Goal: Task Accomplishment & Management: Complete application form

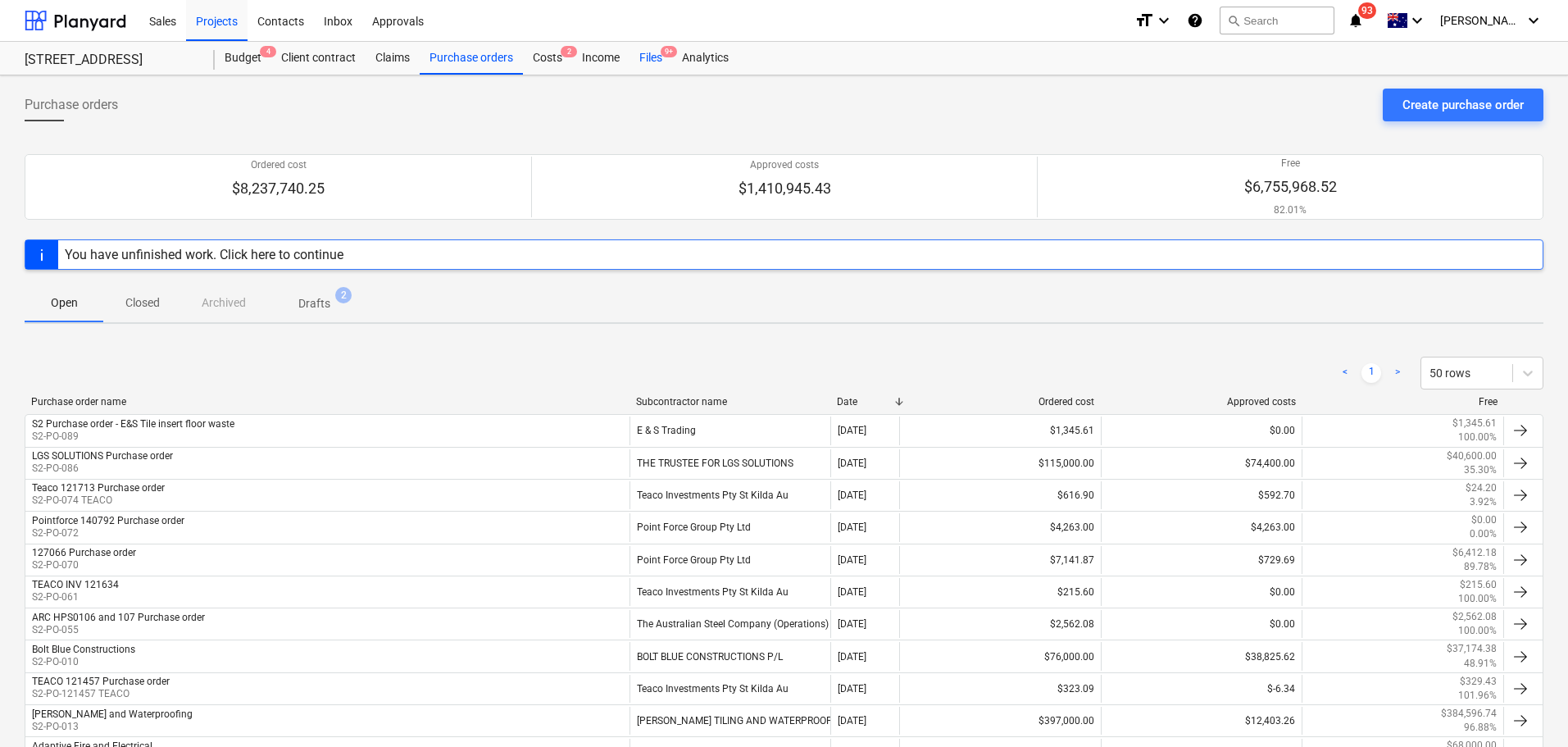
click at [636, 60] on div "Files 9+" at bounding box center [651, 58] width 42 height 33
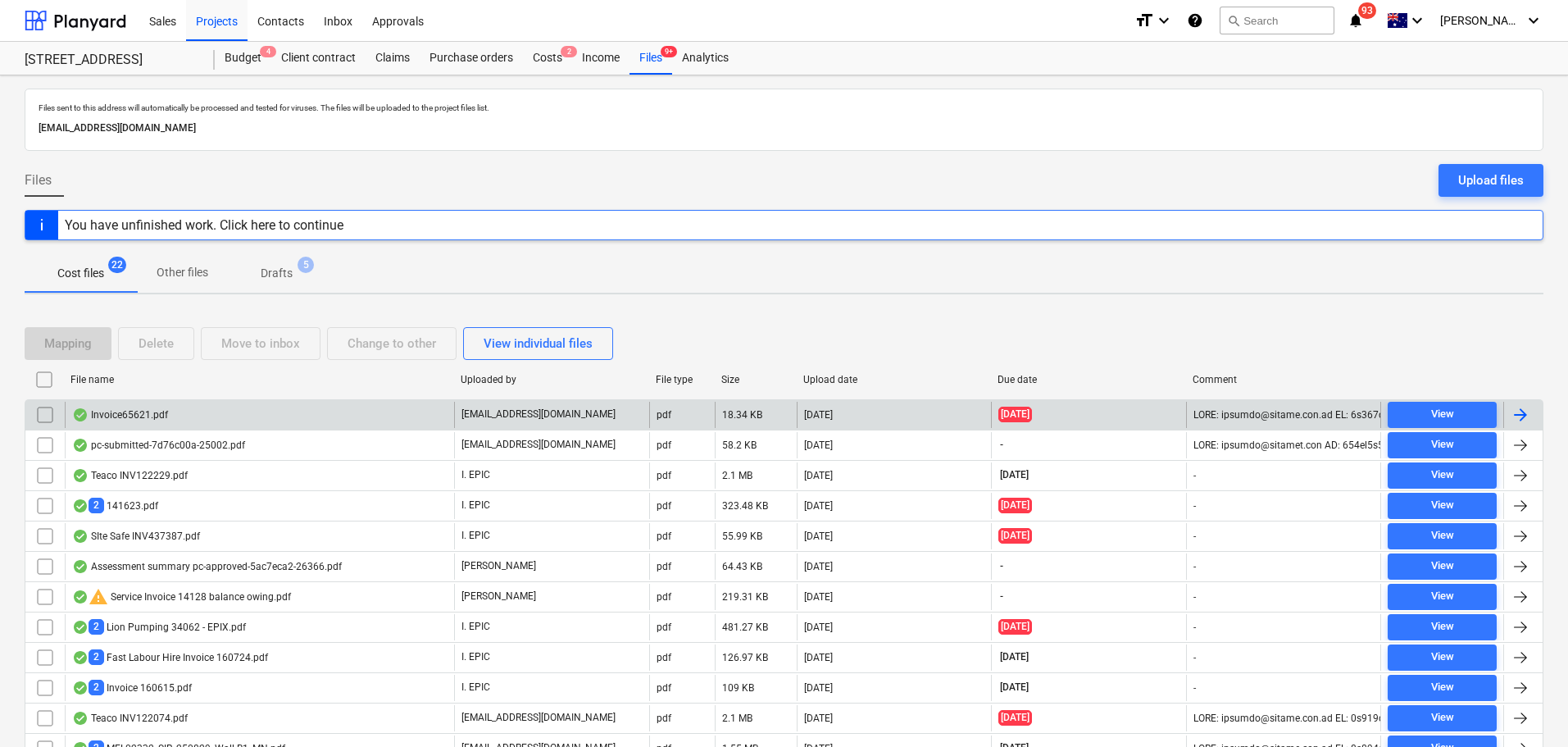
click at [188, 421] on div "Invoice65621.pdf" at bounding box center [259, 415] width 390 height 26
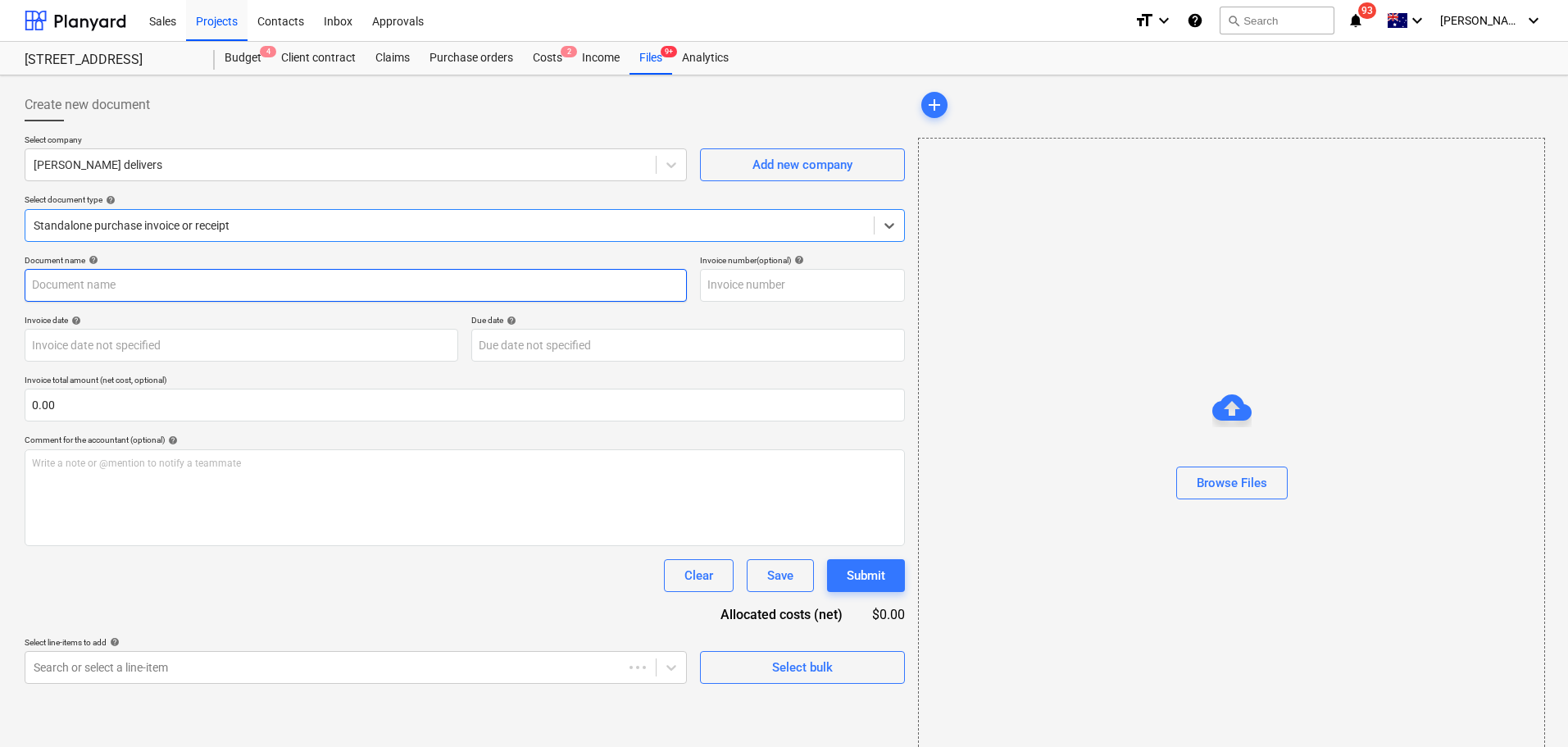
type input "65621"
type input "[DATE]"
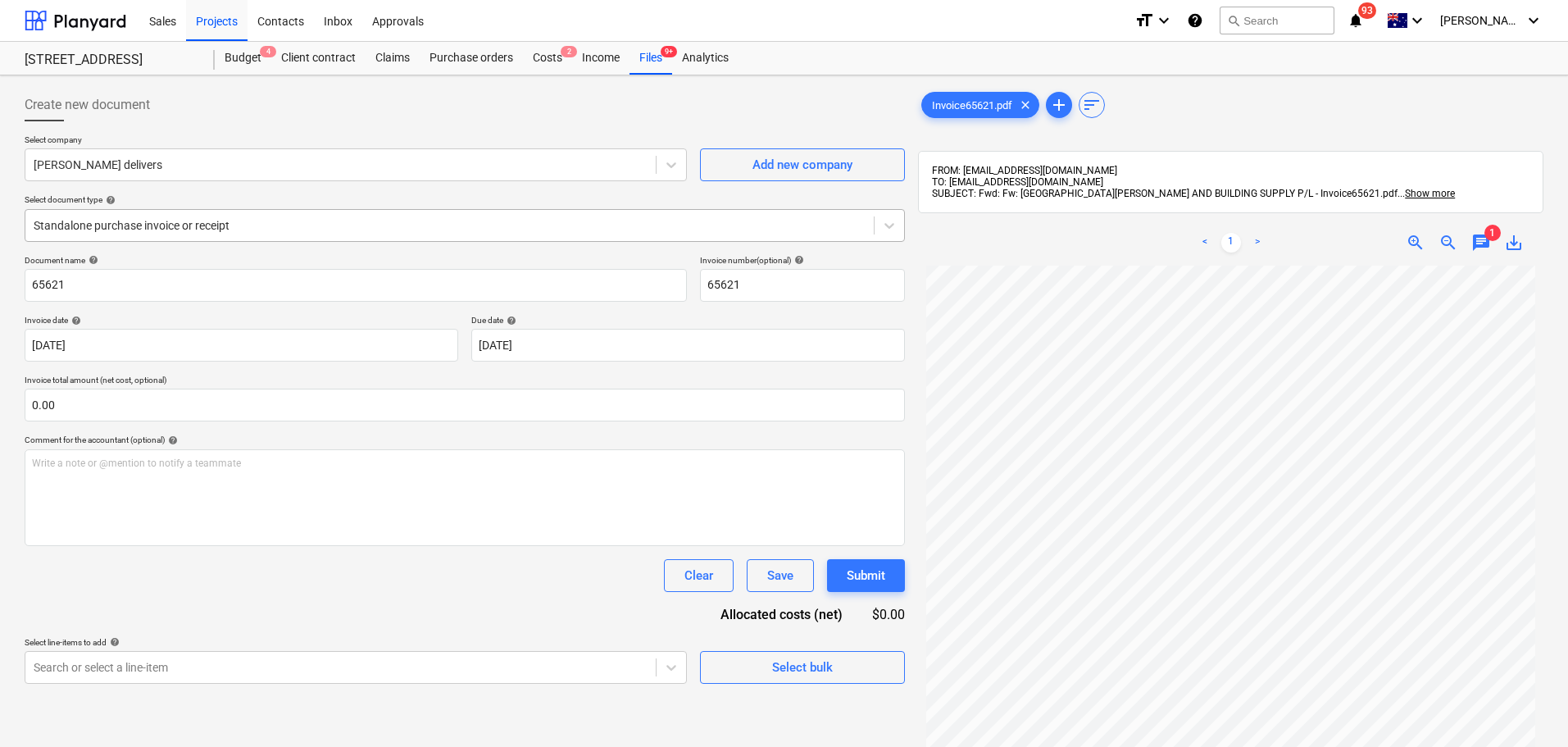
click at [222, 223] on div at bounding box center [449, 225] width 832 height 17
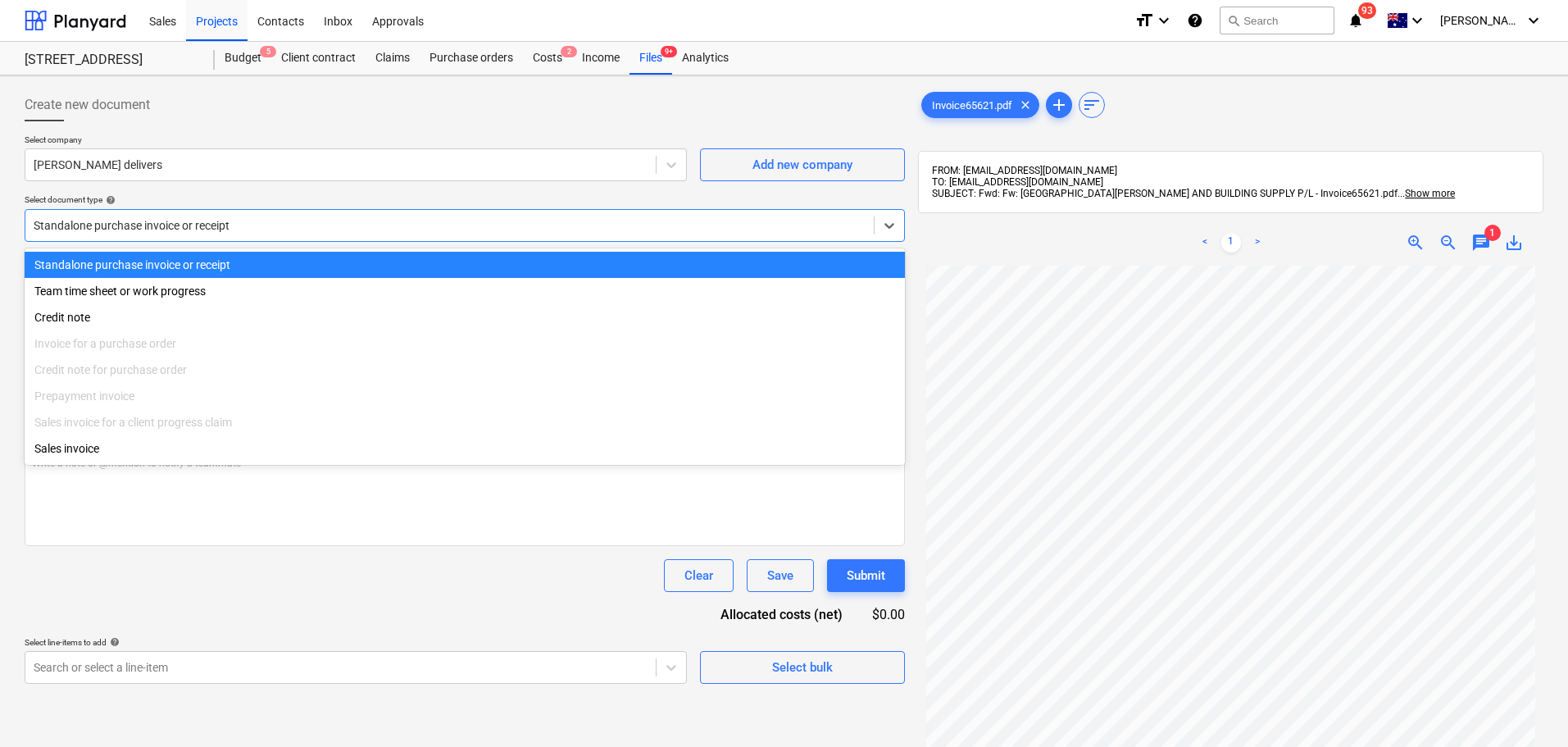
click at [280, 211] on div "Standalone purchase invoice or receipt" at bounding box center [465, 225] width 881 height 33
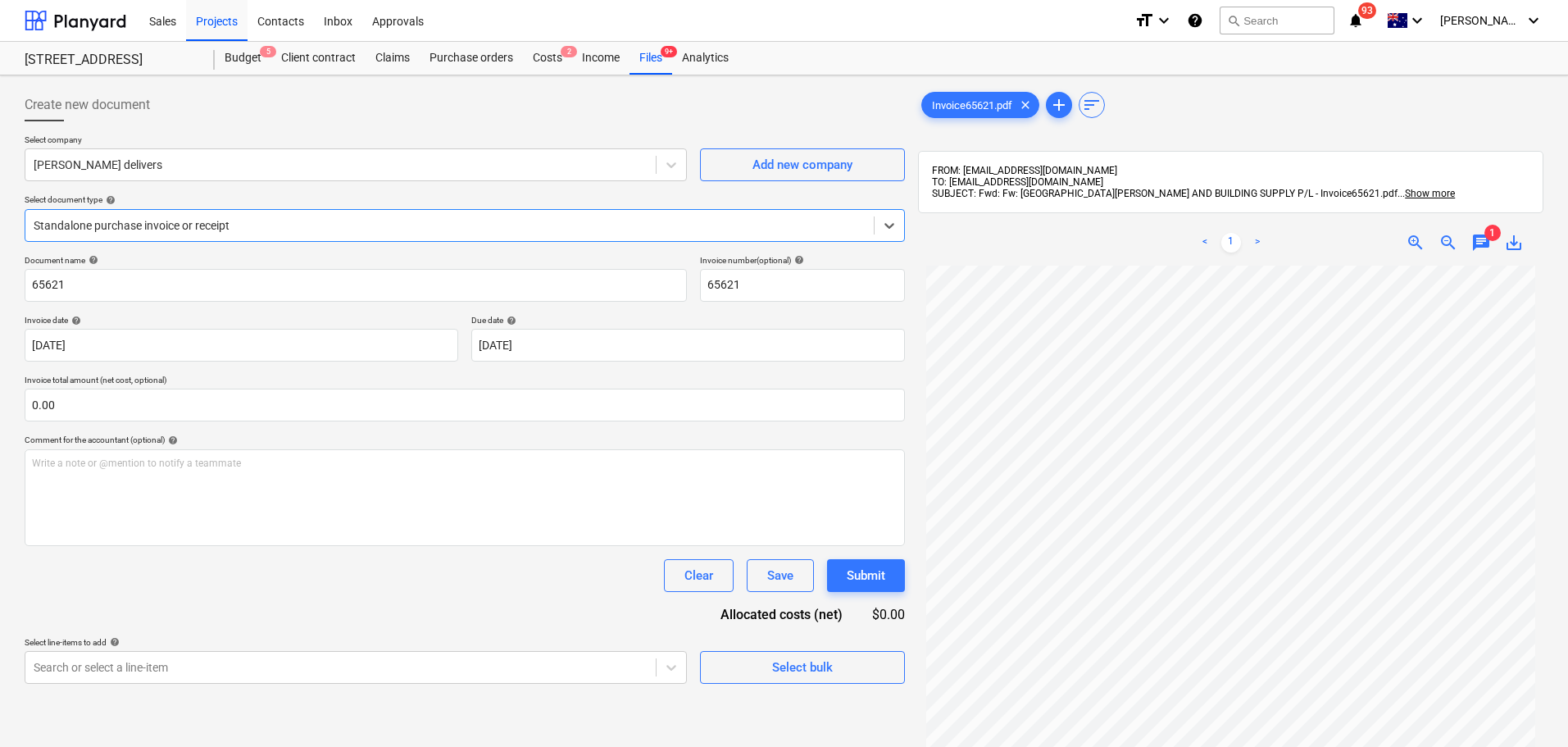
click at [588, 223] on div at bounding box center [449, 225] width 832 height 17
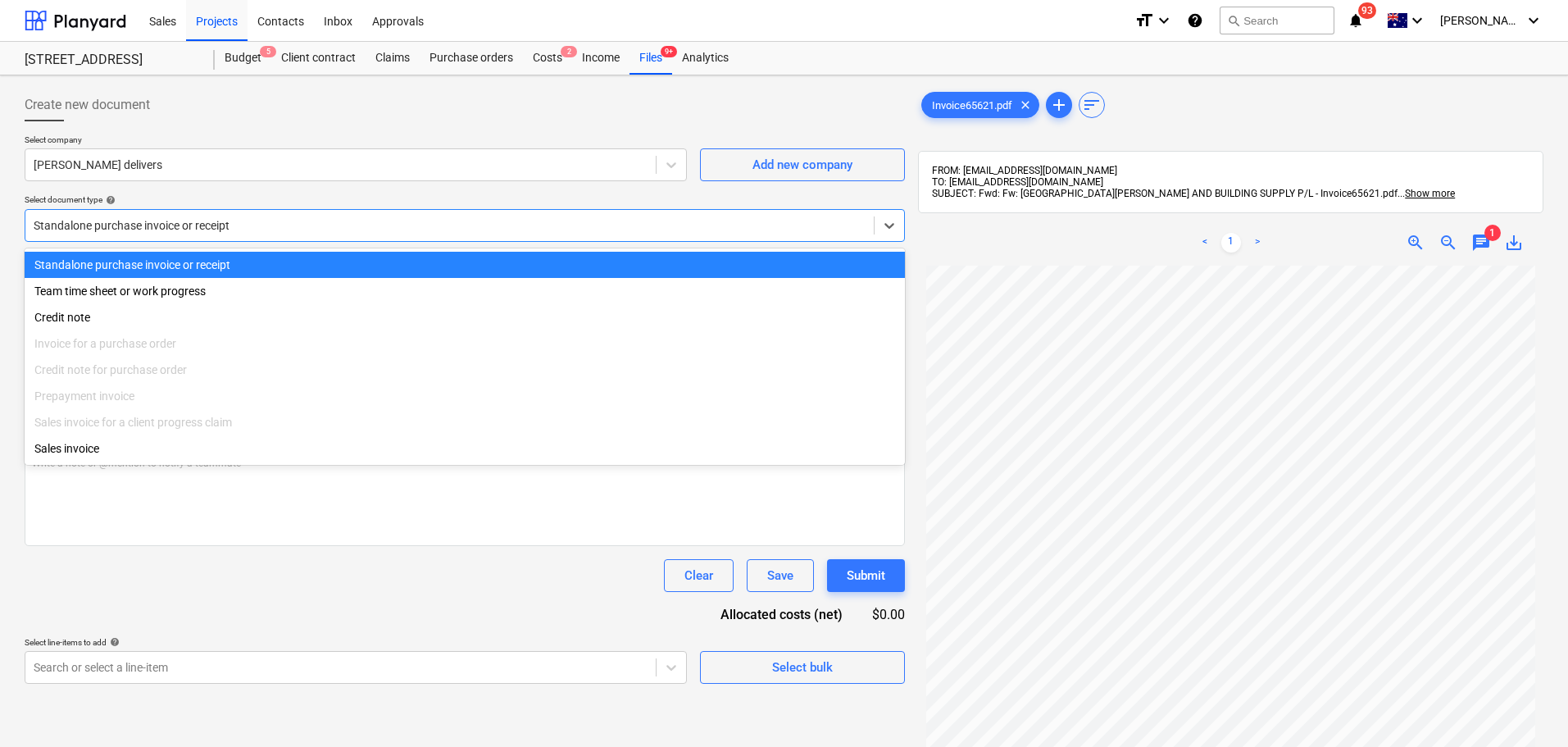
click at [60, 223] on div at bounding box center [449, 225] width 832 height 17
click at [163, 191] on div "Select company Col [PERSON_NAME] delivers Add new company Select document type …" at bounding box center [465, 195] width 881 height 121
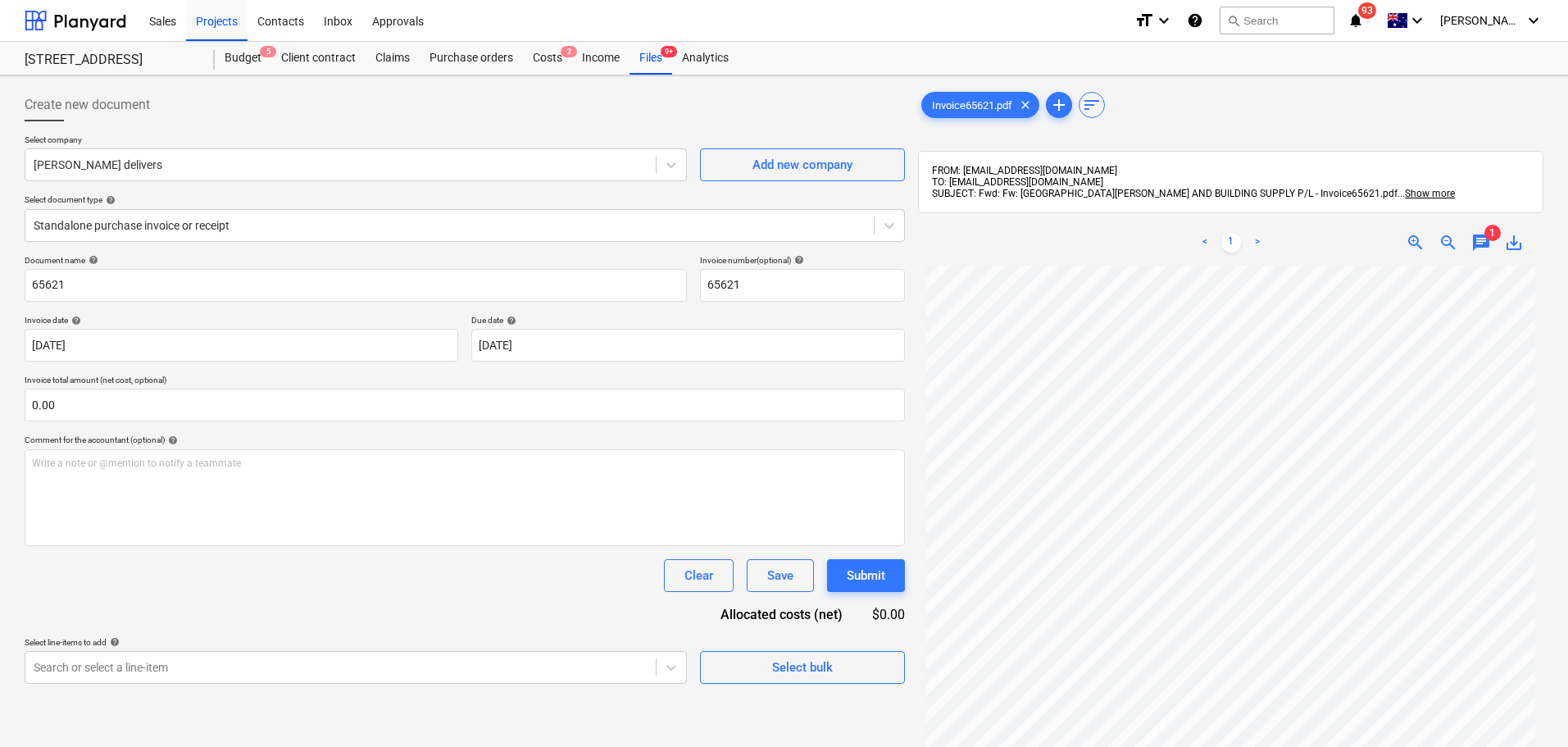
click at [330, 245] on div "Select company Col [PERSON_NAME] delivers Add new company Select document type …" at bounding box center [465, 195] width 881 height 121
click at [329, 223] on div at bounding box center [449, 225] width 832 height 17
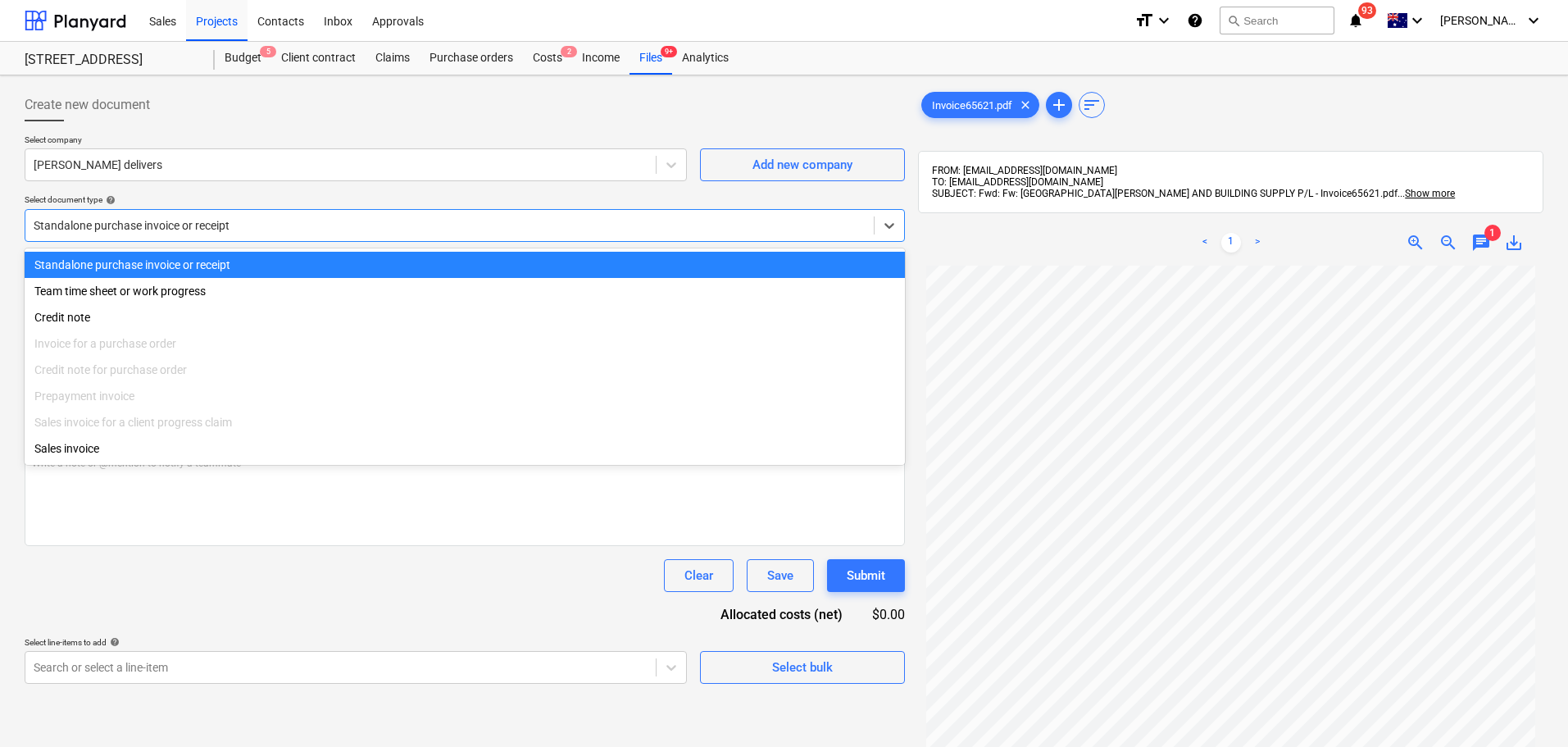
click at [437, 223] on div at bounding box center [449, 225] width 832 height 17
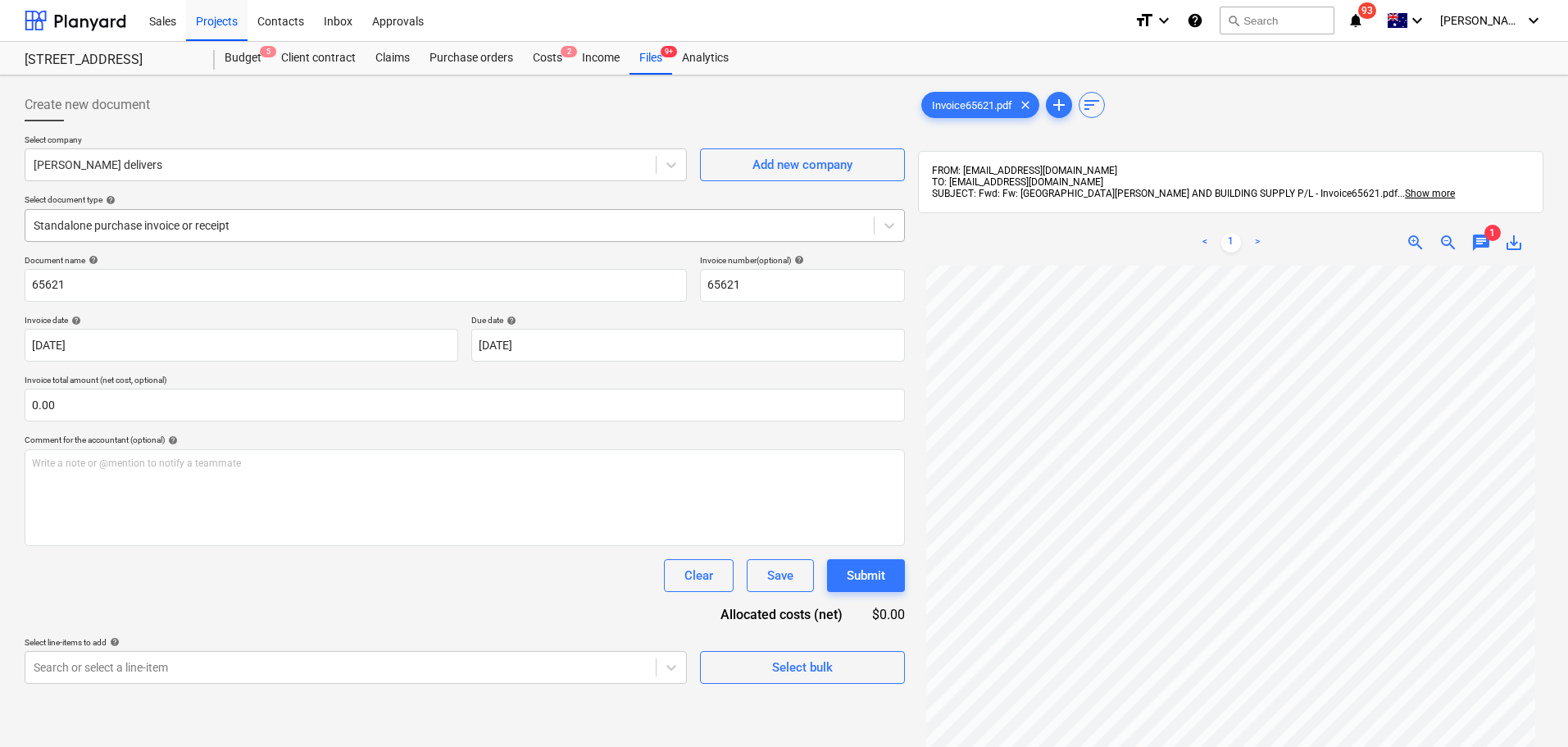
click at [332, 222] on div at bounding box center [449, 225] width 832 height 17
click at [440, 212] on div "Standalone purchase invoice or receipt" at bounding box center [465, 225] width 881 height 33
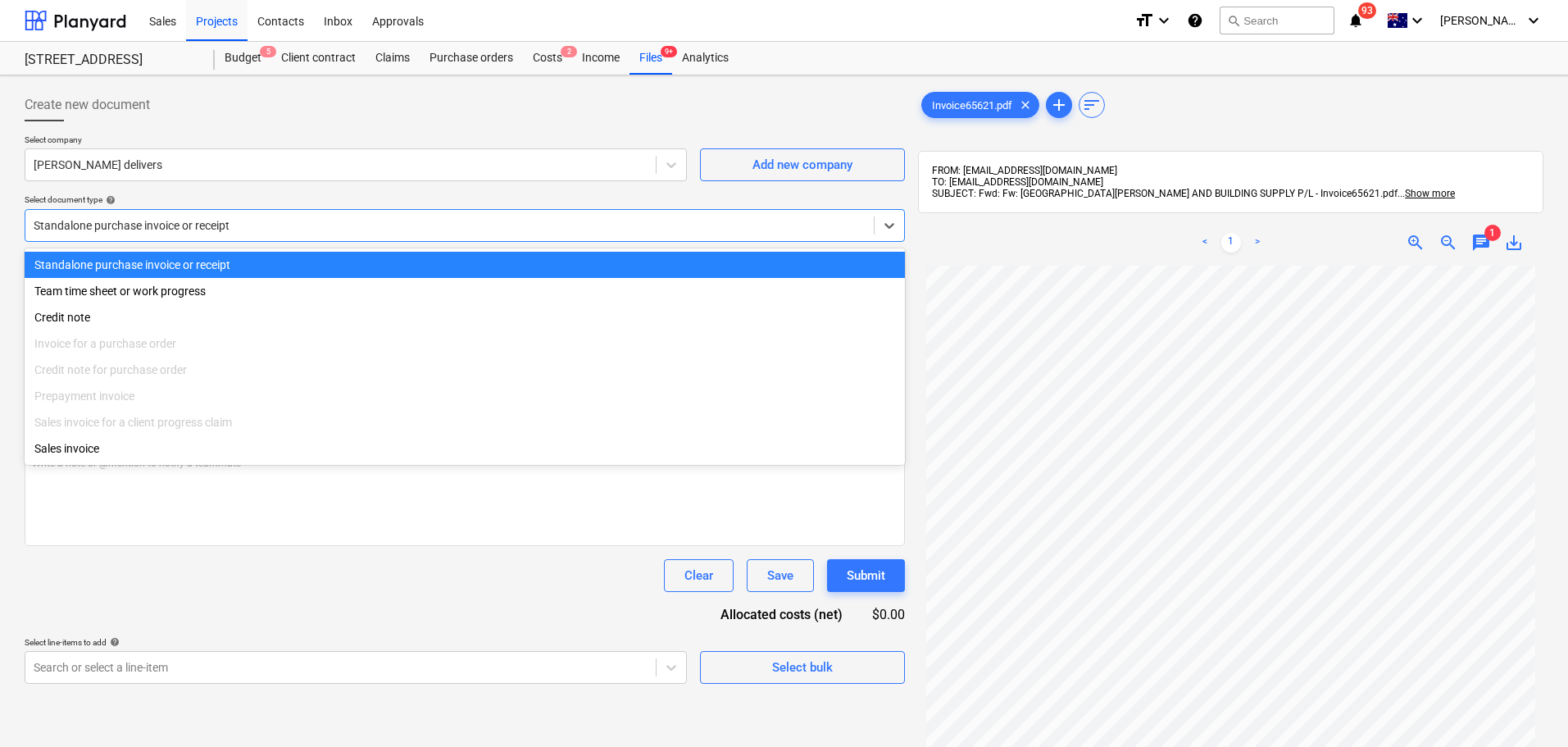
click at [440, 220] on div at bounding box center [449, 225] width 832 height 17
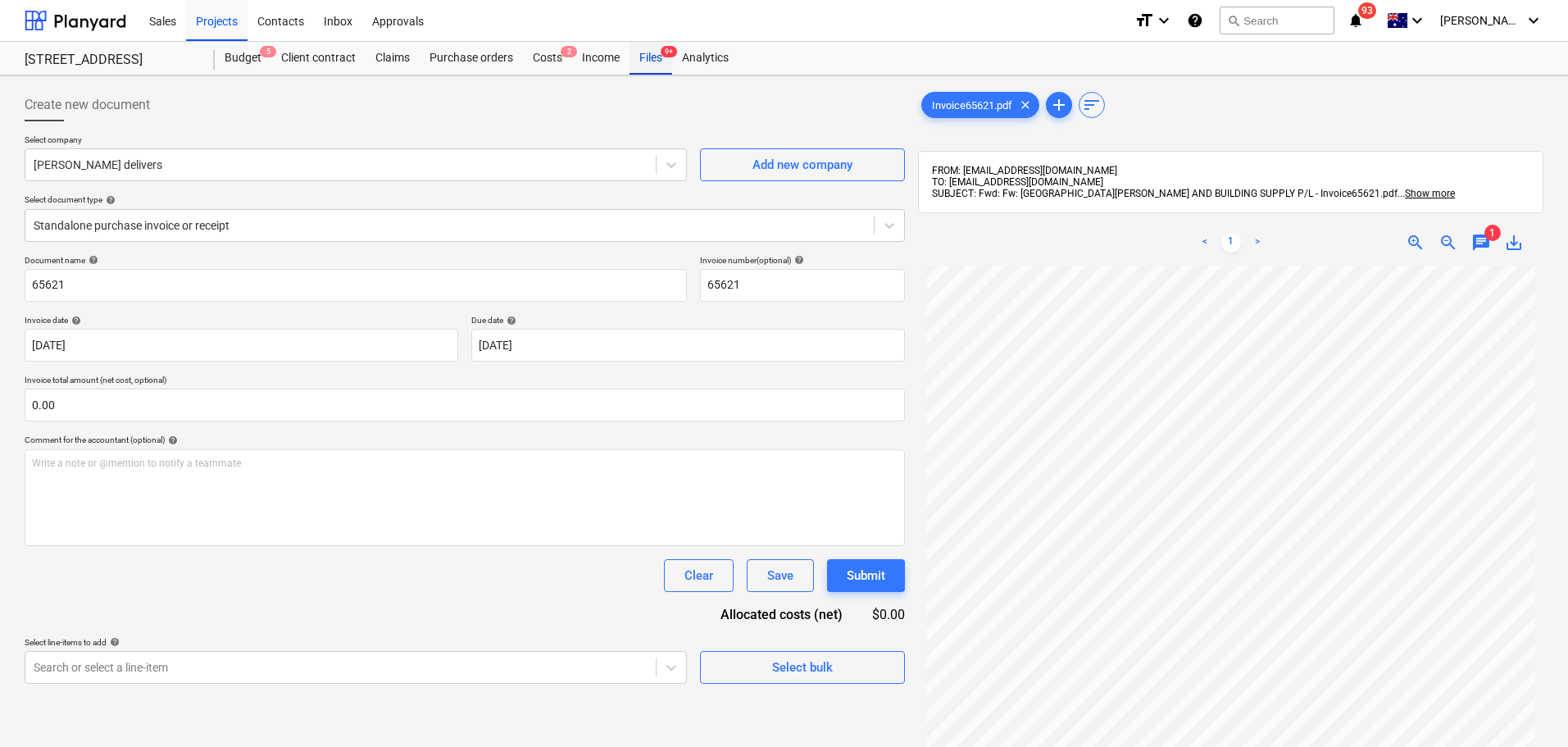
click at [646, 57] on div "Files 9+" at bounding box center [651, 58] width 42 height 33
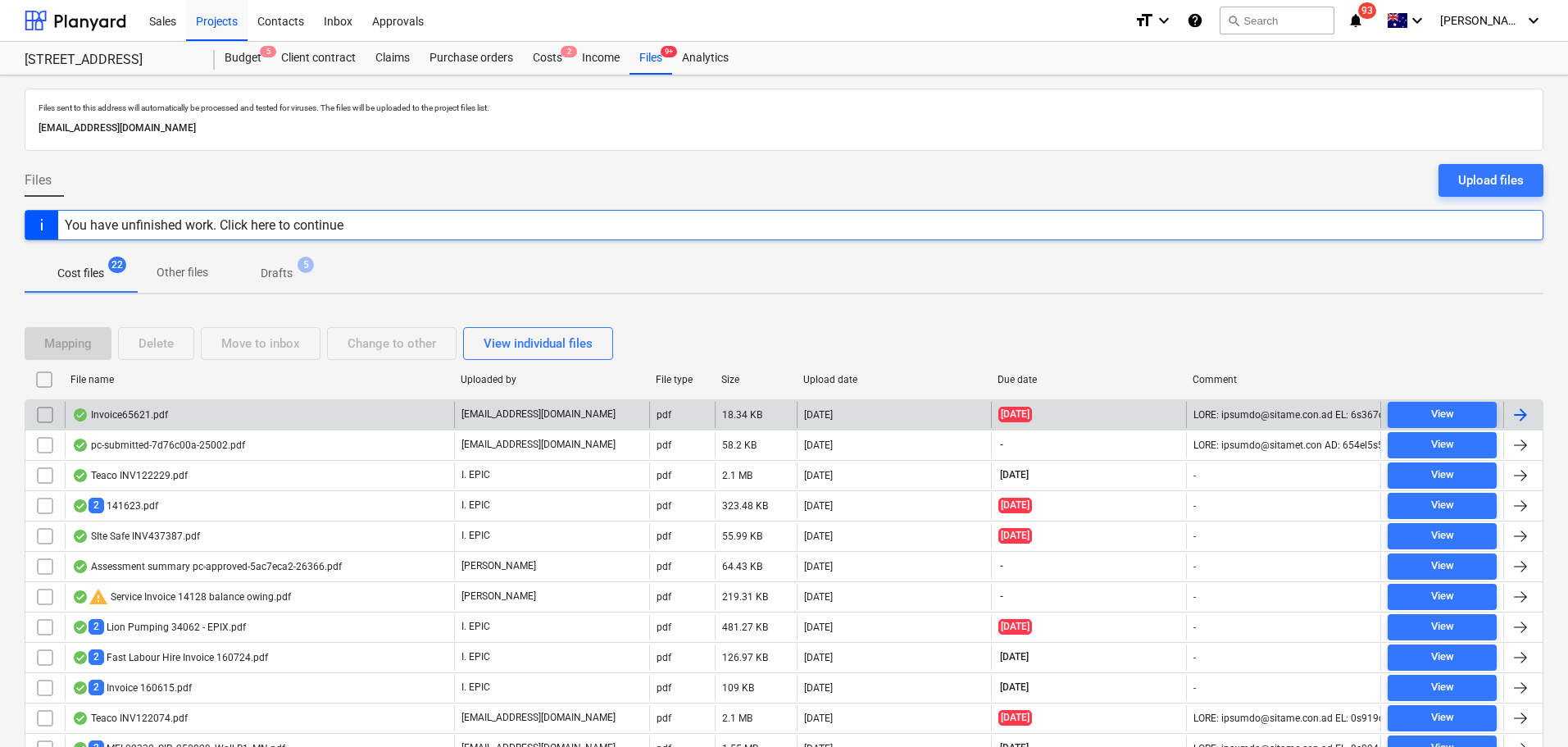
click at [318, 416] on div "Invoice65621.pdf" at bounding box center [259, 415] width 390 height 26
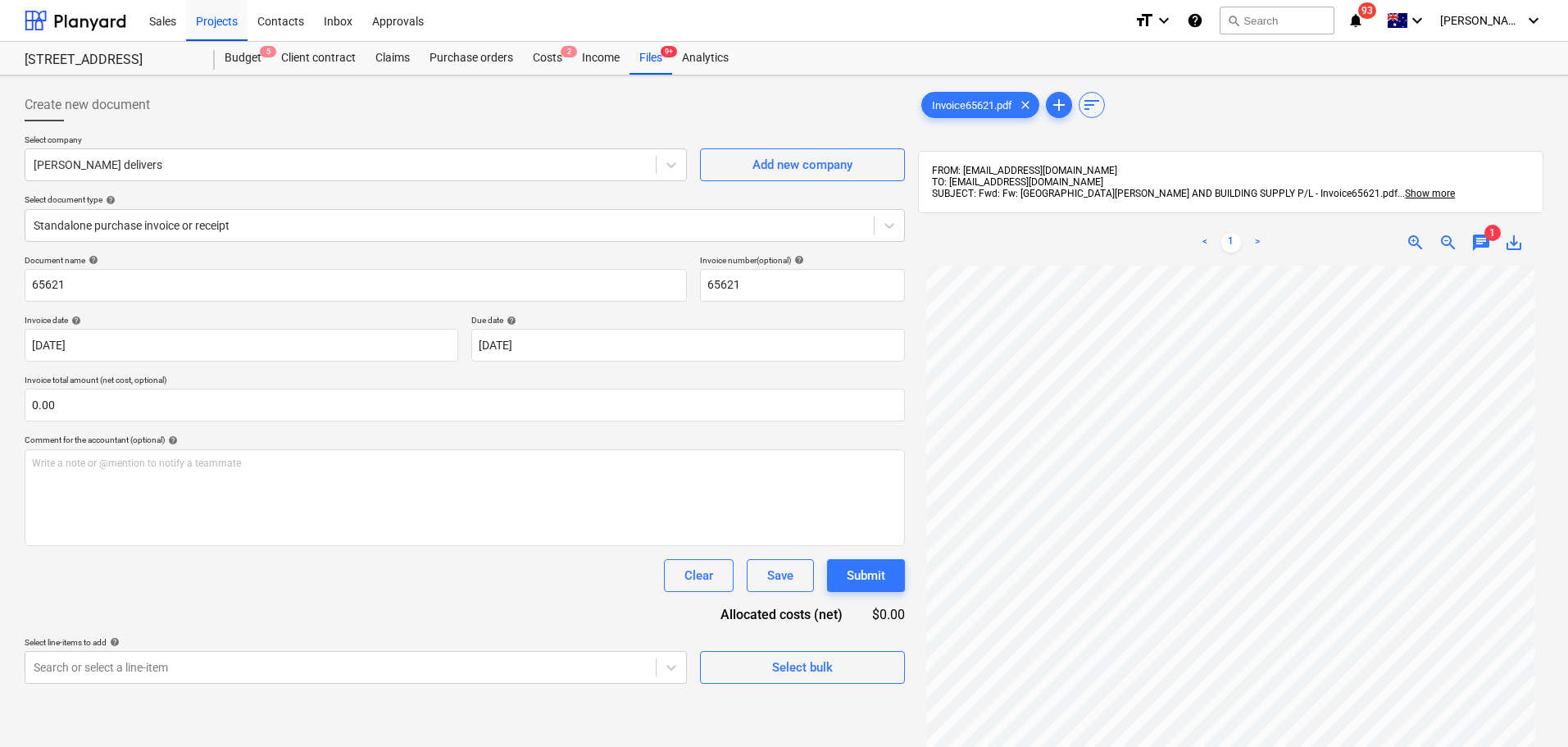
click at [461, 247] on div "Select company Col [PERSON_NAME] delivers Add new company Select document type …" at bounding box center [465, 195] width 881 height 121
click at [464, 238] on div "Standalone purchase invoice or receipt" at bounding box center [465, 225] width 881 height 33
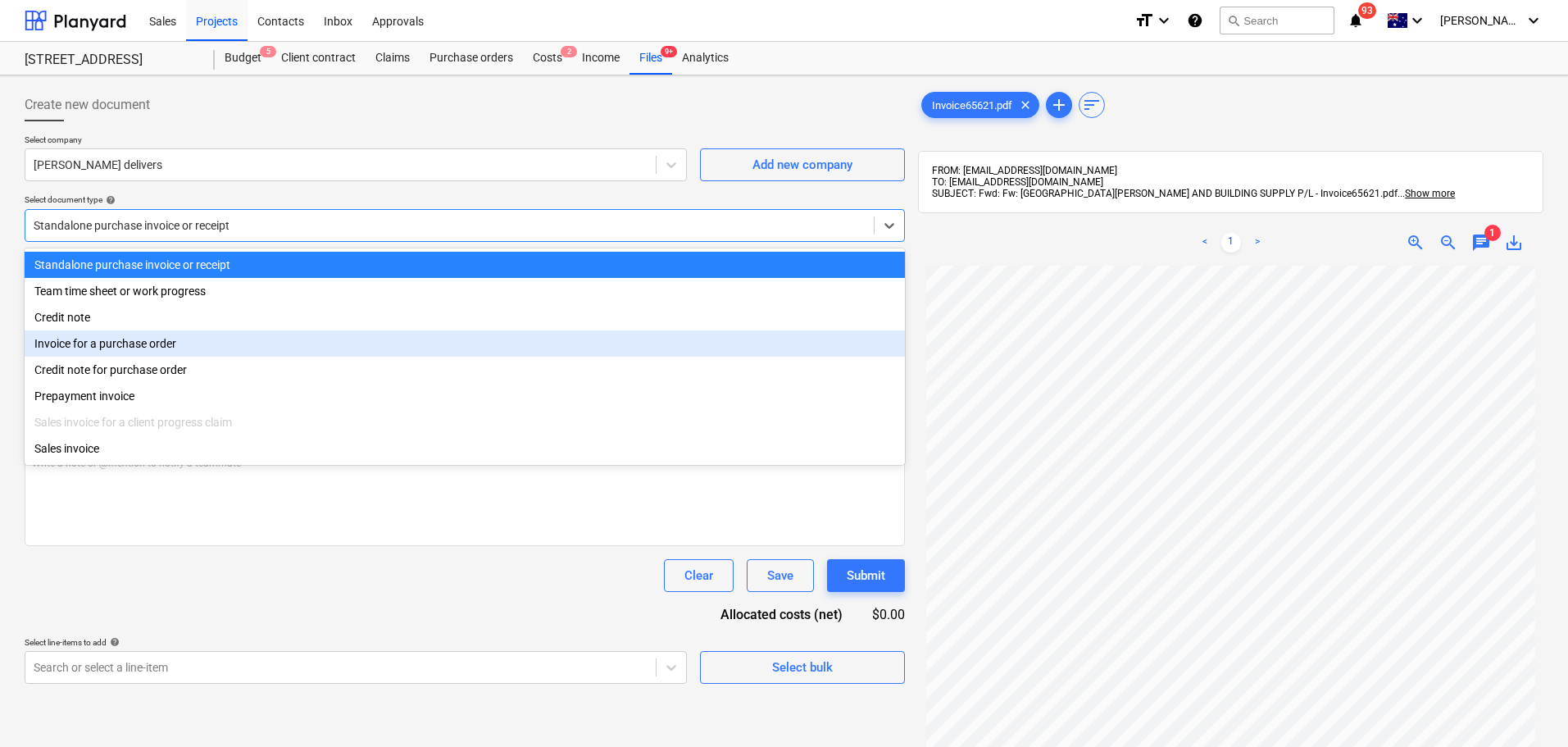
click at [390, 345] on div "Invoice for a purchase order" at bounding box center [465, 343] width 881 height 26
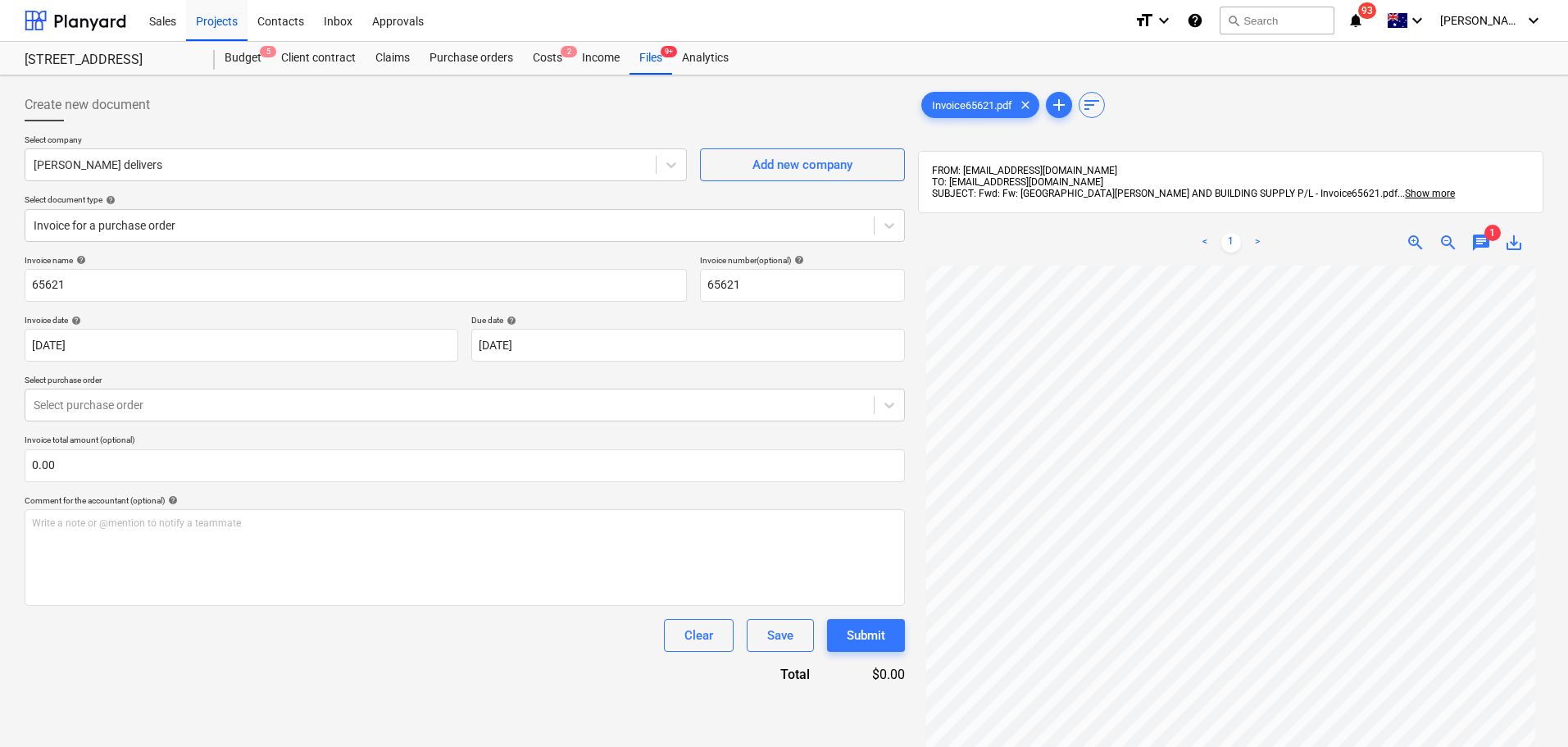
click at [156, 427] on div "Invoice name help 65621 Invoice number (optional) help 65621 Invoice date help …" at bounding box center [465, 469] width 881 height 428
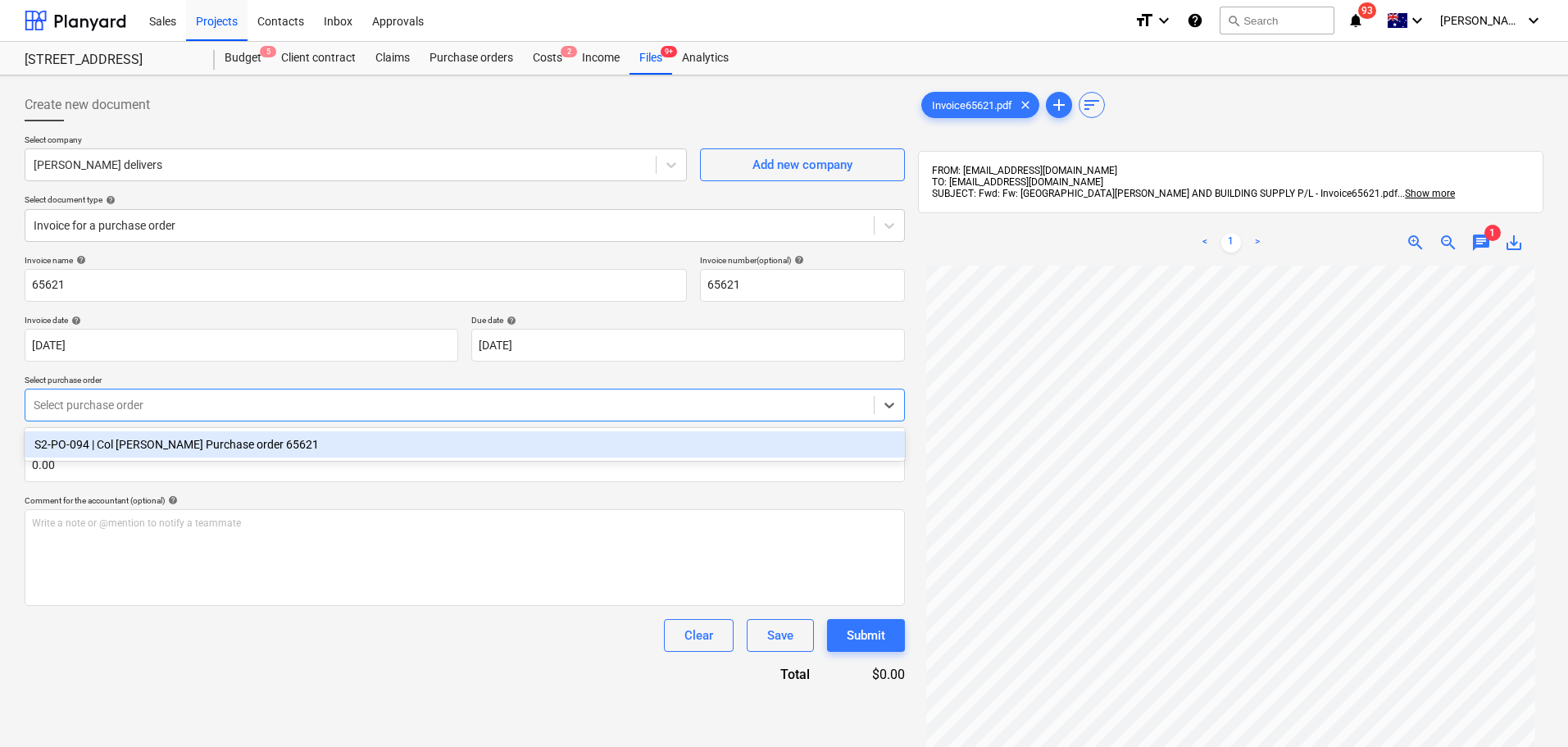
click at [176, 413] on div at bounding box center [449, 405] width 832 height 17
click at [238, 454] on div "S2-PO-094 | Col [PERSON_NAME] Purchase order 65621" at bounding box center [465, 444] width 881 height 26
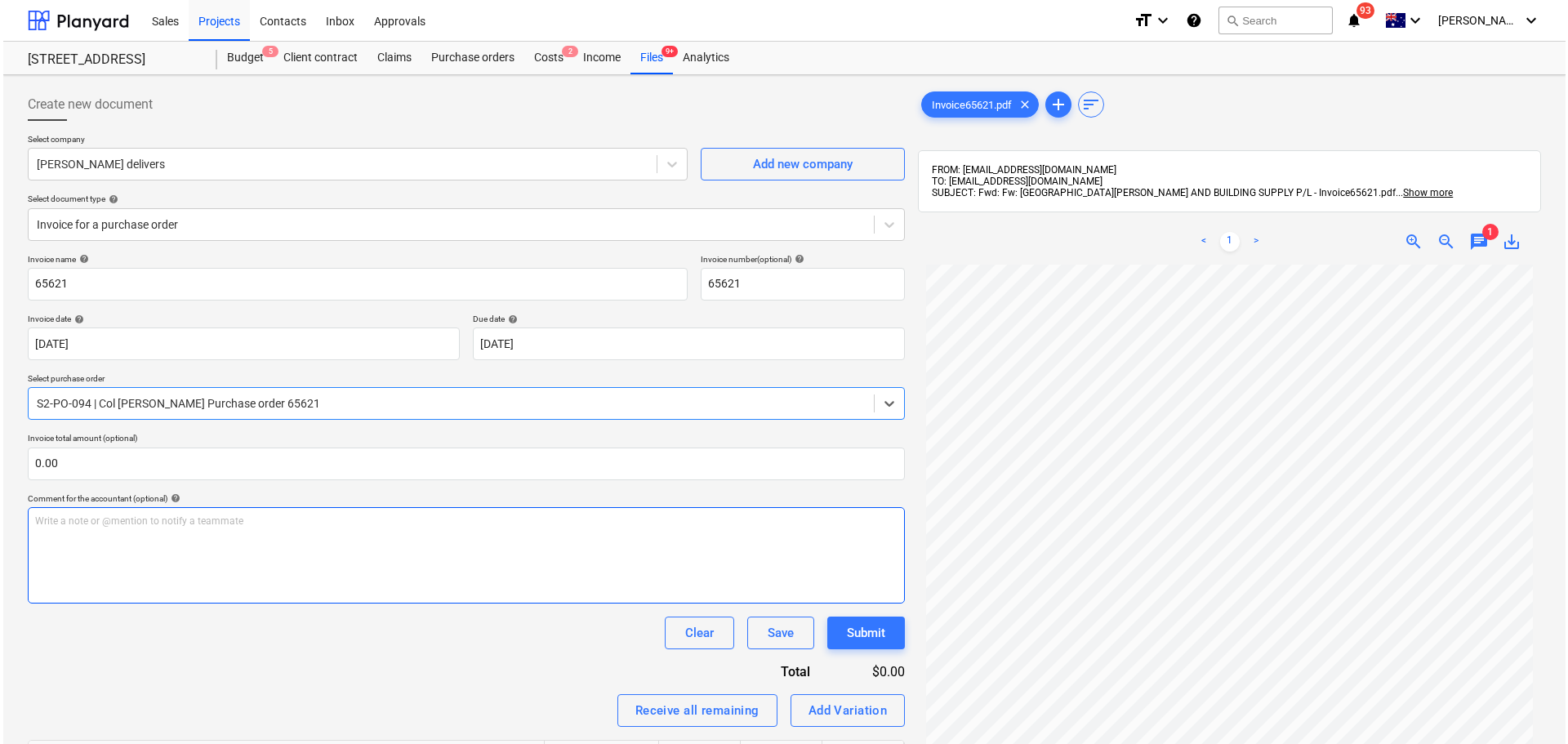
scroll to position [232, 0]
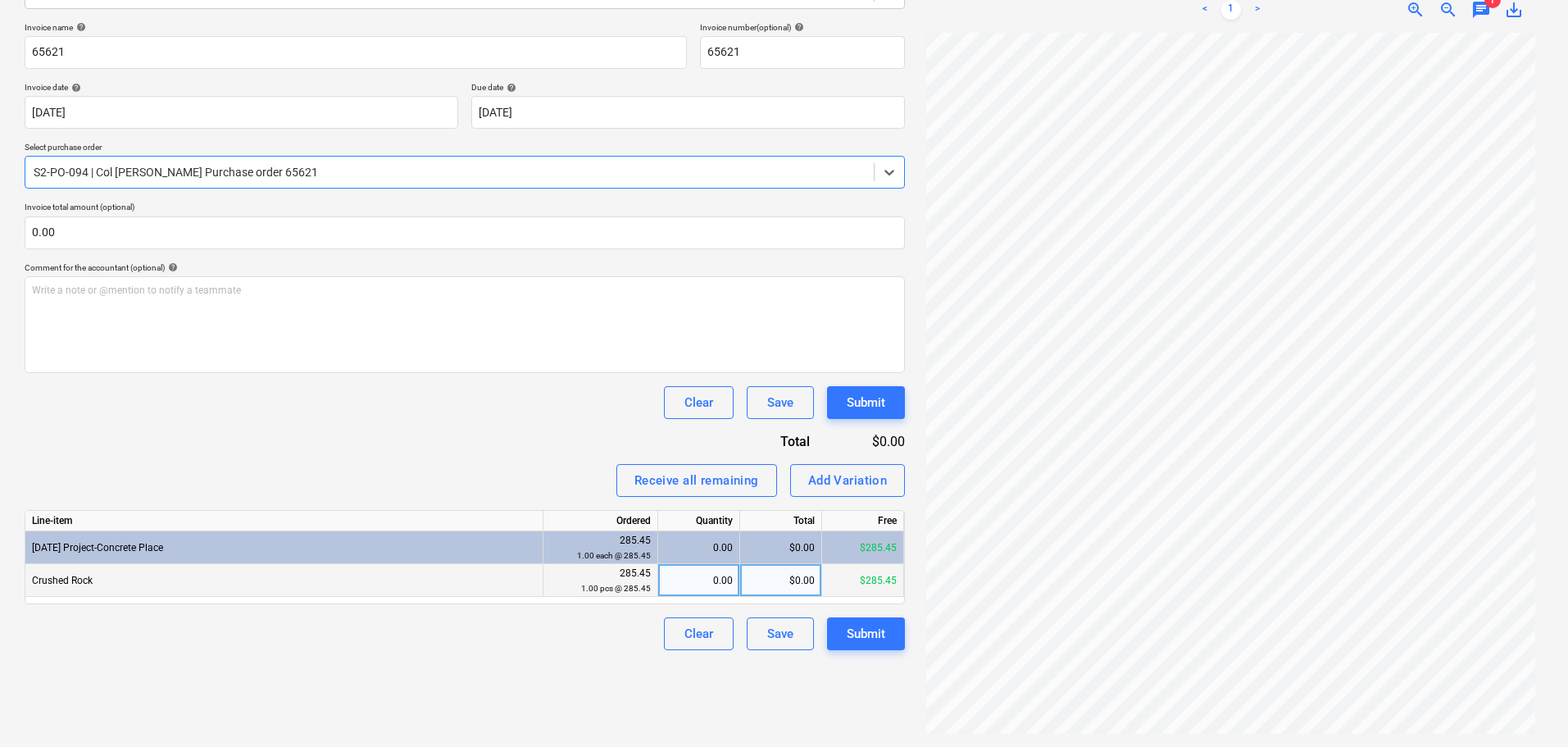
click at [742, 567] on div "$0.00" at bounding box center [781, 581] width 82 height 33
type input "1"
click at [483, 398] on div "Clear Save Submit" at bounding box center [465, 403] width 881 height 33
click at [706, 584] on div "0.00" at bounding box center [699, 581] width 68 height 33
type input "1"
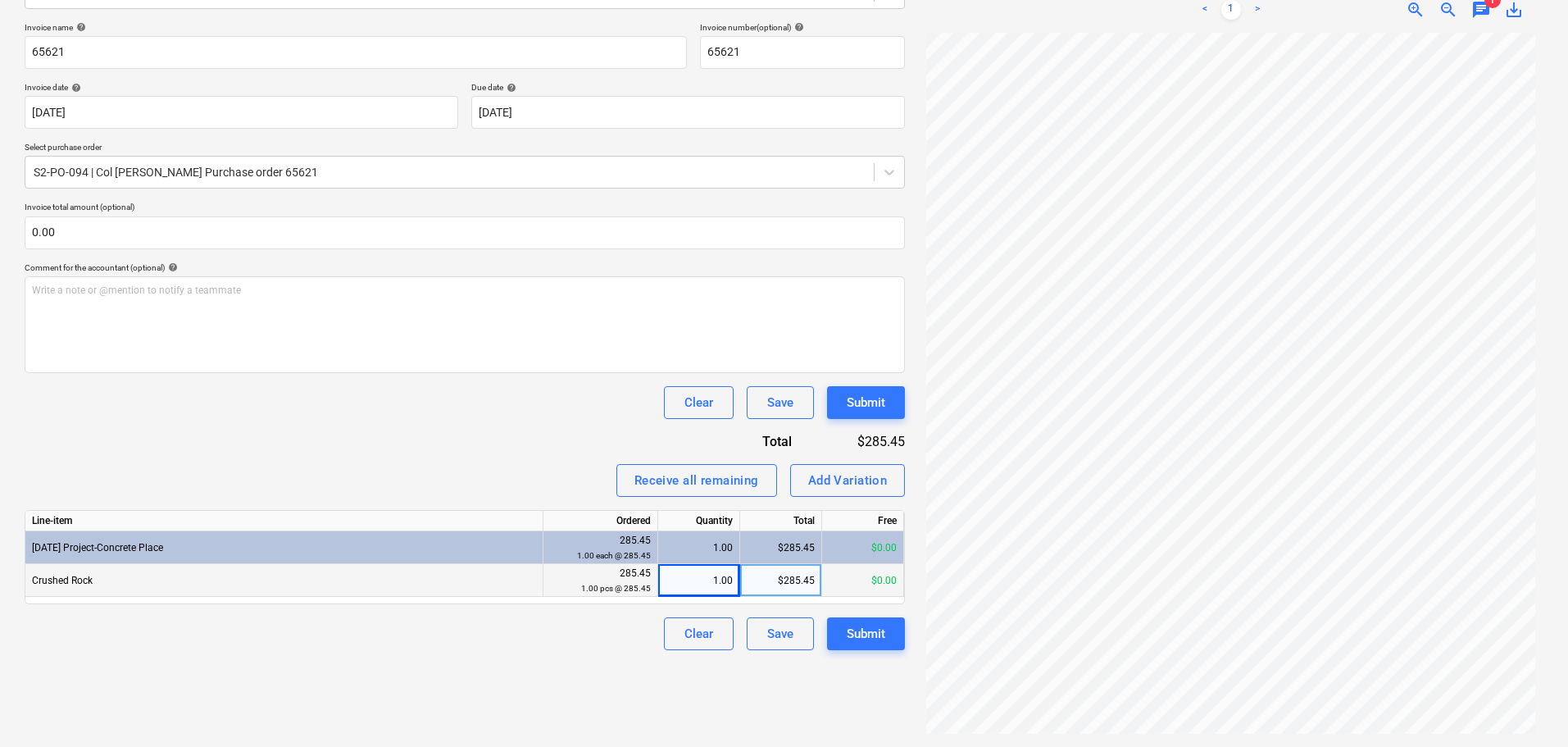
click at [573, 645] on div "Clear Save Submit" at bounding box center [465, 634] width 881 height 33
click at [881, 629] on div "Submit" at bounding box center [866, 633] width 39 height 21
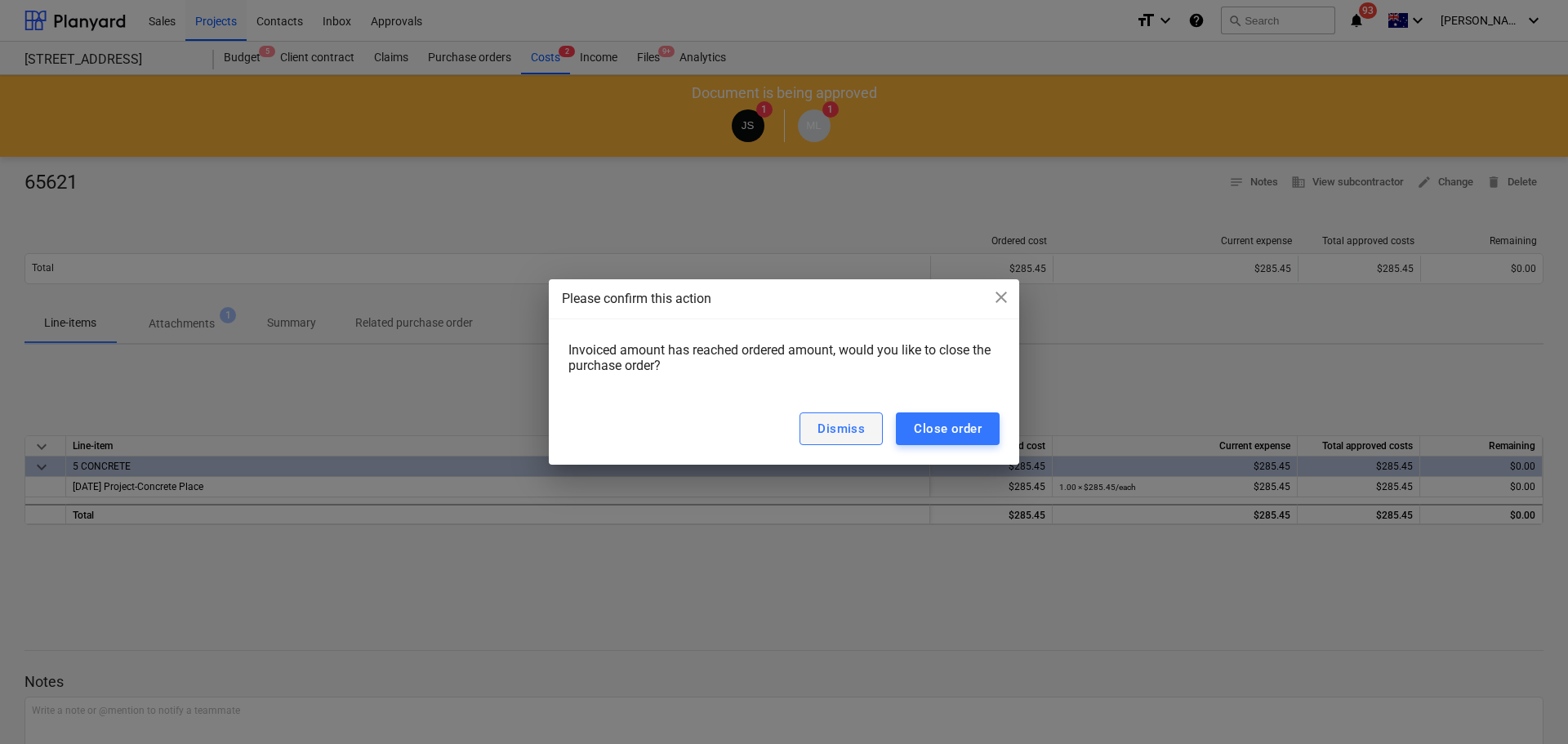
click at [862, 433] on div "Dismiss" at bounding box center [841, 429] width 47 height 21
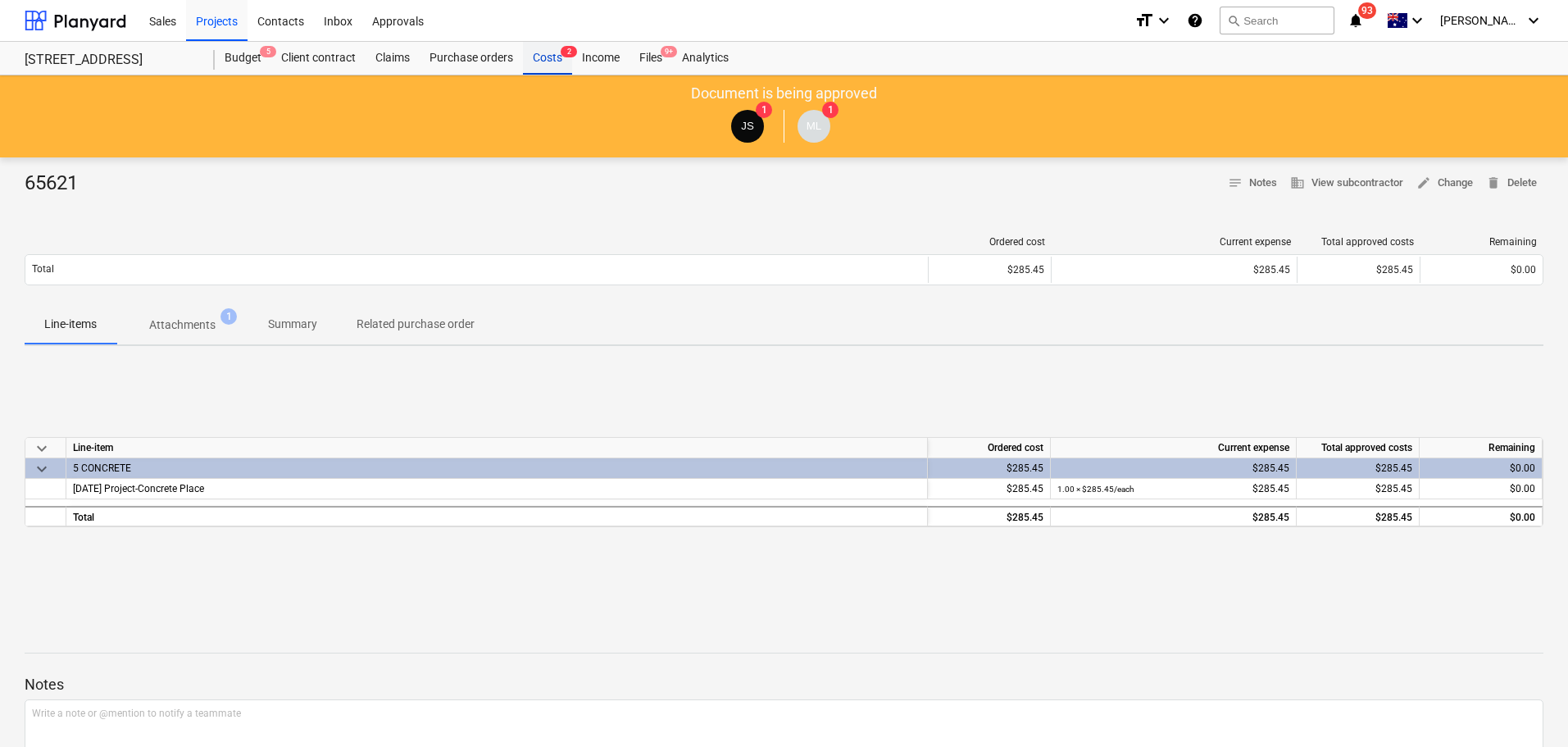
click at [555, 54] on div "Costs 2" at bounding box center [547, 58] width 49 height 33
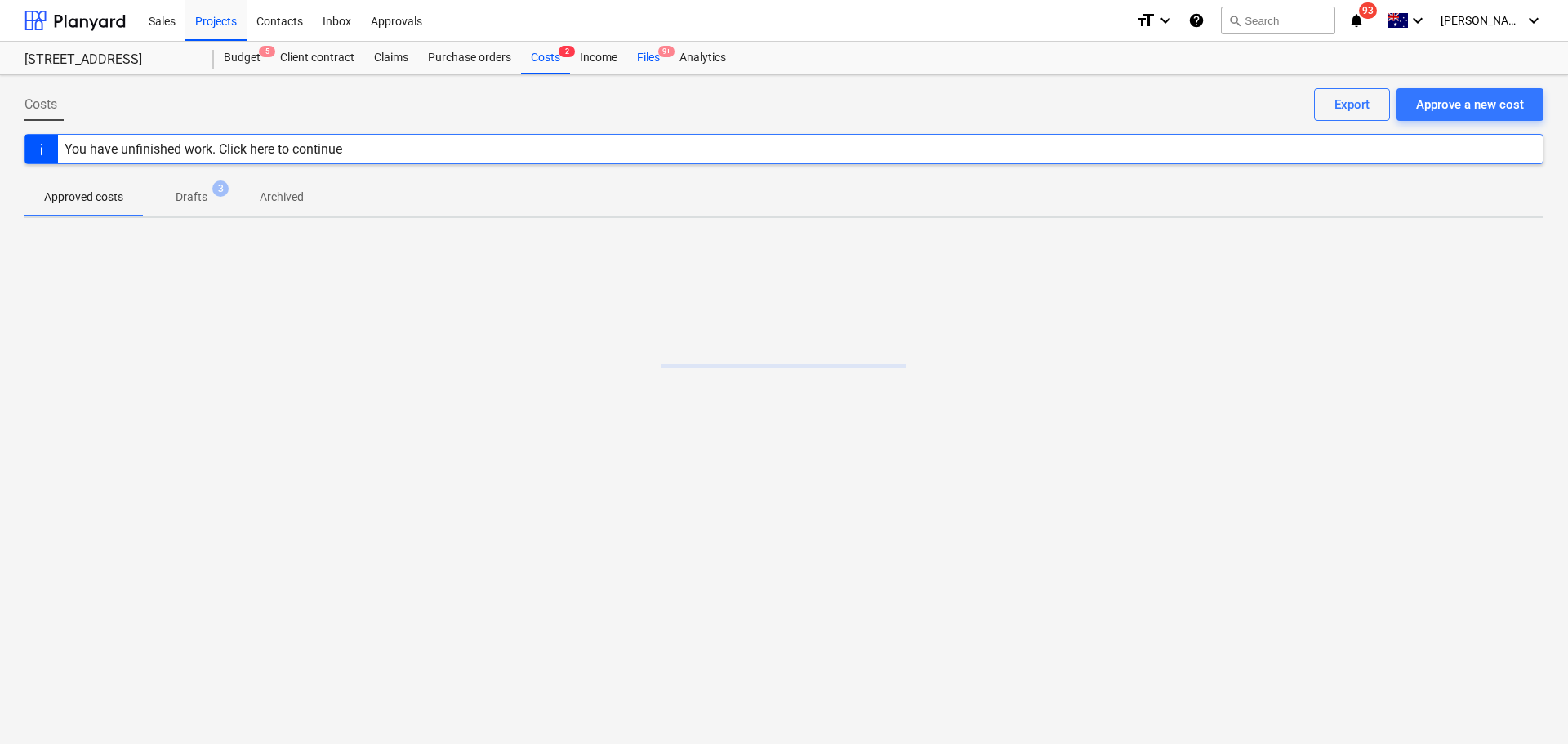
click at [656, 58] on div "Files 9+" at bounding box center [648, 58] width 42 height 33
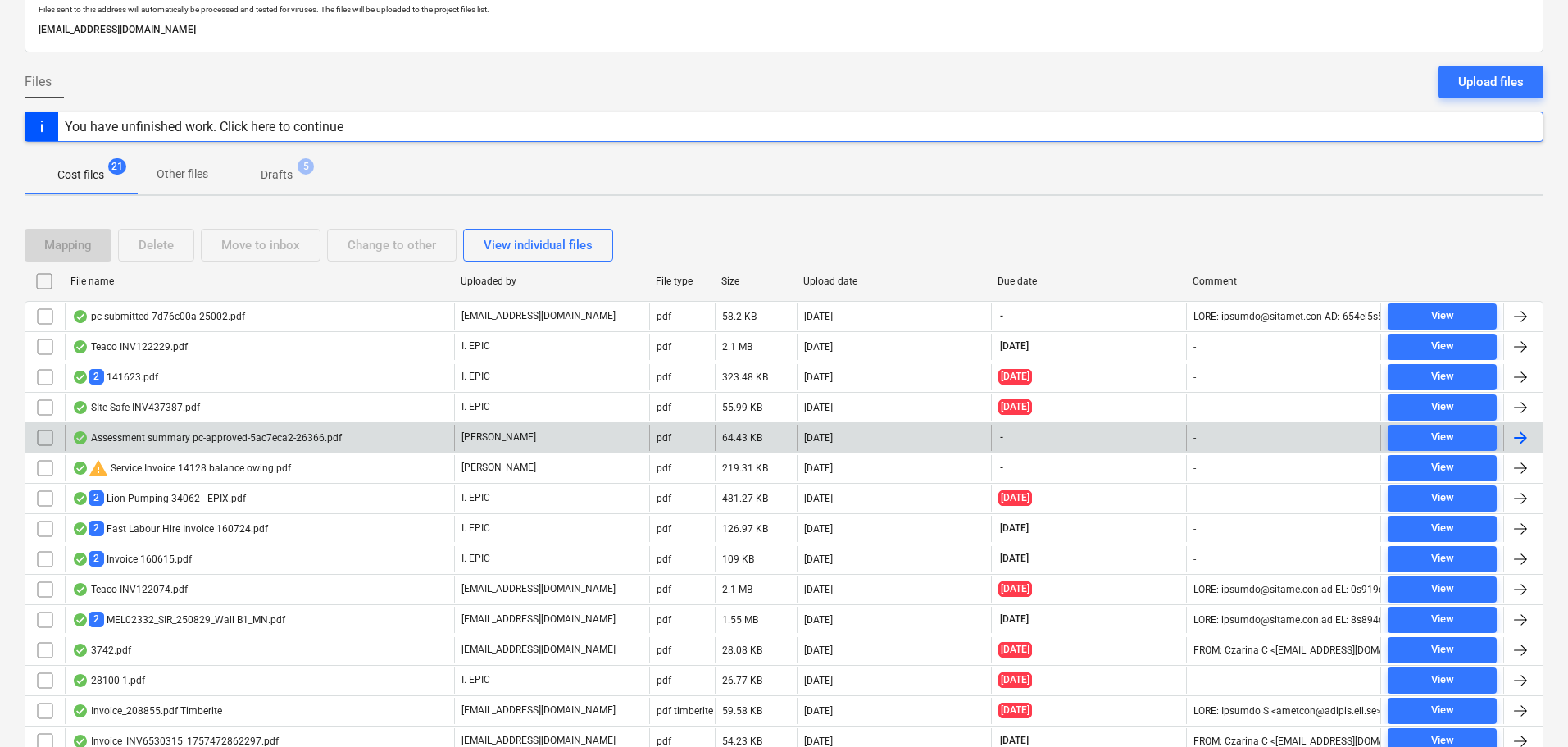
scroll to position [198, 0]
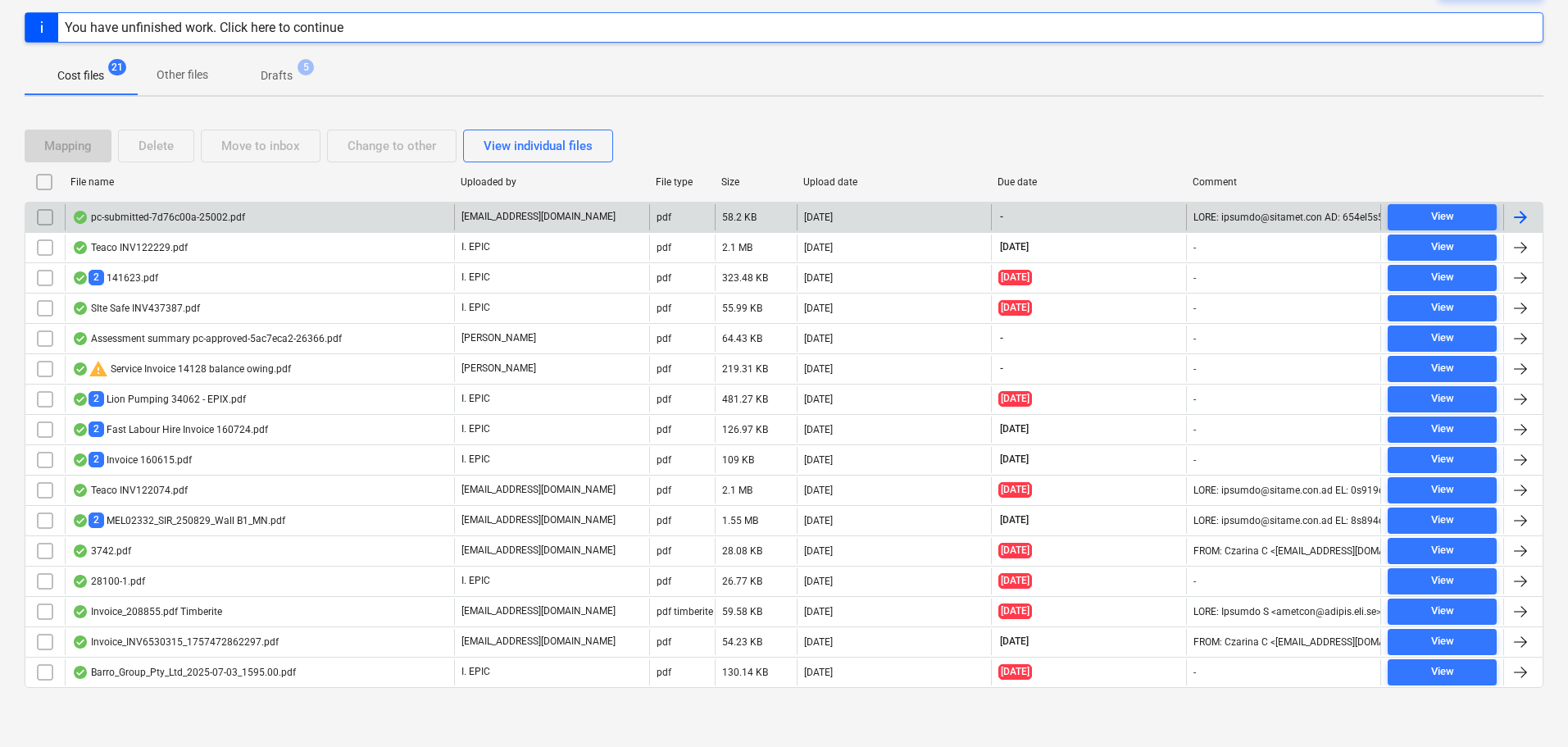
click at [246, 223] on div "pc-submitted-7d76c00a-25002.pdf" at bounding box center [259, 217] width 390 height 26
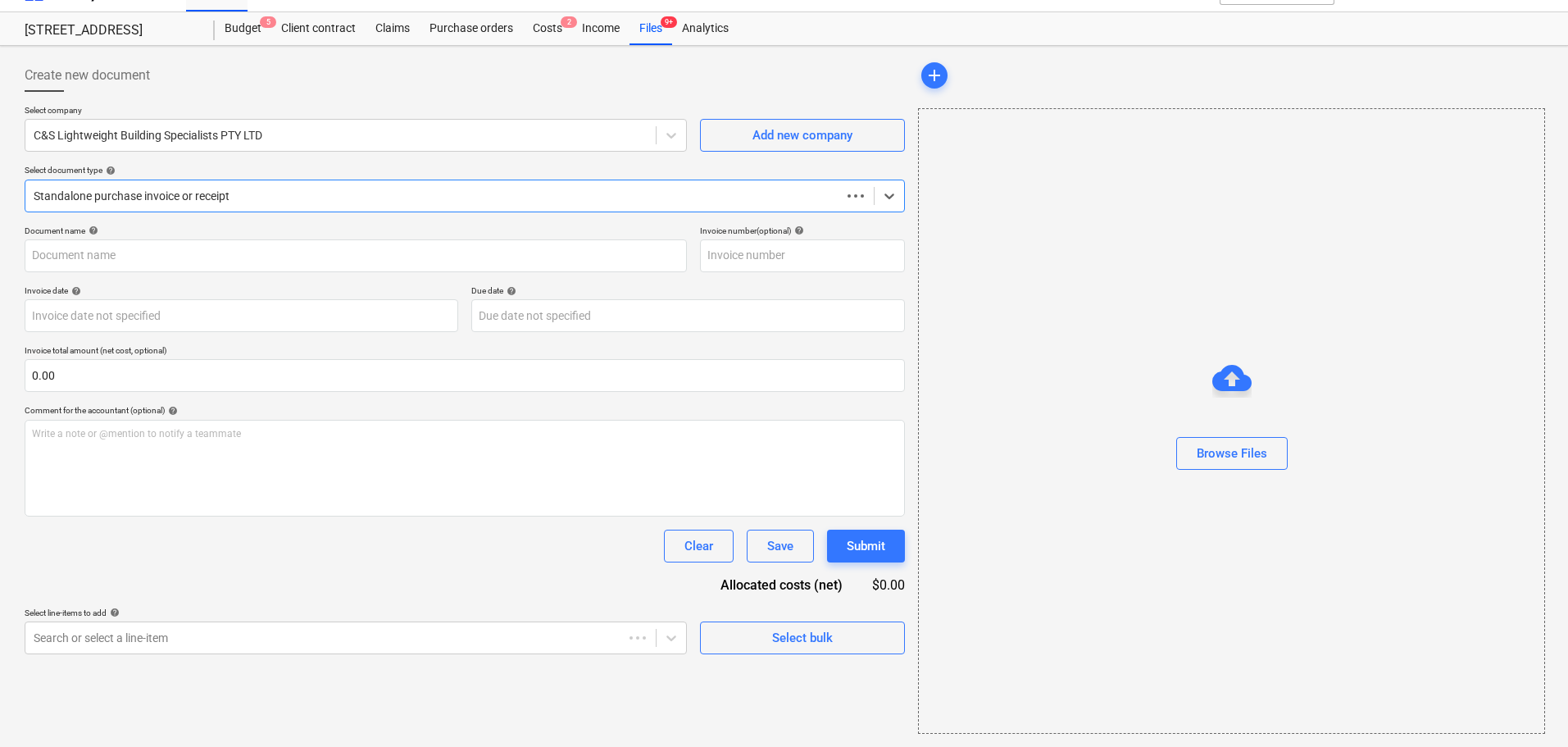
scroll to position [30, 0]
type input "pc-submitted-7d76c00a-25002.pdf"
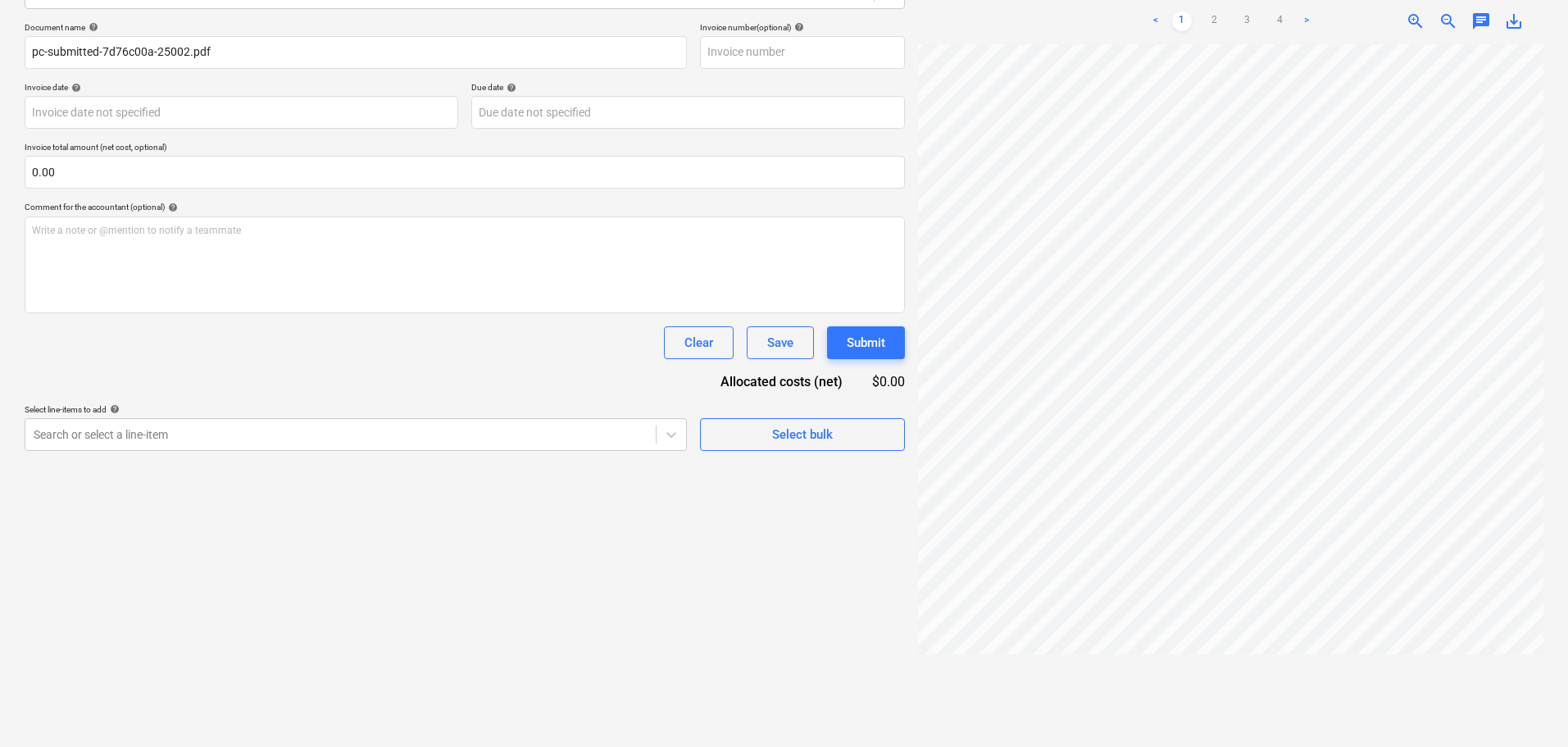
scroll to position [0, 247]
drag, startPoint x: 1310, startPoint y: 736, endPoint x: 1236, endPoint y: 741, distance: 74.2
click at [1188, 734] on div "pc-submitted-7...pdf clear add sort FROM: [EMAIL_ADDRESS][DOMAIN_NAME] TO: [EMA…" at bounding box center [1231, 301] width 639 height 903
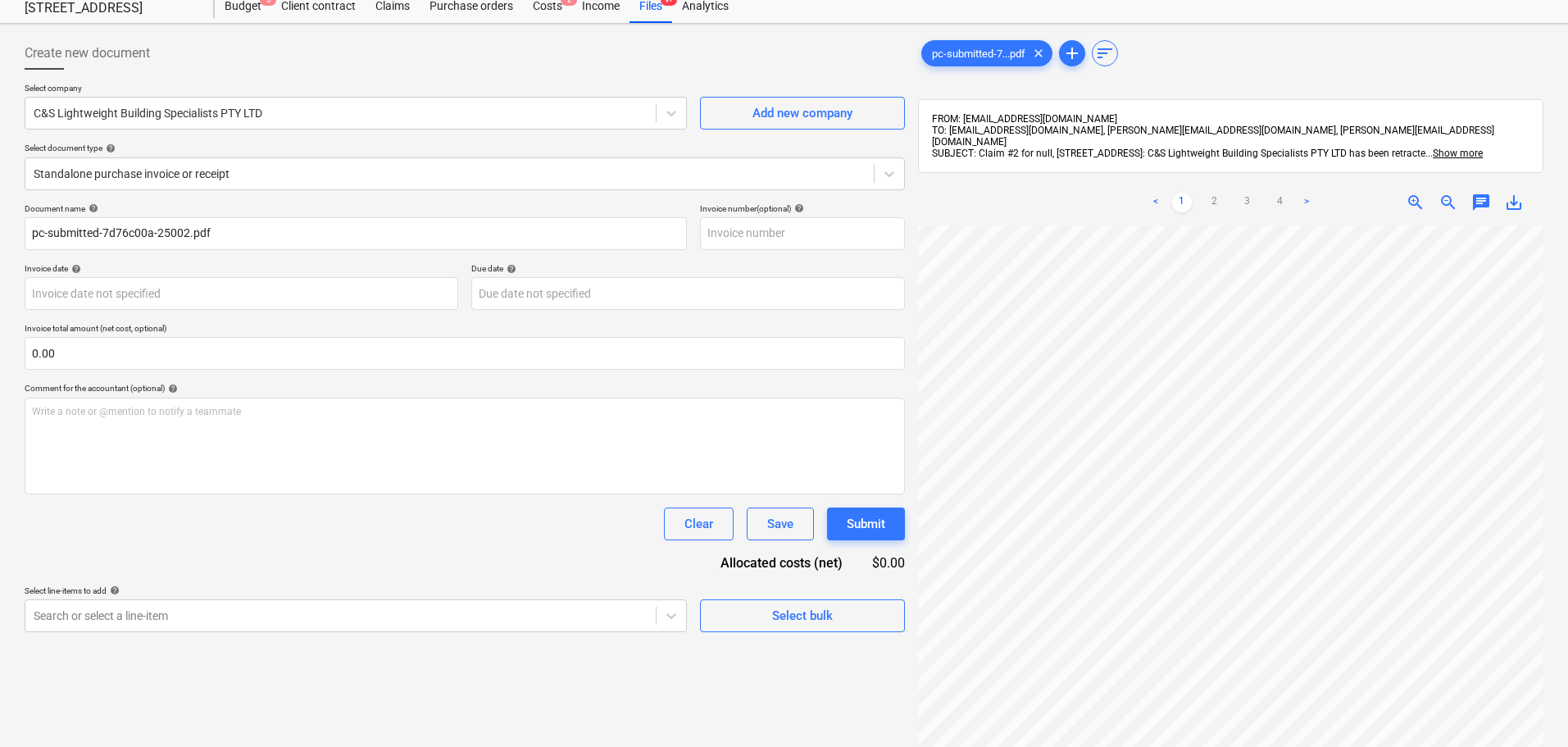
scroll to position [0, 0]
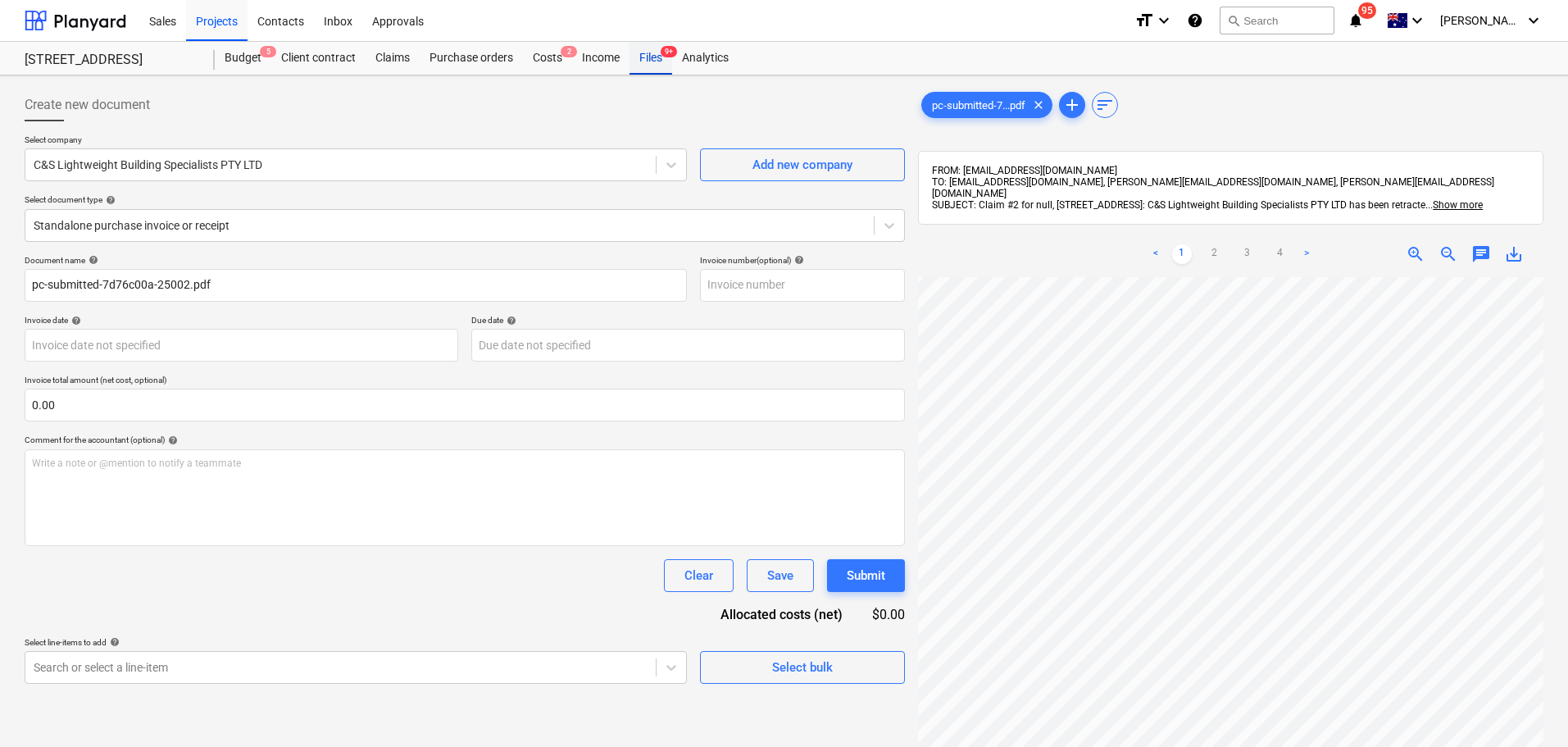
click at [659, 54] on div "Files 9+" at bounding box center [651, 58] width 42 height 33
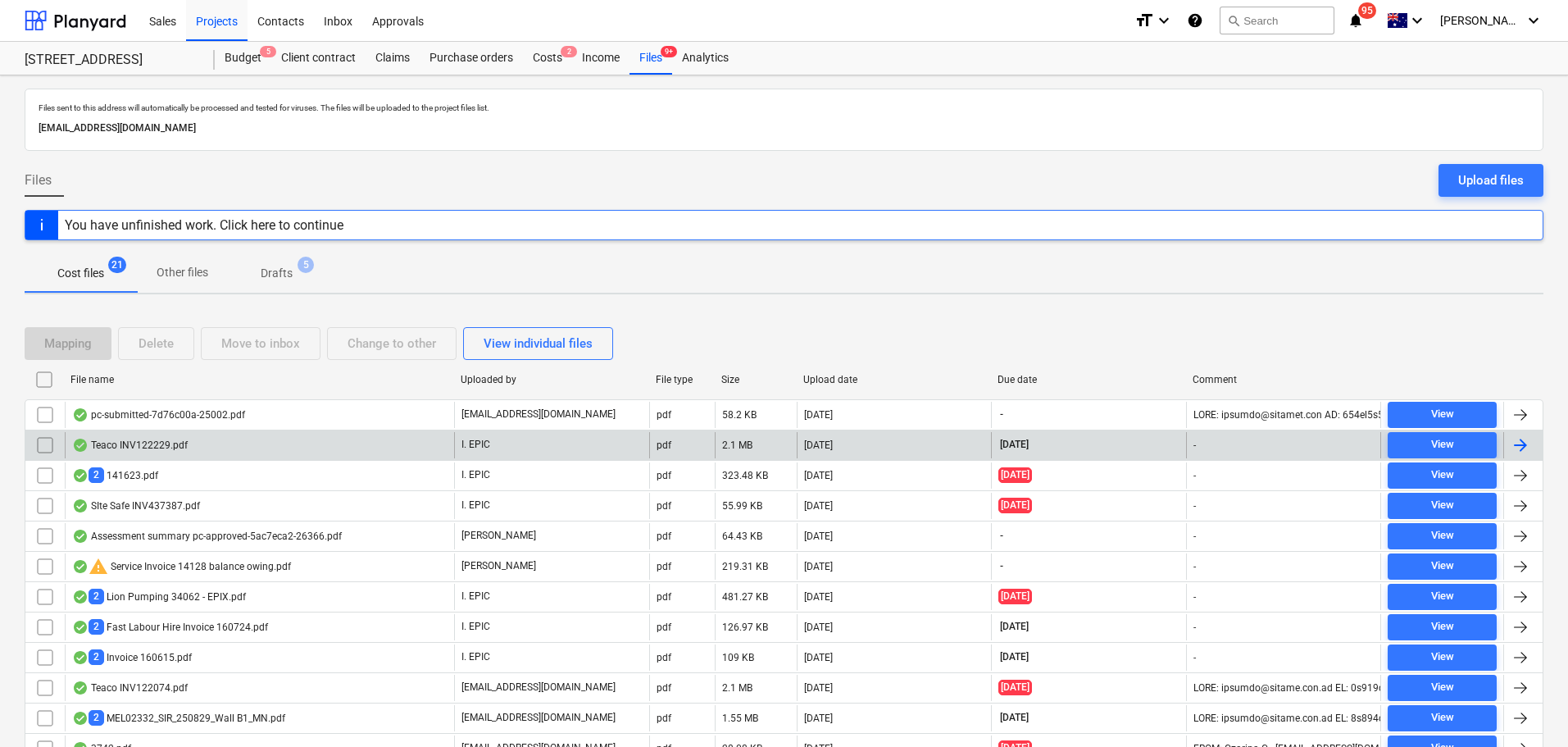
click at [259, 433] on div "Teaco INV122229.pdf" at bounding box center [259, 445] width 390 height 26
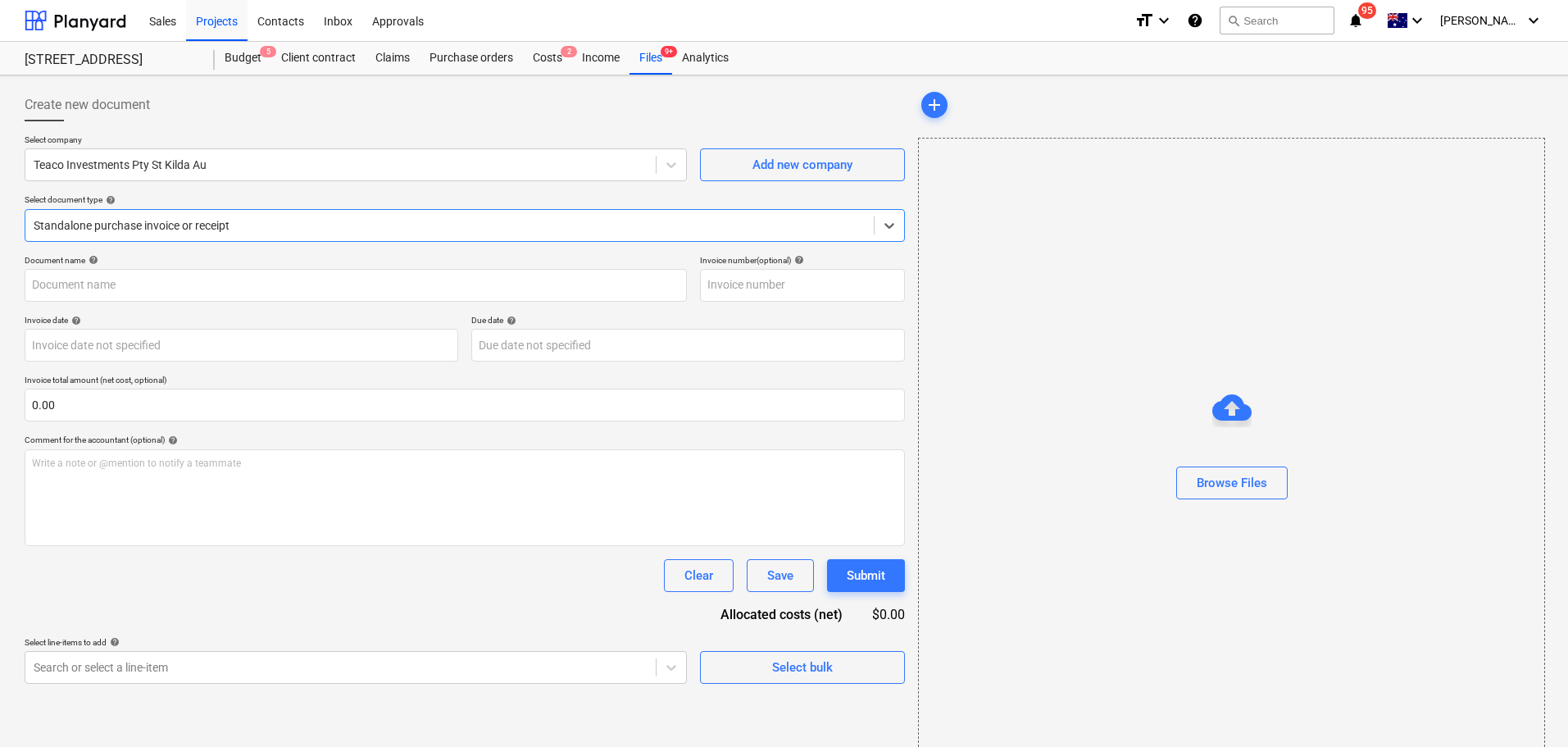
type input "122229"
type input "[DATE]"
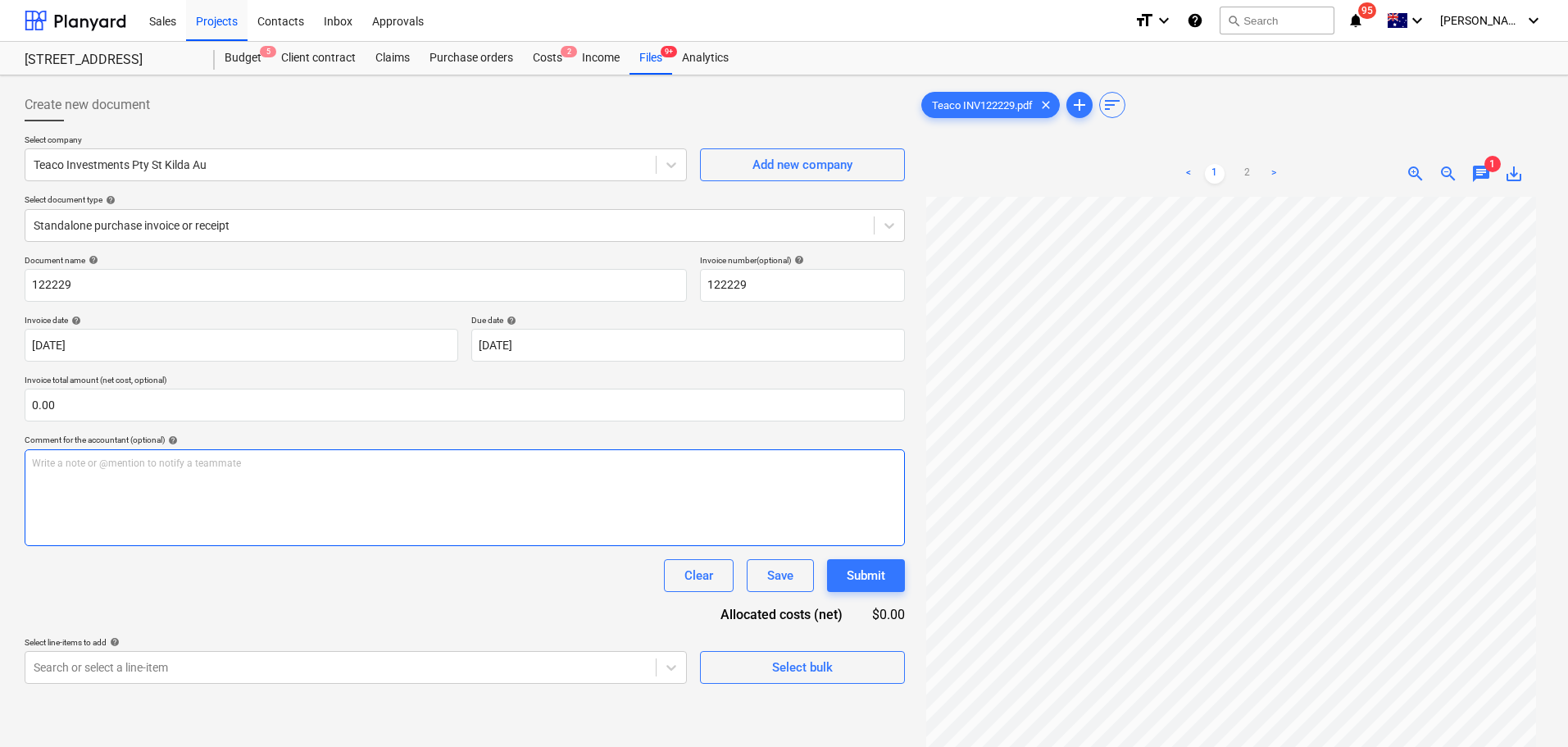
scroll to position [82, 0]
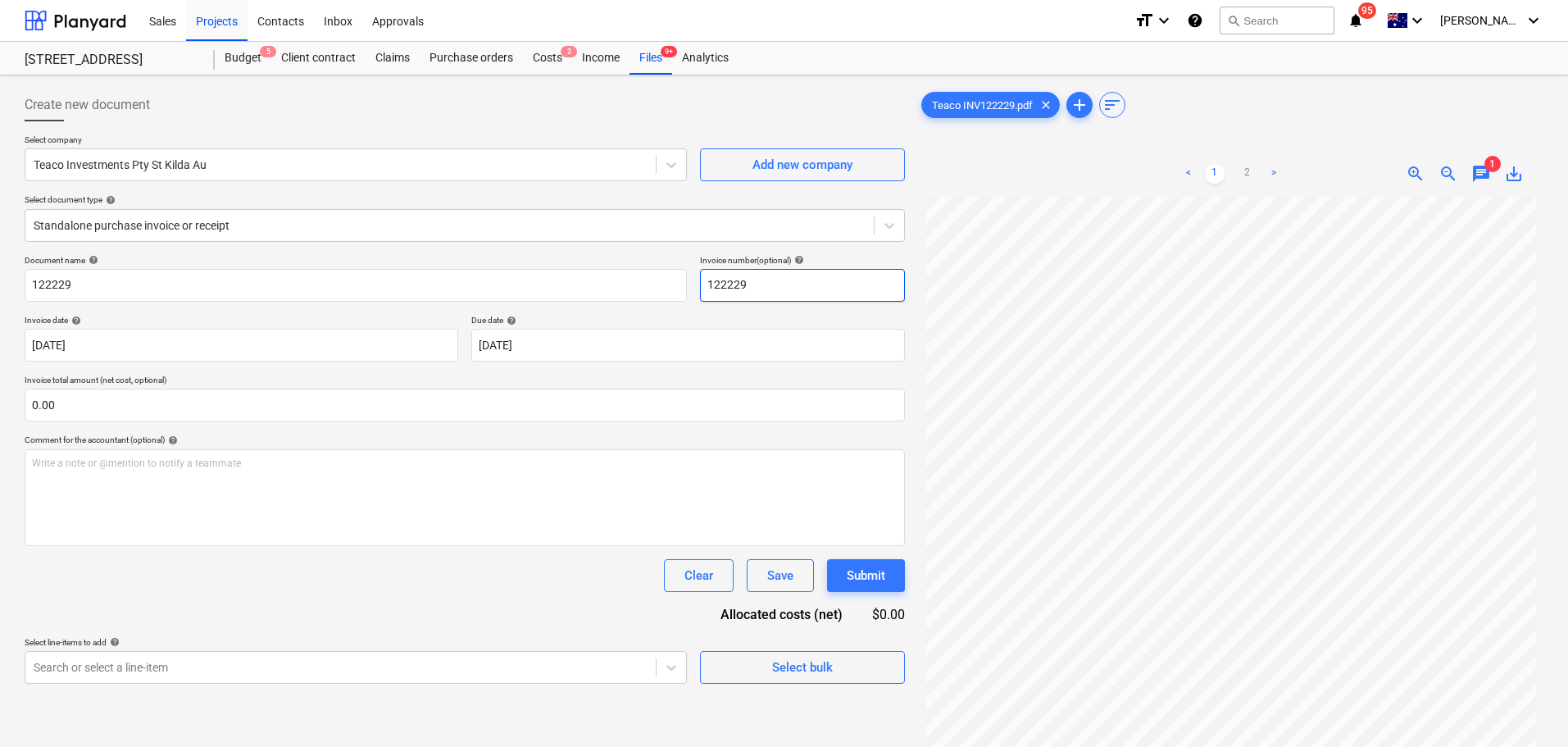
click at [734, 289] on input "122229" at bounding box center [802, 285] width 205 height 33
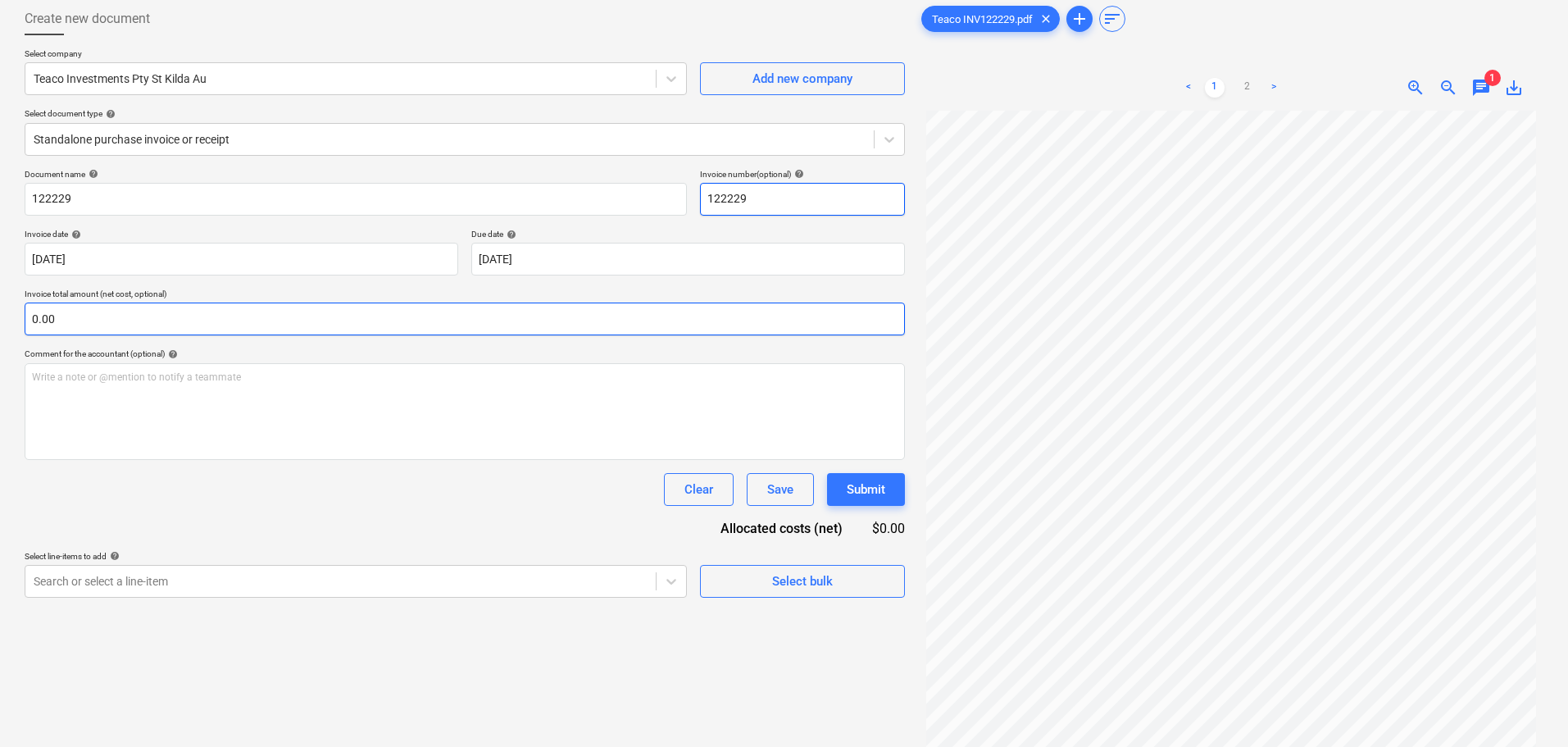
scroll to position [0, 0]
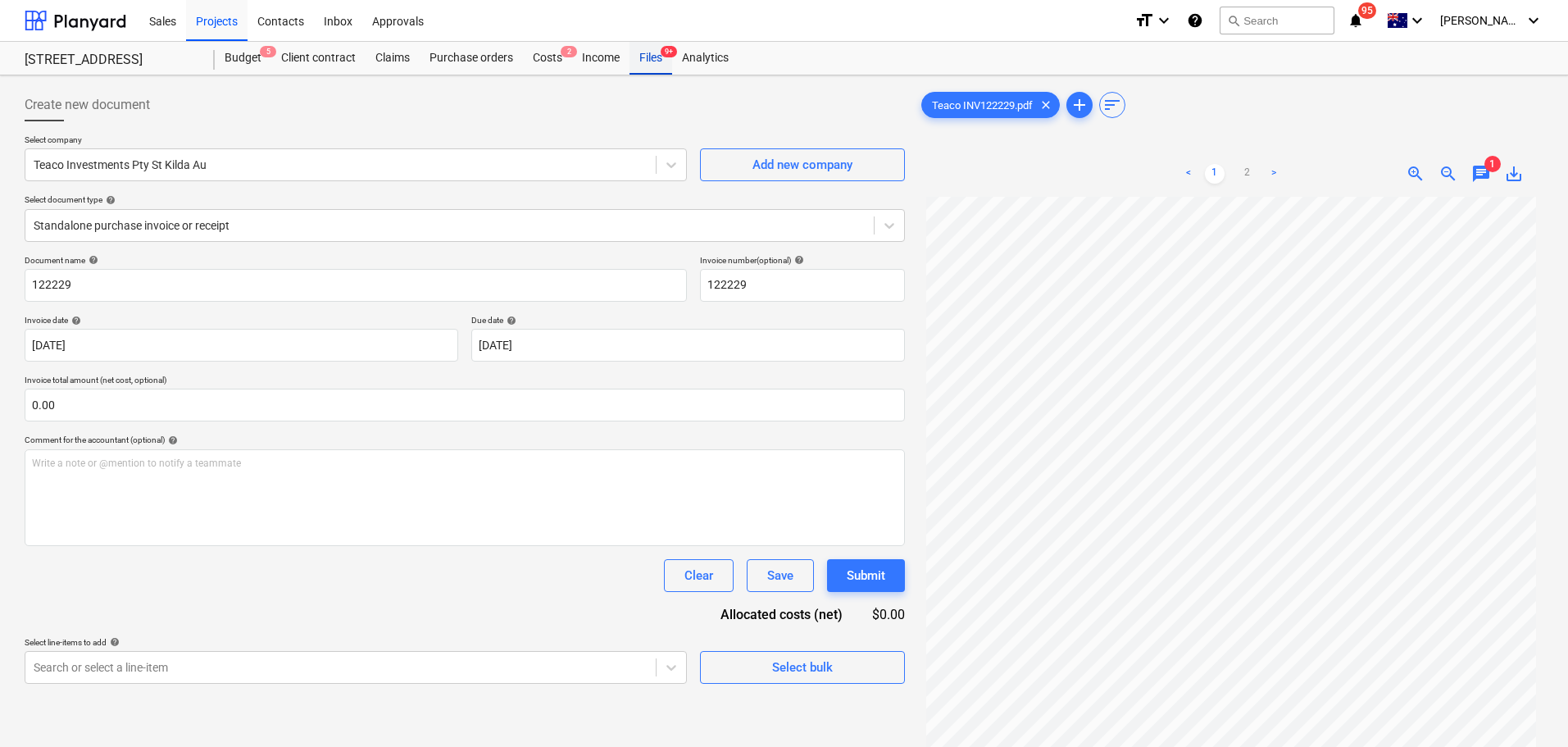
click at [657, 68] on div "Files 9+" at bounding box center [651, 58] width 42 height 33
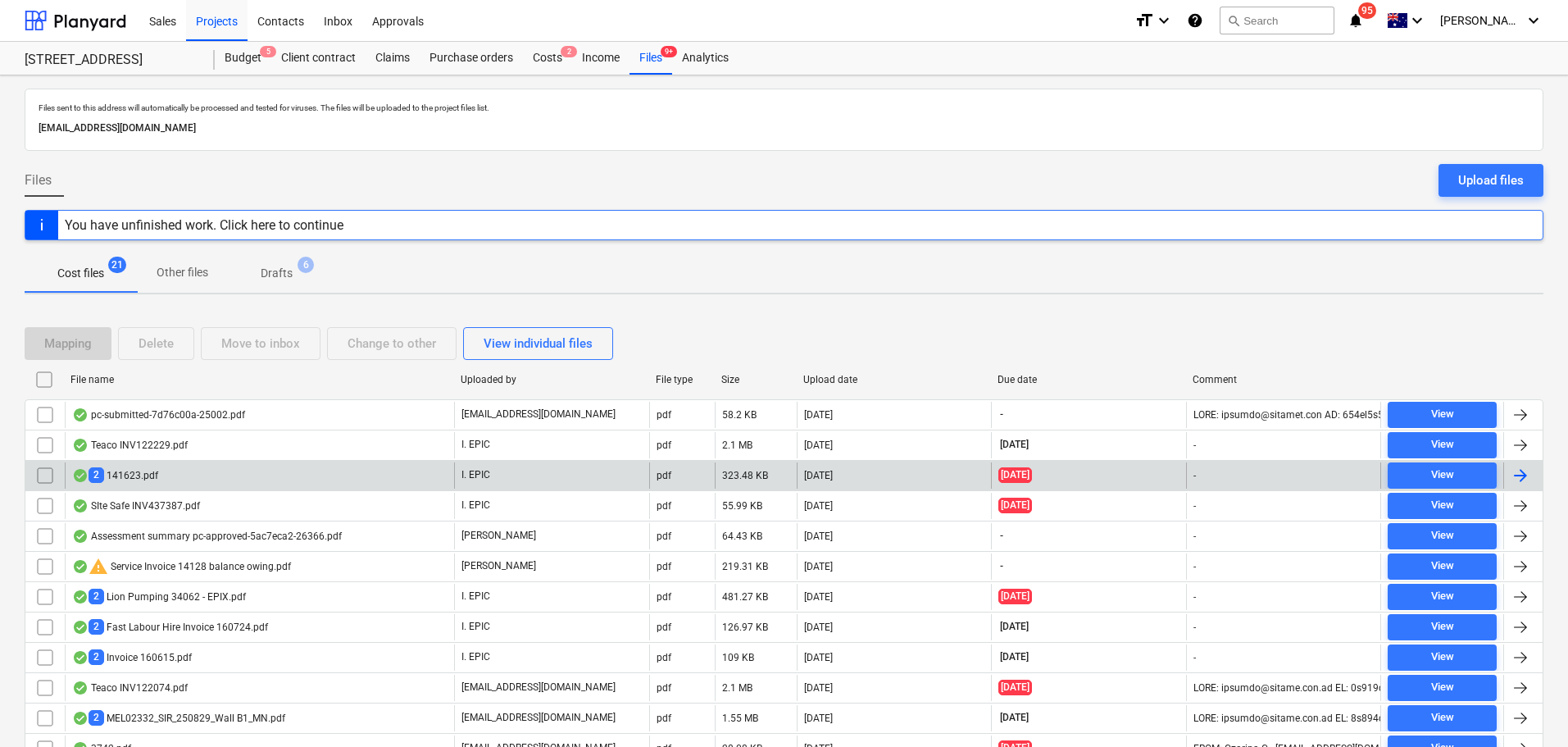
click at [182, 473] on div "2 141623.pdf" at bounding box center [259, 476] width 390 height 26
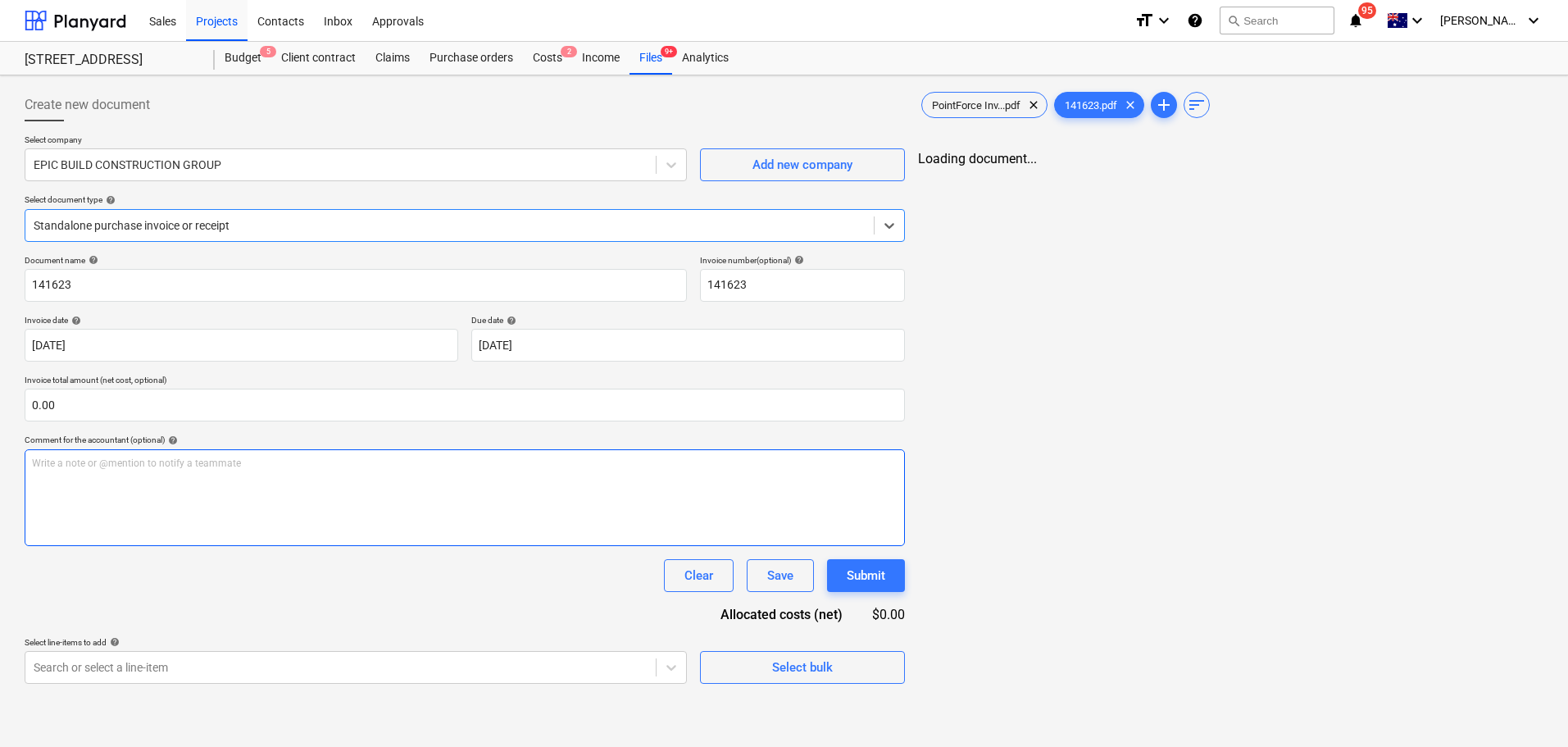
type input "141623"
type input "[DATE]"
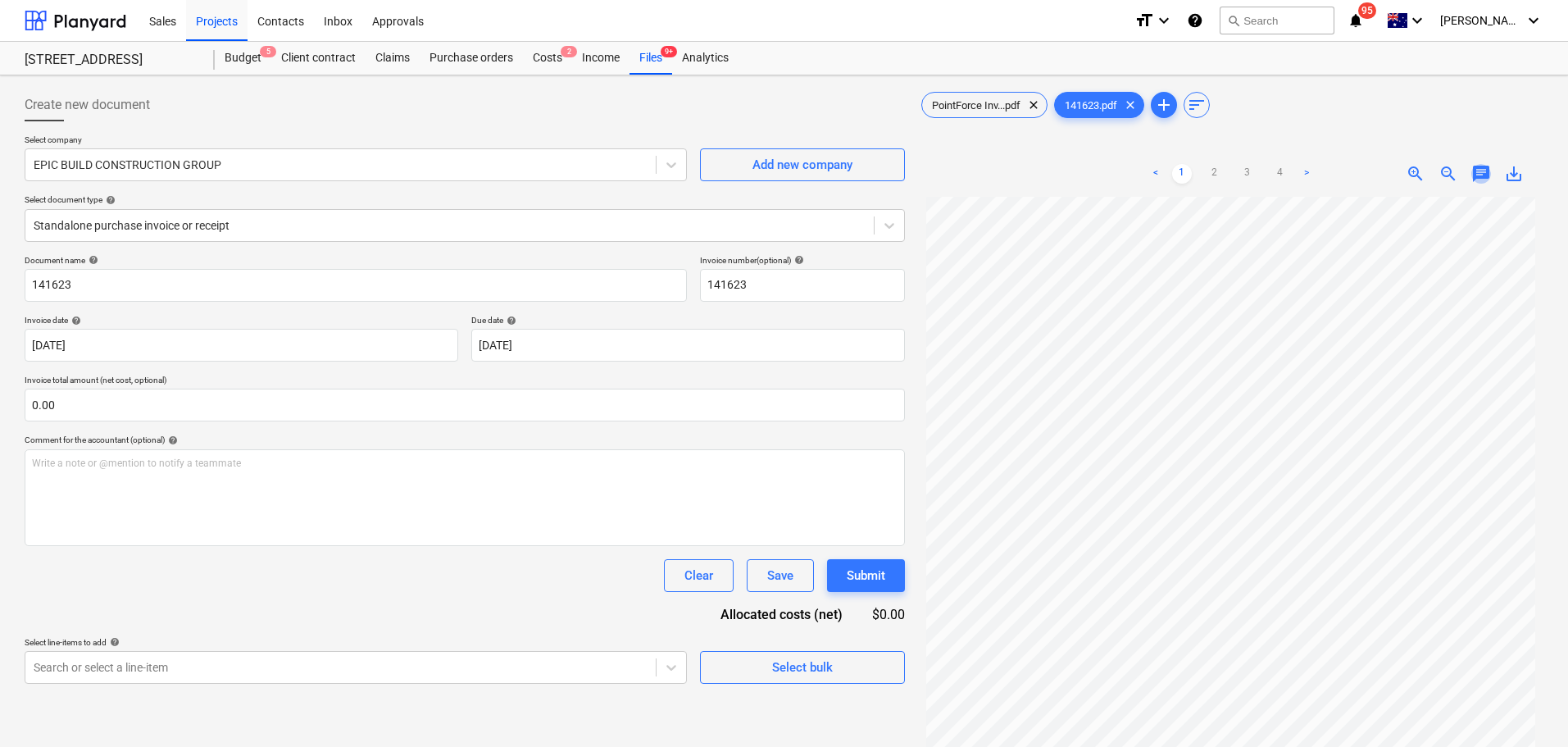
click at [1484, 167] on span "chat" at bounding box center [1481, 174] width 19 height 19
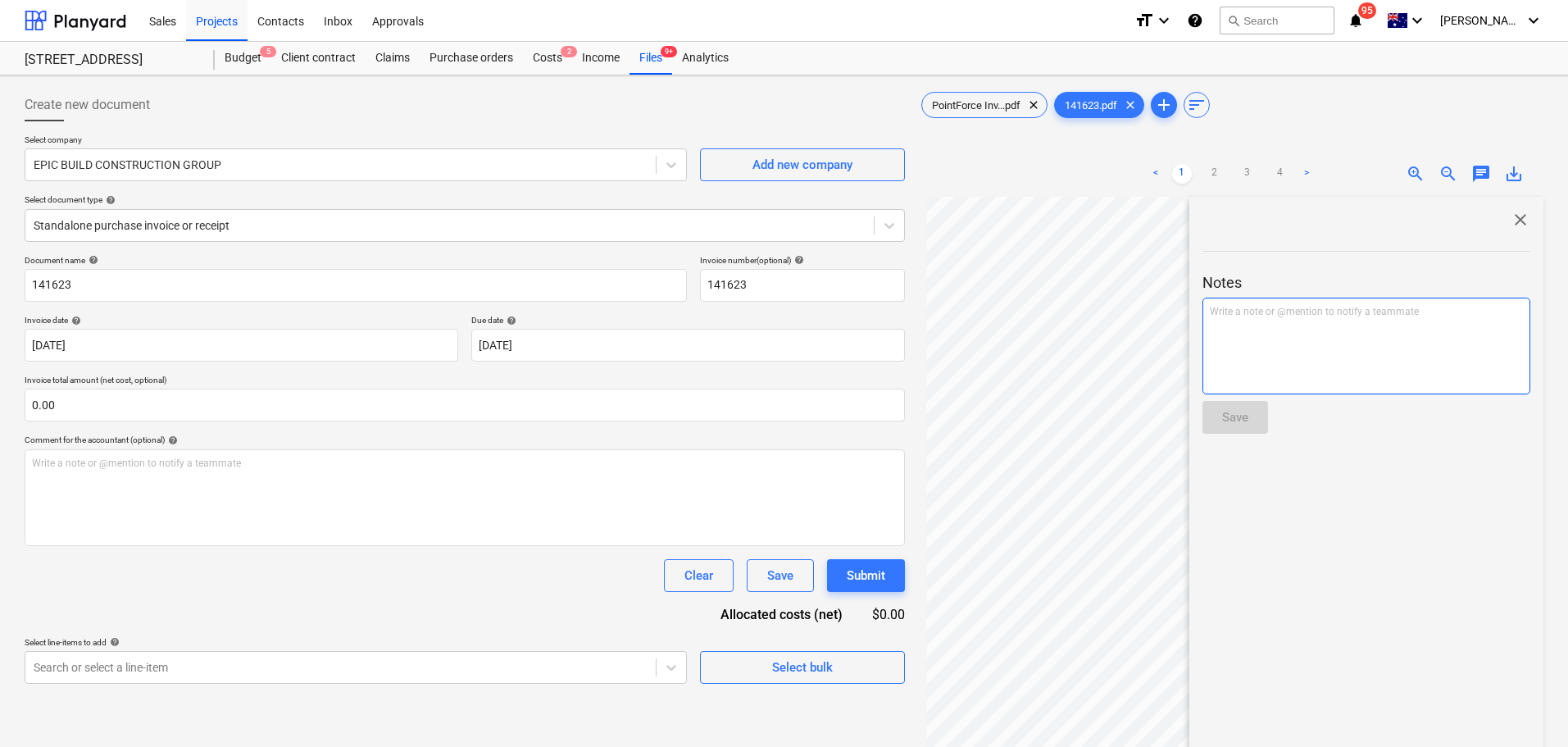
scroll to position [82, 0]
click at [1514, 223] on span "close" at bounding box center [1520, 219] width 19 height 19
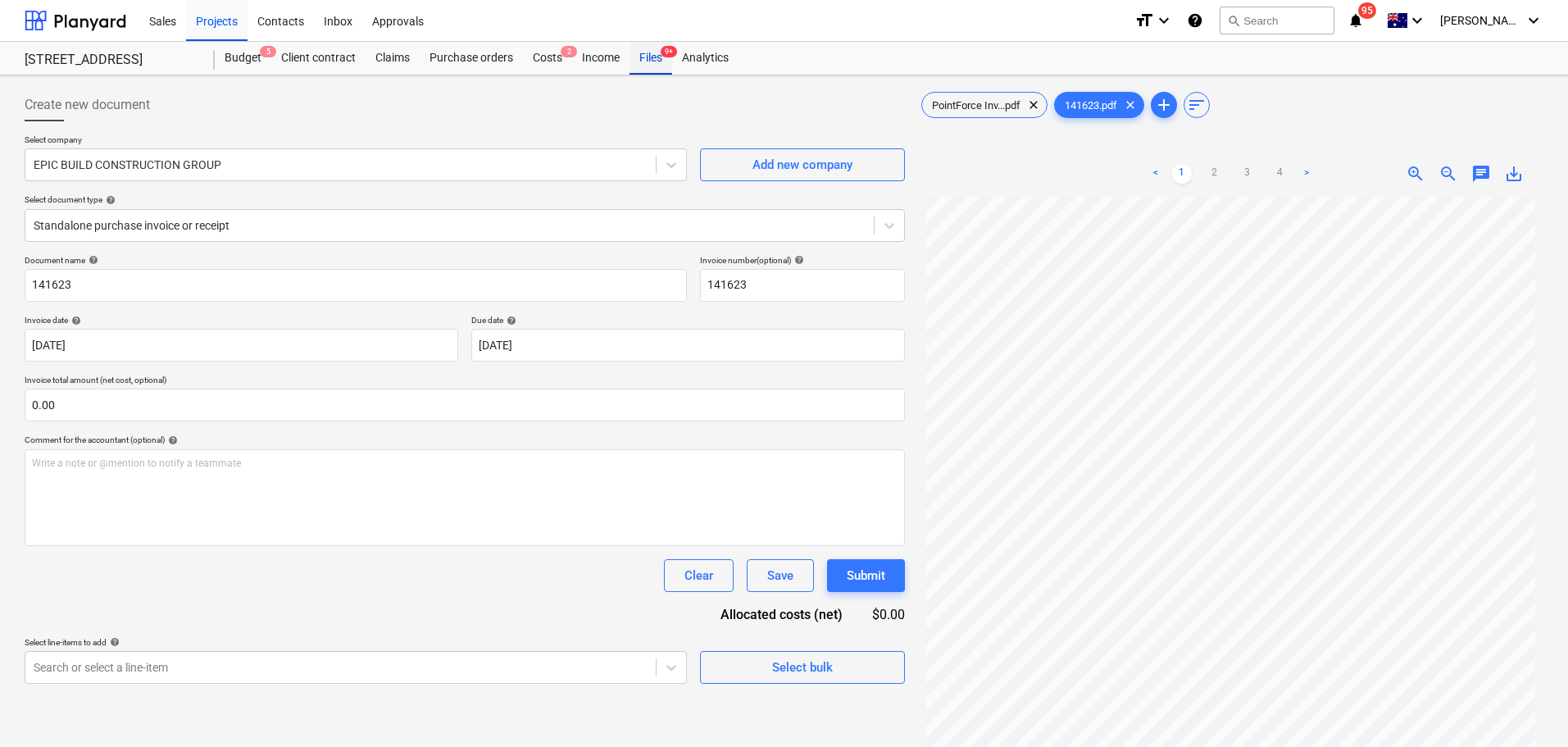
click at [637, 68] on div "Files 9+" at bounding box center [651, 58] width 42 height 33
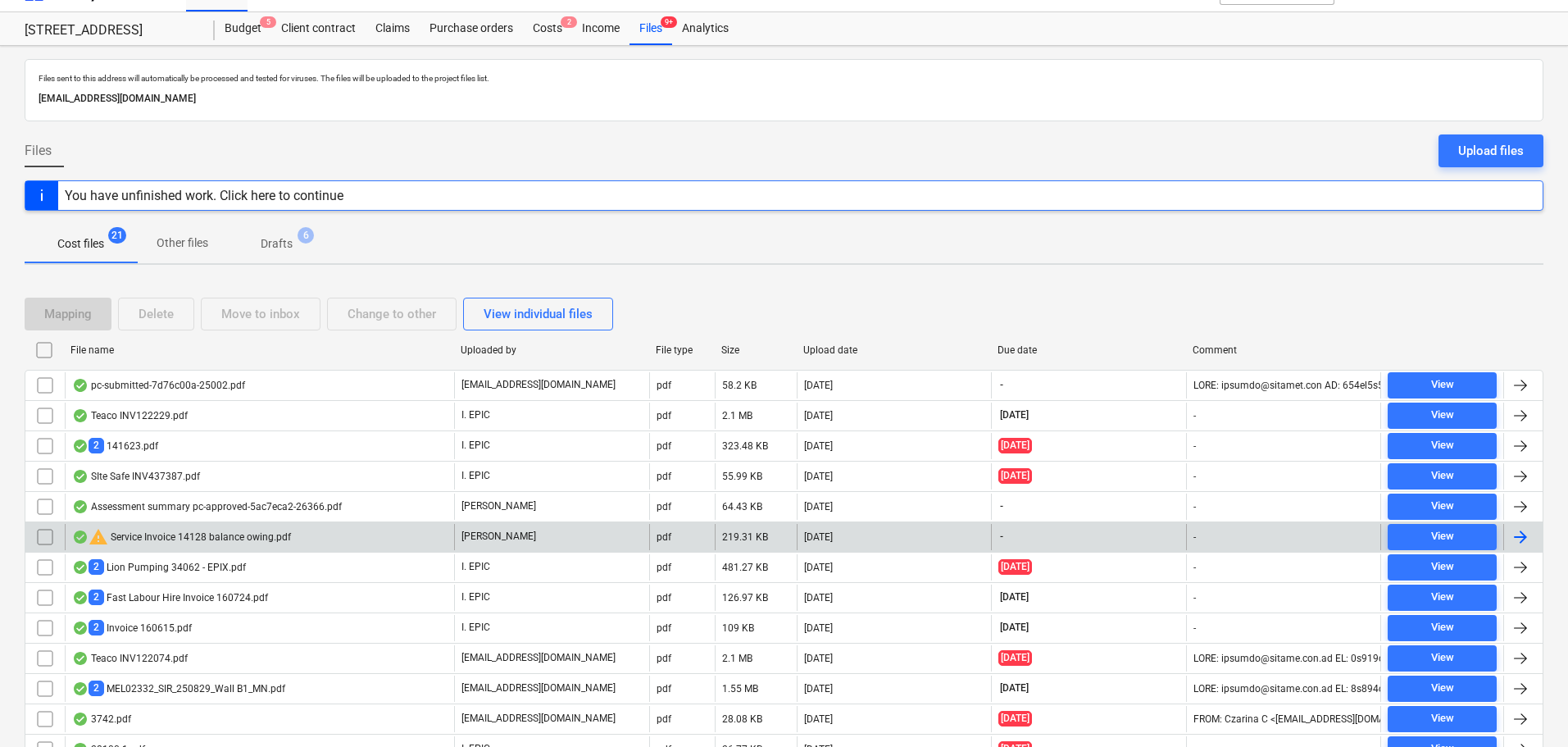
scroll to position [82, 0]
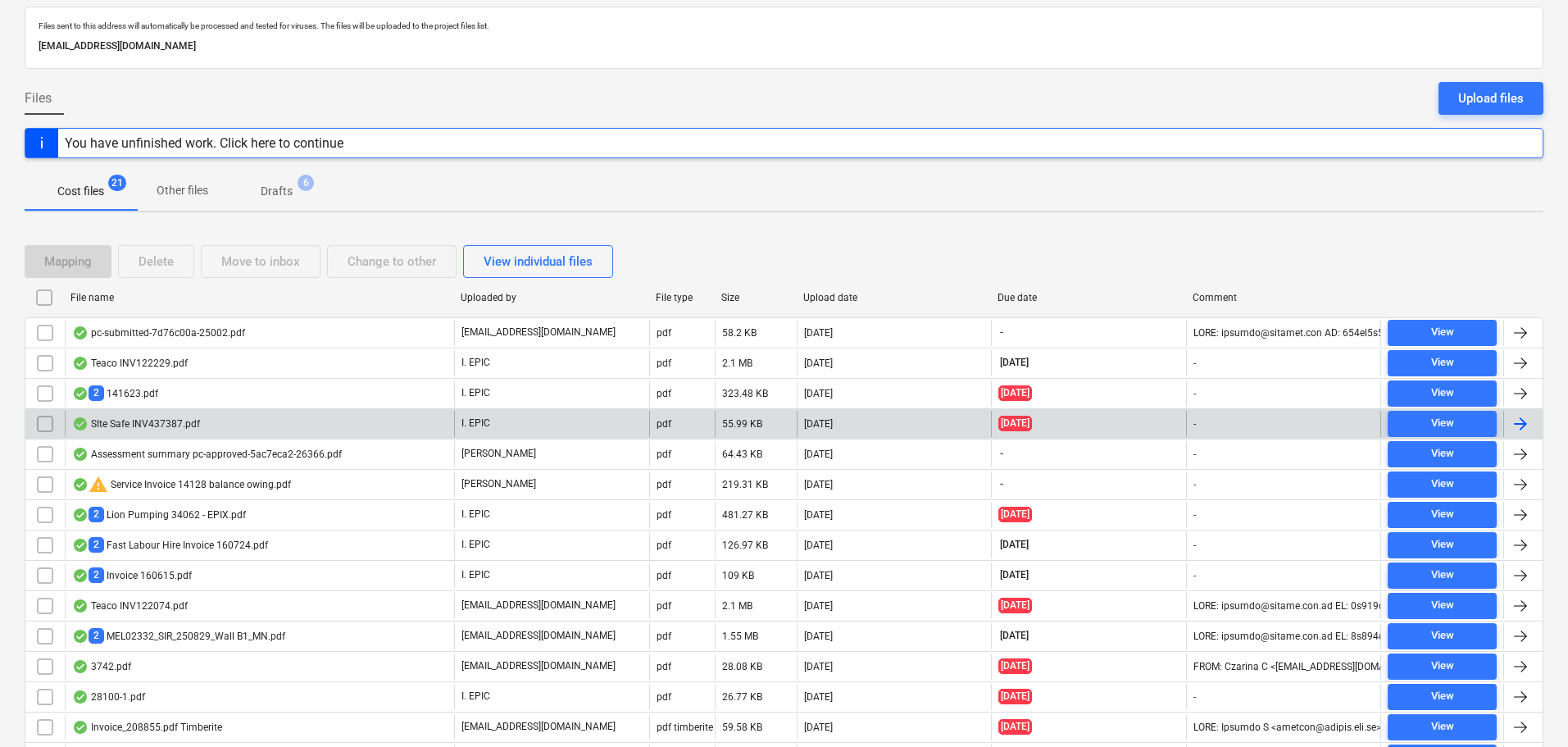
click at [460, 432] on div "I. EPIC" at bounding box center [551, 424] width 195 height 26
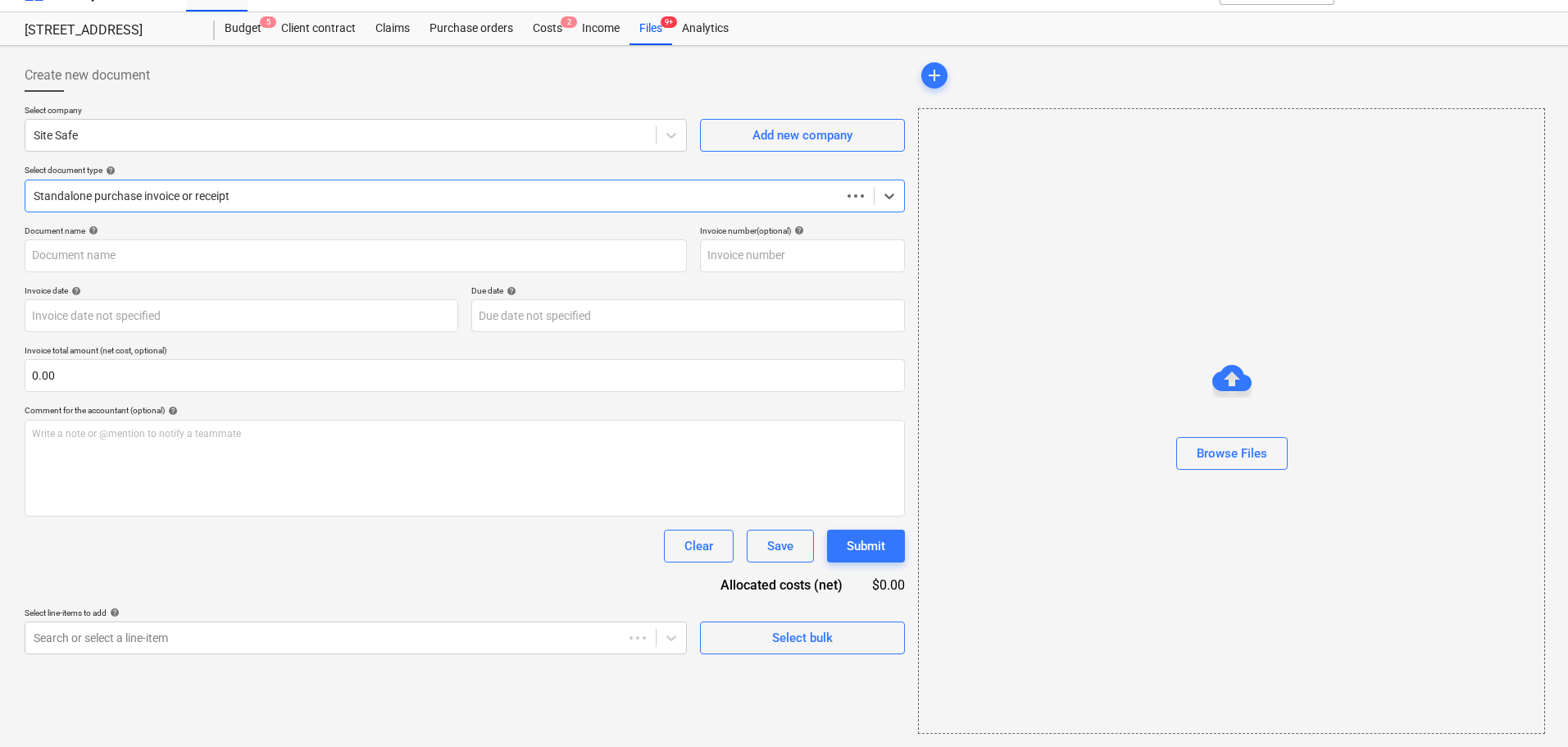
scroll to position [30, 0]
type input "437387"
type input "[DATE]"
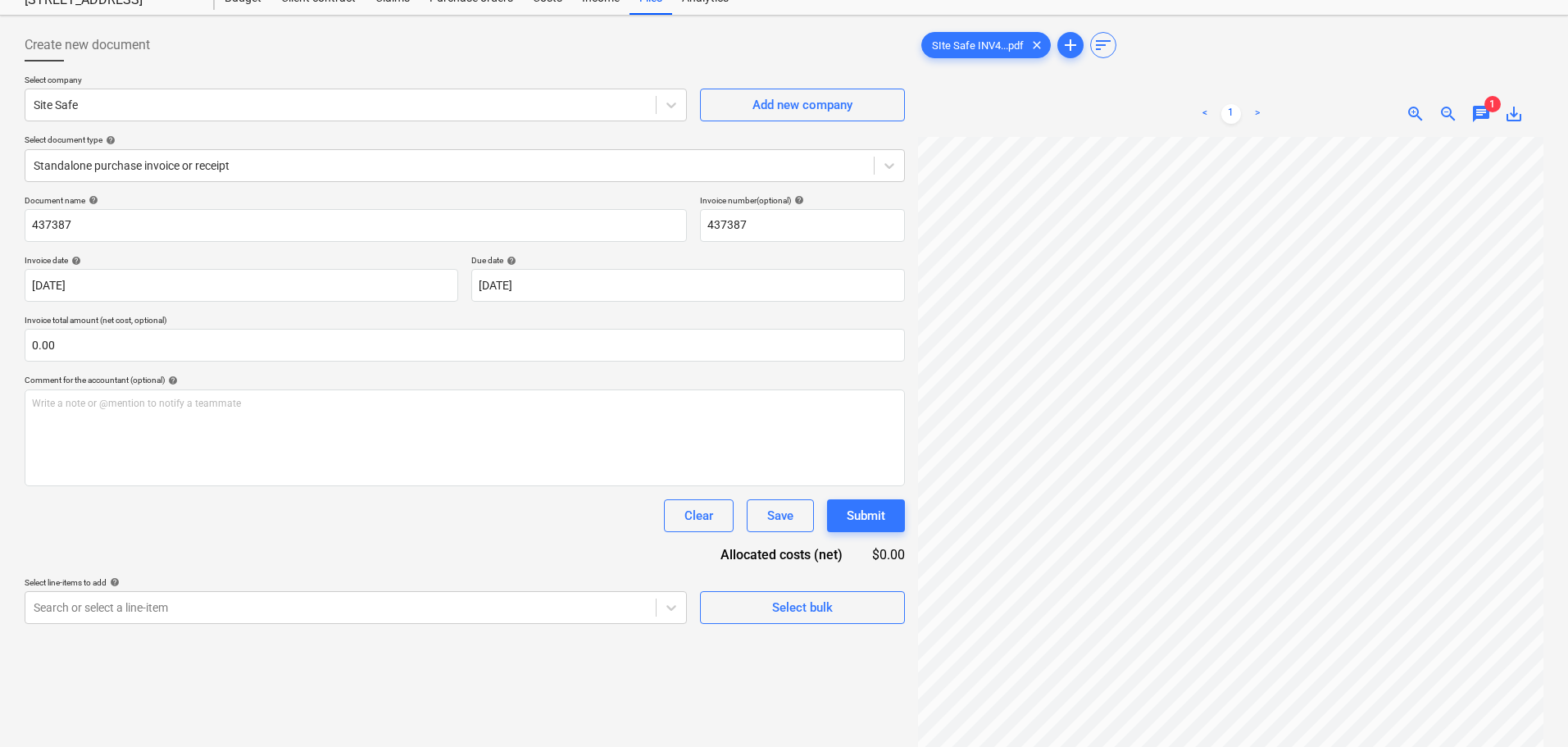
scroll to position [0, 0]
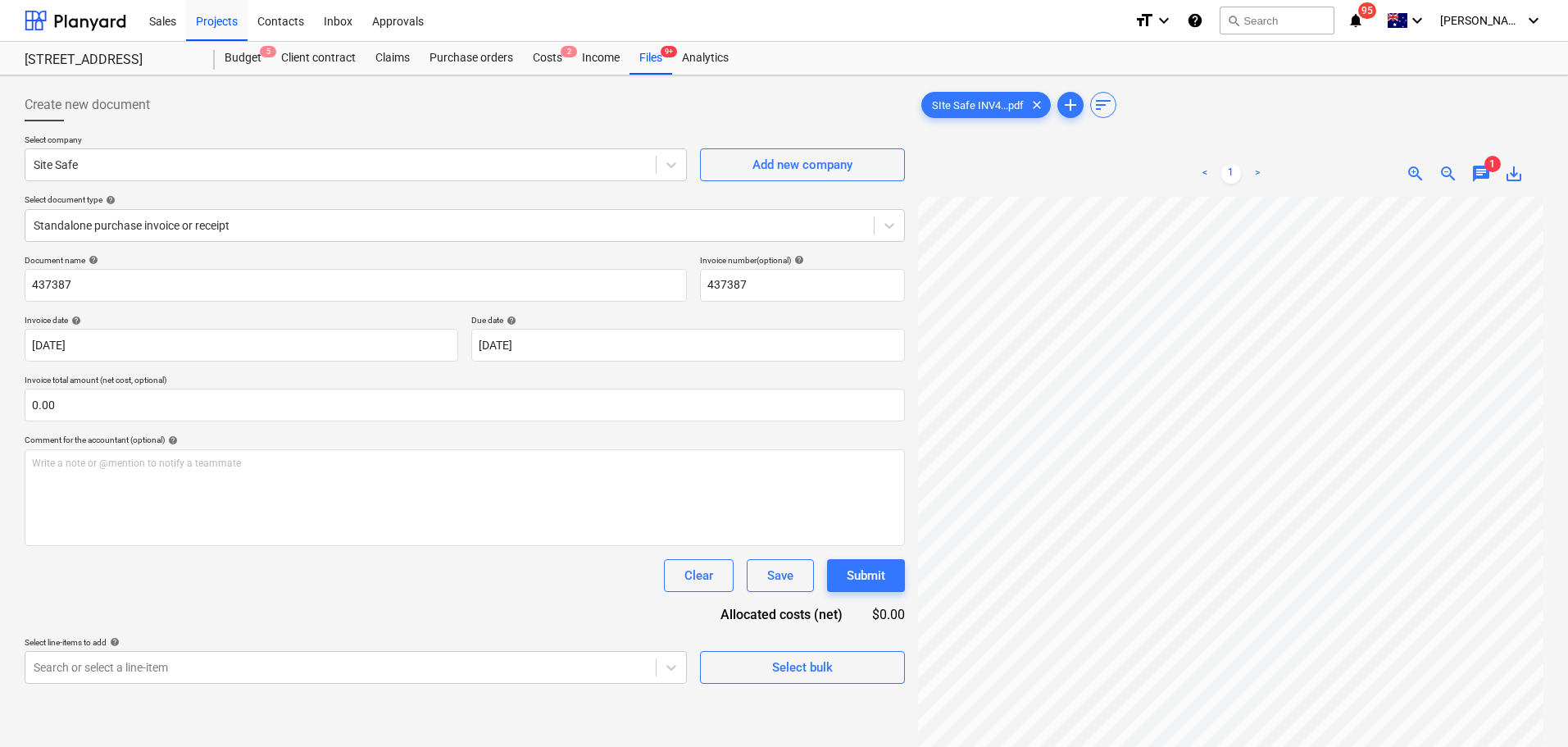
click at [664, 78] on div "Create new document Select company Site Safe Add new company Select document ty…" at bounding box center [784, 493] width 1568 height 836
click at [663, 72] on div "Files 9+" at bounding box center [651, 58] width 42 height 33
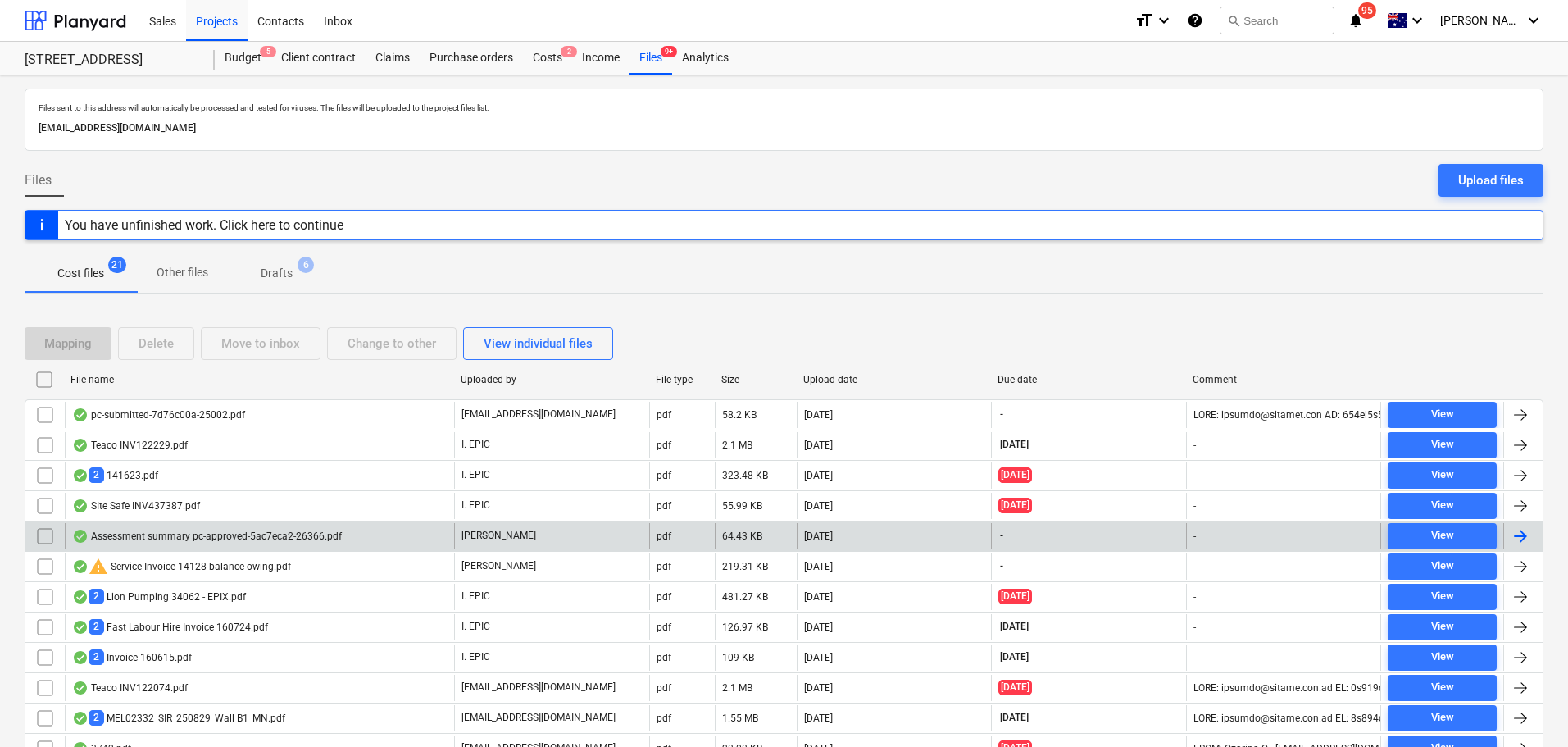
click at [348, 541] on div "Assessment summary pc-approved-5ac7eca2-26366.pdf" at bounding box center [259, 536] width 390 height 26
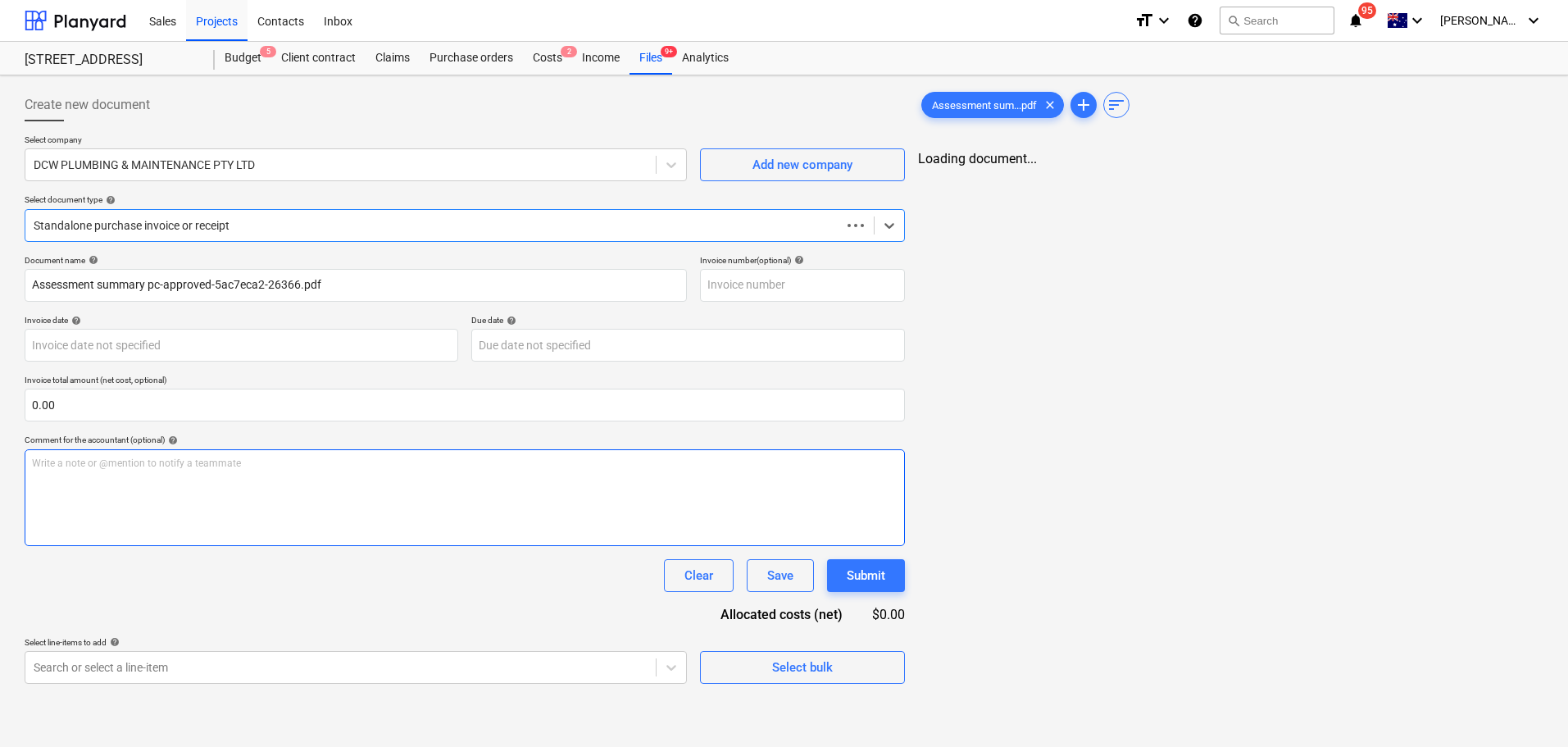
type input "Assessment summary pc-approved-5ac7eca2-26366.pdf"
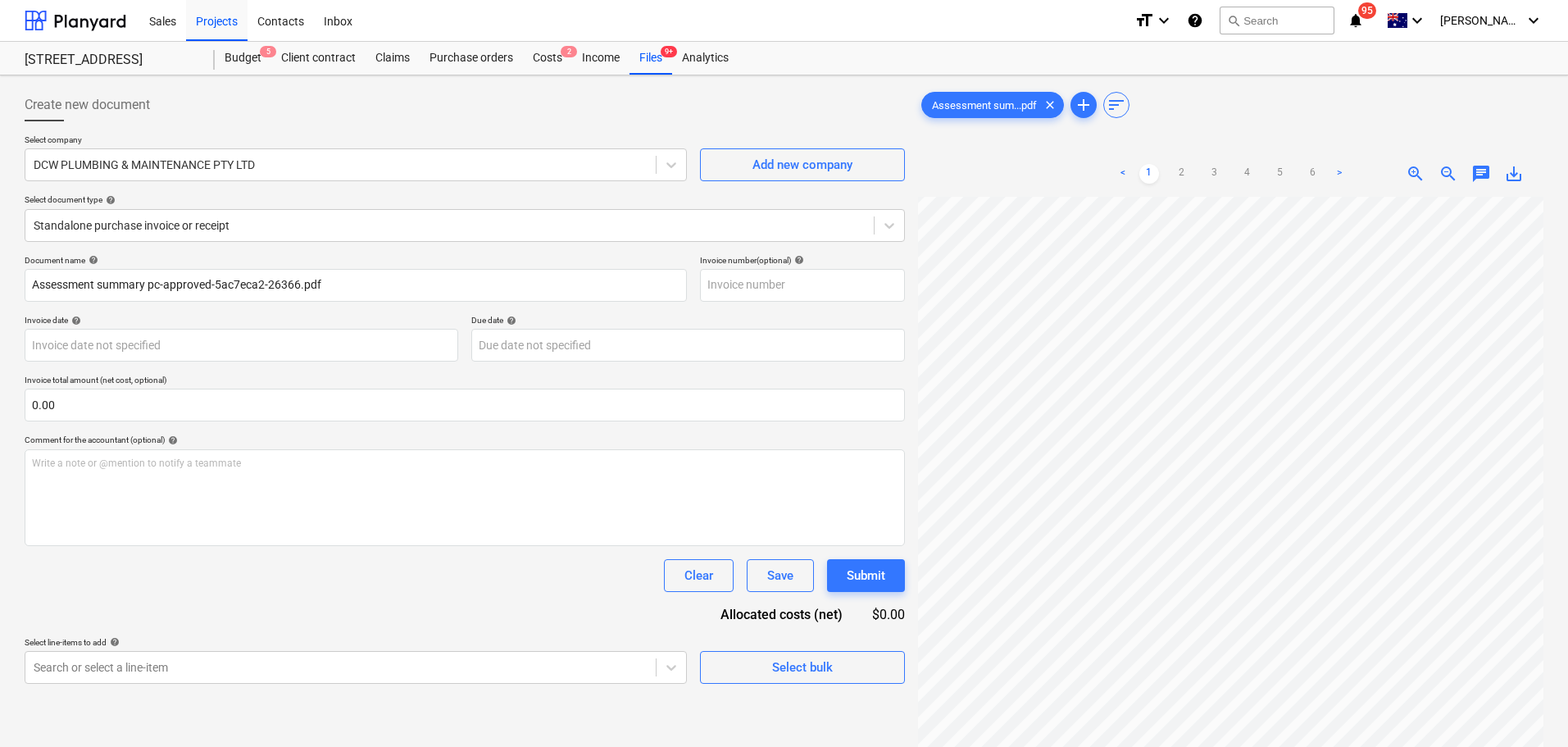
scroll to position [0, 247]
drag, startPoint x: 633, startPoint y: 47, endPoint x: 633, endPoint y: 56, distance: 9.0
click at [633, 47] on div "Files 9+" at bounding box center [651, 58] width 42 height 33
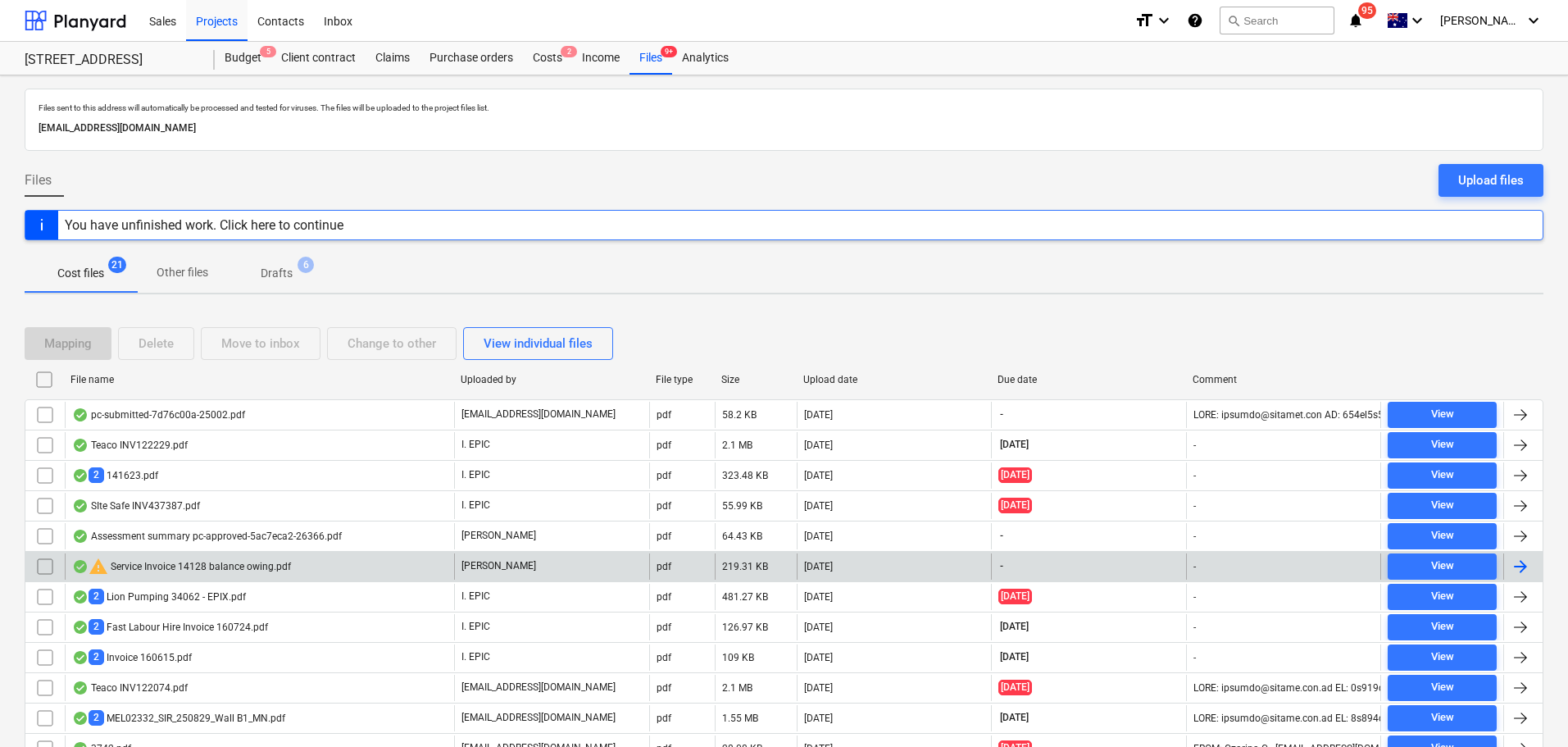
click at [373, 573] on div "warning Service Invoice 14128 balance owing.pdf" at bounding box center [259, 566] width 390 height 26
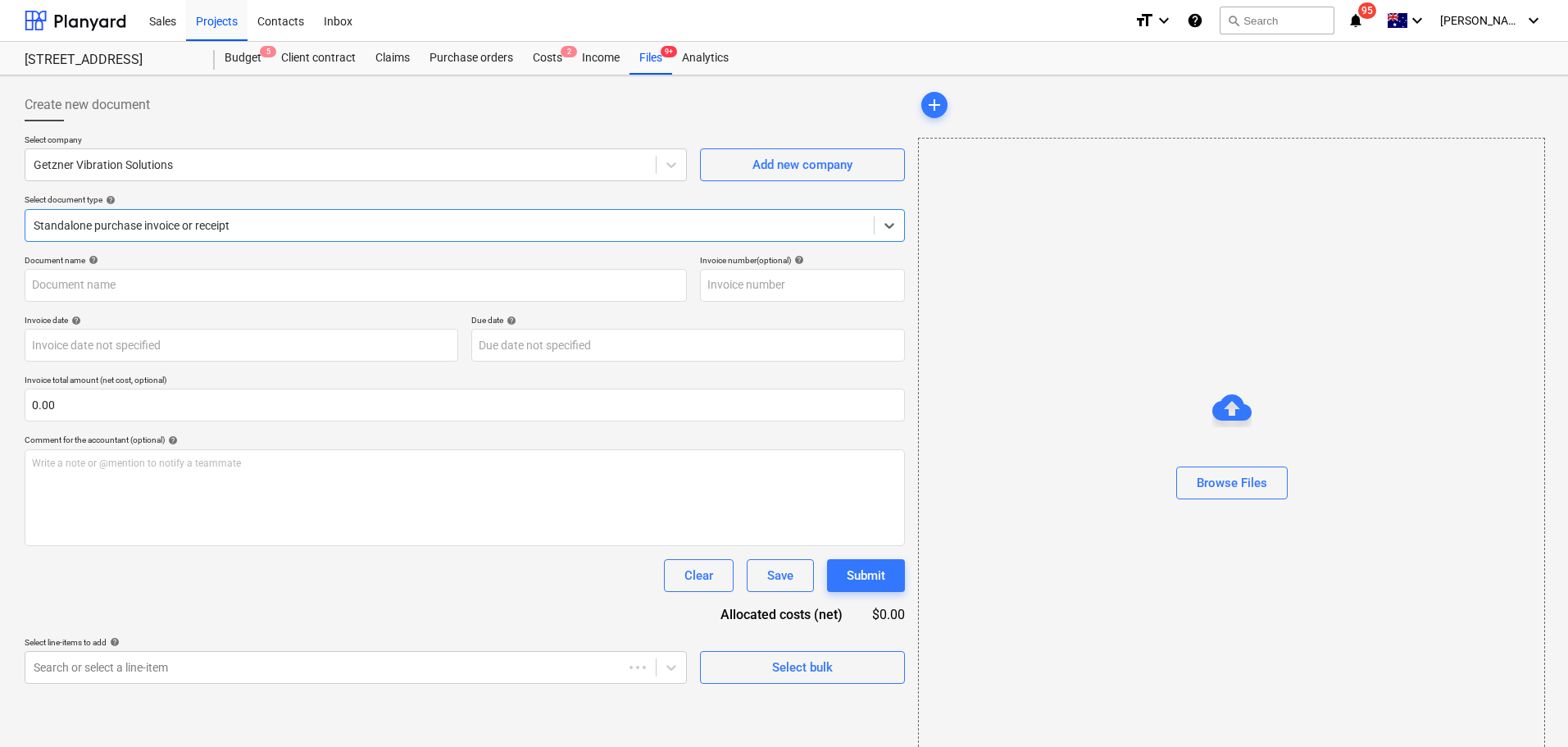
type input "14128"
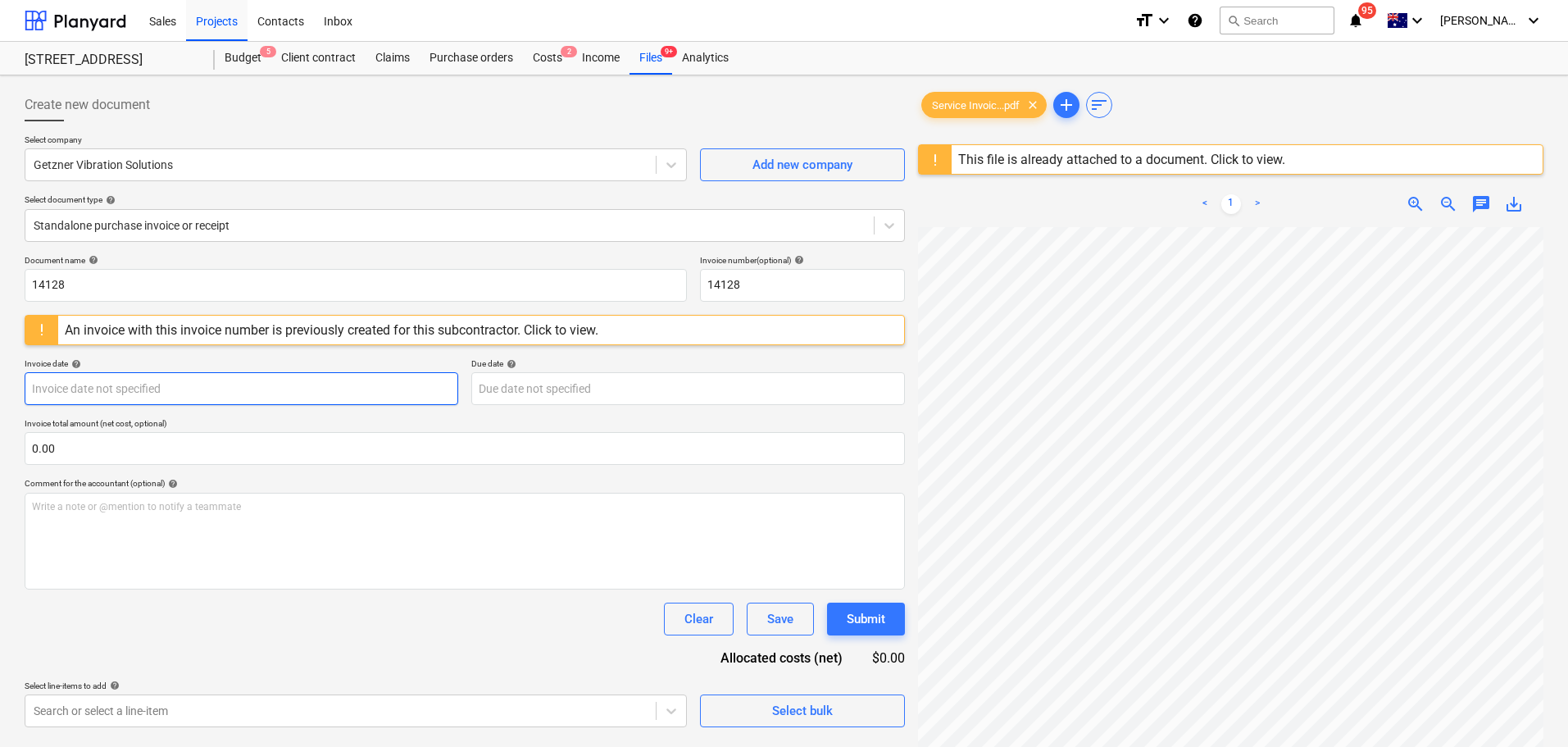
click at [201, 393] on body "Sales Projects Contacts Inbox format_size keyboard_arrow_down help search Searc…" at bounding box center [784, 373] width 1568 height 747
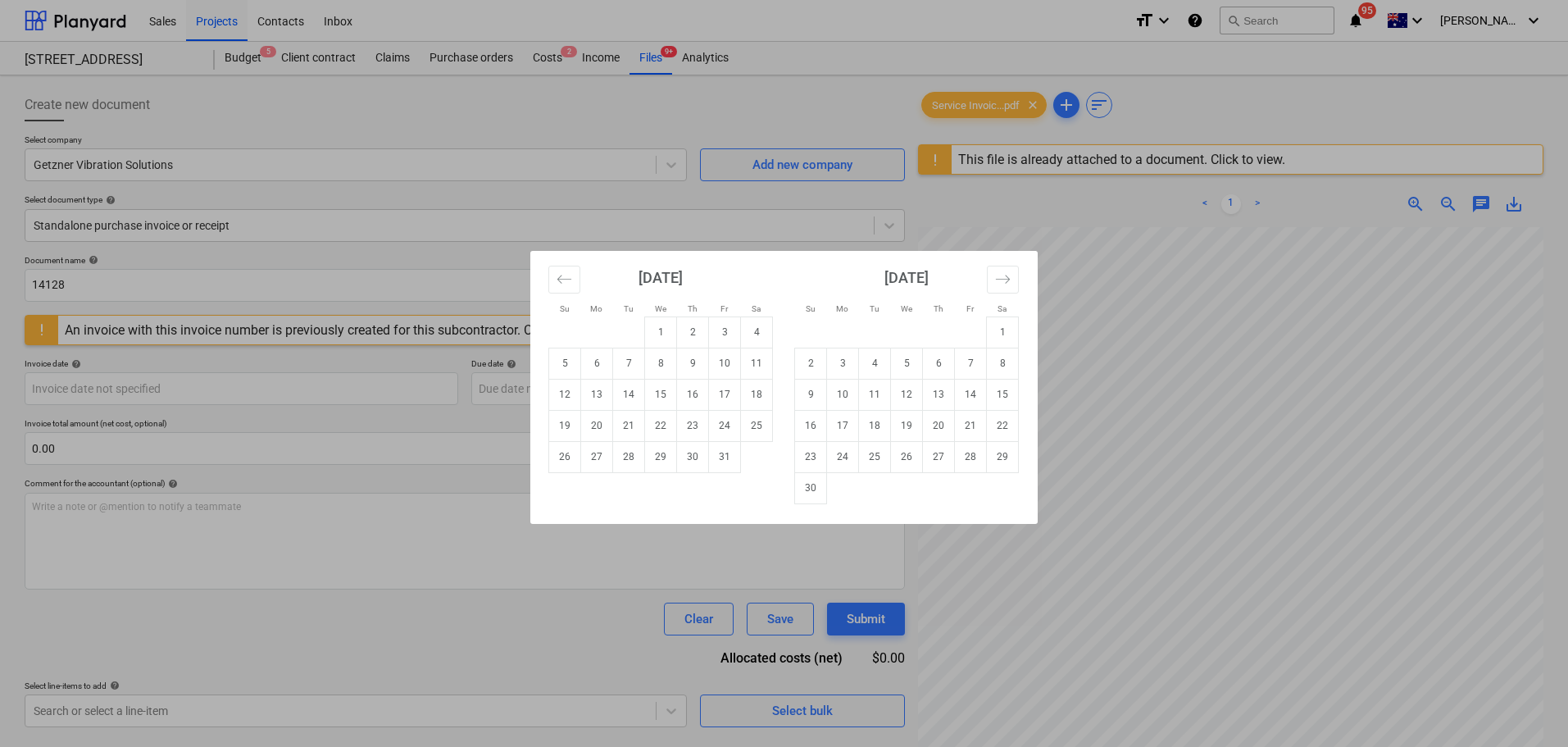
click at [758, 211] on div "Su Mo Tu We Th Fr Sa Su Mo Tu We Th Fr Sa [DATE] 1 2 3 4 5 6 7 8 9 10 11 12 13 …" at bounding box center [784, 373] width 1568 height 747
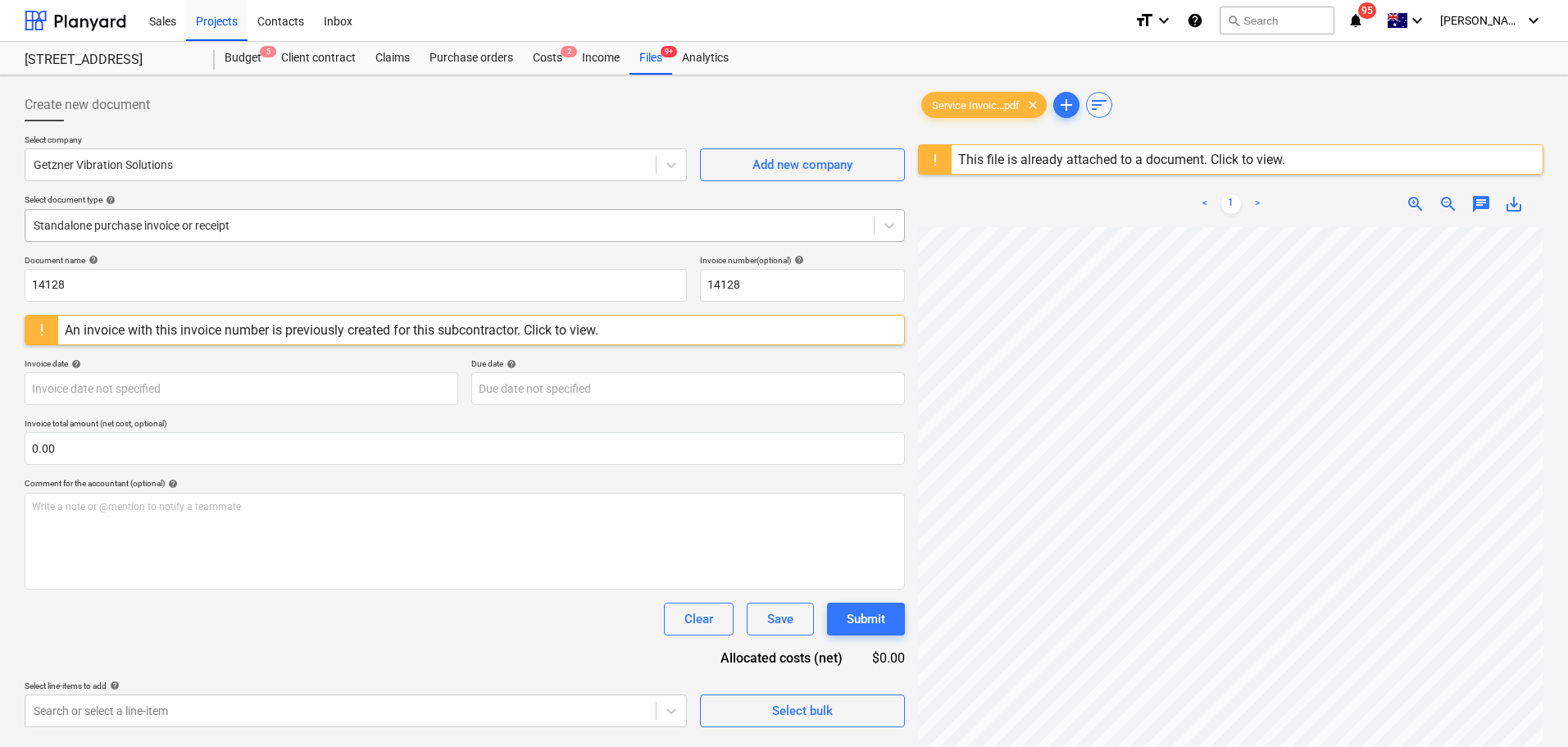
click at [174, 214] on div "Standalone purchase invoice or receipt" at bounding box center [450, 225] width 849 height 23
click at [304, 130] on div at bounding box center [465, 127] width 881 height 13
click at [657, 54] on div "Files 9+" at bounding box center [651, 58] width 42 height 33
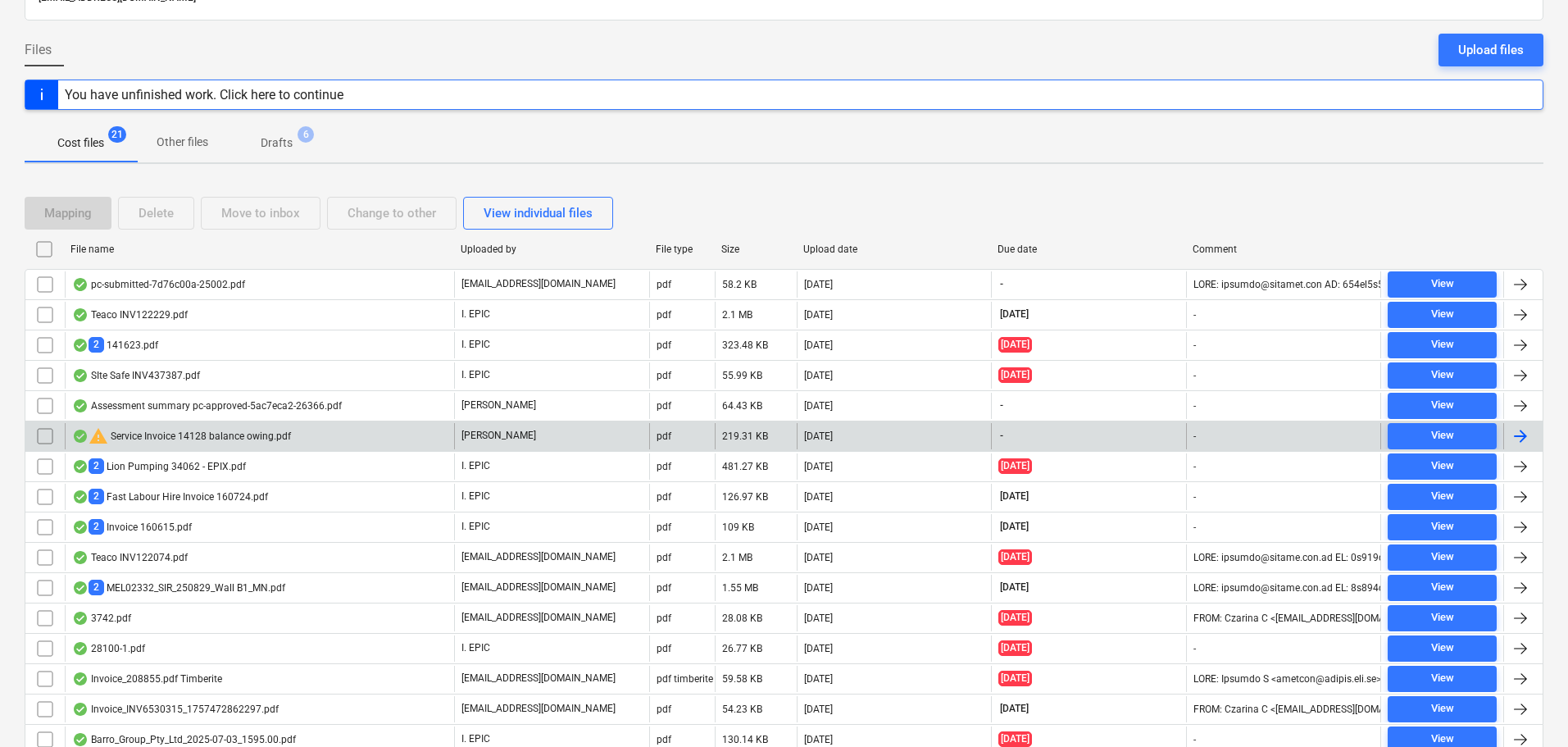
scroll to position [198, 0]
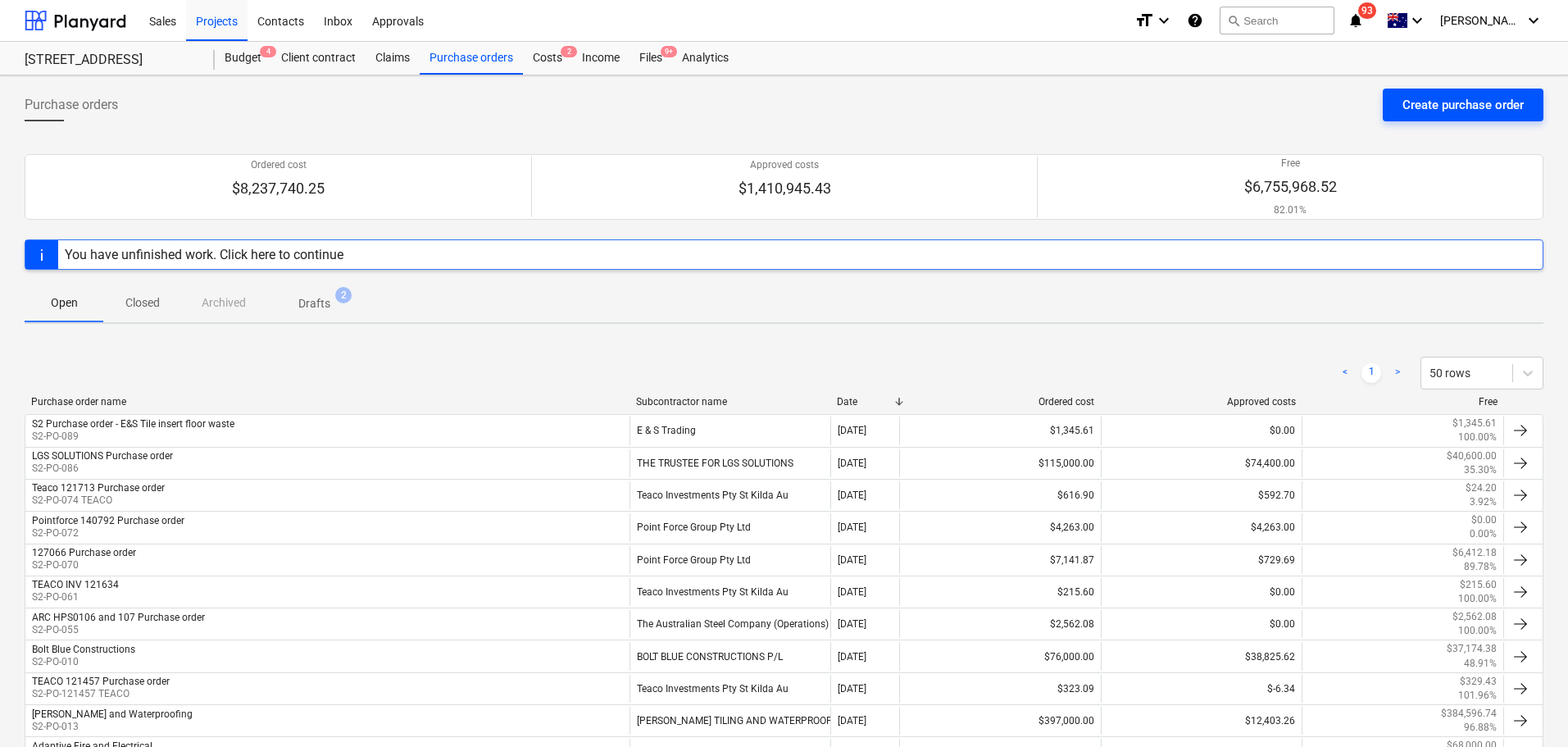
click at [1419, 102] on div "Create purchase order" at bounding box center [1463, 104] width 121 height 21
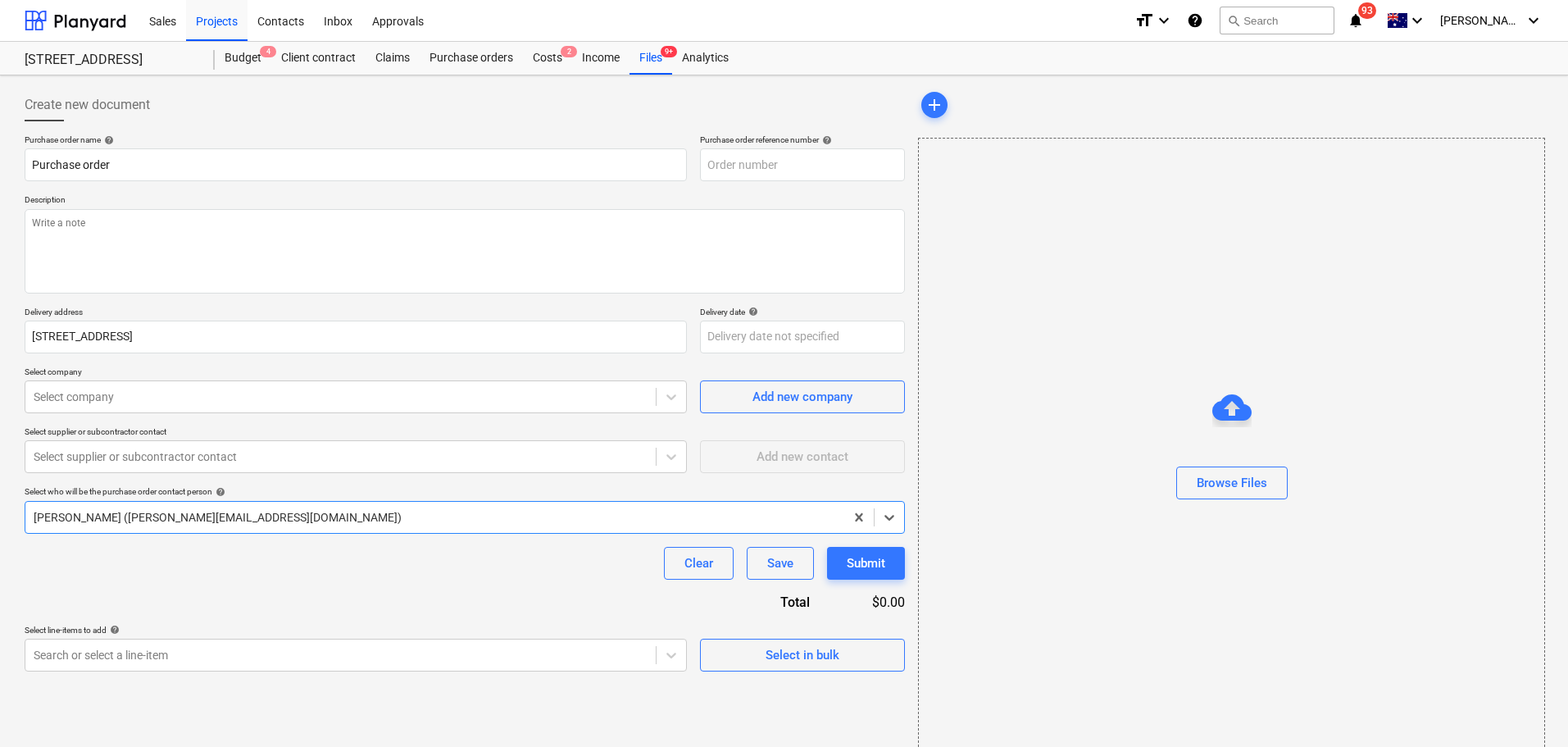
type textarea "x"
type input "S2-PO-094"
click at [147, 160] on input "Purchase order" at bounding box center [356, 165] width 662 height 33
click at [28, 163] on input "Purchase order" at bounding box center [356, 165] width 662 height 33
type textarea "x"
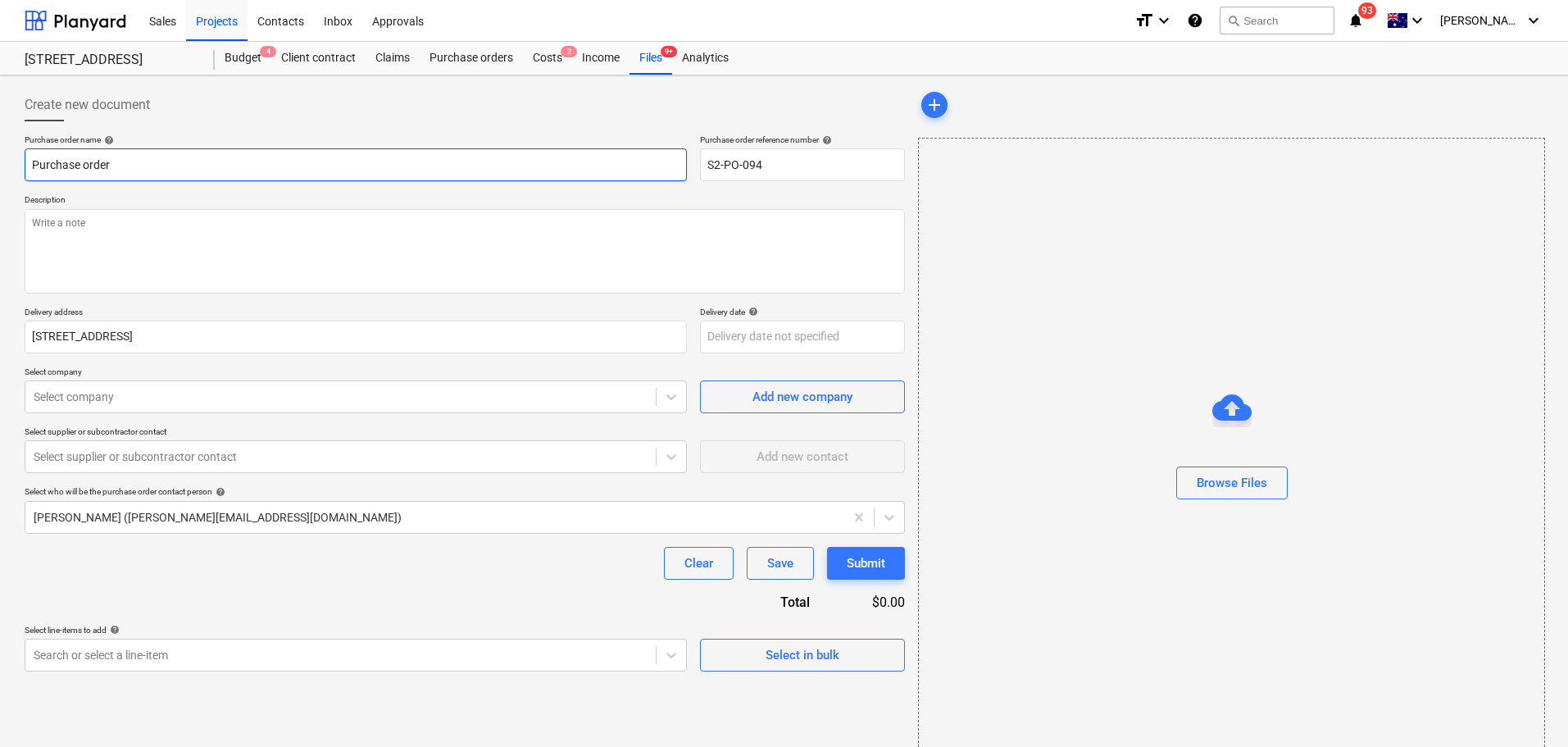
type input "CPurchase order"
type textarea "x"
type input "CoPurchase order"
type textarea "x"
type input "ColPurchase order"
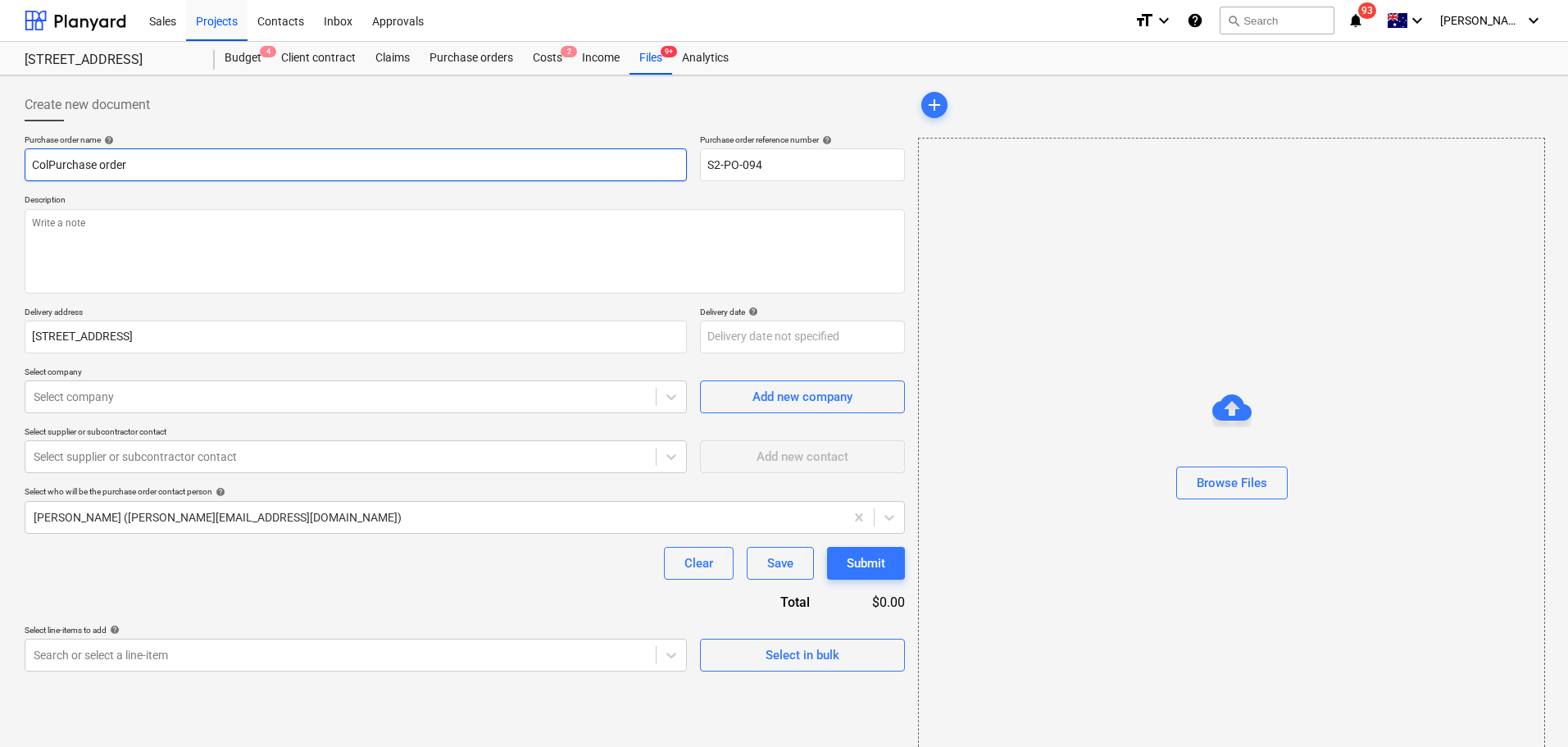
type textarea "x"
type input "Col Purchase order"
type textarea "x"
type input "Col sPurchase order"
type textarea "x"
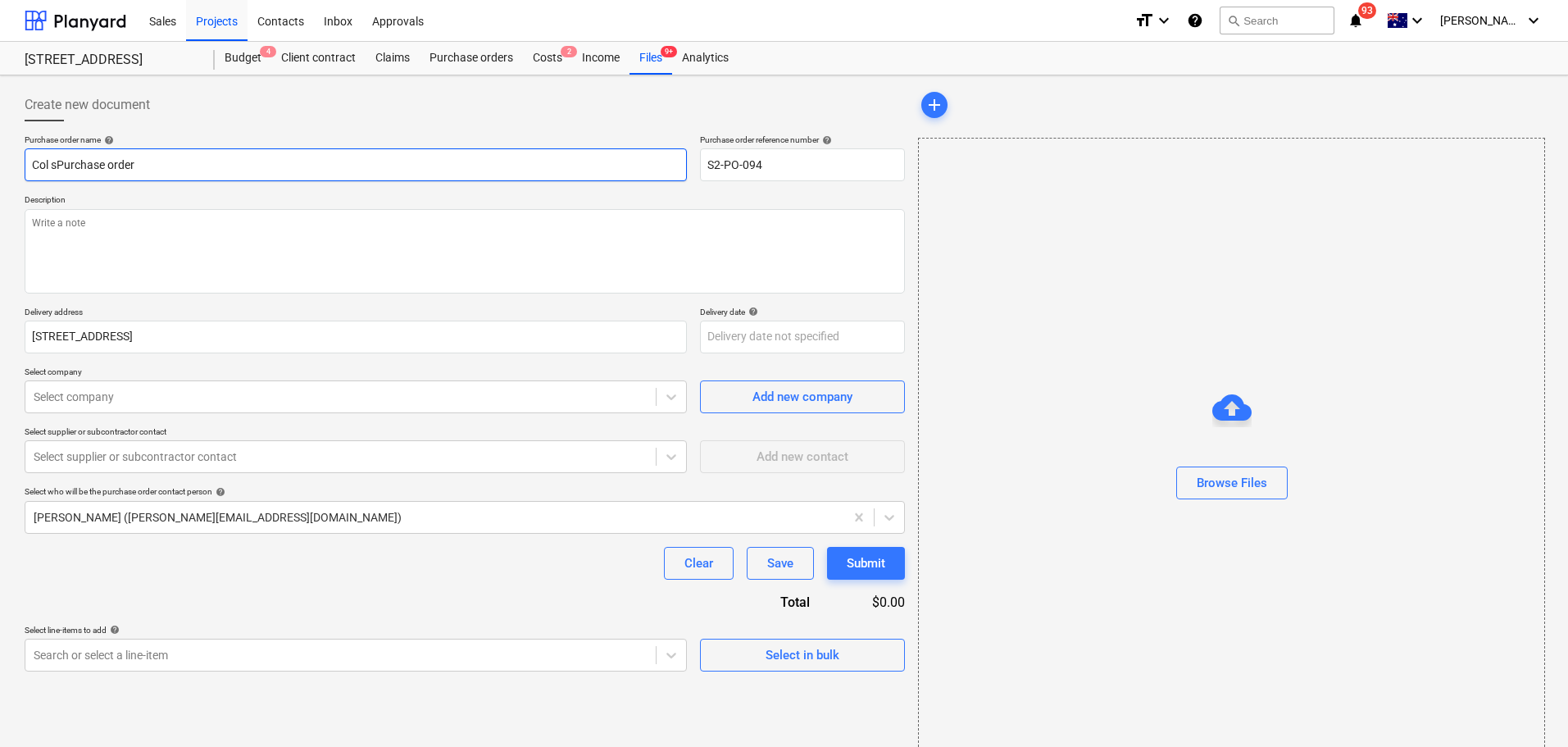
type input "Col smPurchase order"
type textarea "x"
type input "Col smiPurchase order"
type textarea "x"
type input "Col smitPurchase order"
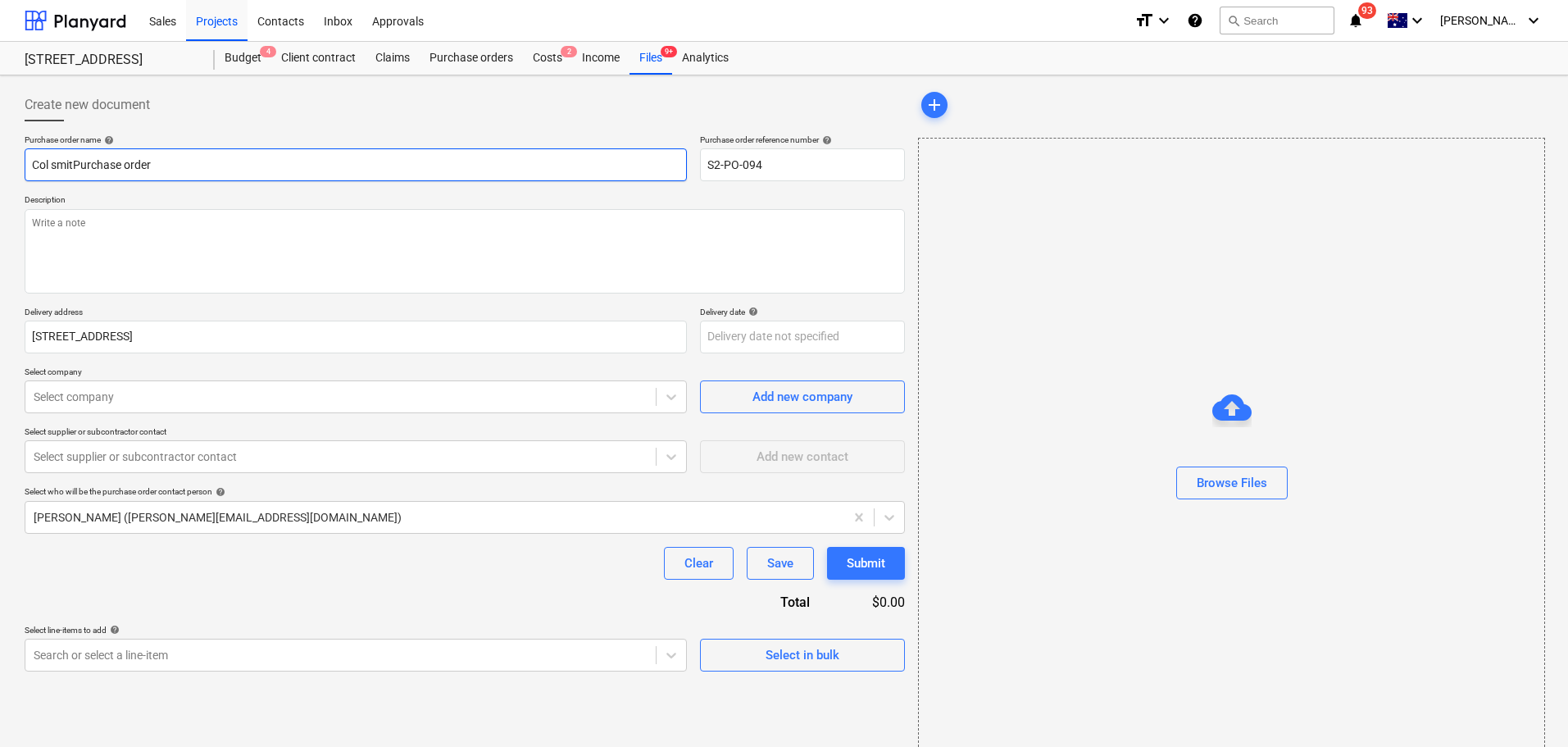
type textarea "x"
type input "Col smithPurchase order"
type textarea "x"
type input "Col smith Purchase order"
click at [365, 273] on textarea at bounding box center [465, 250] width 881 height 84
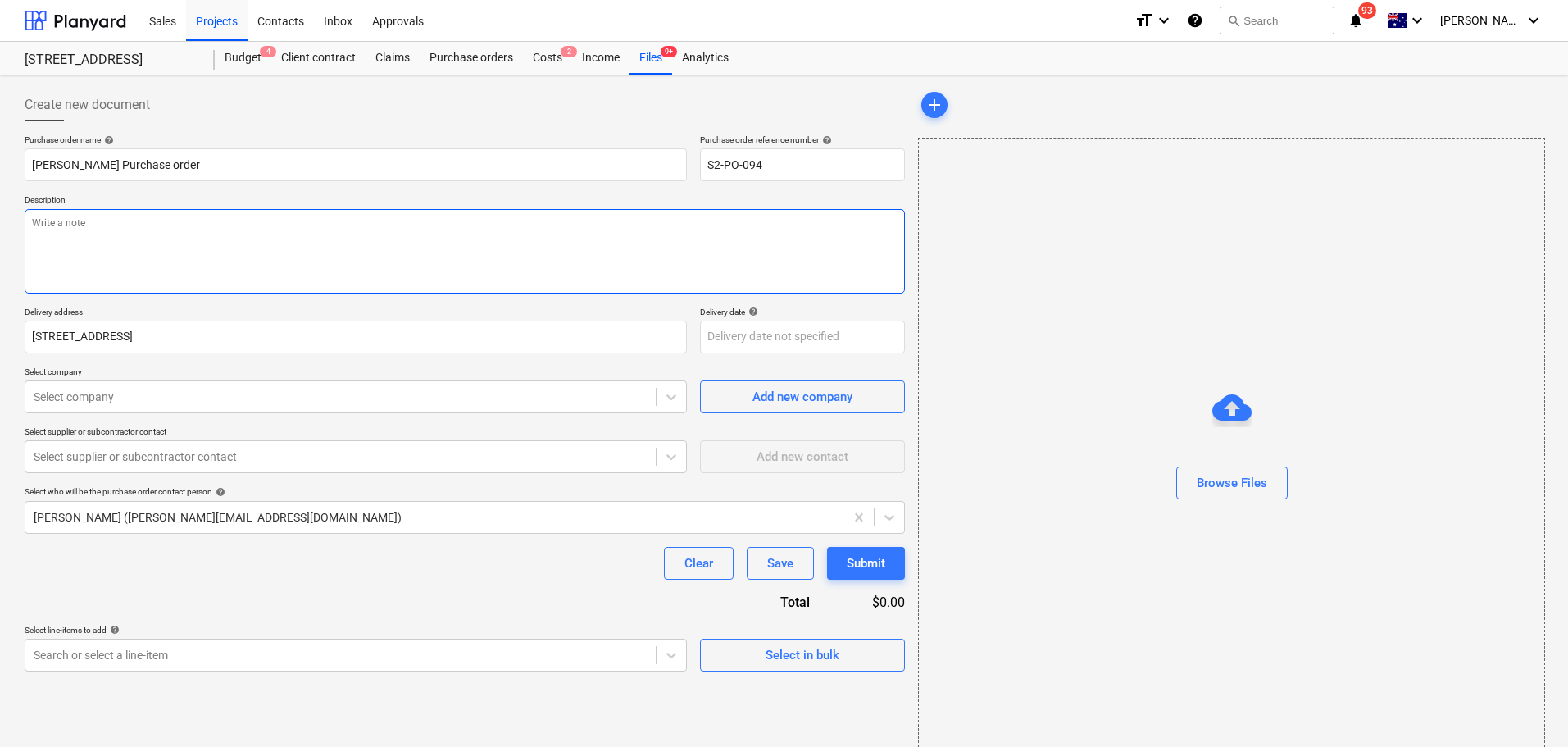
type textarea "x"
type textarea "6"
type textarea "x"
type textarea "65"
type textarea "x"
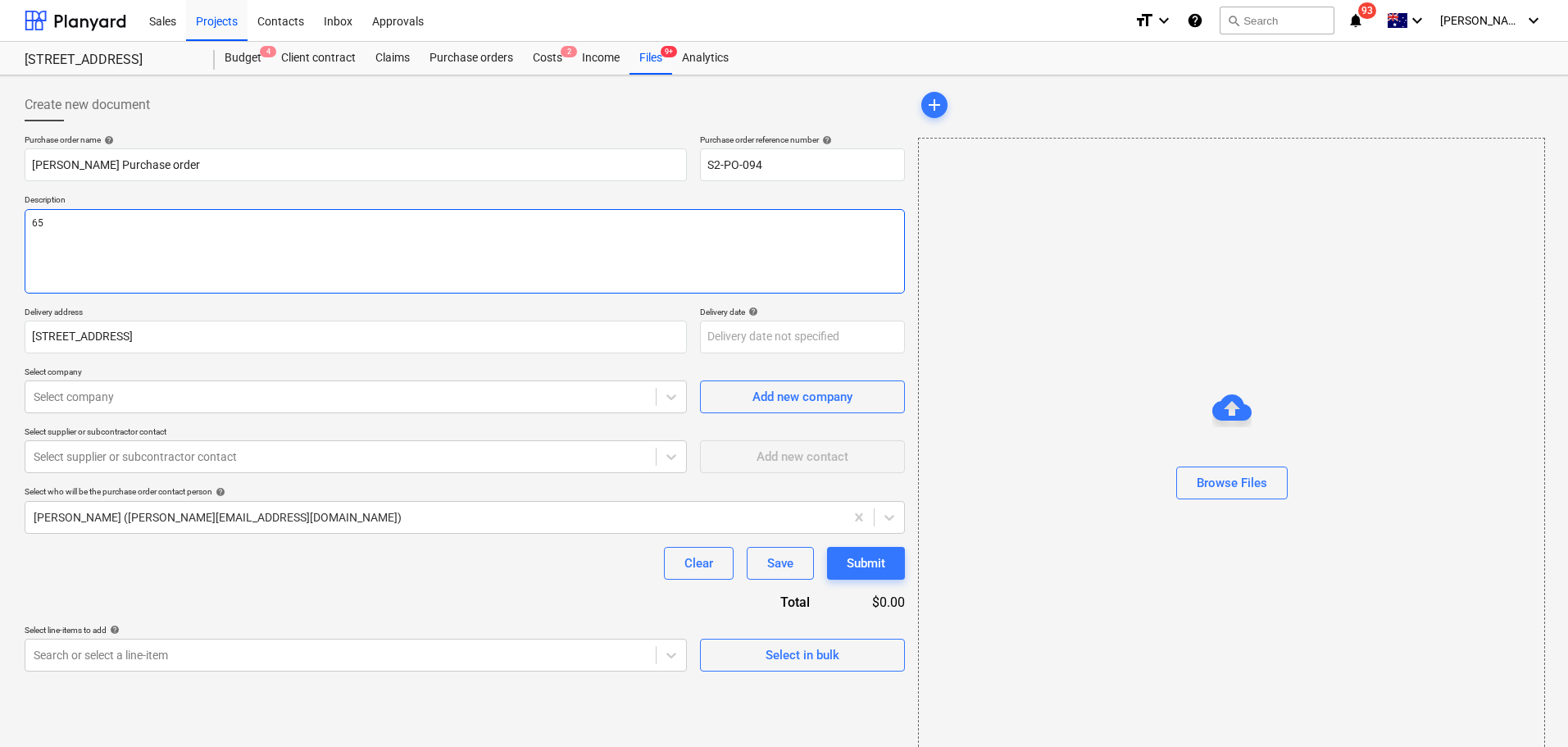
type textarea "656"
type textarea "x"
type textarea "6562"
type textarea "x"
type textarea "65621"
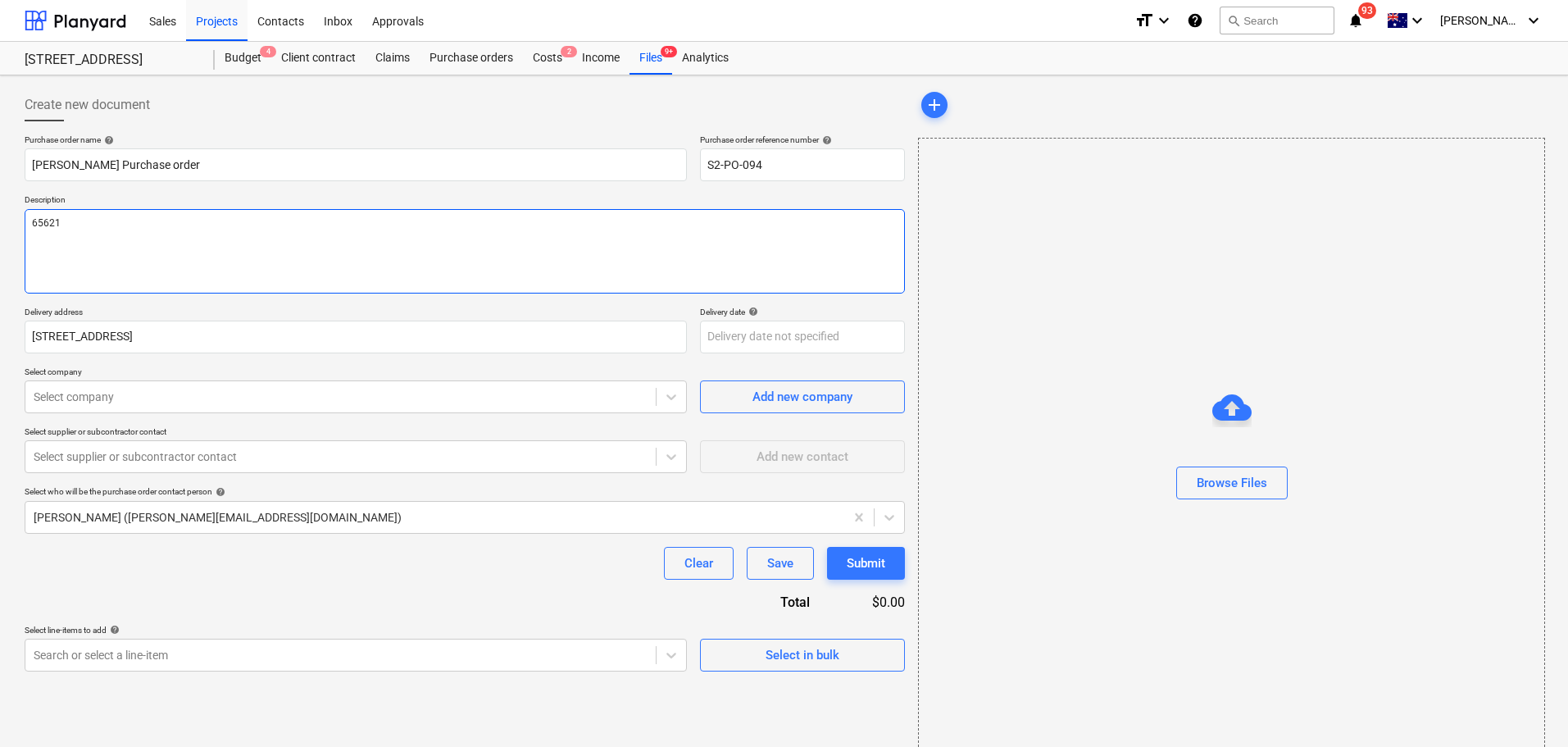
type textarea "x"
type textarea "65621"
type textarea "x"
type textarea "65621 C"
type textarea "x"
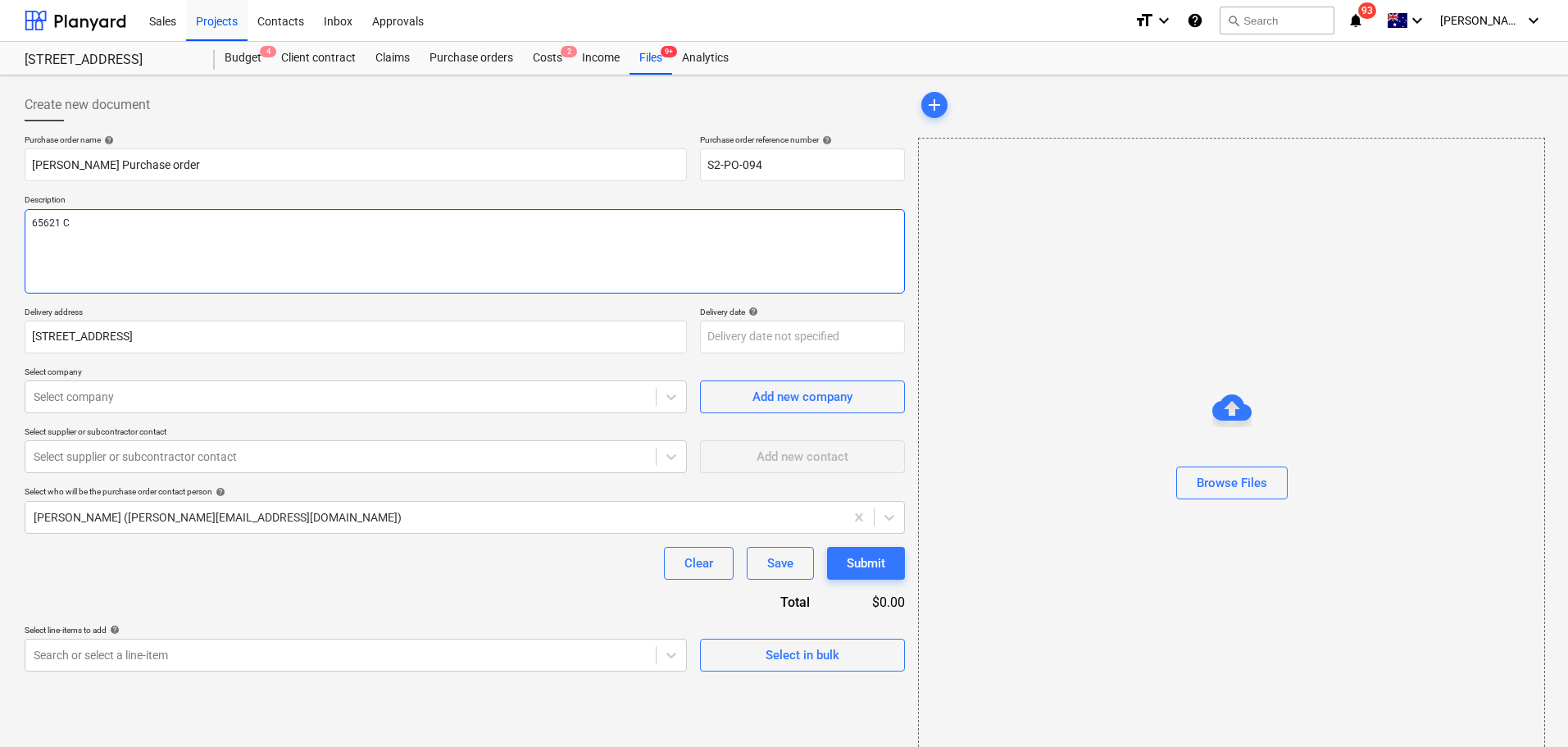
type textarea "65621 Cr"
type textarea "x"
type textarea "65621 Cru"
type textarea "x"
type textarea "65621 Crus"
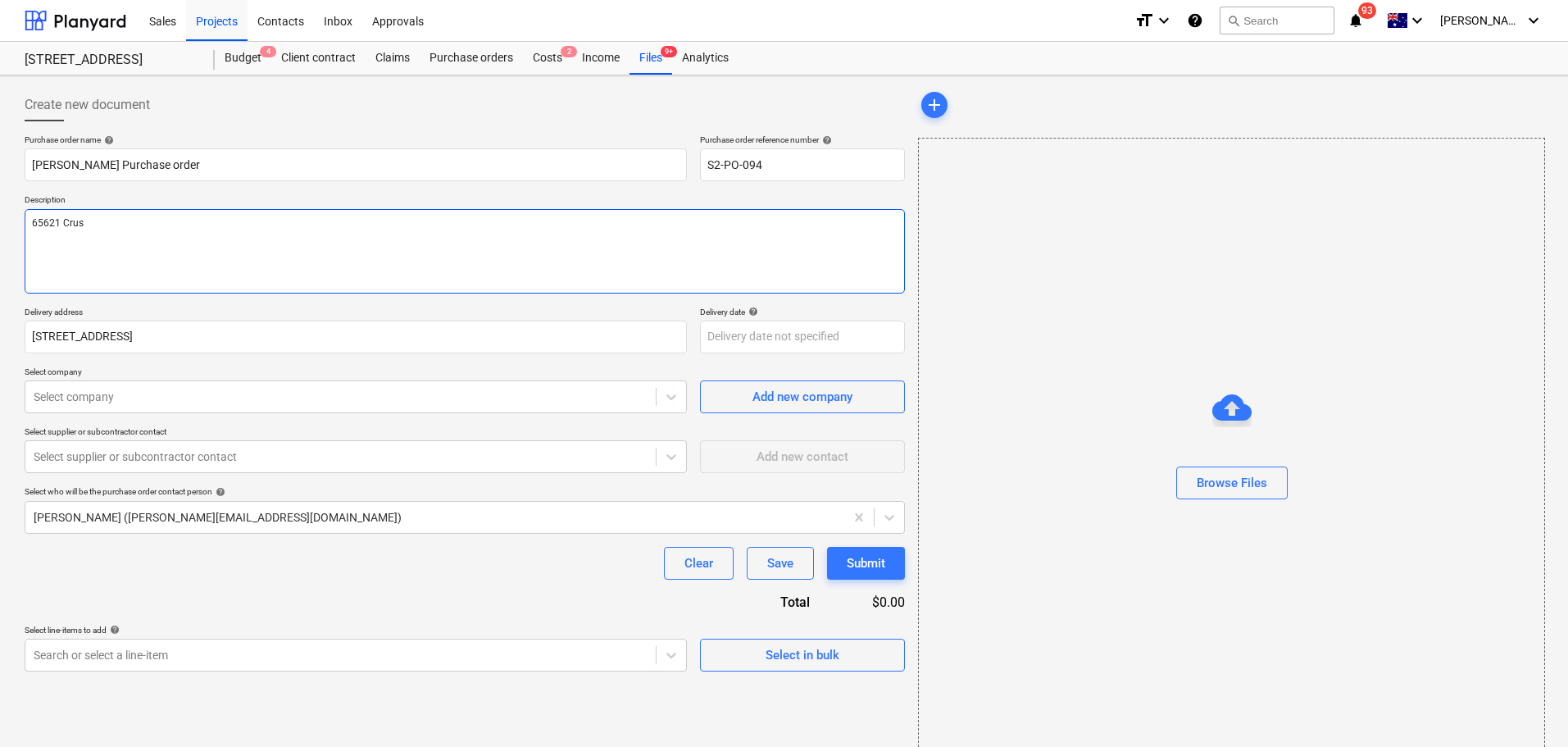
type textarea "x"
type textarea "65621 Crush"
type textarea "x"
type textarea "65621 Crushe"
type textarea "x"
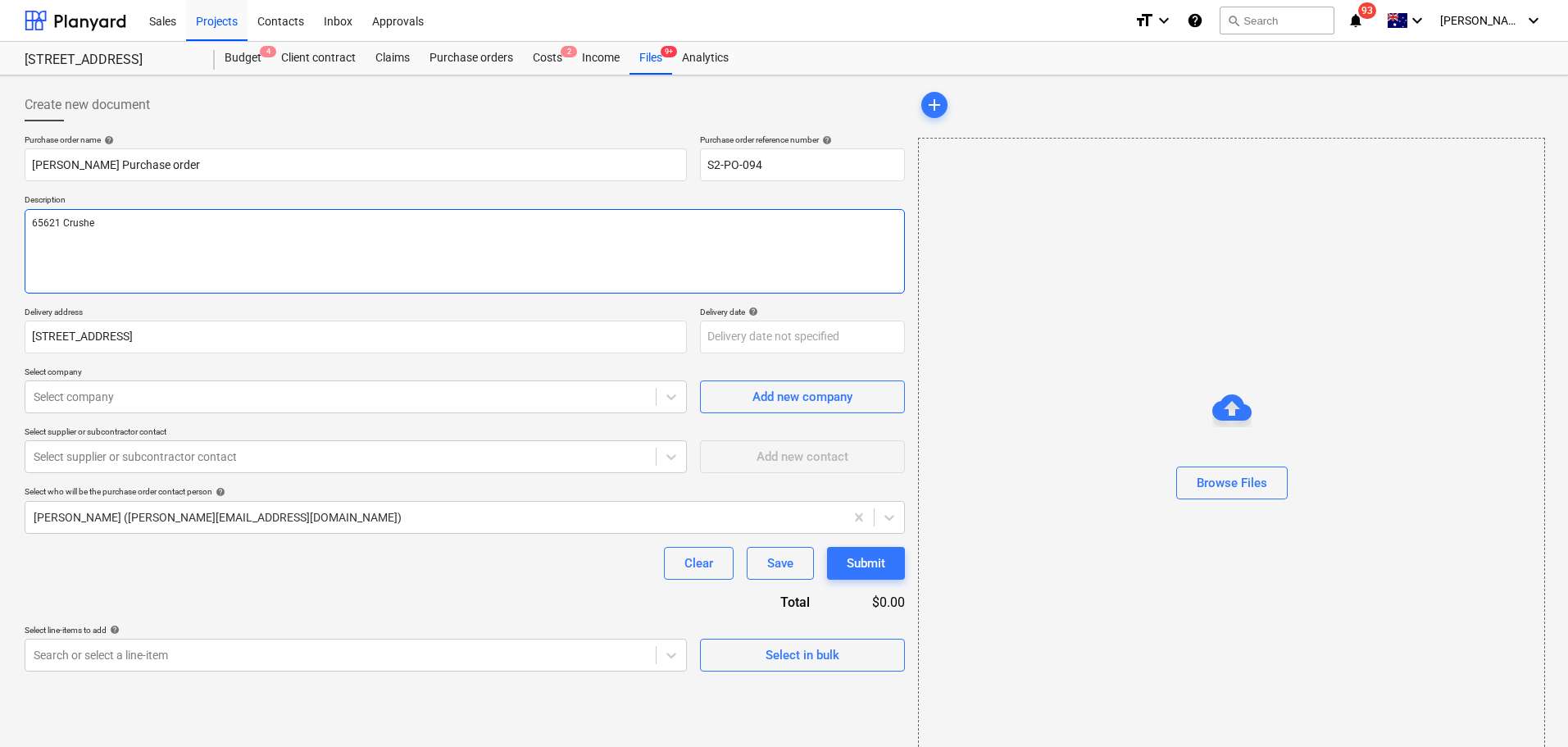
type textarea "65621 Crushed"
type textarea "x"
type textarea "65621 Crushed"
type textarea "x"
type textarea "65621 Crushed R"
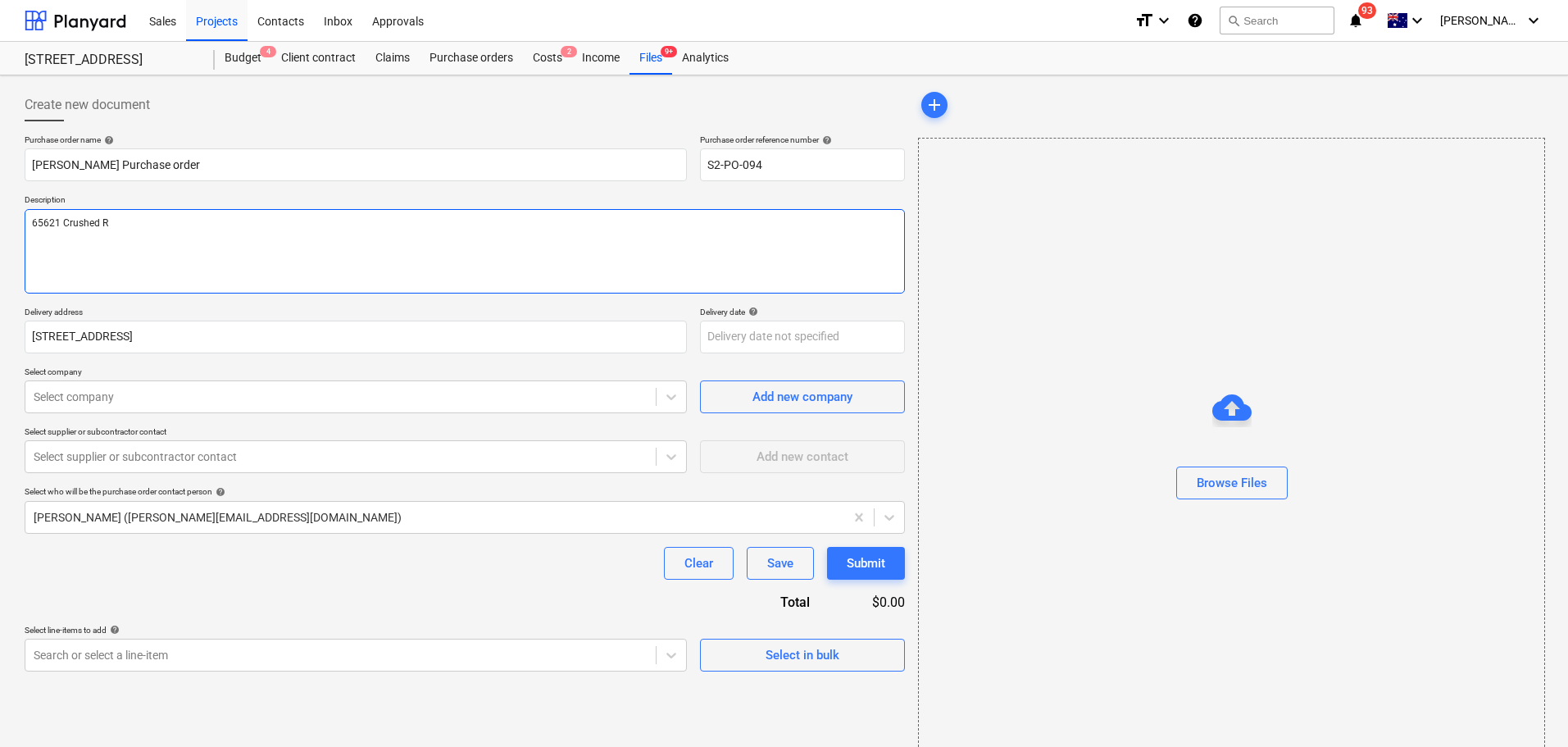
type textarea "x"
type textarea "65621 Crushed Ro"
type textarea "x"
type textarea "65621 Crushed Roc"
type textarea "x"
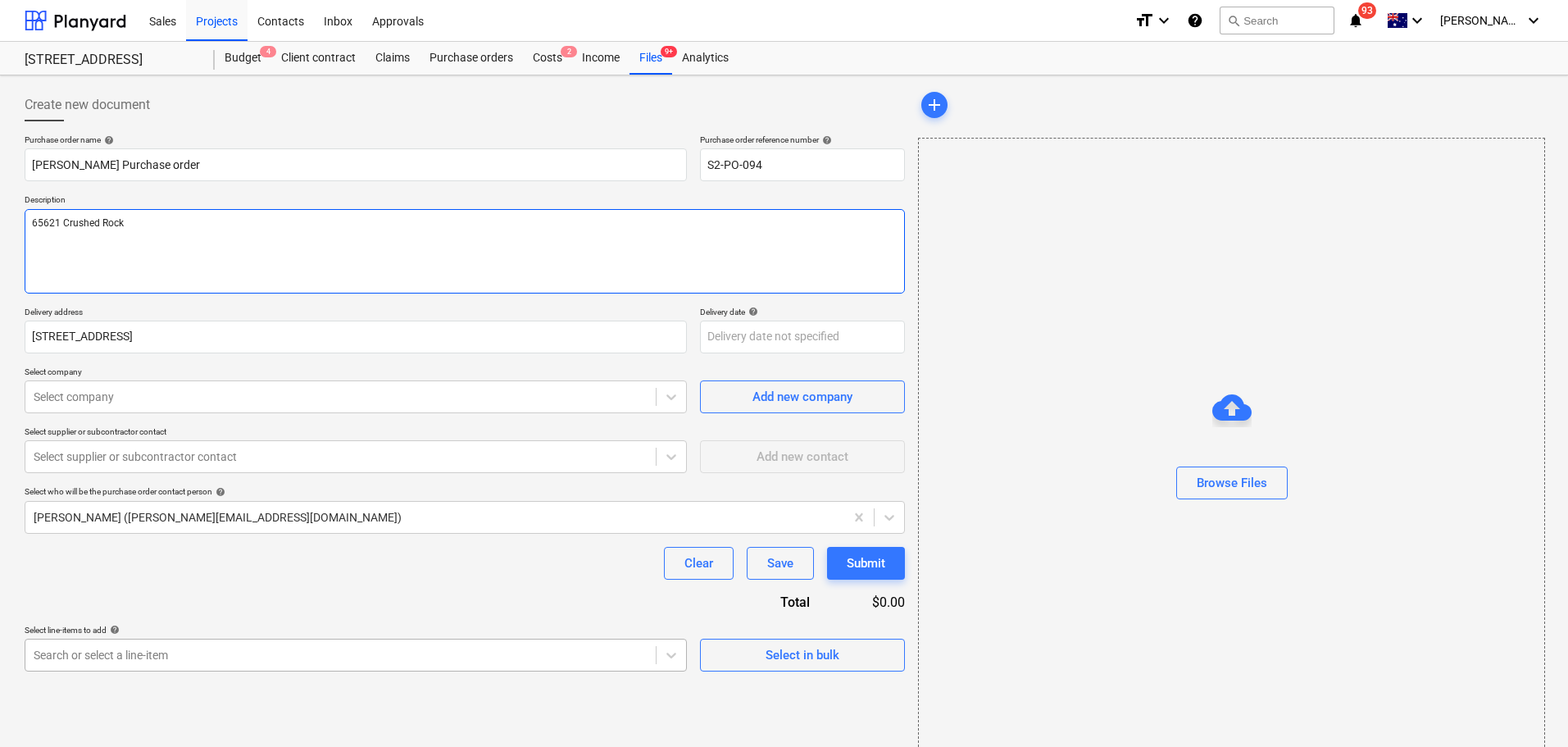
type textarea "65621 Crushed Rock"
type textarea "x"
click at [181, 669] on body "Sales Projects Contacts Inbox Approvals format_size keyboard_arrow_down help se…" at bounding box center [784, 373] width 1568 height 747
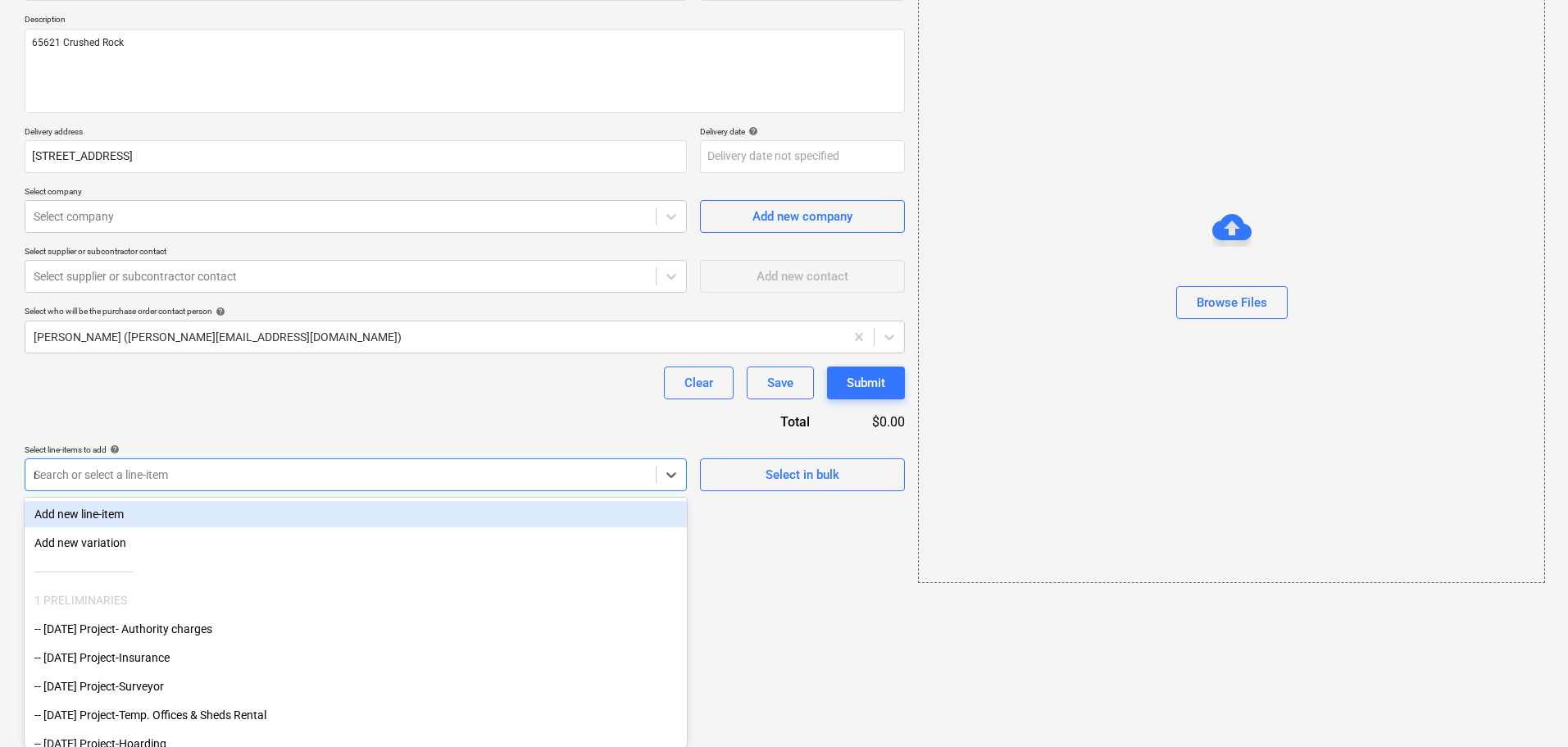
scroll to position [30, 0]
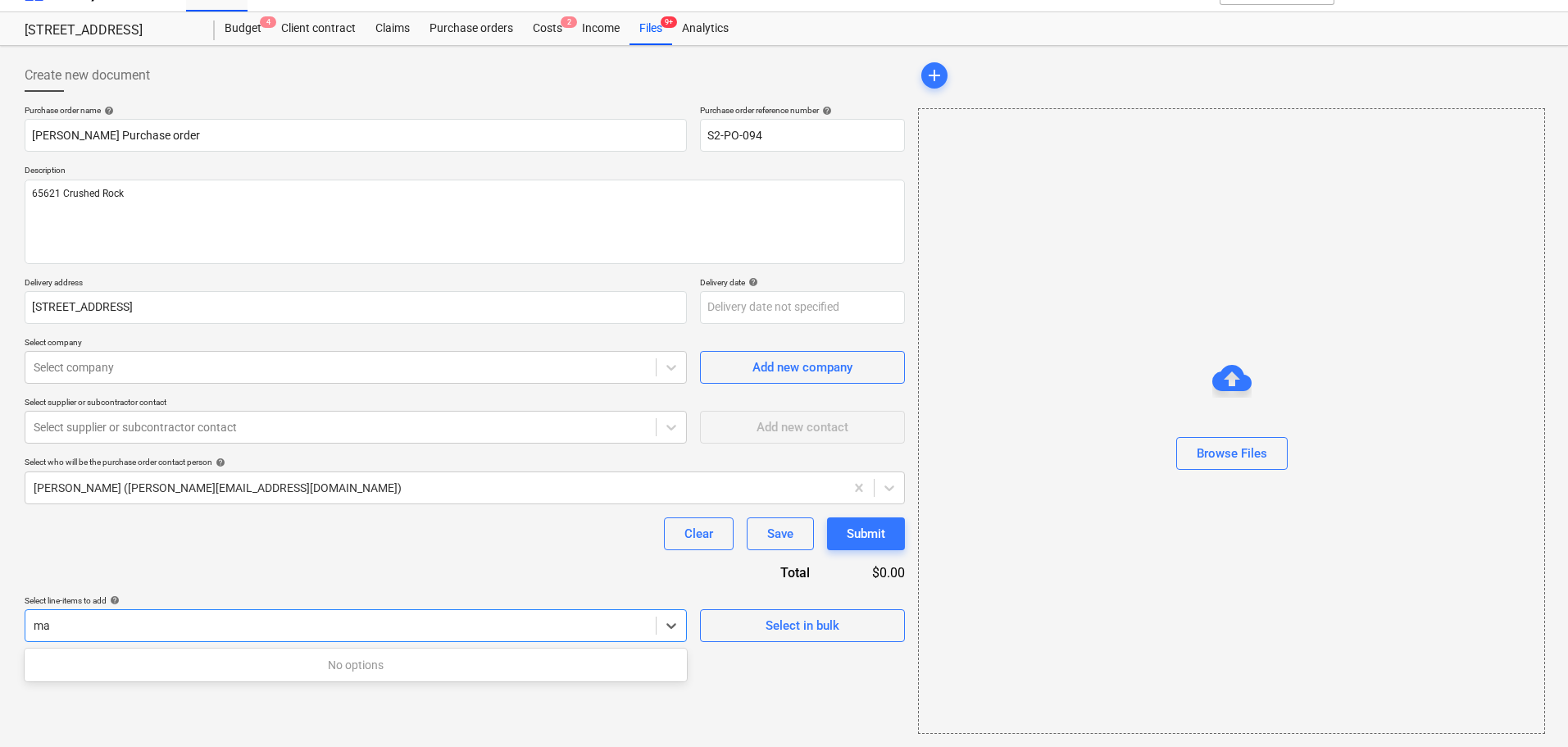
type input "m"
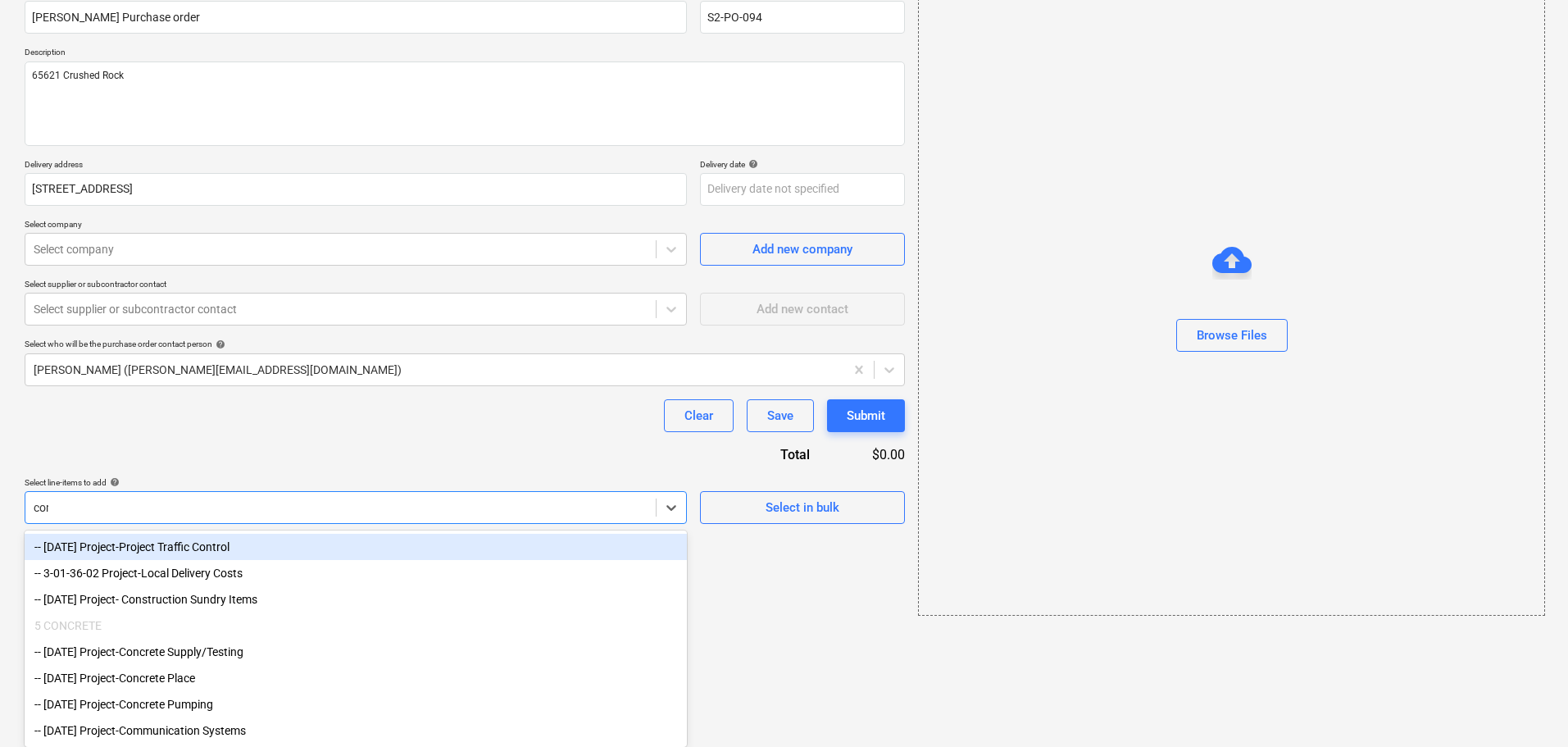
scroll to position [46, 0]
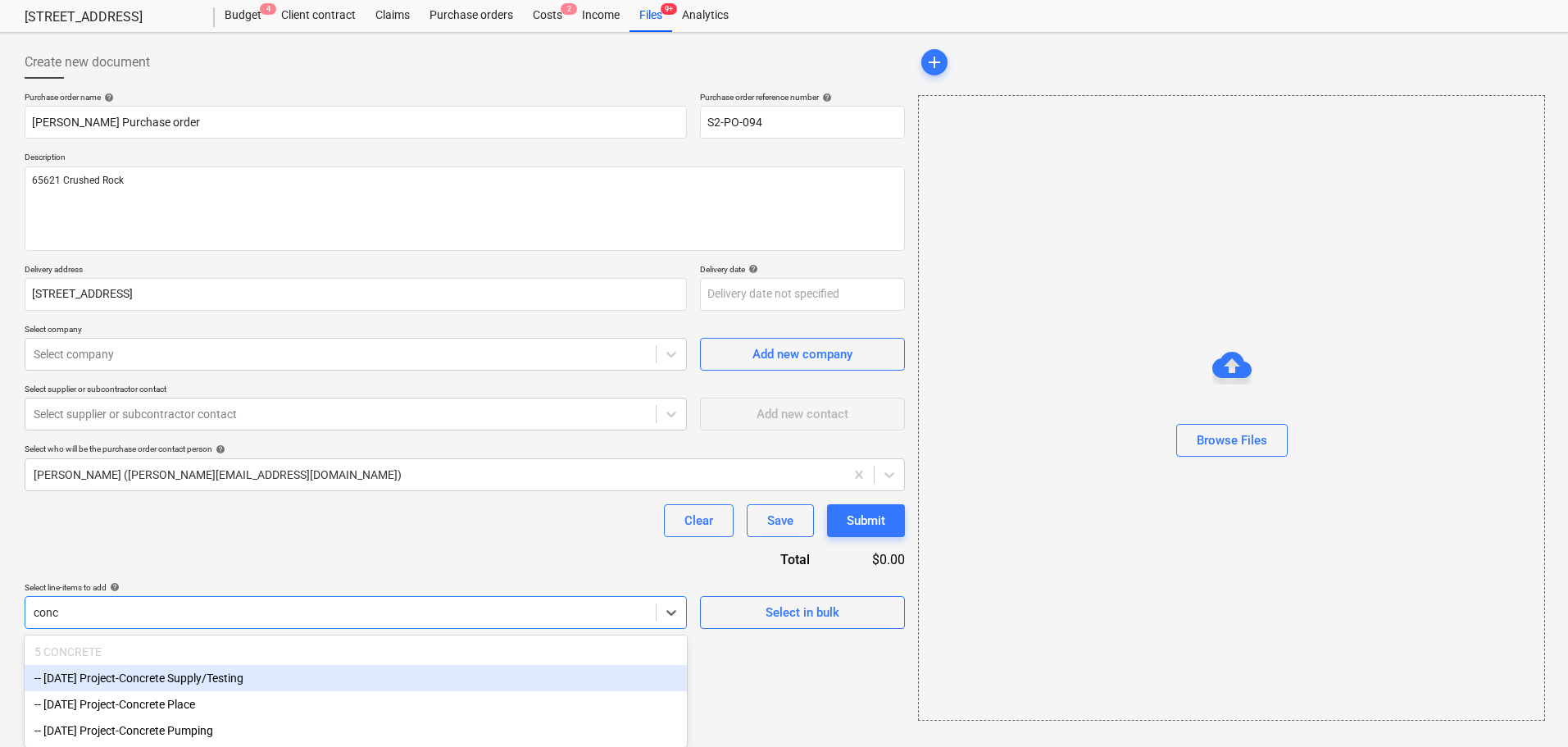
type input "conc"
type textarea "x"
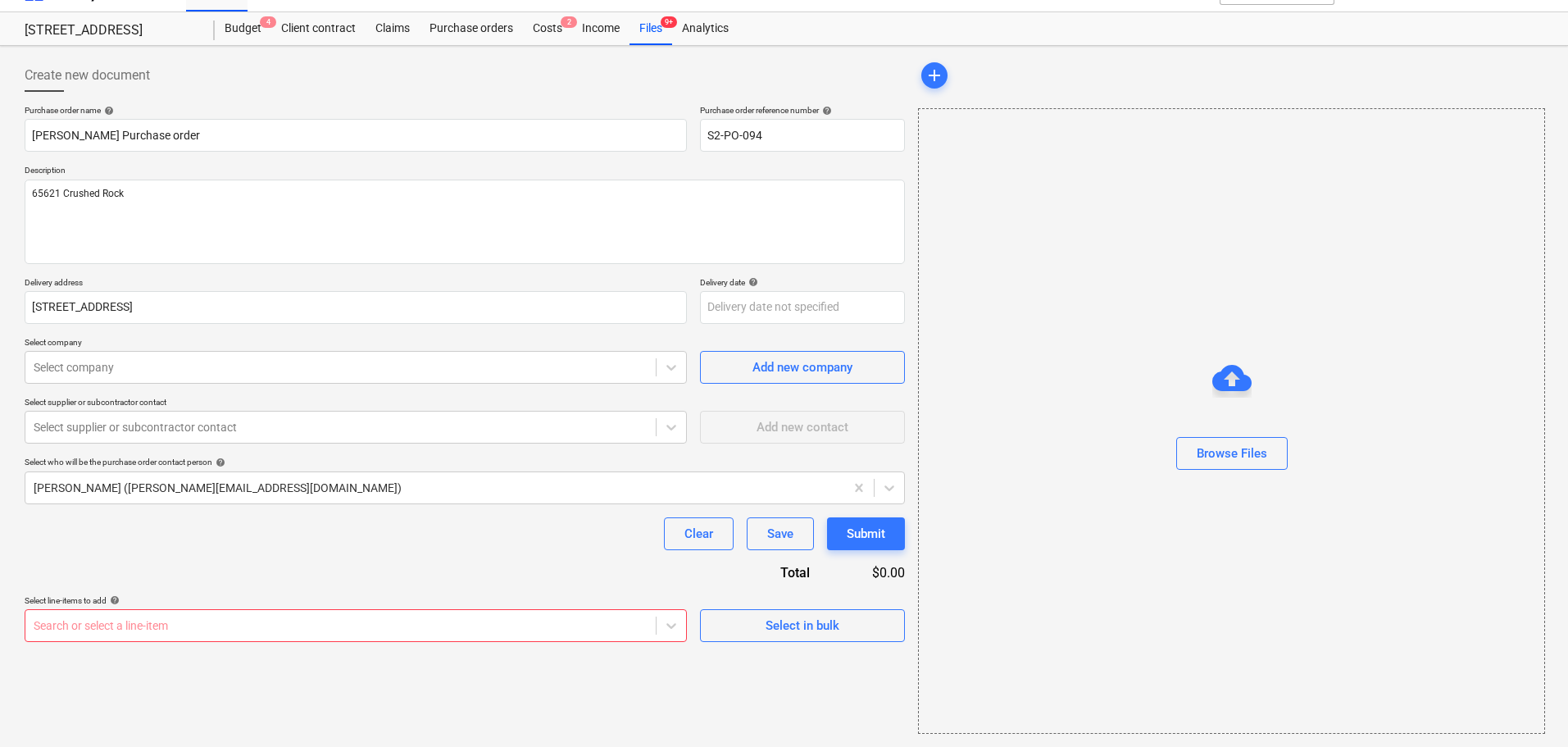
click at [284, 581] on div "Purchase order name help Col smith Purchase order Purchase order reference numb…" at bounding box center [465, 374] width 881 height 537
click at [284, 623] on body "Sales Projects Contacts Inbox Approvals format_size keyboard_arrow_down help se…" at bounding box center [784, 343] width 1568 height 747
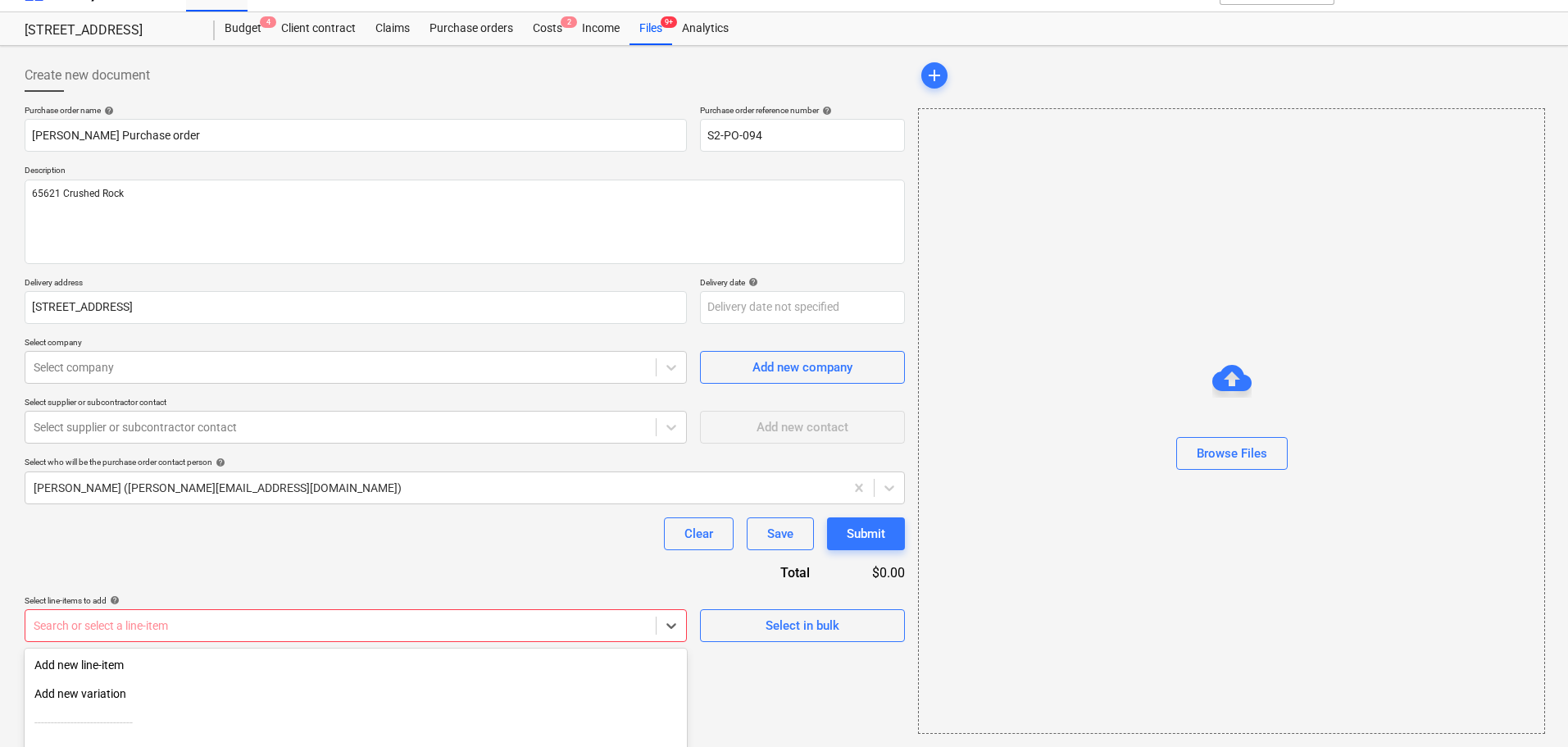
scroll to position [180, 0]
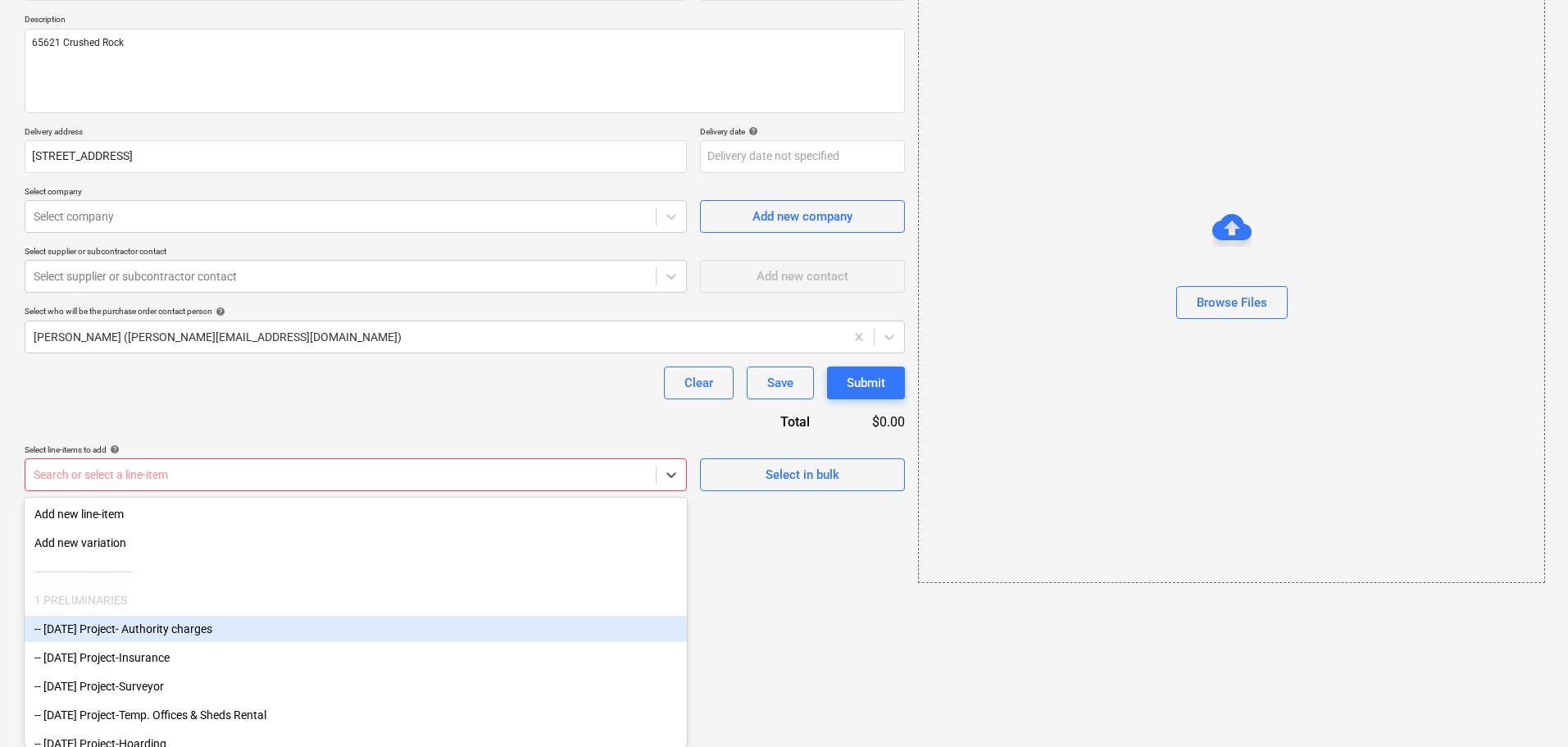
click at [386, 463] on div "Purchase order name help Col smith Purchase order Purchase order reference numb…" at bounding box center [465, 223] width 881 height 537
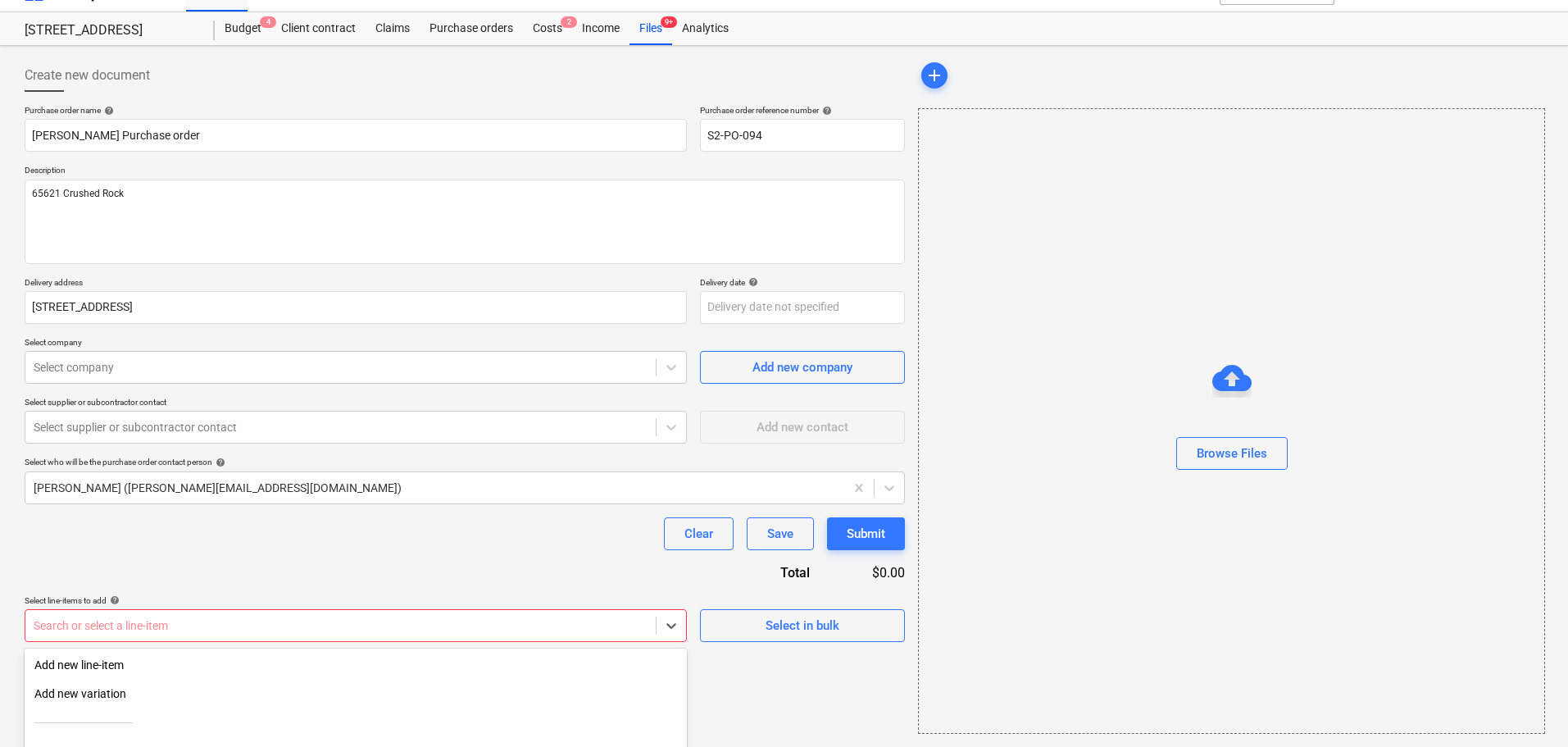
click at [604, 633] on body "Sales Projects Contacts Inbox Approvals format_size keyboard_arrow_down help se…" at bounding box center [784, 343] width 1568 height 747
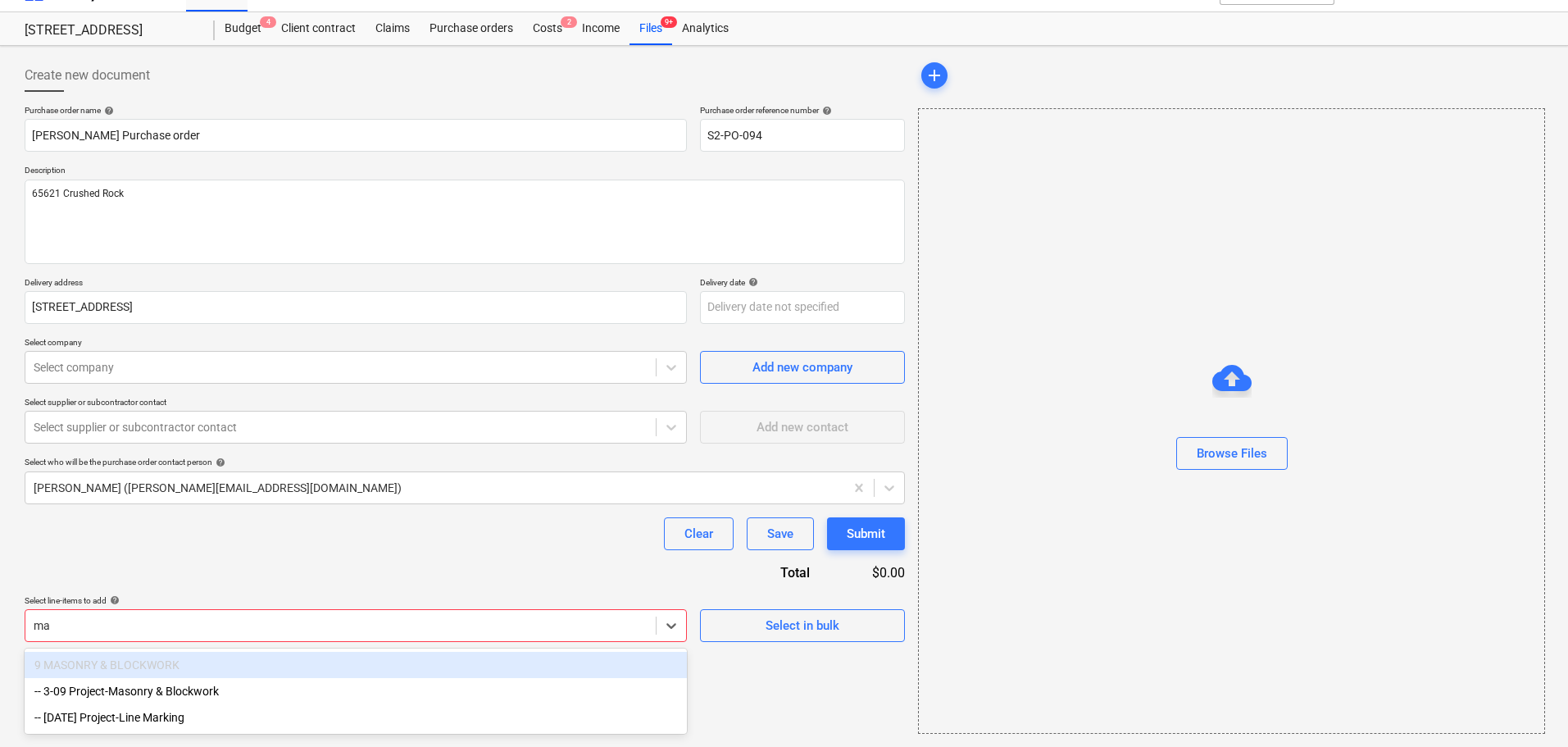
type input "m"
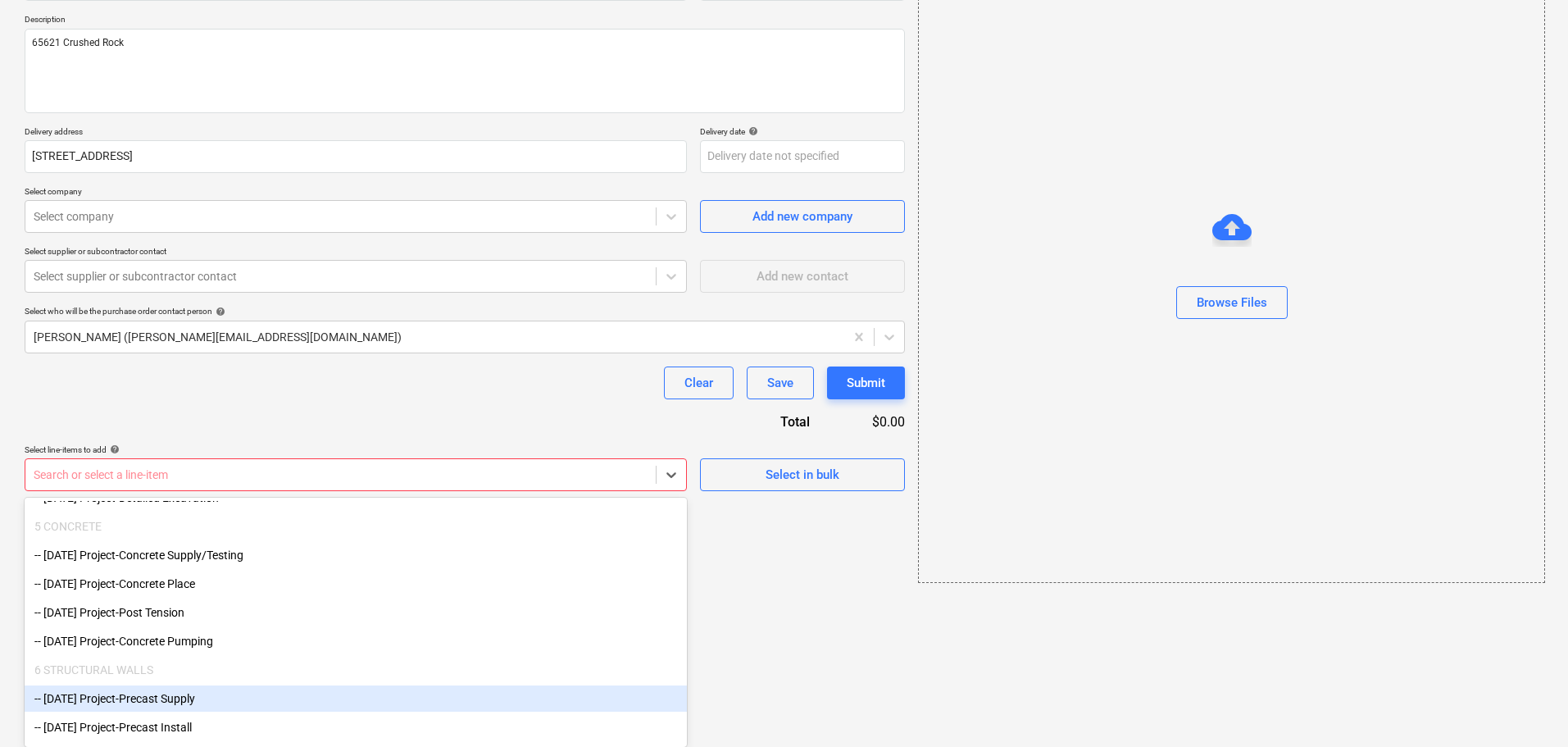
scroll to position [1193, 0]
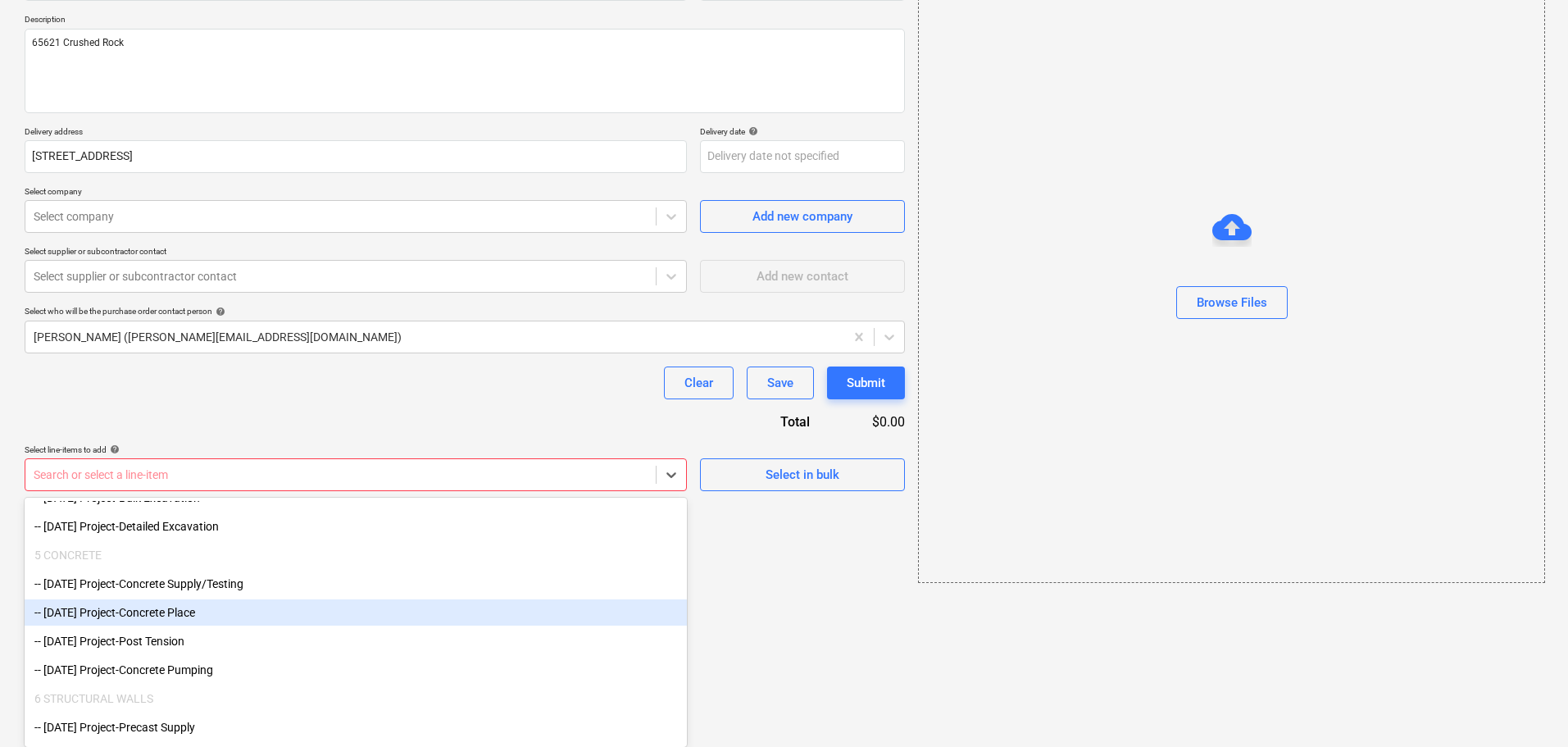
click at [350, 618] on div "-- 3-05-02 Project-Concrete Place" at bounding box center [356, 612] width 662 height 26
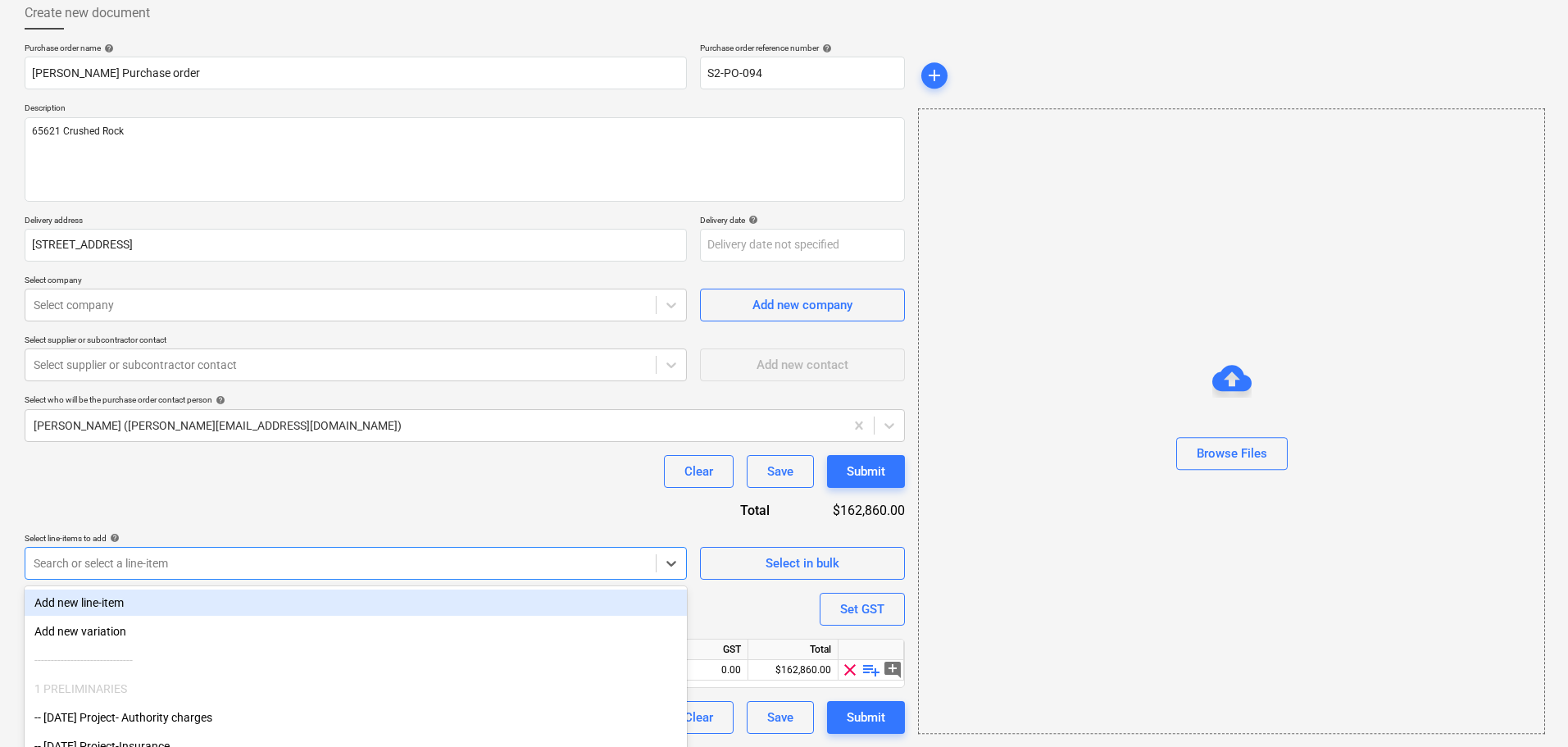
click at [222, 566] on body "Sales Projects Contacts Inbox Approvals format_size keyboard_arrow_down help se…" at bounding box center [784, 282] width 1568 height 747
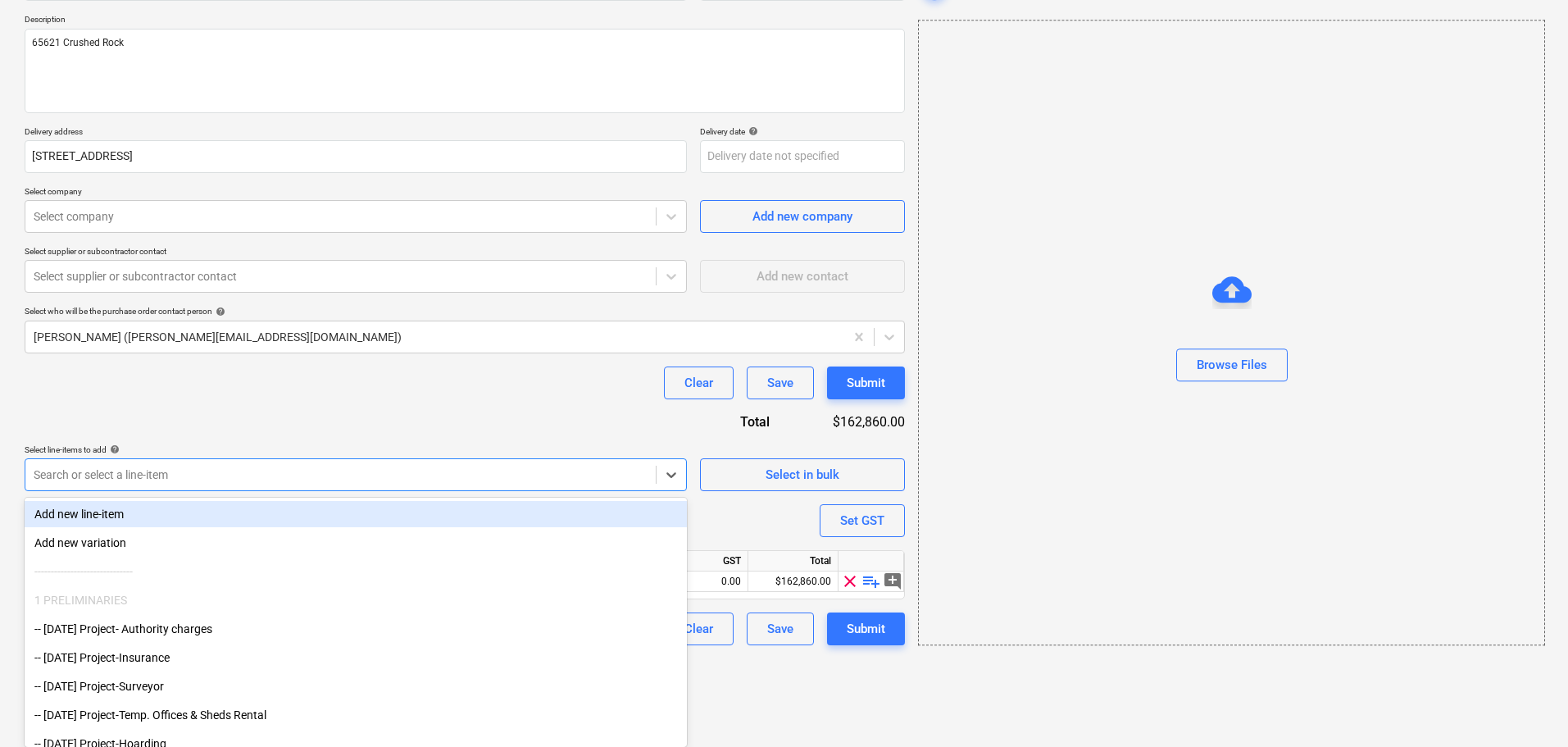
type textarea "x"
click at [235, 426] on div "Purchase order name help Col smith Purchase order Purchase order reference numb…" at bounding box center [465, 299] width 881 height 691
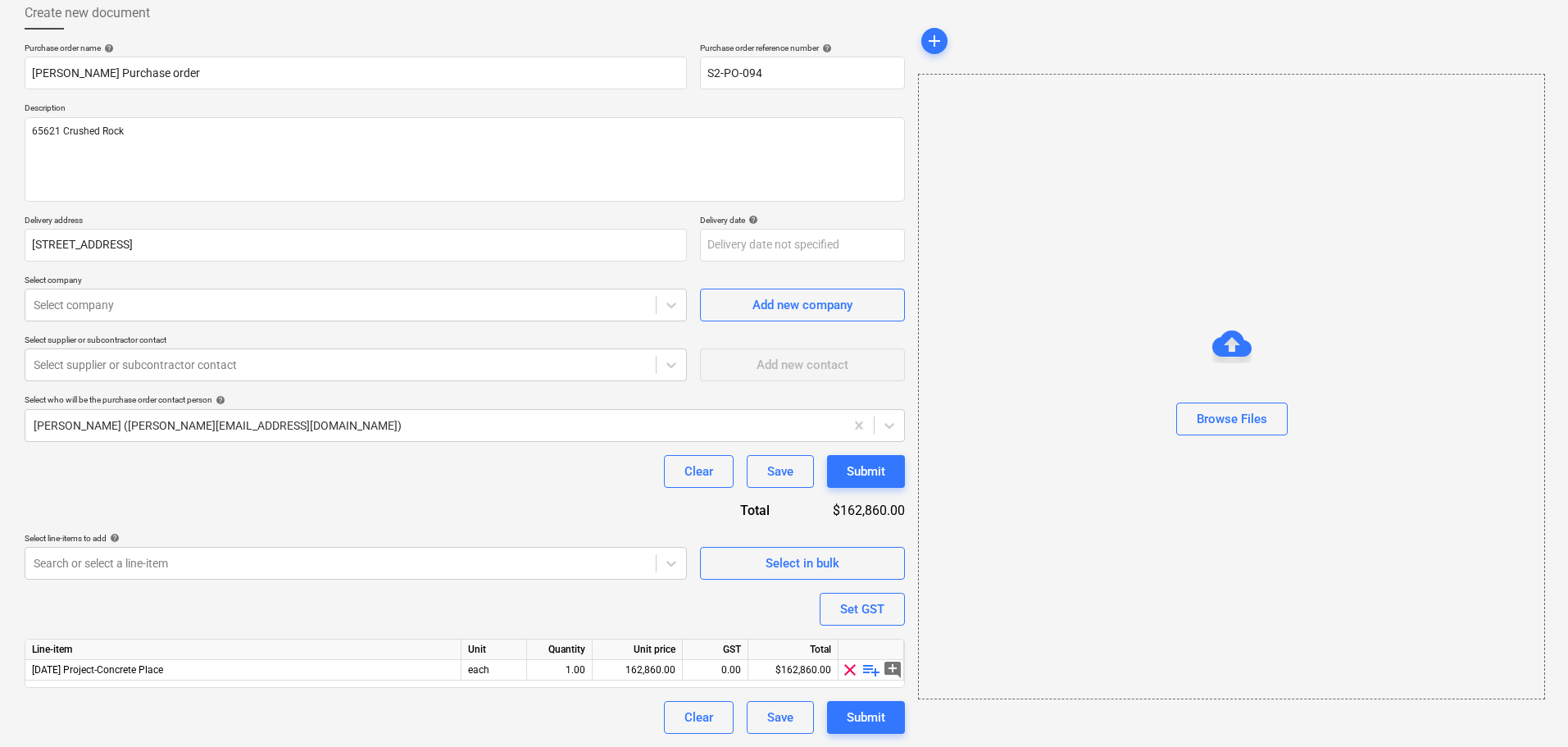
click at [139, 335] on p "Select supplier or subcontractor contact" at bounding box center [356, 341] width 662 height 14
click at [141, 357] on div at bounding box center [340, 365] width 614 height 17
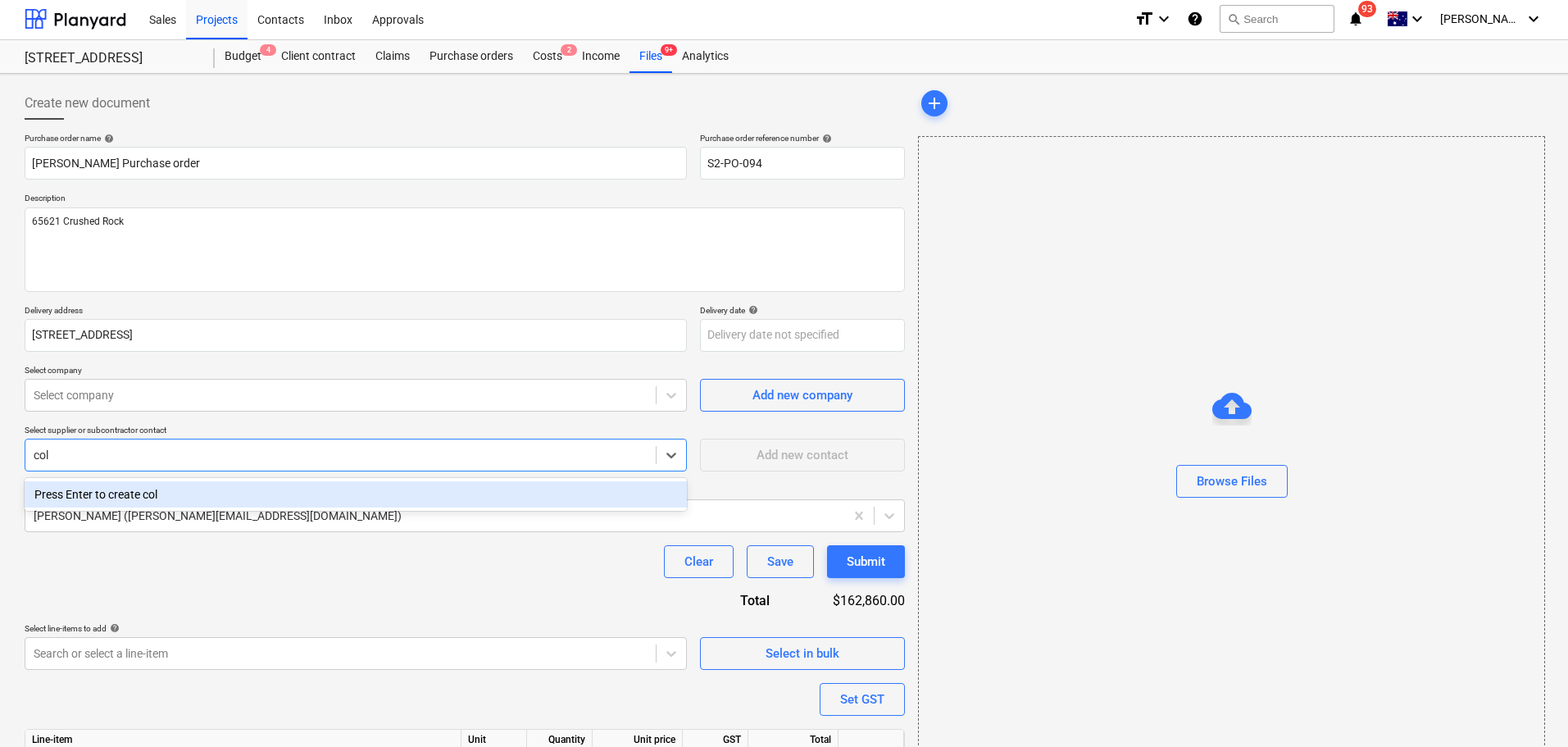
scroll to position [0, 0]
type input "col smi"
type textarea "x"
click at [164, 575] on div "Clear Save Submit" at bounding box center [465, 563] width 881 height 33
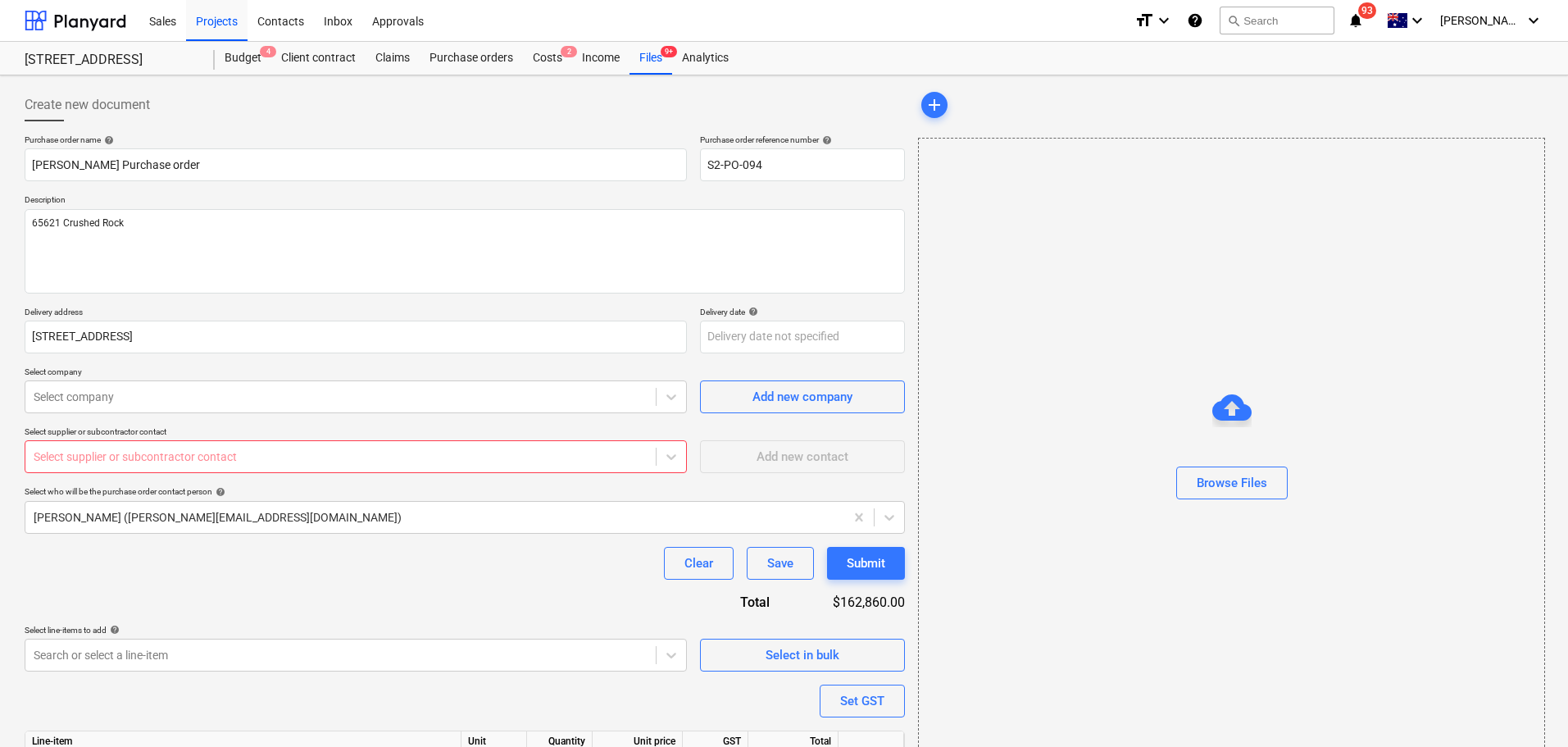
click at [99, 443] on div "Select supplier or subcontractor contact" at bounding box center [356, 457] width 662 height 33
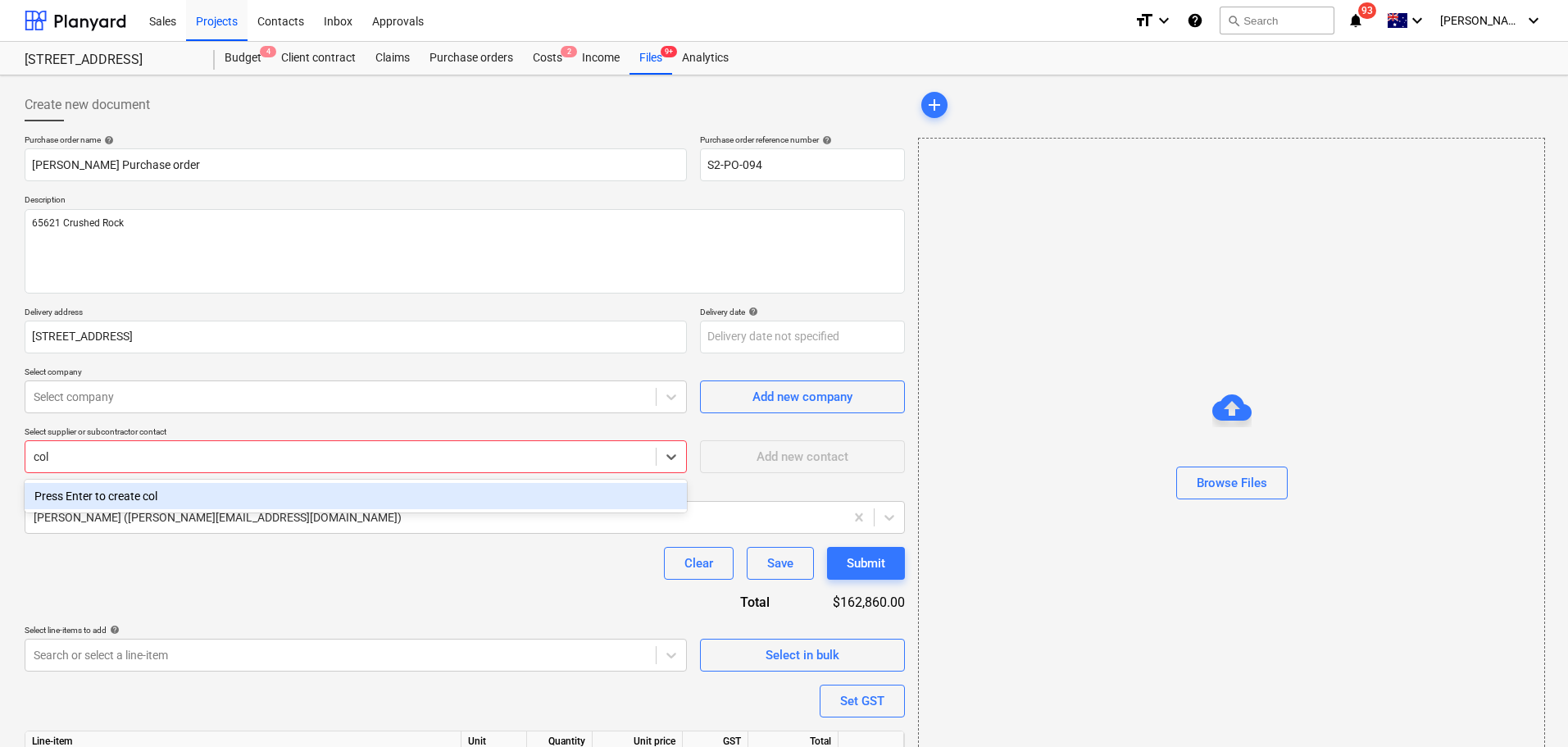
type input "col"
type textarea "x"
click at [186, 574] on div "Clear Save Submit" at bounding box center [465, 563] width 881 height 33
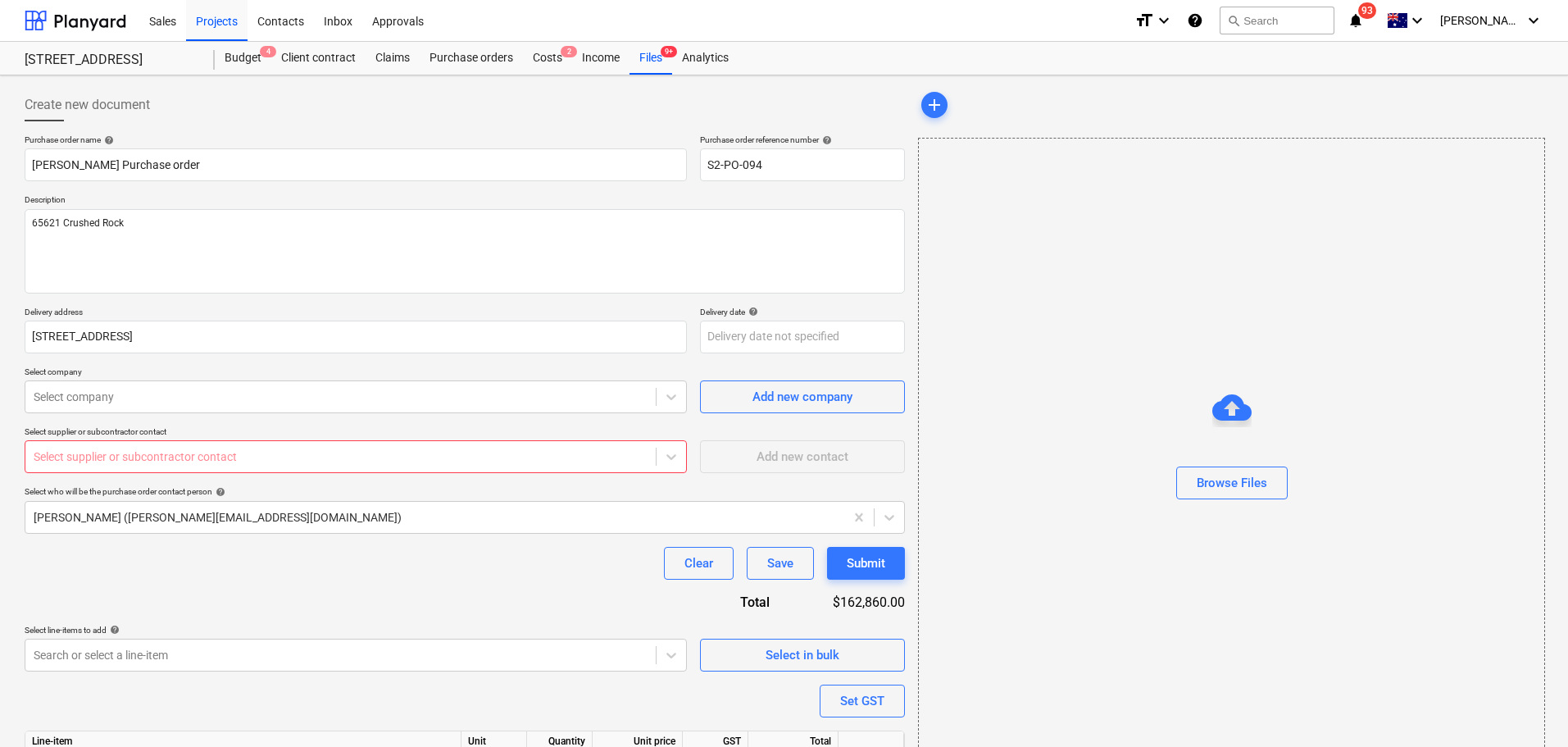
click at [211, 476] on div "Purchase order name help Col smith Purchase order Purchase order reference numb…" at bounding box center [465, 480] width 881 height 691
click at [733, 461] on div "Add new contact" at bounding box center [802, 450] width 205 height 47
click at [546, 459] on div at bounding box center [340, 457] width 614 height 17
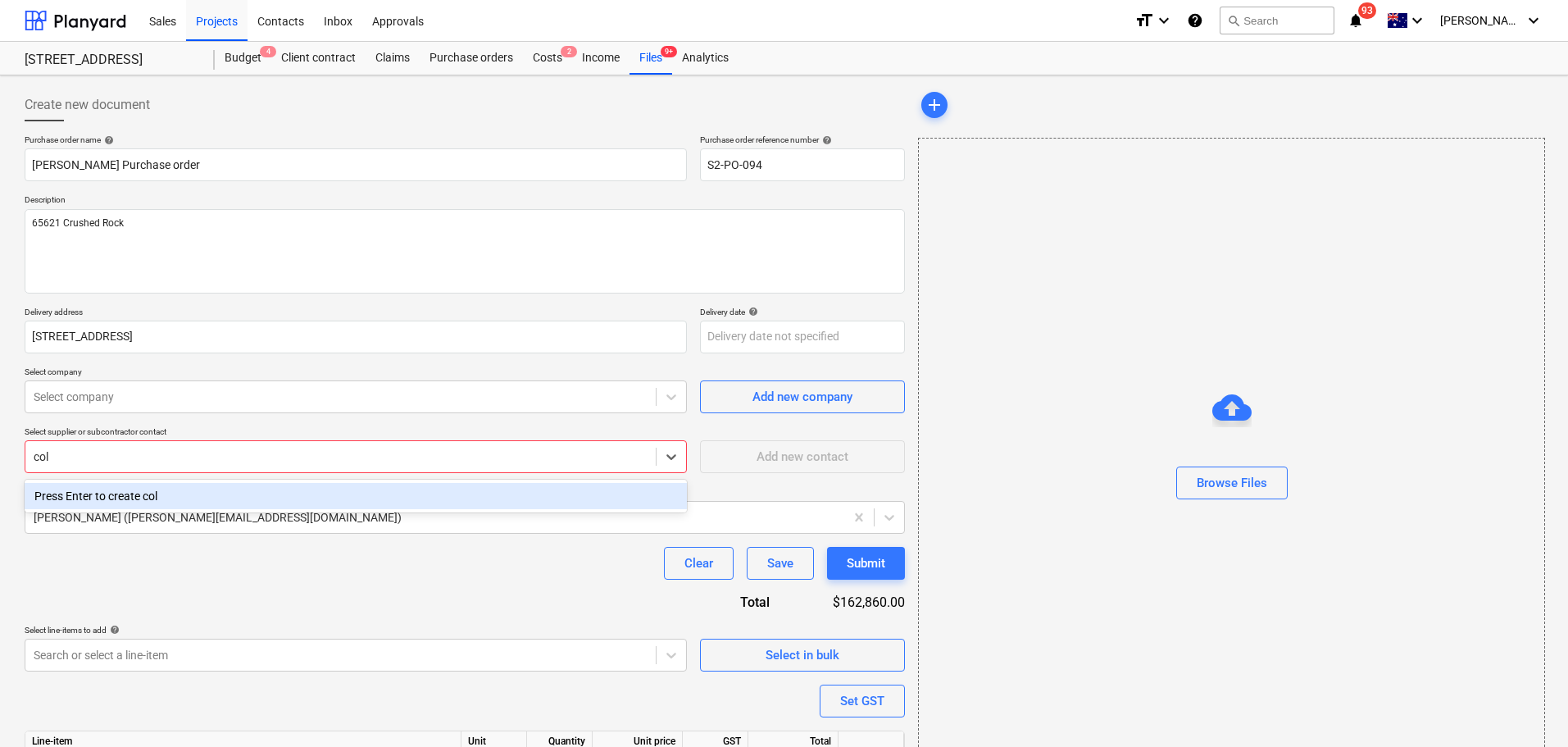
type input "col"
type textarea "x"
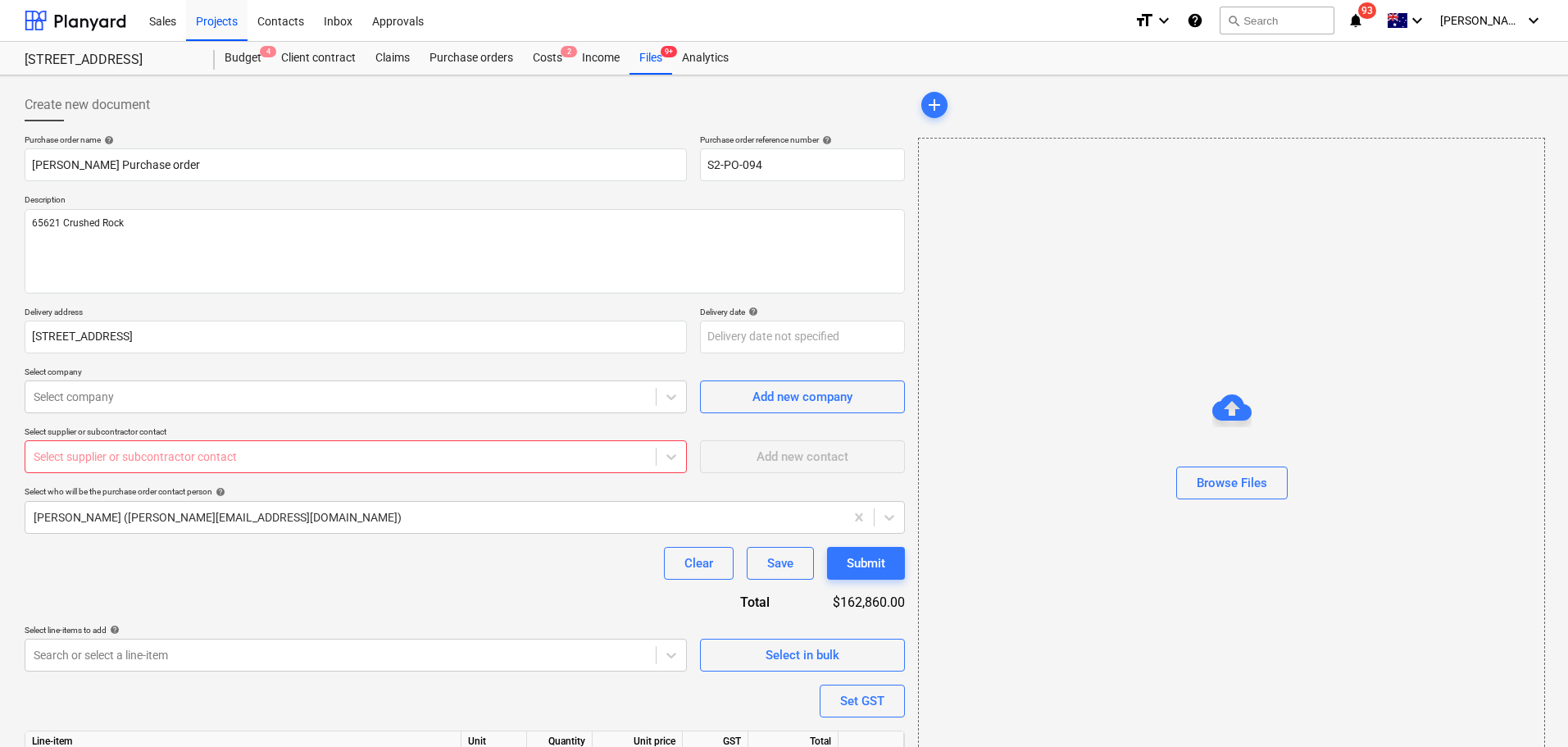
click at [235, 535] on div "Purchase order name help Col smith Purchase order Purchase order reference numb…" at bounding box center [465, 480] width 881 height 691
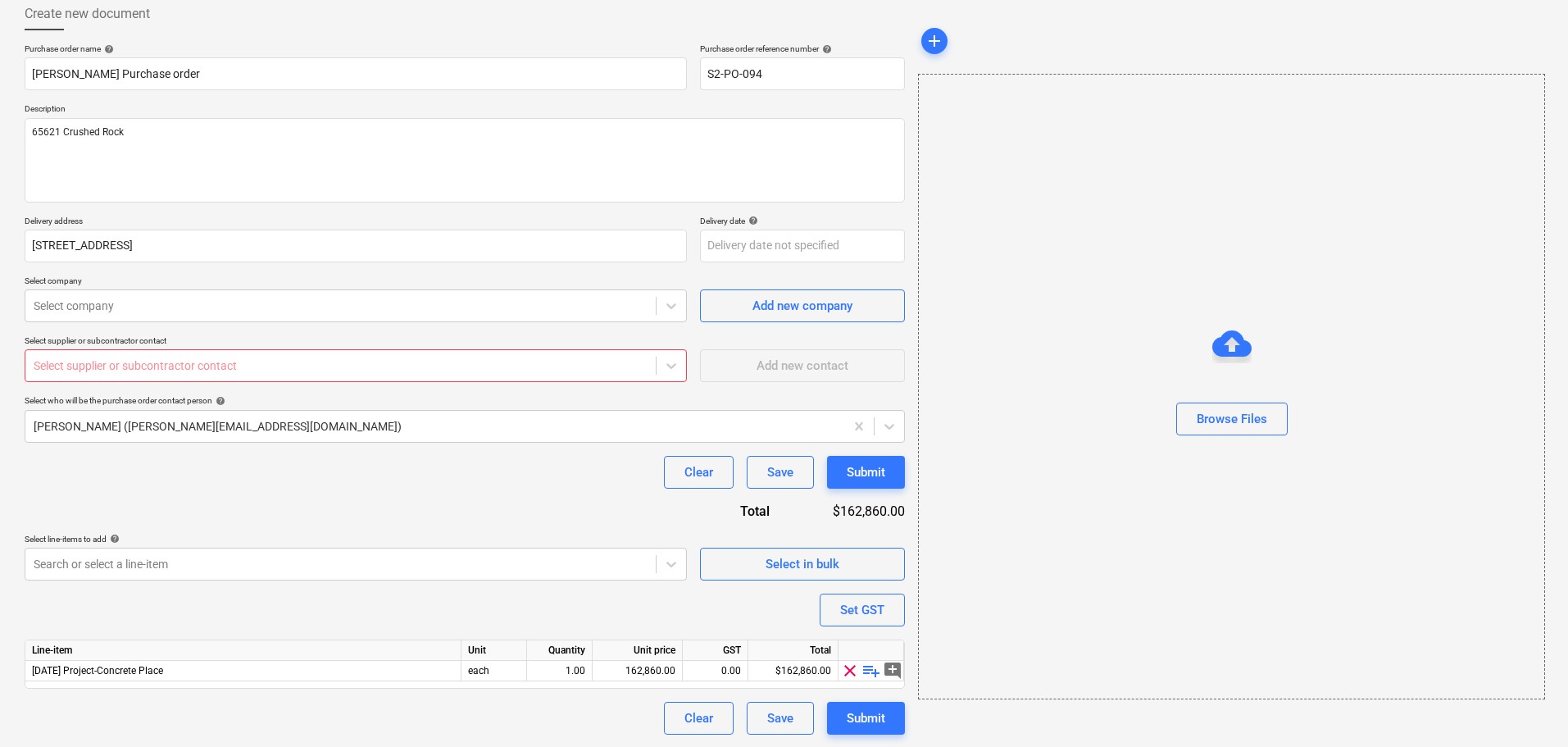
scroll to position [91, 0]
click at [874, 681] on div "Line-item Unit Quantity Unit price GST Total 3-05-02 Project-Concrete Place eac…" at bounding box center [465, 663] width 881 height 49
click at [874, 680] on div "clear playlist_add add_comment" at bounding box center [871, 670] width 66 height 20
click at [874, 672] on span "playlist_add" at bounding box center [871, 669] width 19 height 19
type textarea "x"
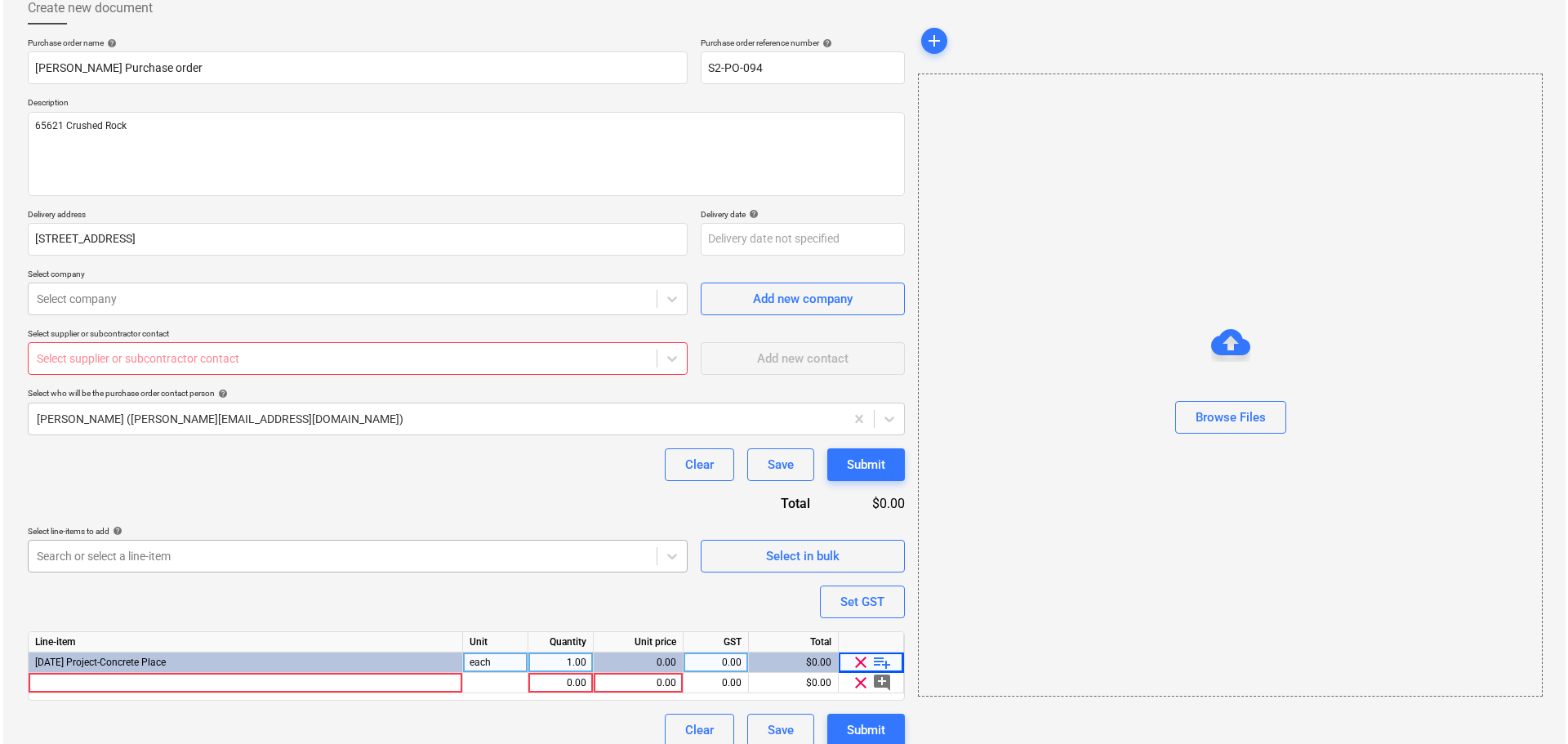
scroll to position [112, 0]
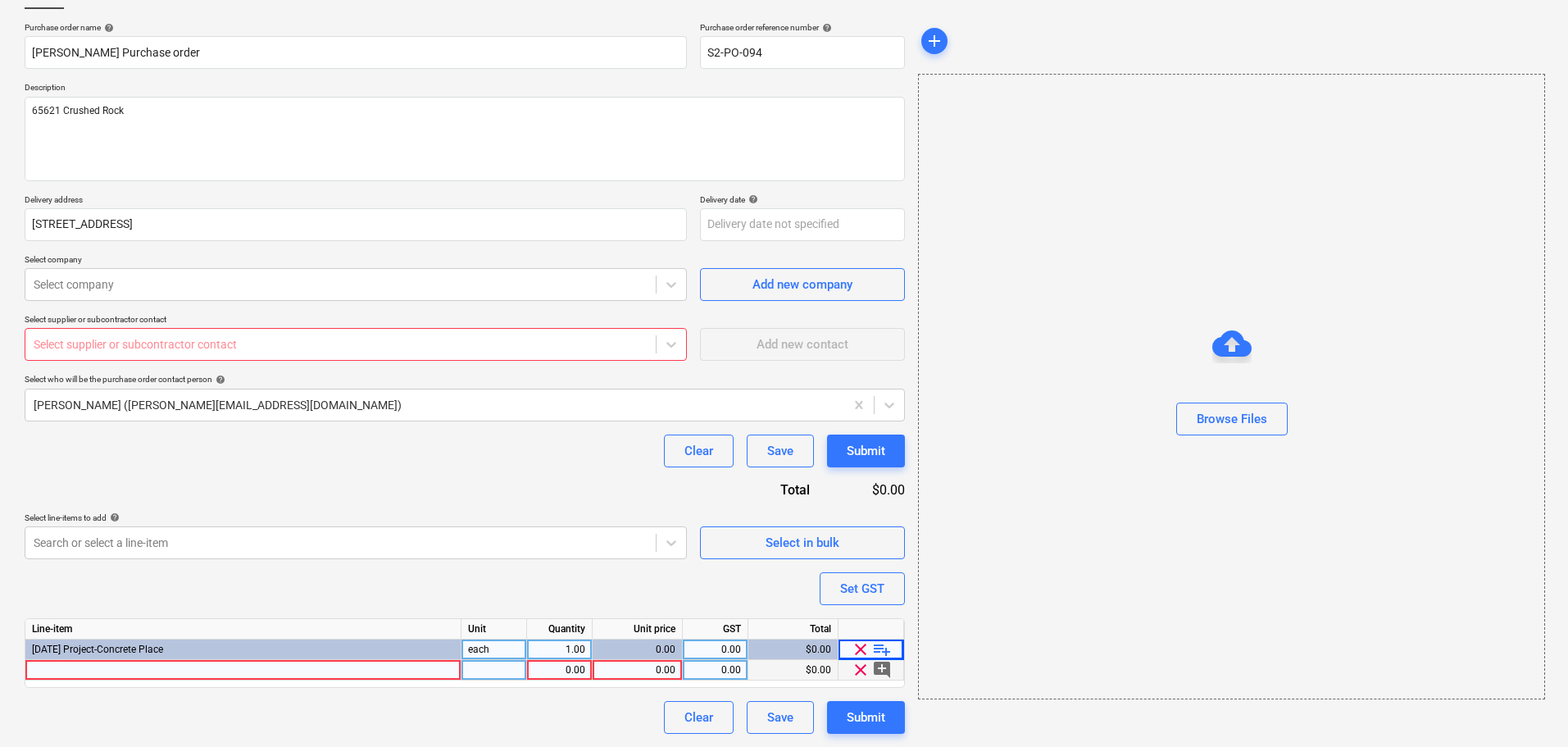
click at [206, 676] on div at bounding box center [244, 670] width 436 height 20
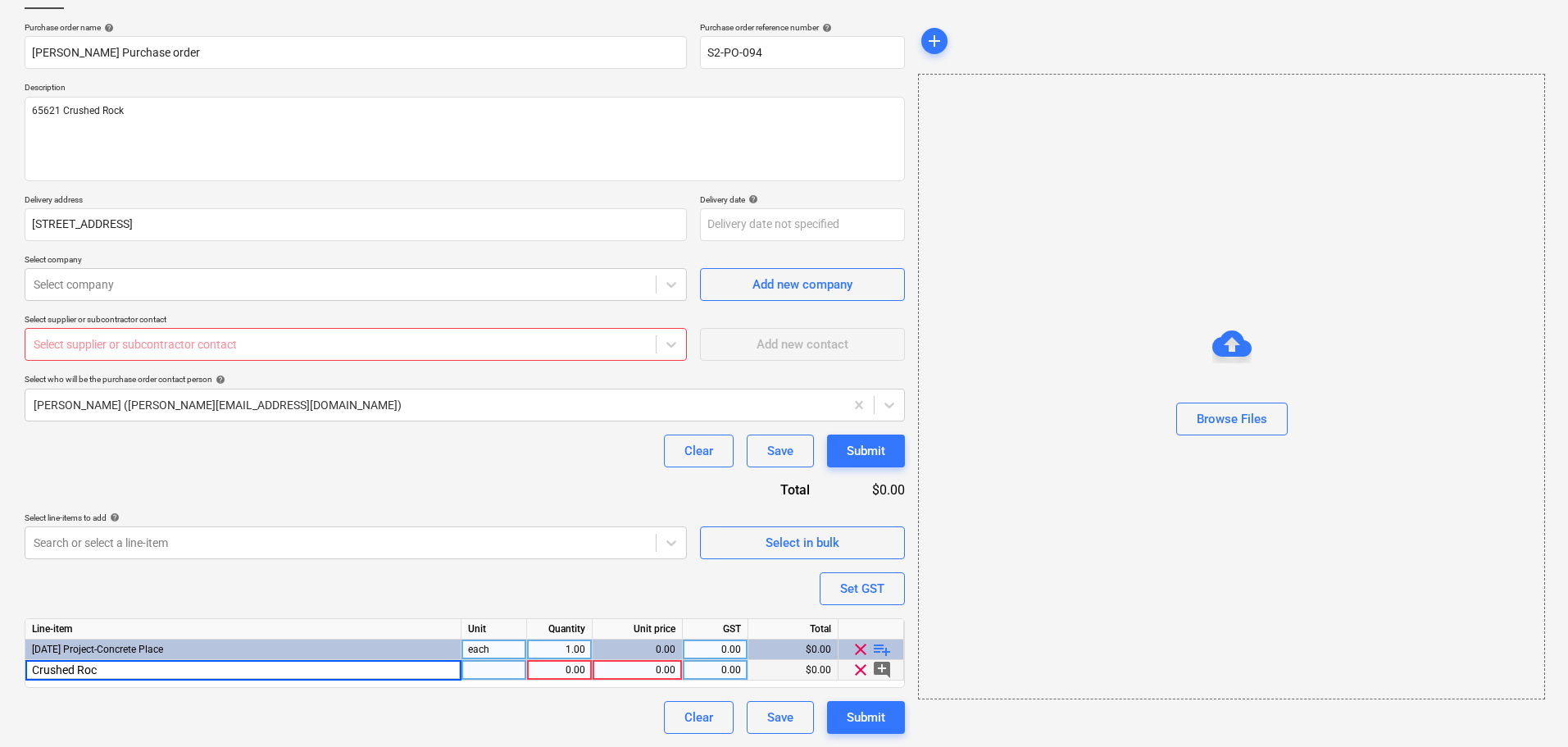
type input "Crushed Rock"
click at [651, 676] on div "0.00" at bounding box center [637, 670] width 77 height 20
type textarea "x"
type input "285.45"
click at [560, 492] on div "Purchase order name help Col smith Purchase order Purchase order reference numb…" at bounding box center [465, 378] width 881 height 712
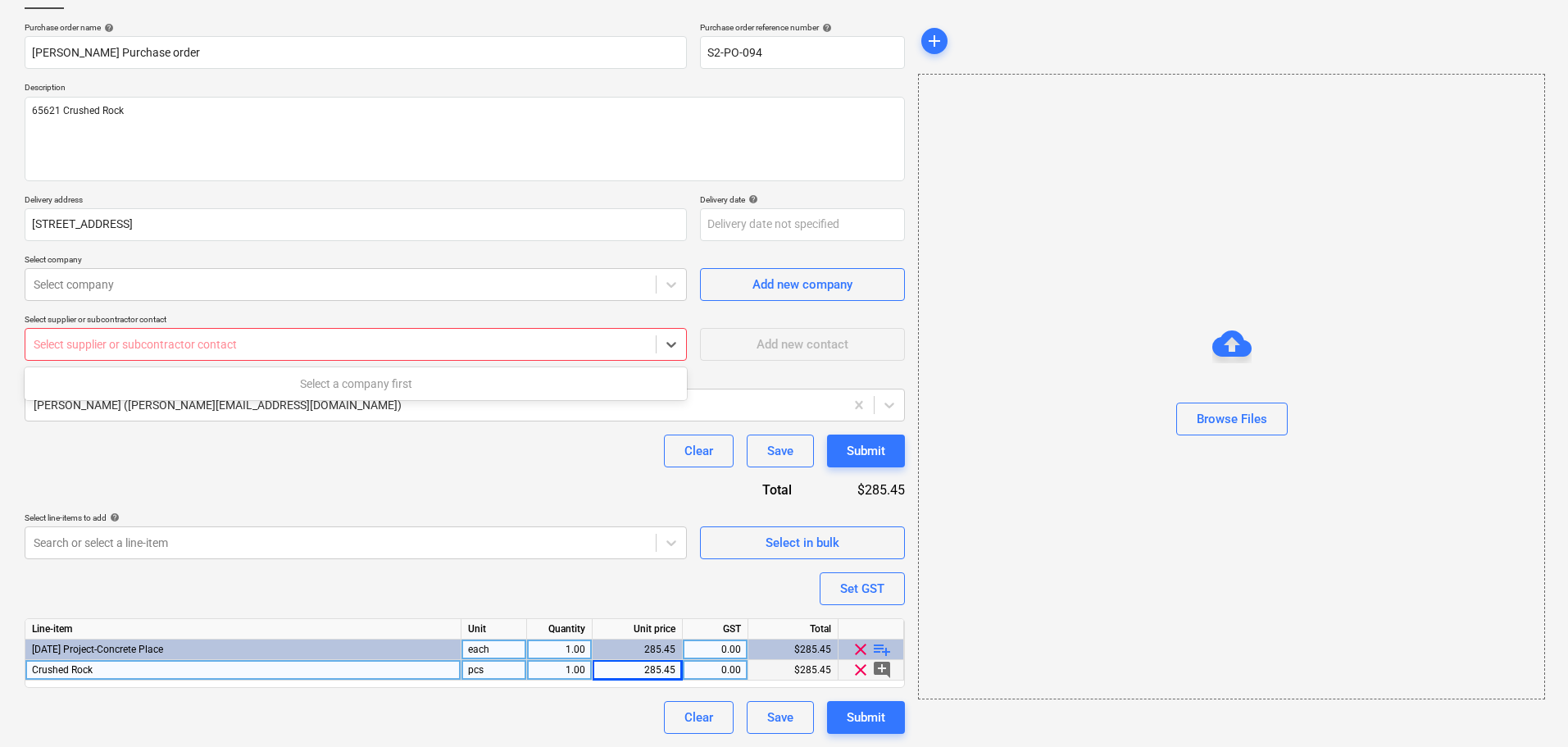
click at [371, 345] on div at bounding box center [340, 344] width 614 height 17
click at [282, 356] on div "Select supplier or subcontractor contact" at bounding box center [356, 344] width 662 height 33
click at [291, 351] on div at bounding box center [340, 344] width 614 height 17
type textarea "x"
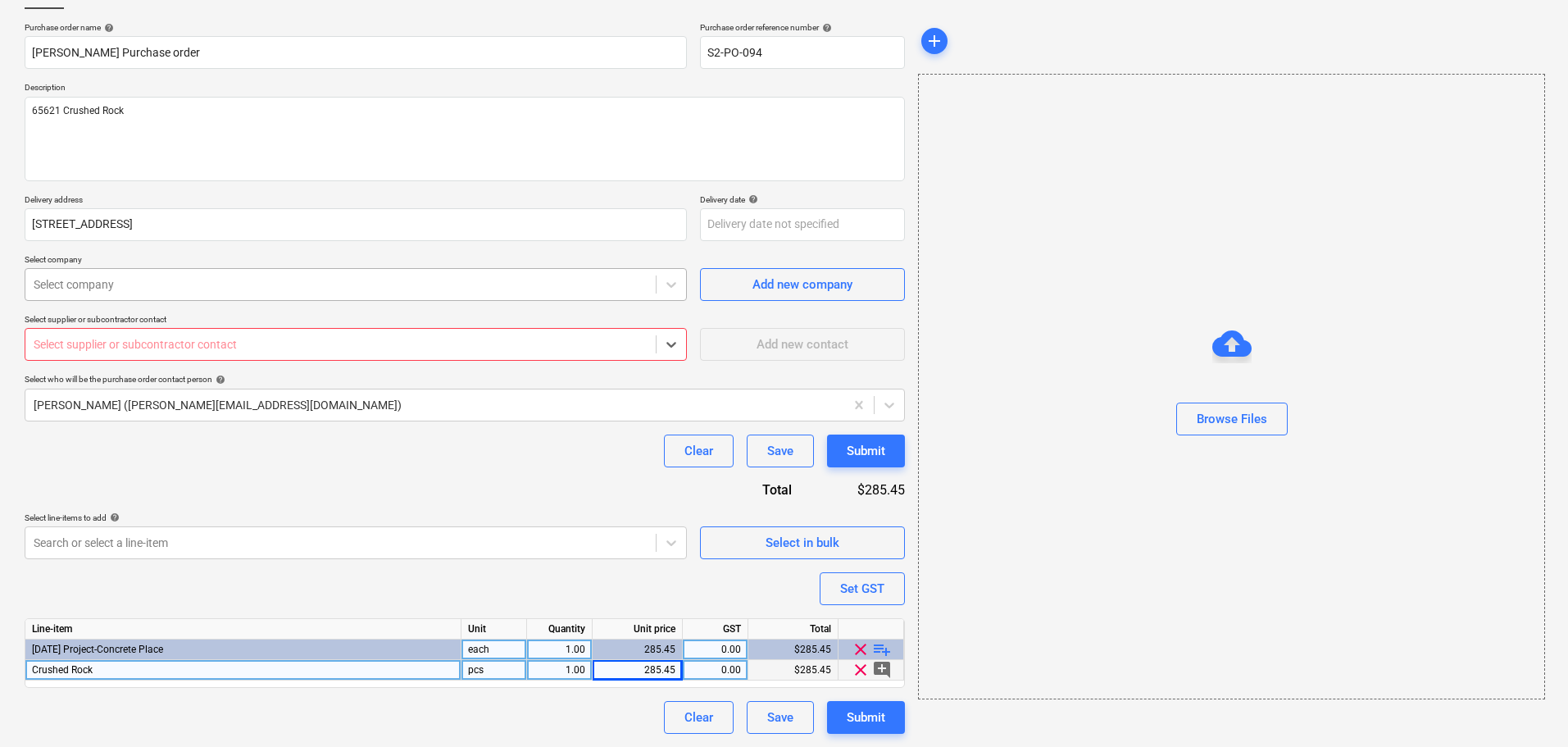
click at [527, 296] on div "Select company" at bounding box center [356, 284] width 662 height 33
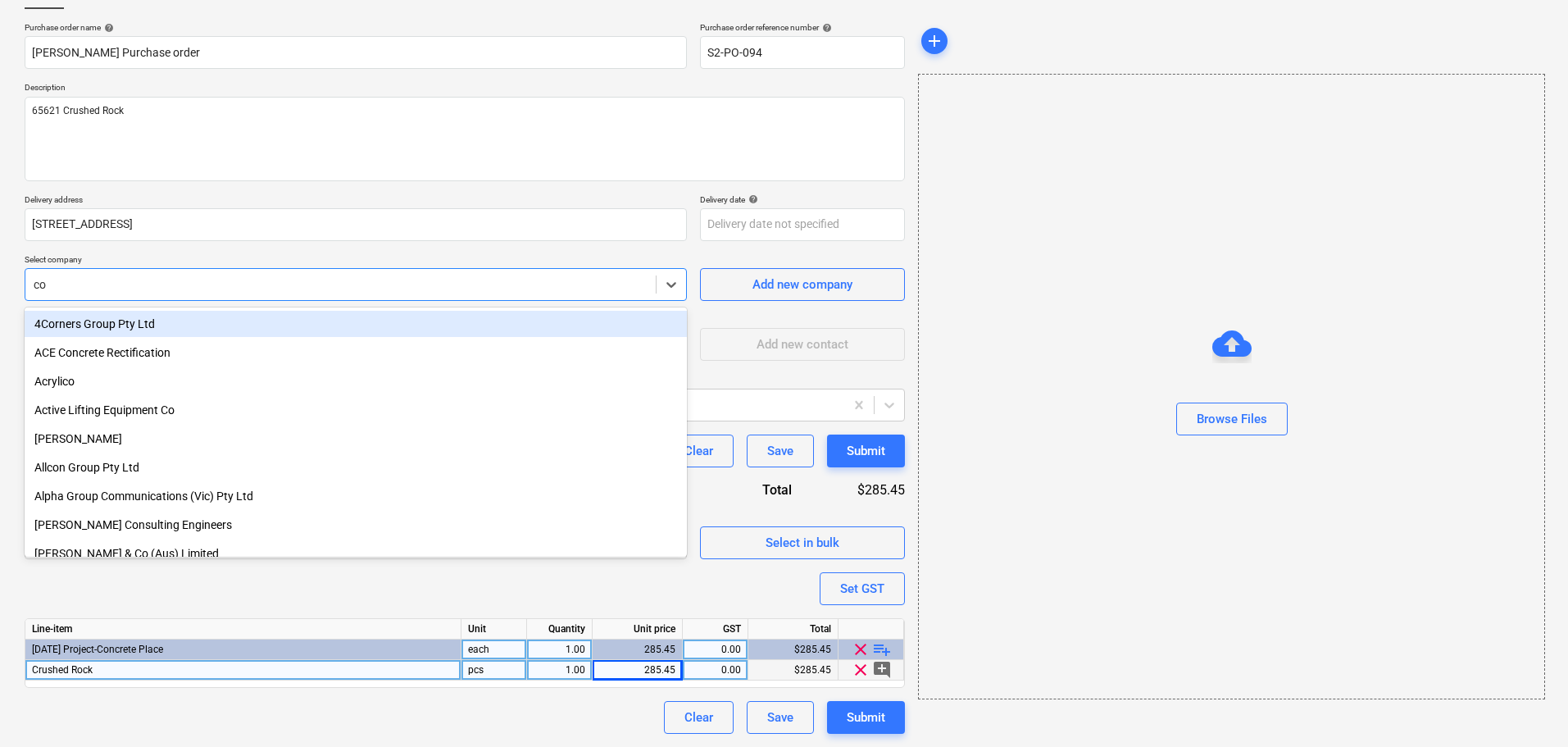
type input "col"
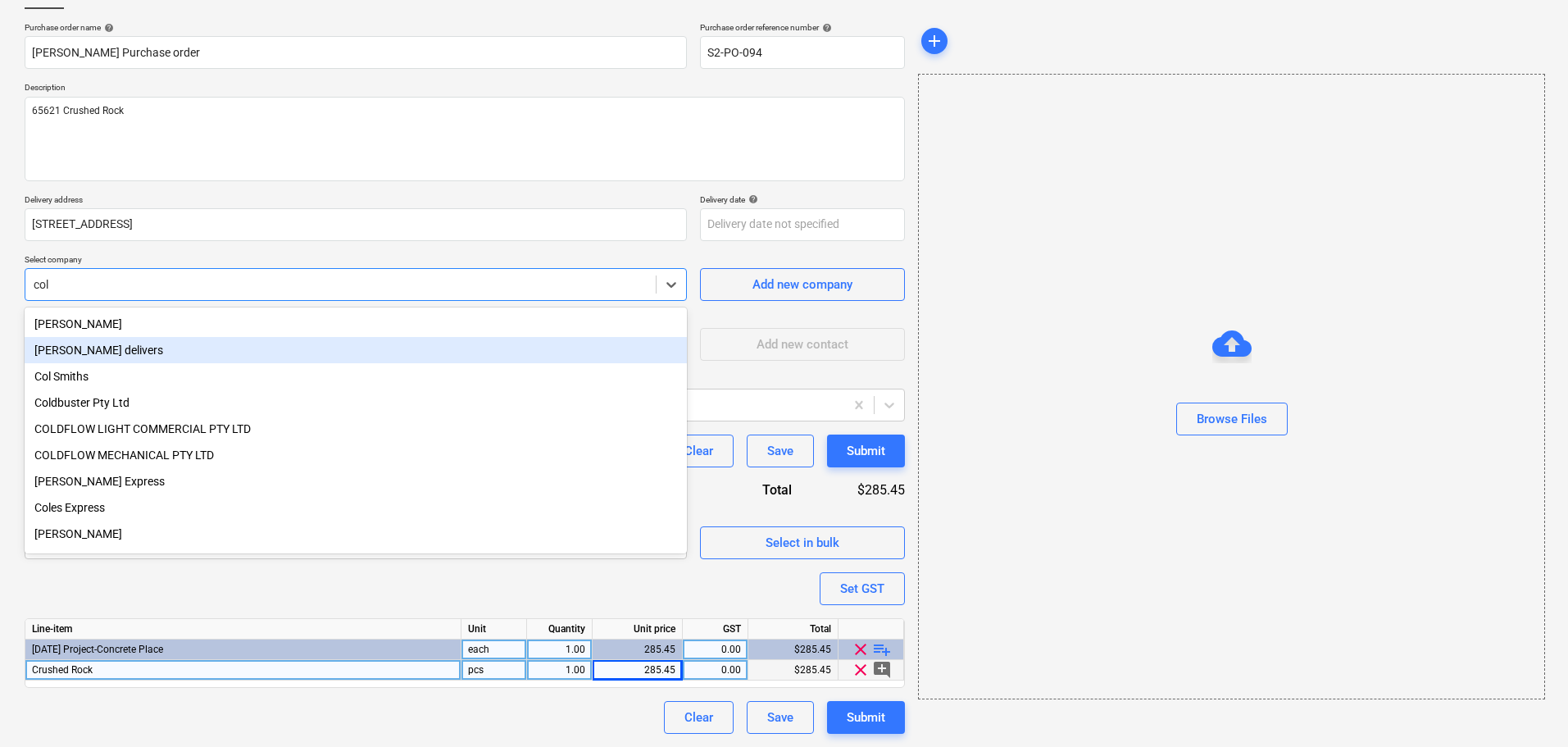
click at [514, 349] on div "[PERSON_NAME] delivers" at bounding box center [356, 350] width 662 height 26
type textarea "x"
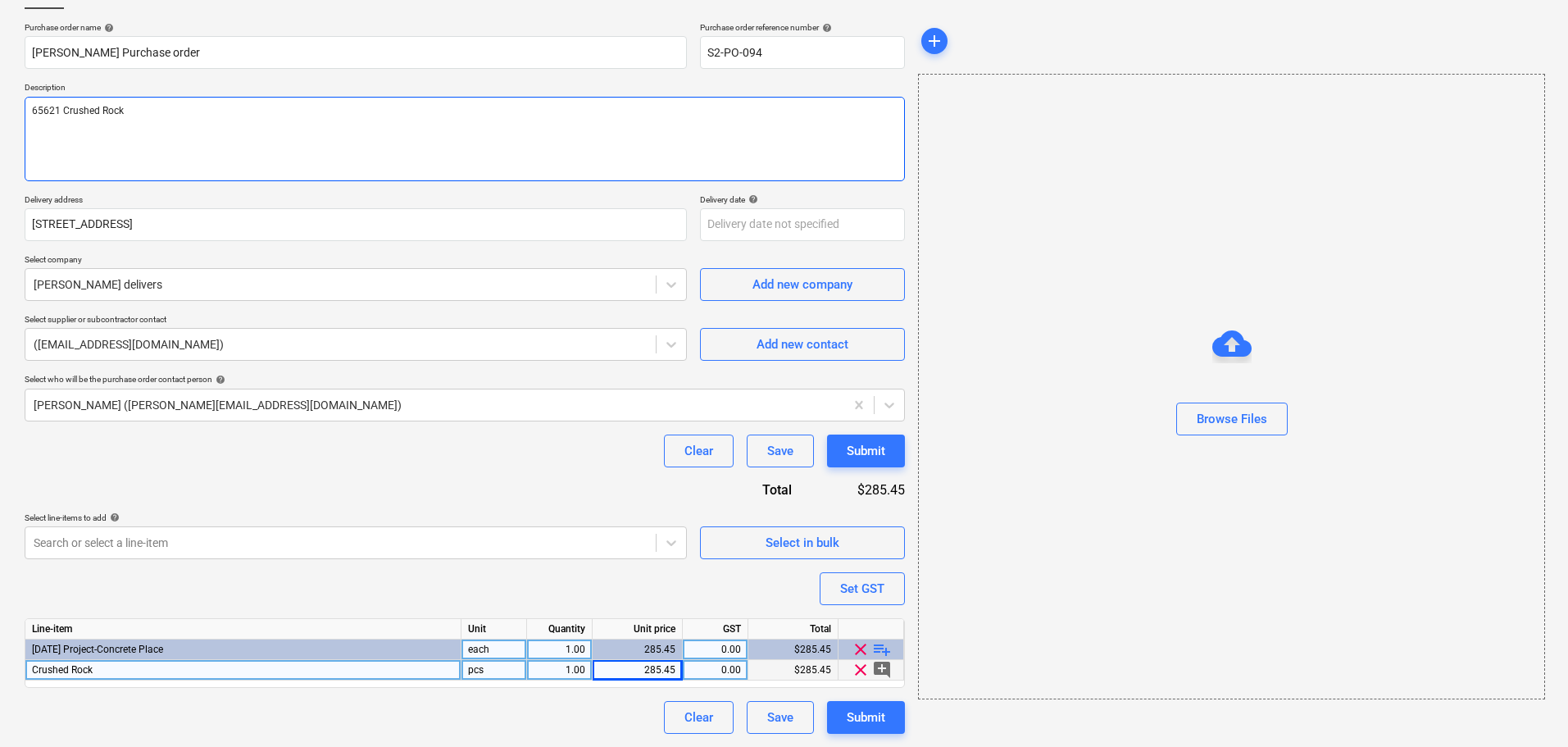
click at [46, 111] on textarea "65621 Crushed Rock" at bounding box center [465, 139] width 881 height 84
click at [265, 49] on input "Col smith Purchase order" at bounding box center [356, 53] width 662 height 33
type textarea "x"
type input "Col smith Purchase order"
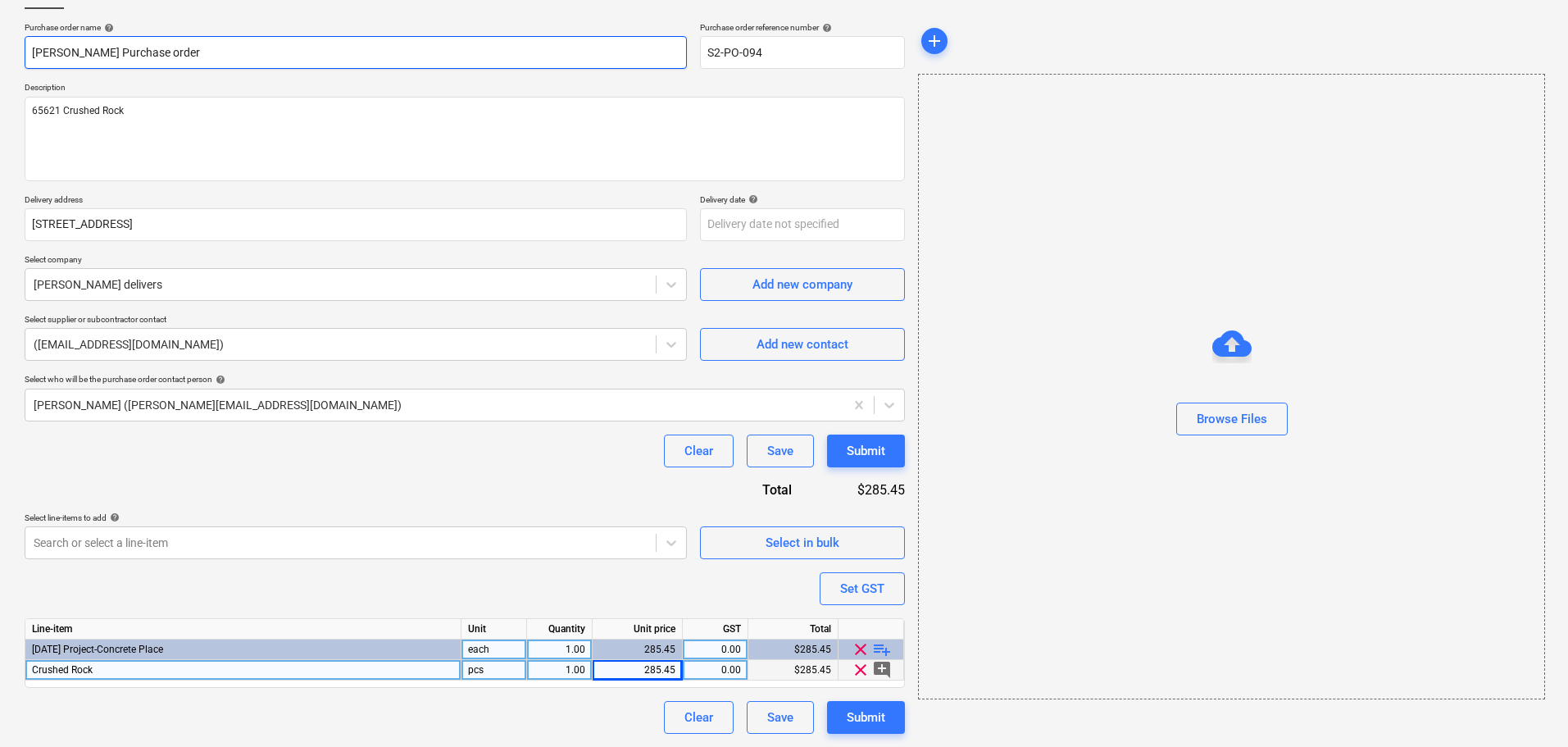
paste input "65621"
type textarea "x"
type input "Col smith Purchase order 65621"
click at [871, 707] on div "Submit" at bounding box center [866, 717] width 39 height 21
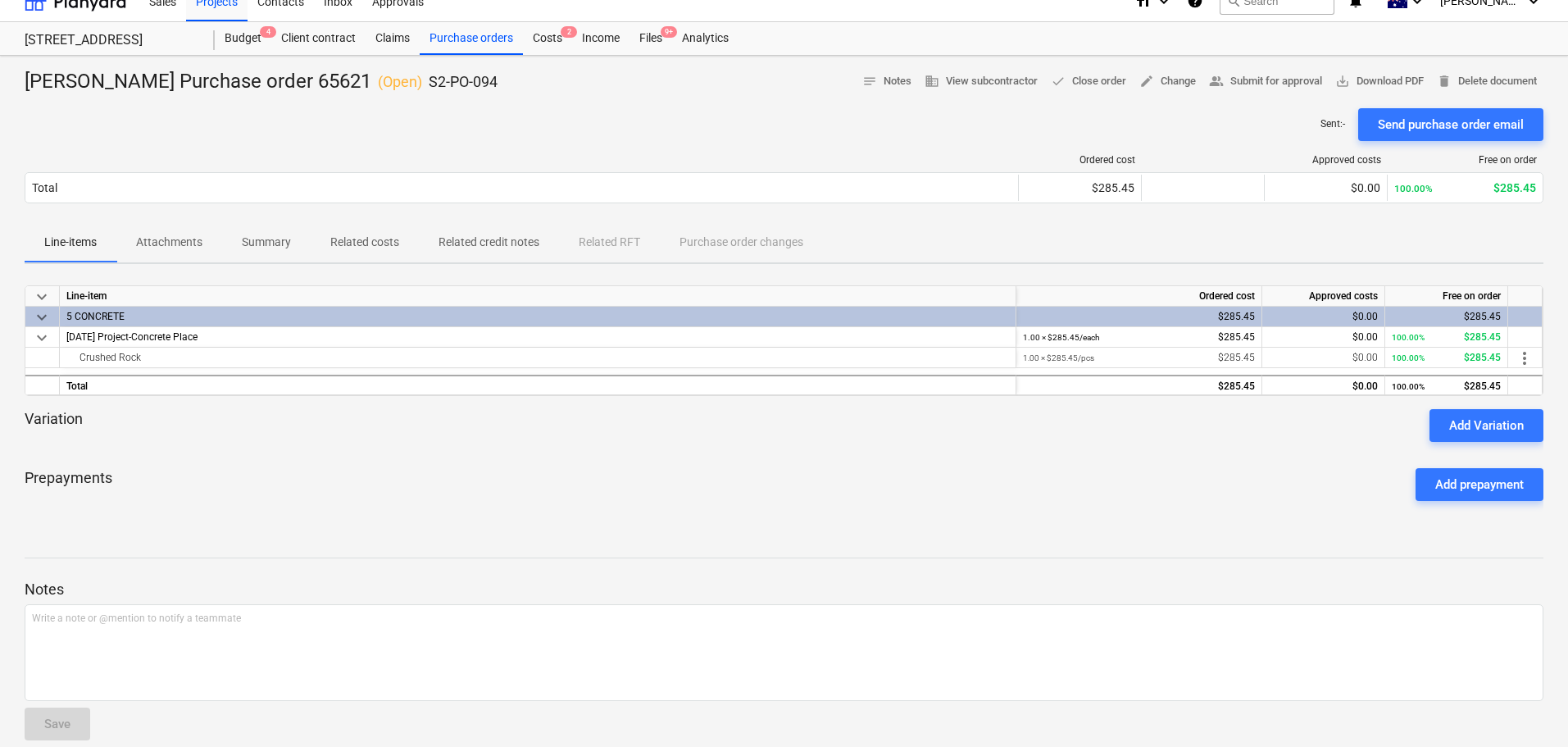
scroll to position [40, 0]
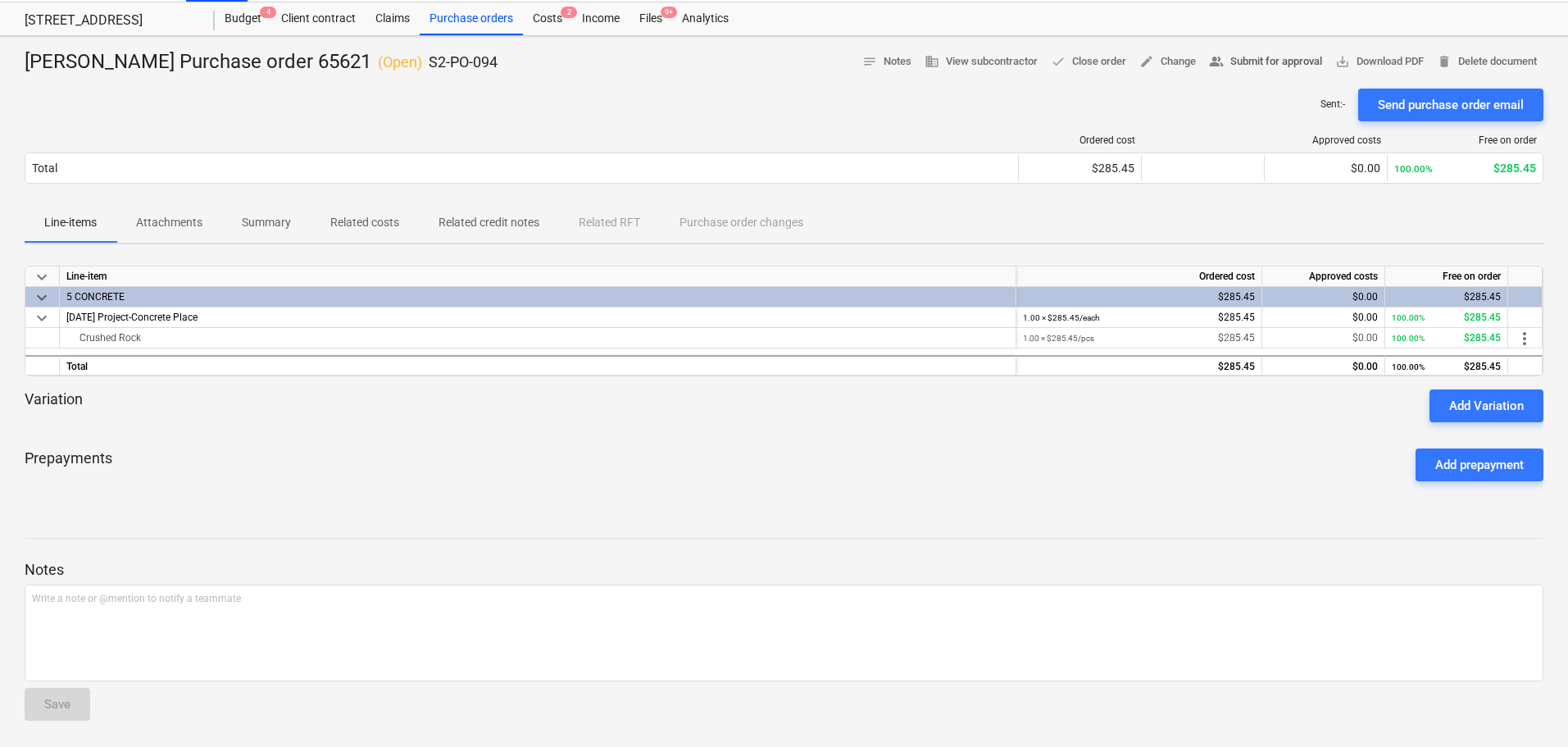
click at [1246, 65] on span "people_alt Submit for approval" at bounding box center [1266, 62] width 114 height 18
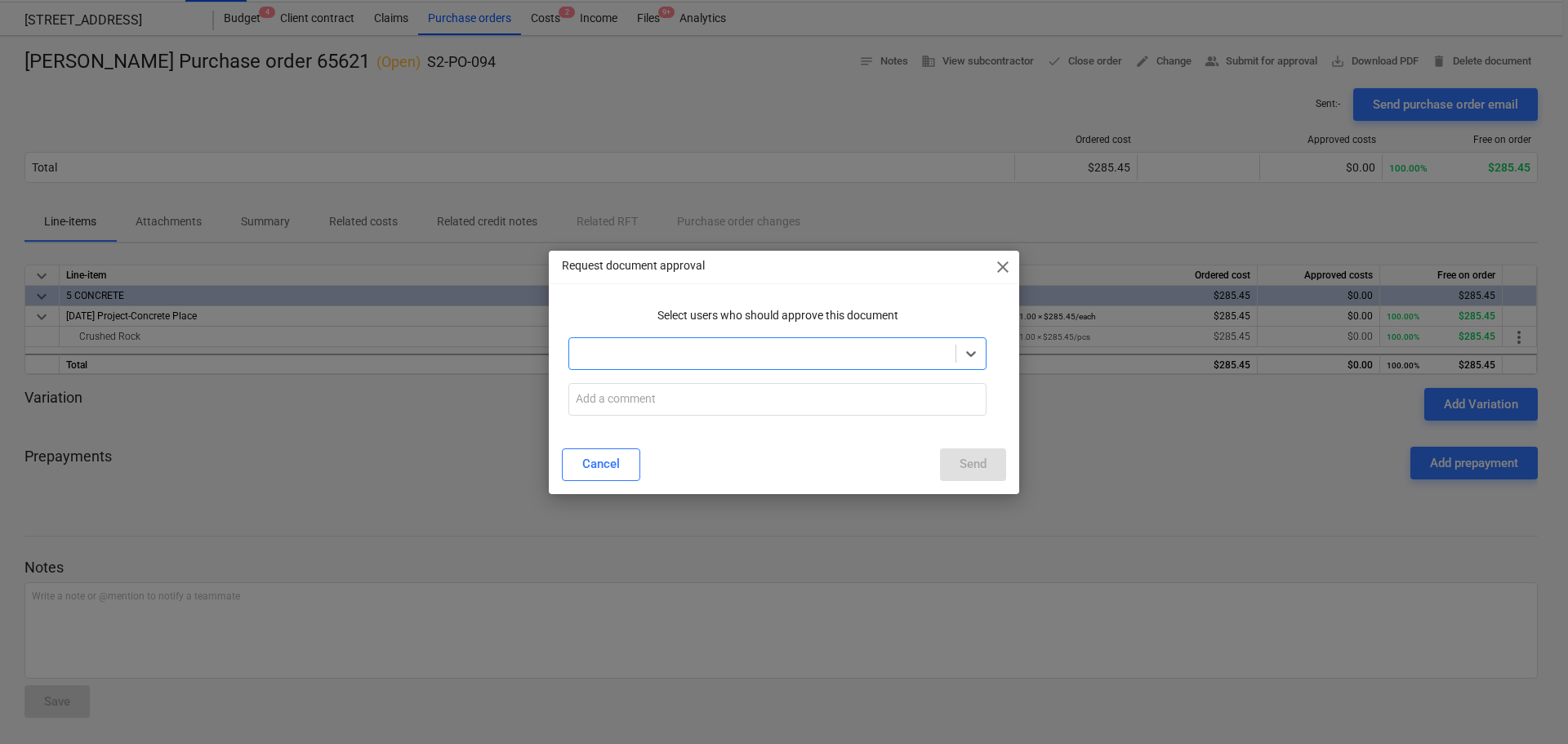
click at [644, 360] on div at bounding box center [762, 354] width 370 height 17
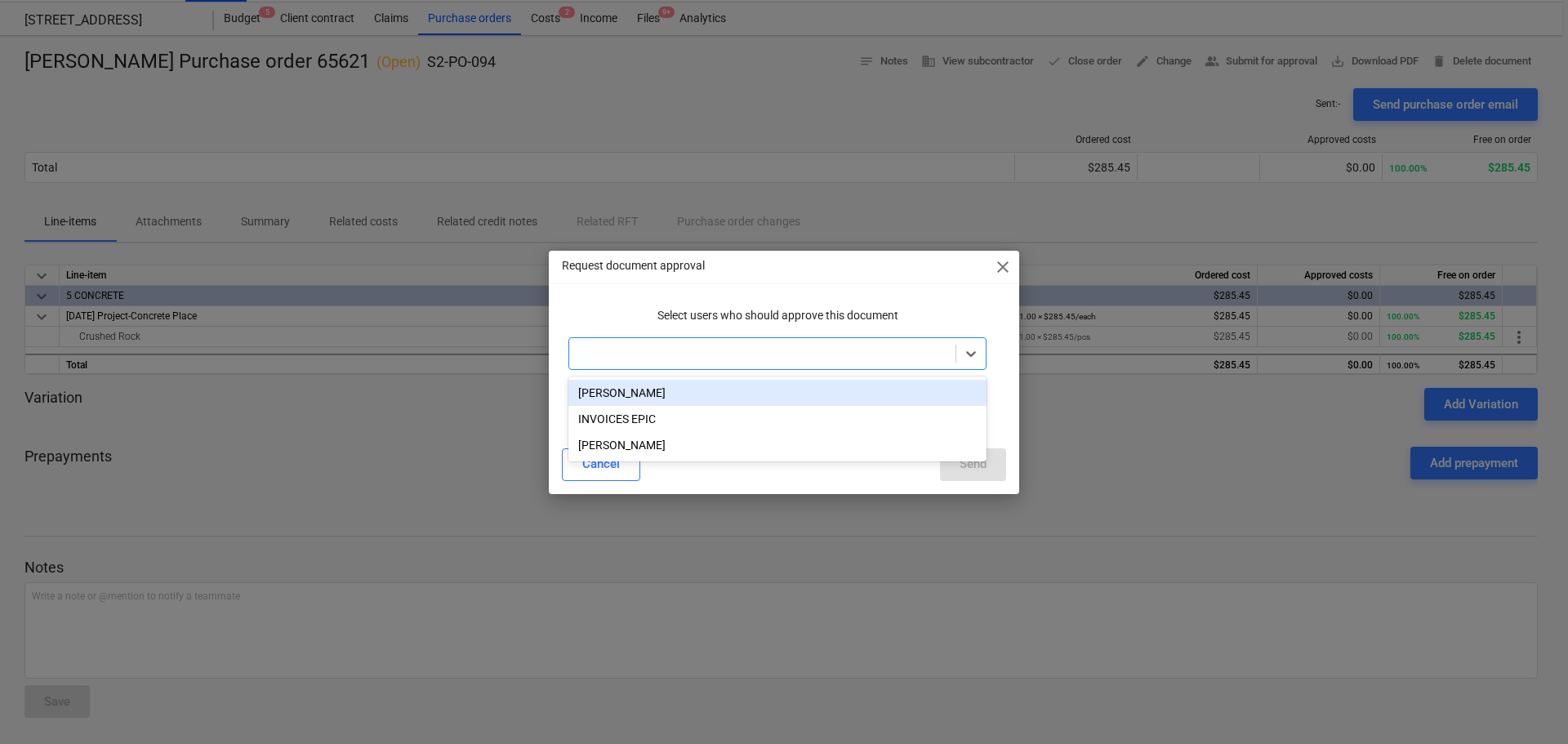
click at [819, 402] on div "Matt Lebon" at bounding box center [777, 393] width 418 height 26
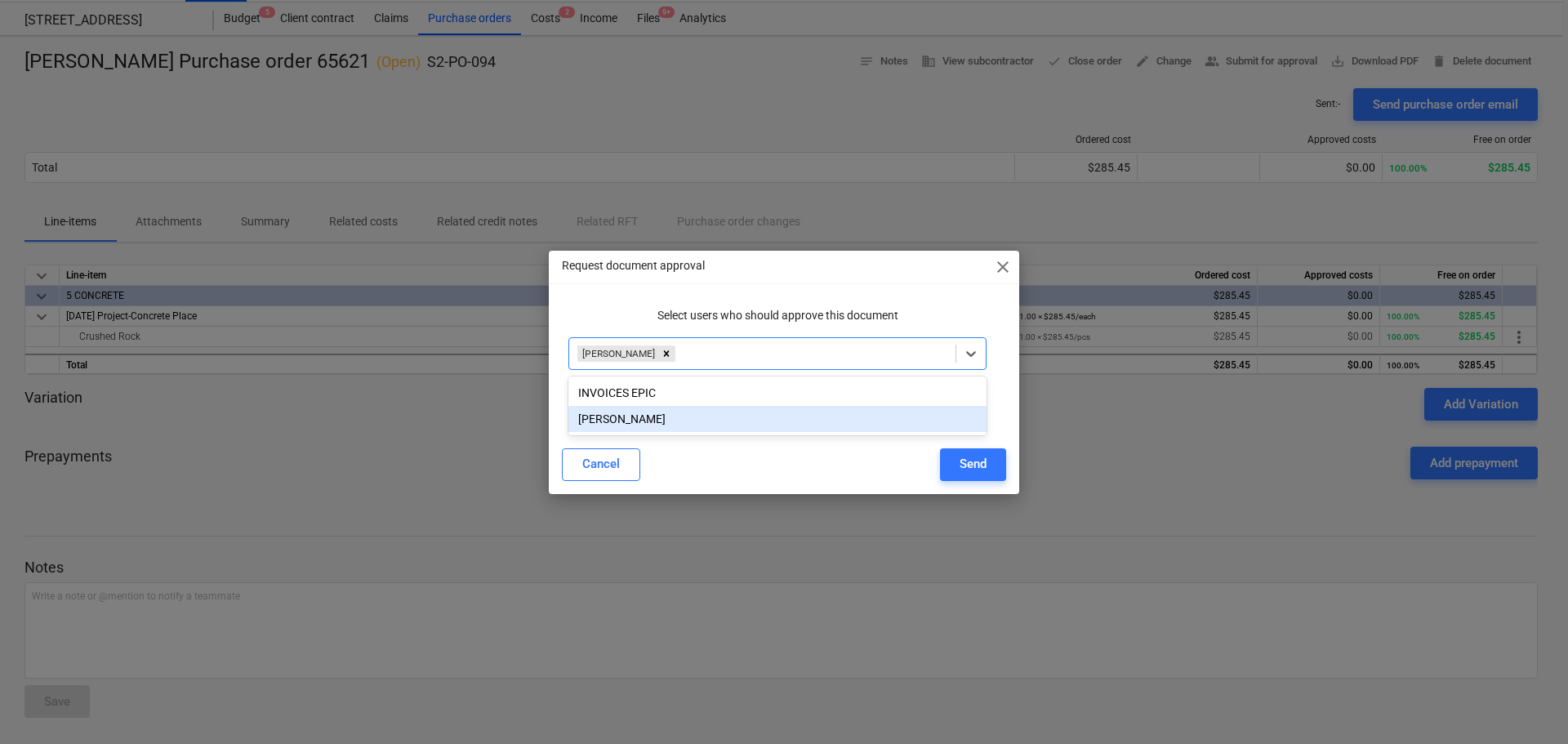
click at [976, 460] on div "Send" at bounding box center [972, 464] width 27 height 21
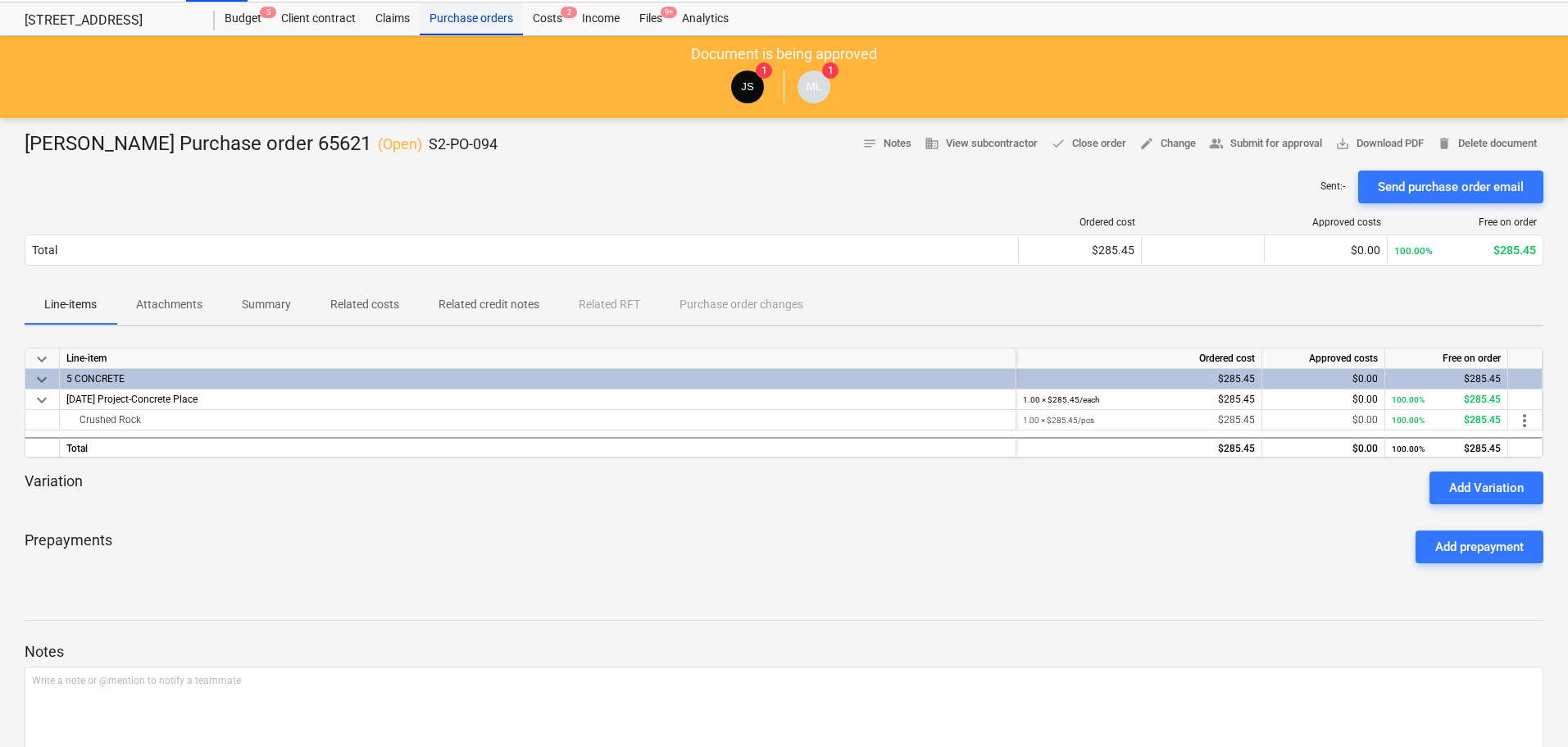
click at [479, 15] on div "Purchase orders" at bounding box center [472, 19] width 103 height 33
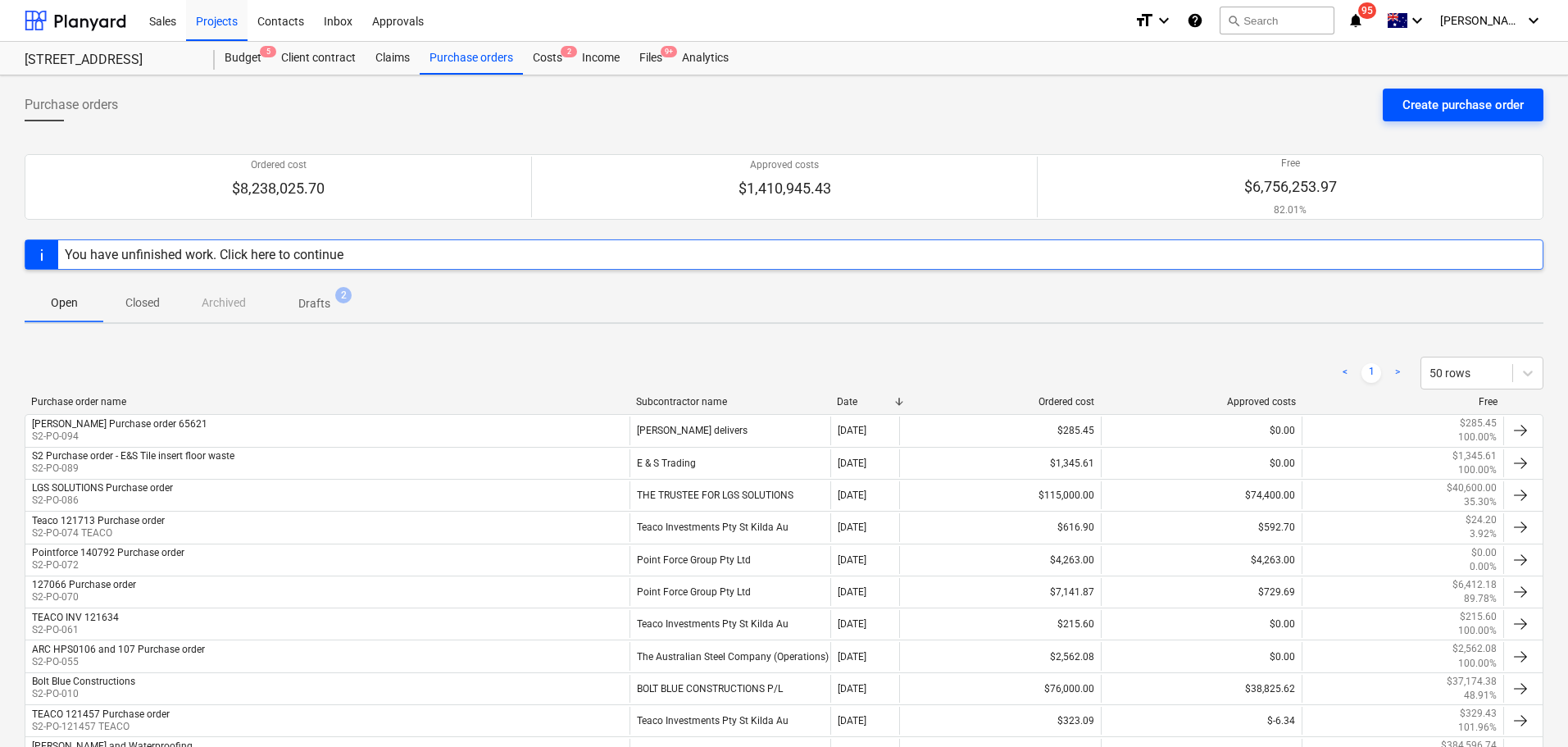
click at [1422, 103] on div "Create purchase order" at bounding box center [1463, 104] width 121 height 21
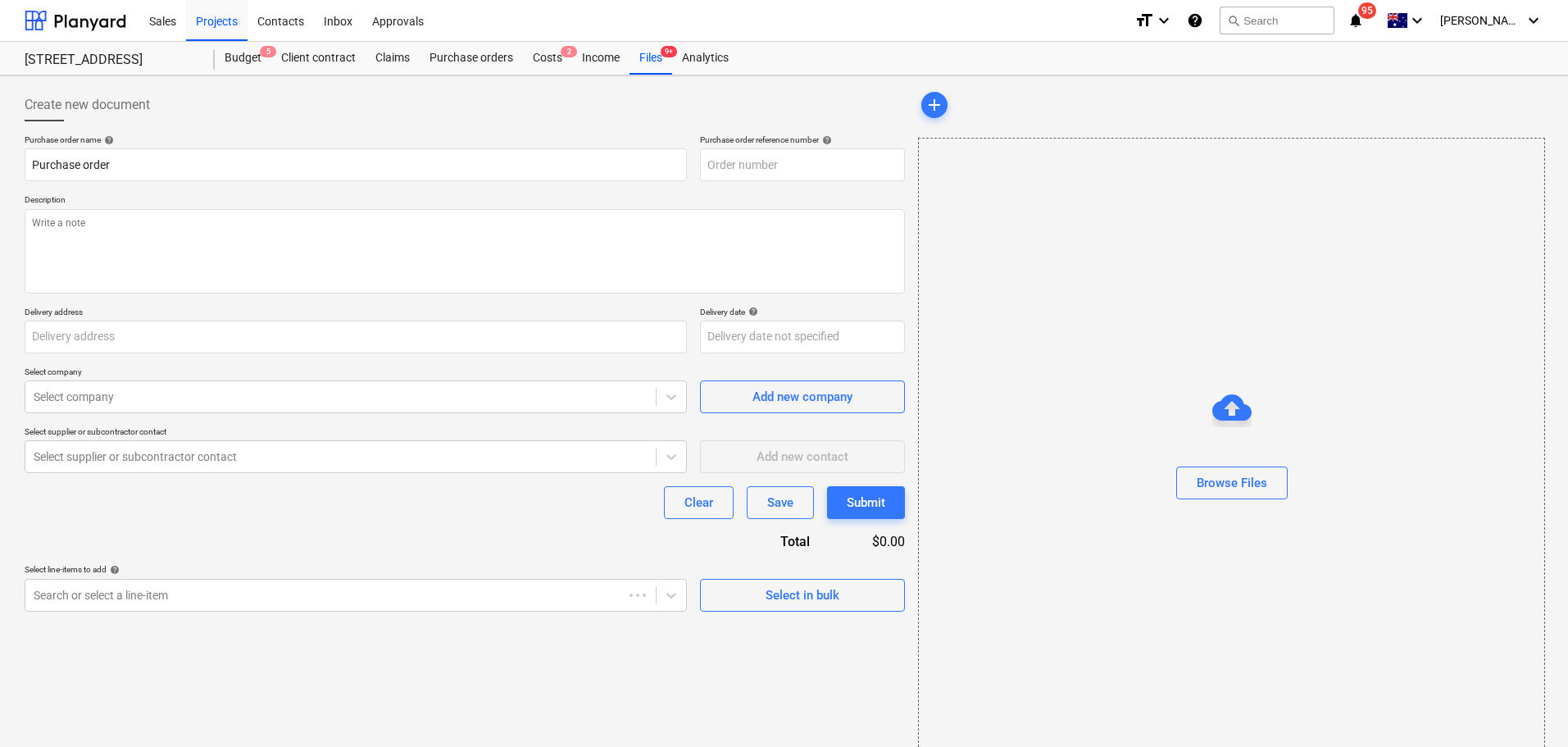
type textarea "x"
type input "[STREET_ADDRESS]"
type textarea "x"
type input "S2-PO-095"
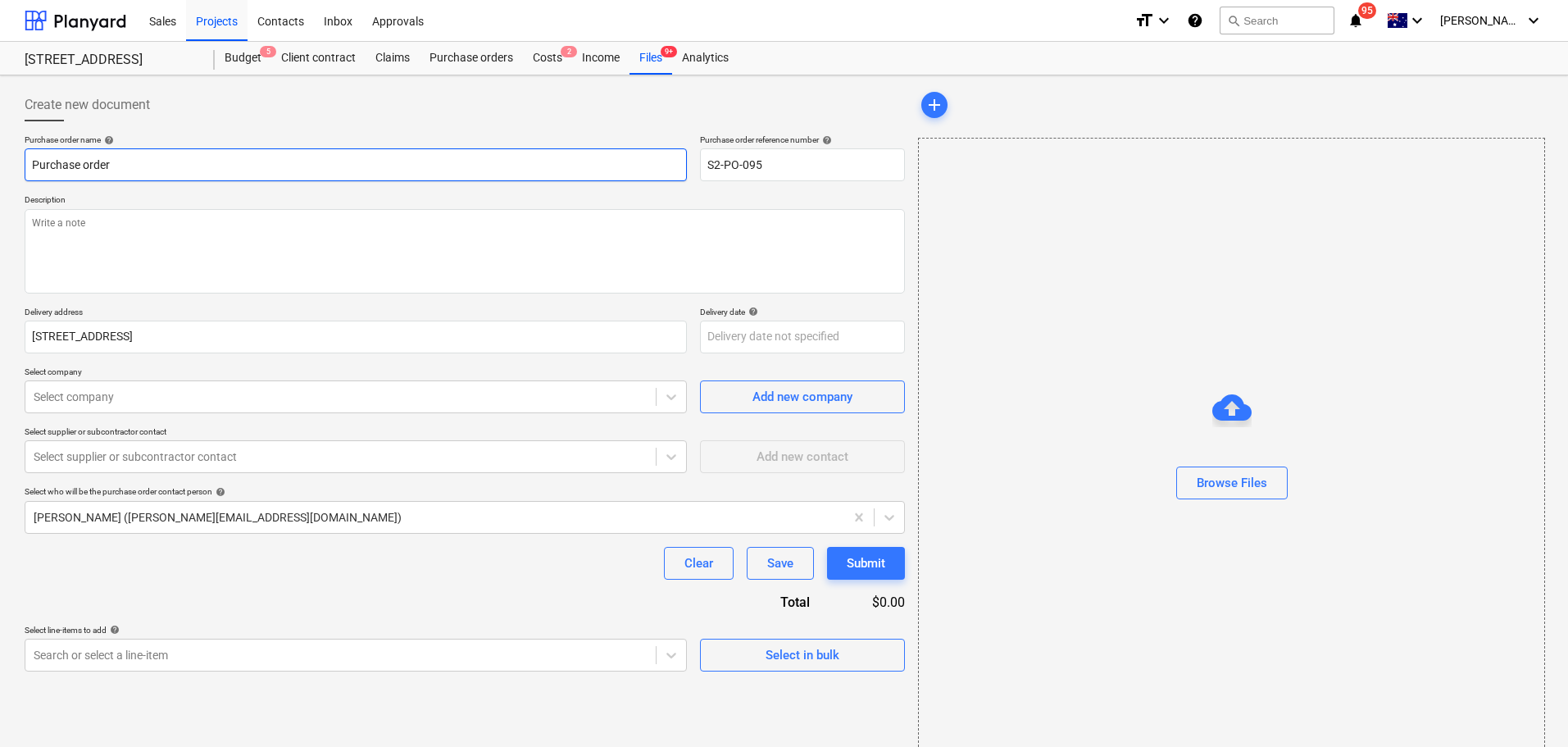
click at [31, 170] on input "Purchase order" at bounding box center [356, 165] width 662 height 33
paste input "122229"
type textarea "x"
type input "122229Purchase order"
type textarea "x"
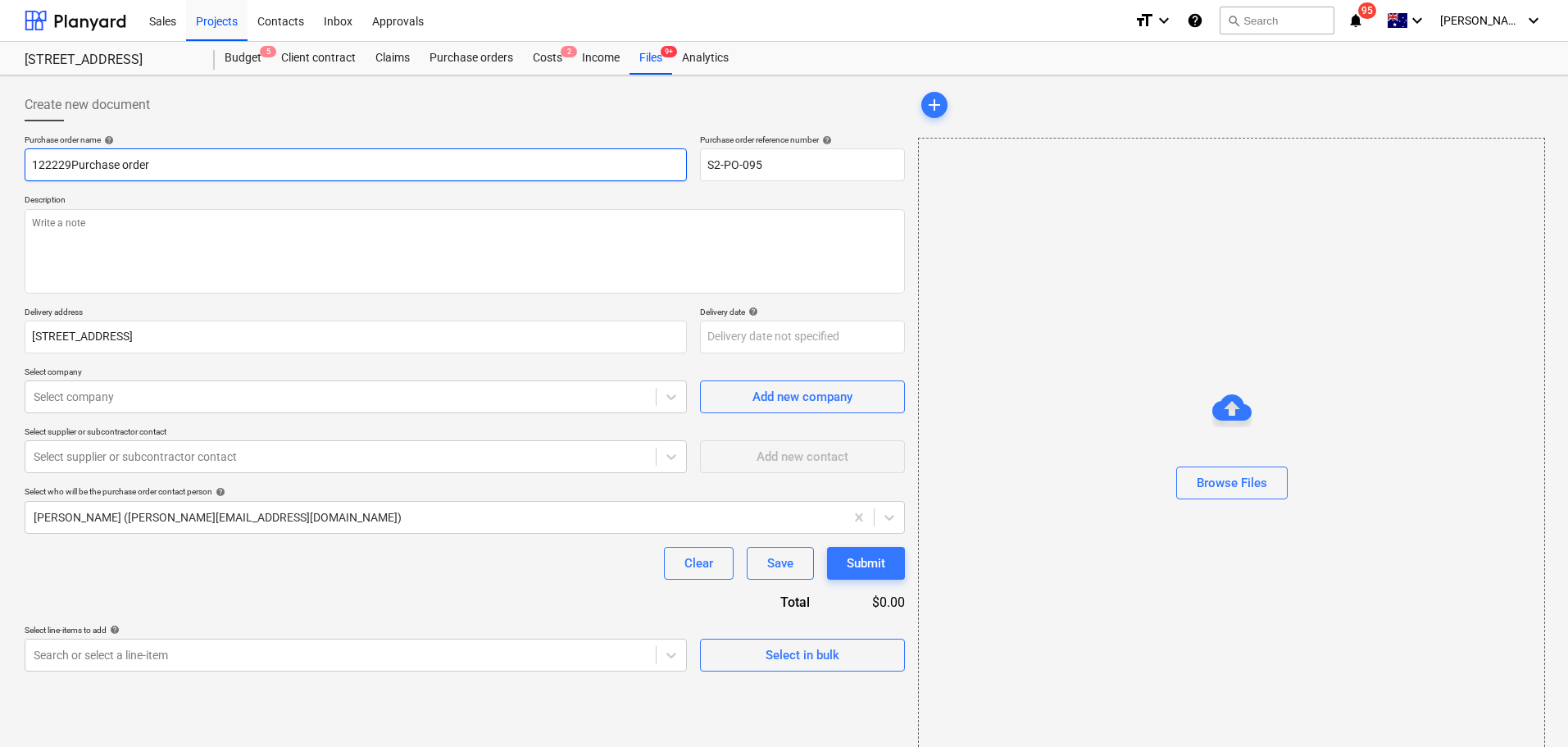
type input "122229 Purchase order"
type textarea "x"
type input "122229 TPurchase order"
type textarea "x"
type input "122229 TePurchase order"
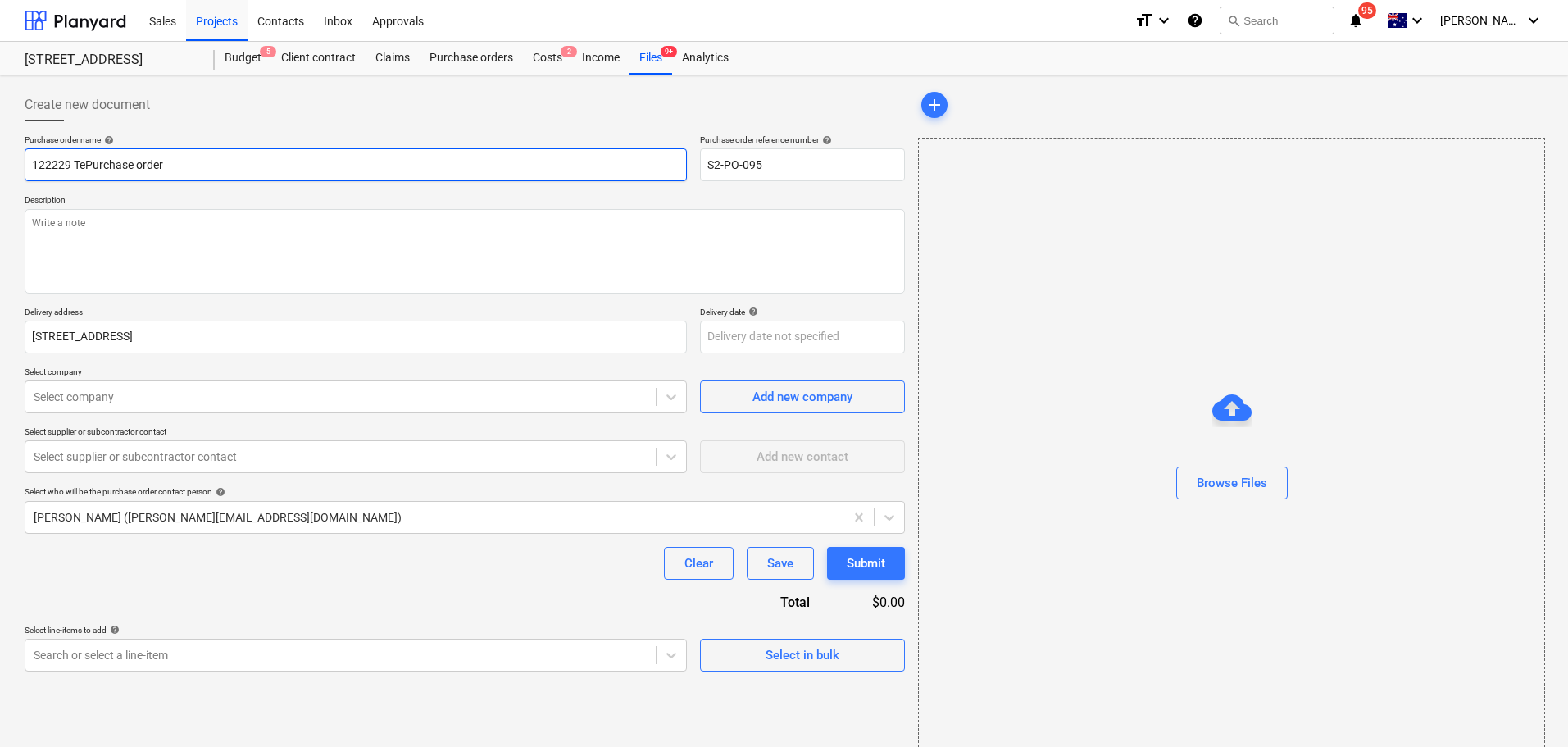
type textarea "x"
type input "122229 TeaPurchase order"
type textarea "x"
type input "122229 TeacPurchase order"
type textarea "x"
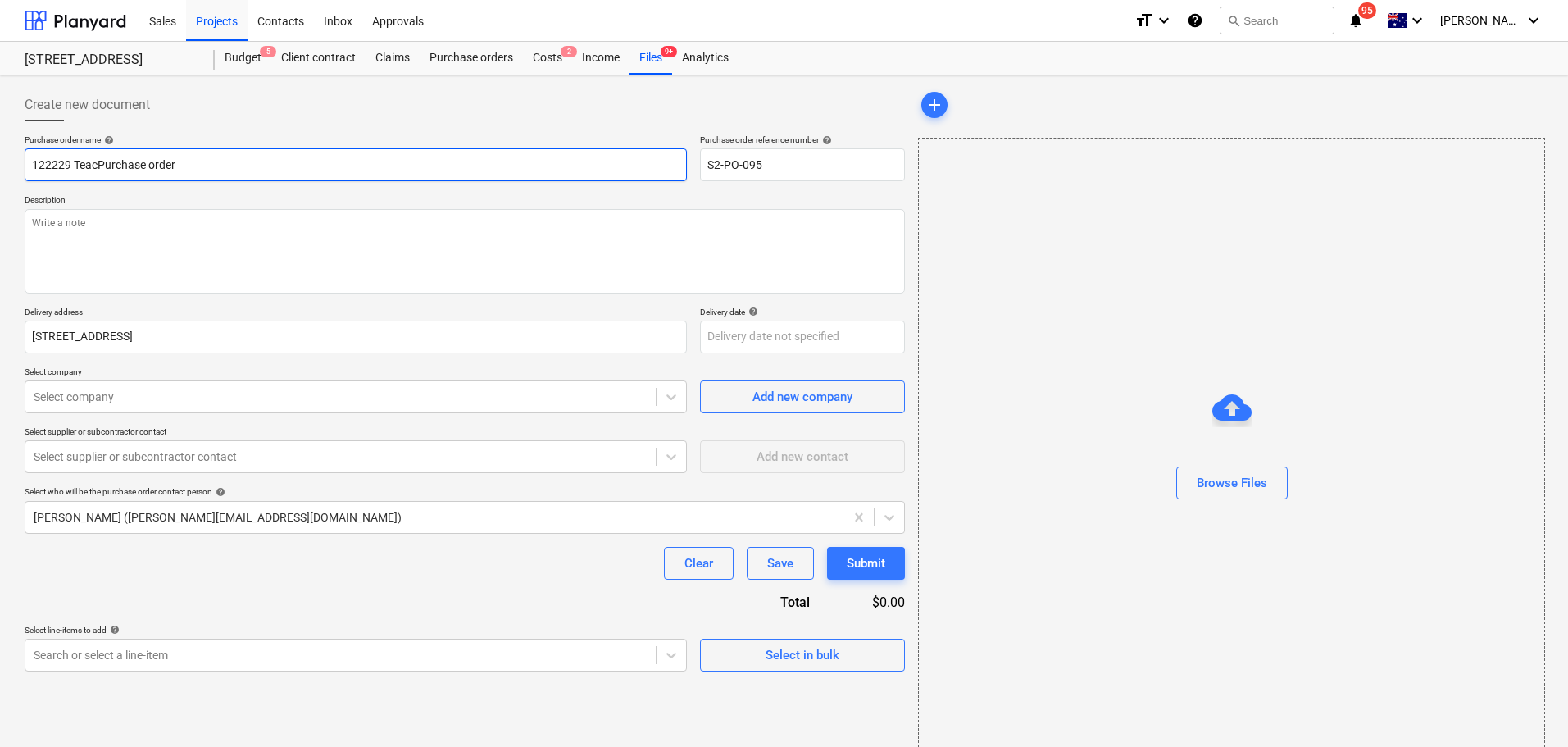
type input "122229 TeacoPurchase order"
type textarea "x"
type input "122229 Teaco Purchase order"
click at [98, 270] on textarea at bounding box center [465, 250] width 881 height 84
paste textarea "122229"
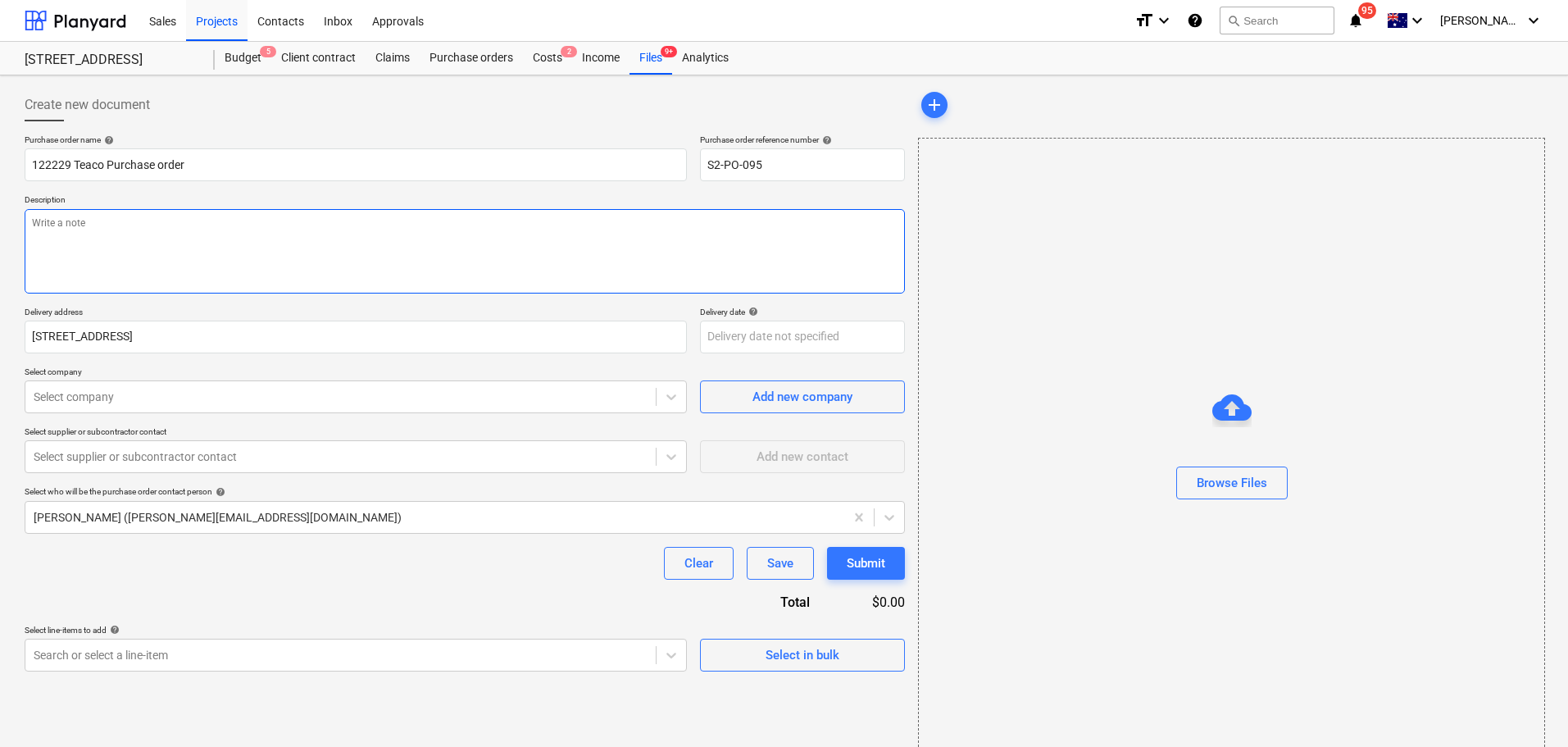
type textarea "x"
type textarea "122229"
type textarea "x"
type textarea "122229 T"
type textarea "x"
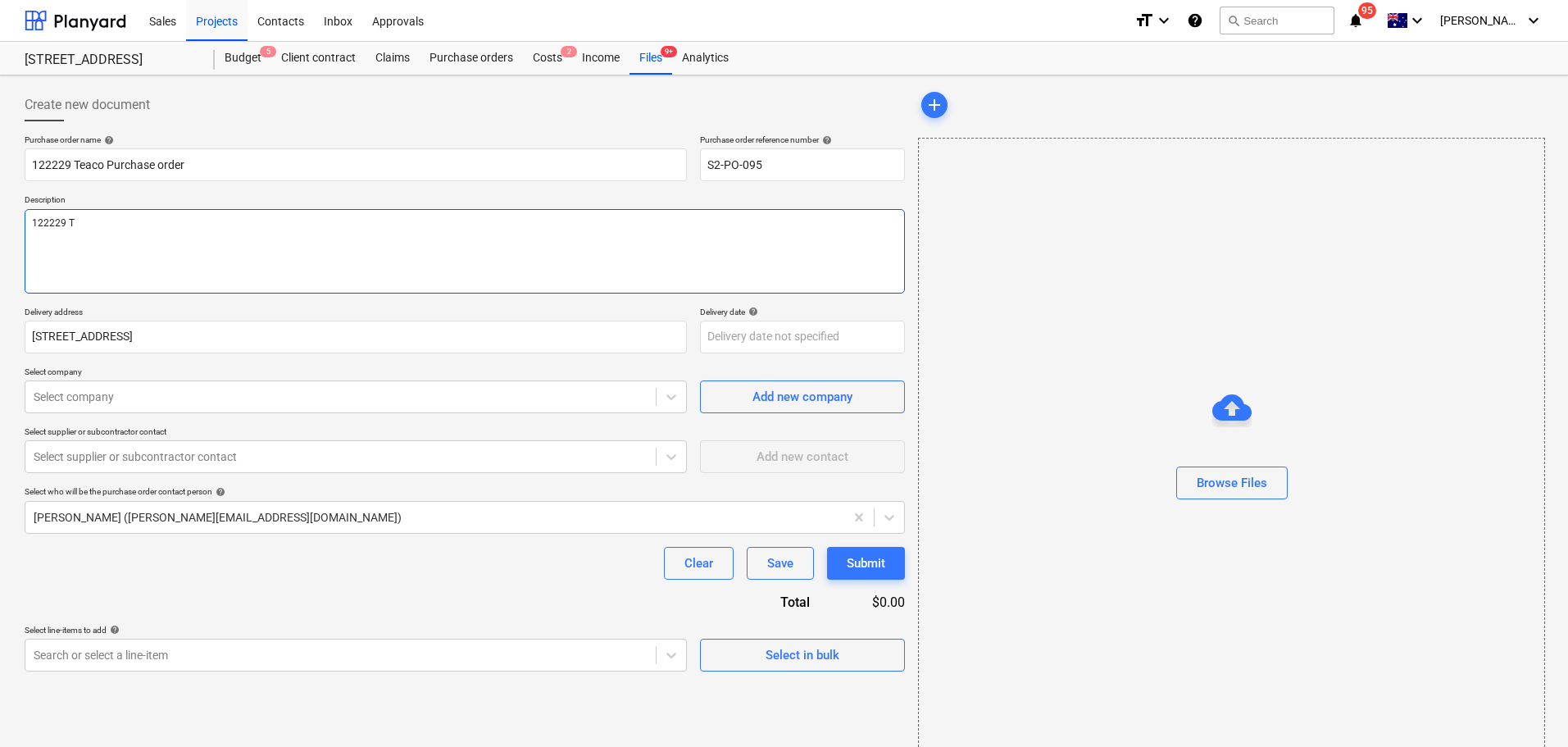
type textarea "122229 Te"
type textarea "x"
type textarea "122229 Tea"
type textarea "x"
type textarea "122229 Teac"
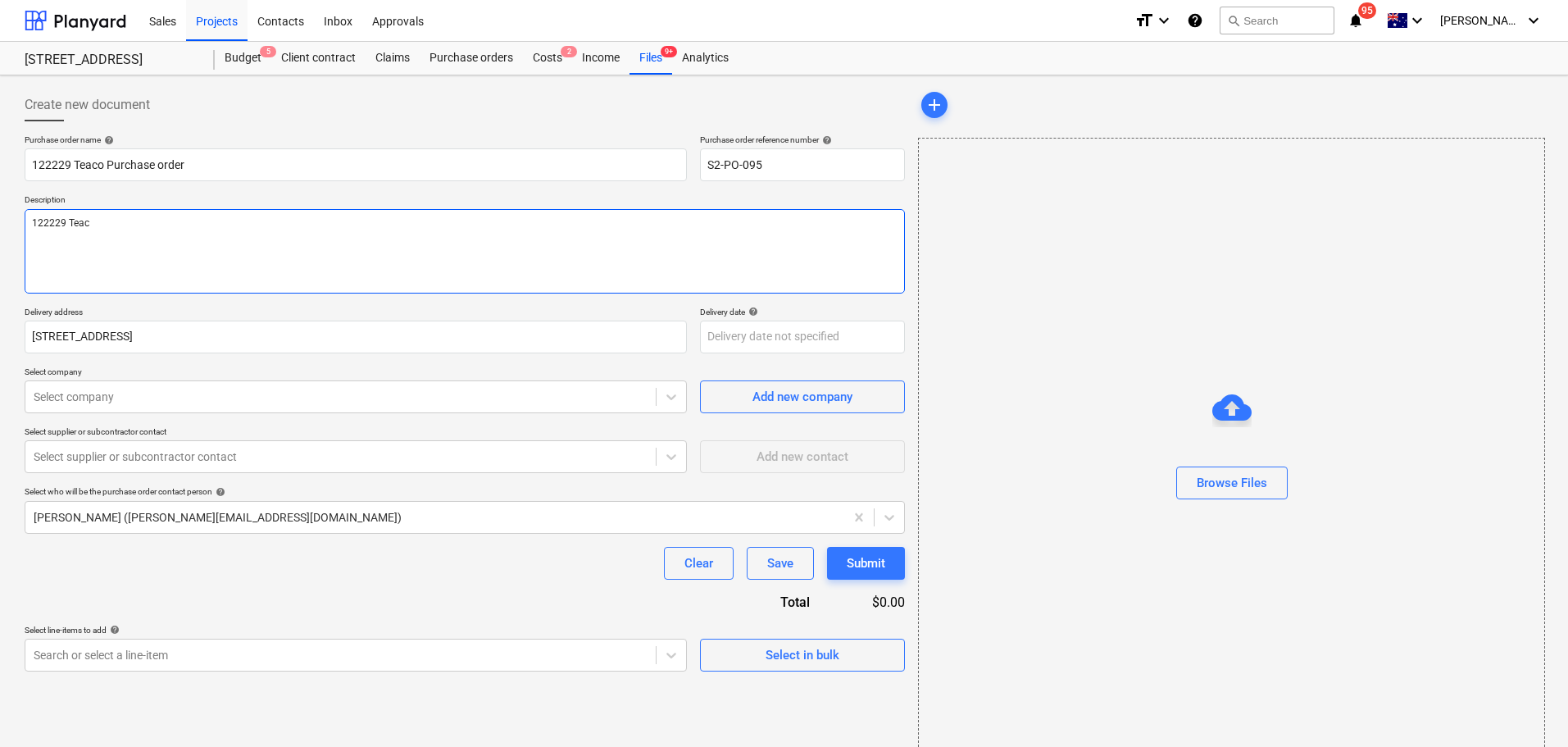
type textarea "x"
type textarea "122229 Teaco"
type textarea "x"
click at [143, 413] on div "Select company" at bounding box center [356, 397] width 662 height 33
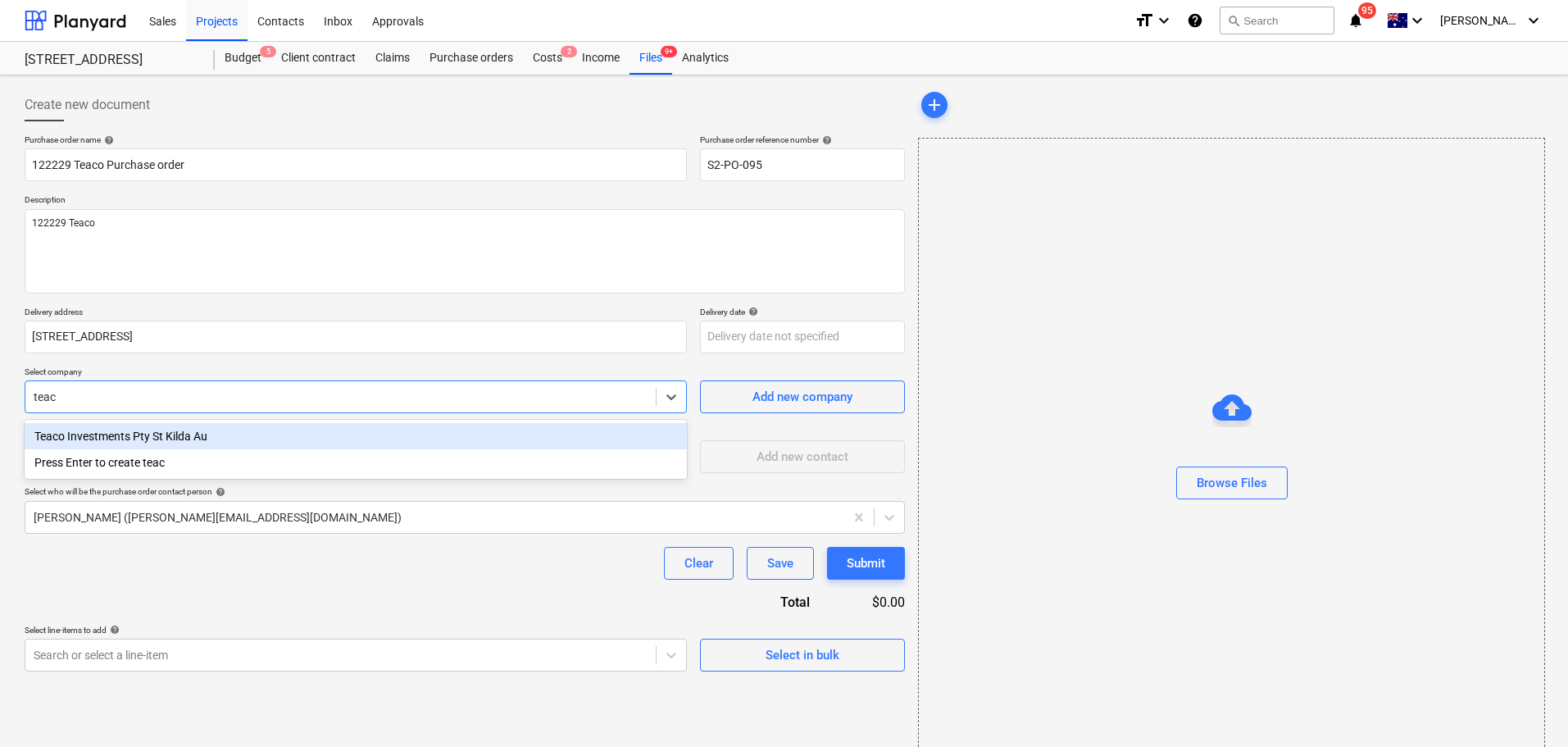
type input "teaco"
type textarea "x"
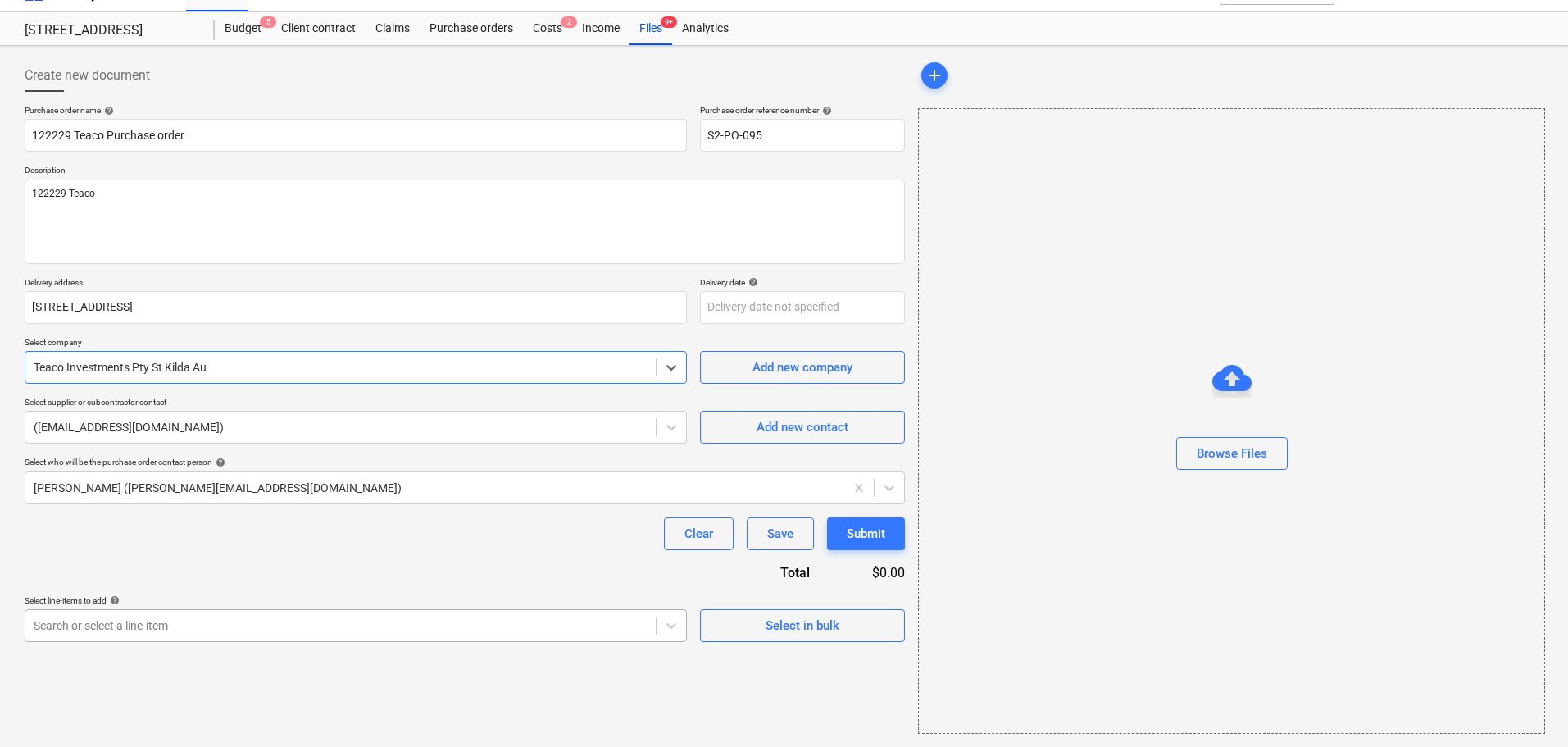
type textarea "x"
click at [304, 616] on body "Sales Projects Contacts Inbox Approvals format_size keyboard_arrow_down help se…" at bounding box center [784, 343] width 1568 height 747
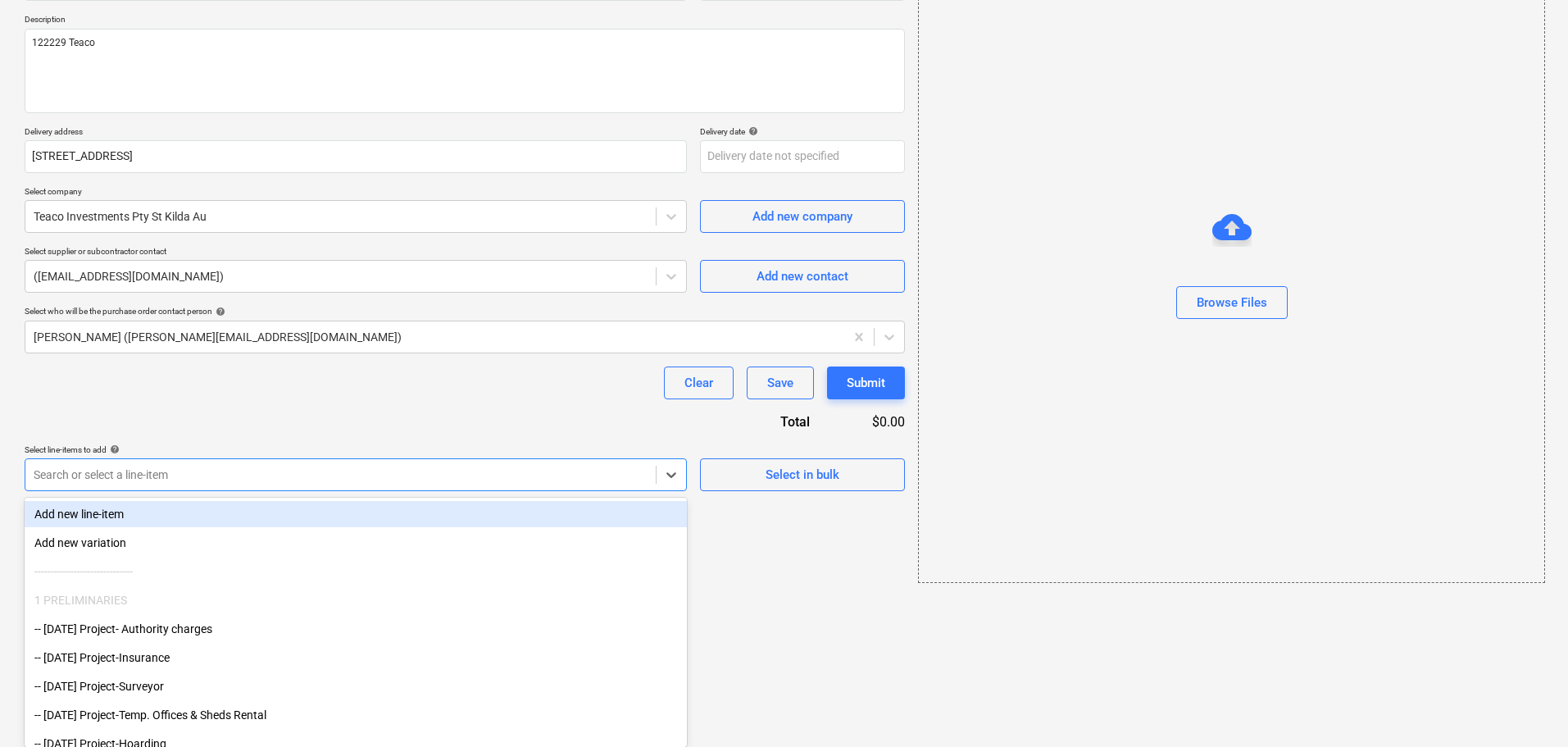
type input "i"
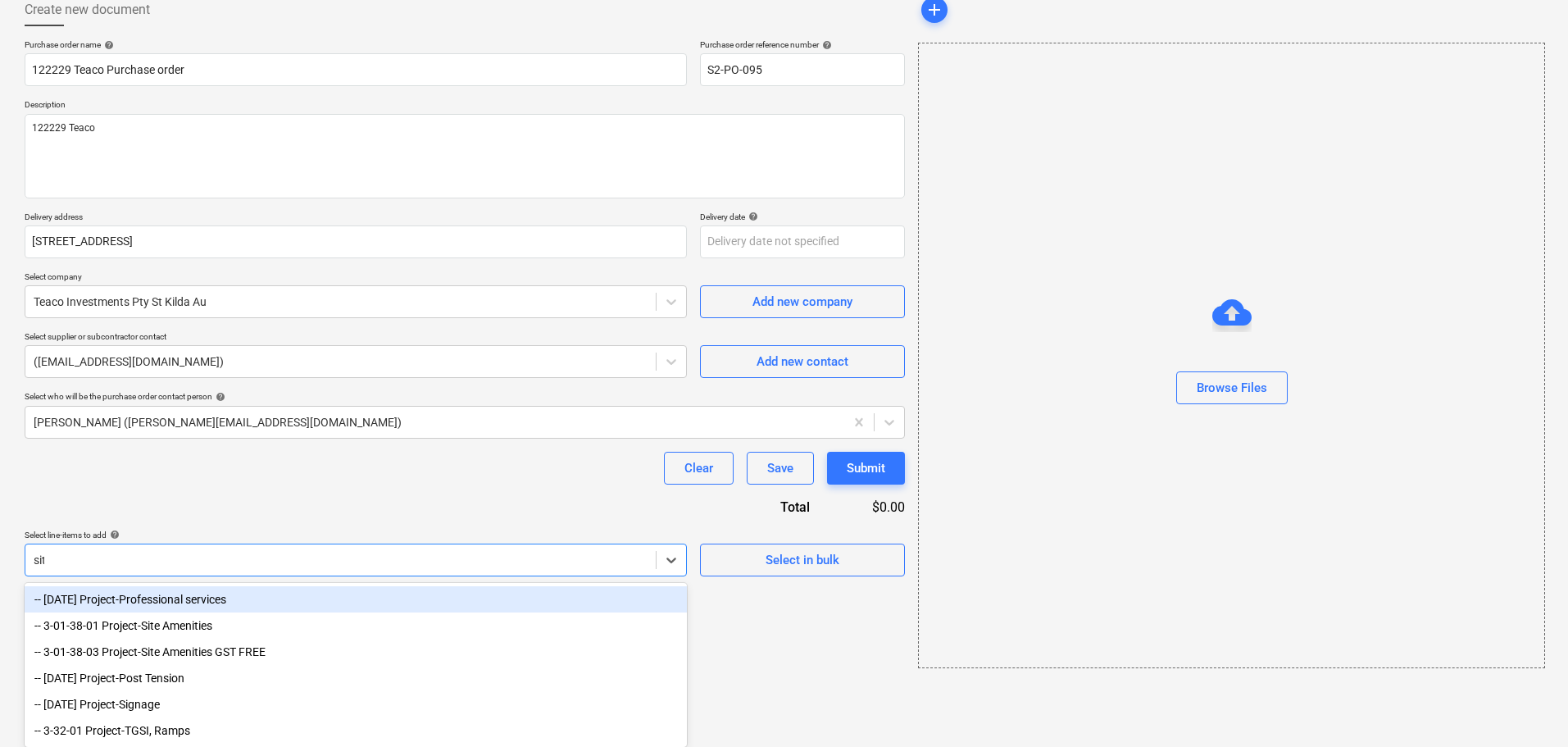
scroll to position [30, 0]
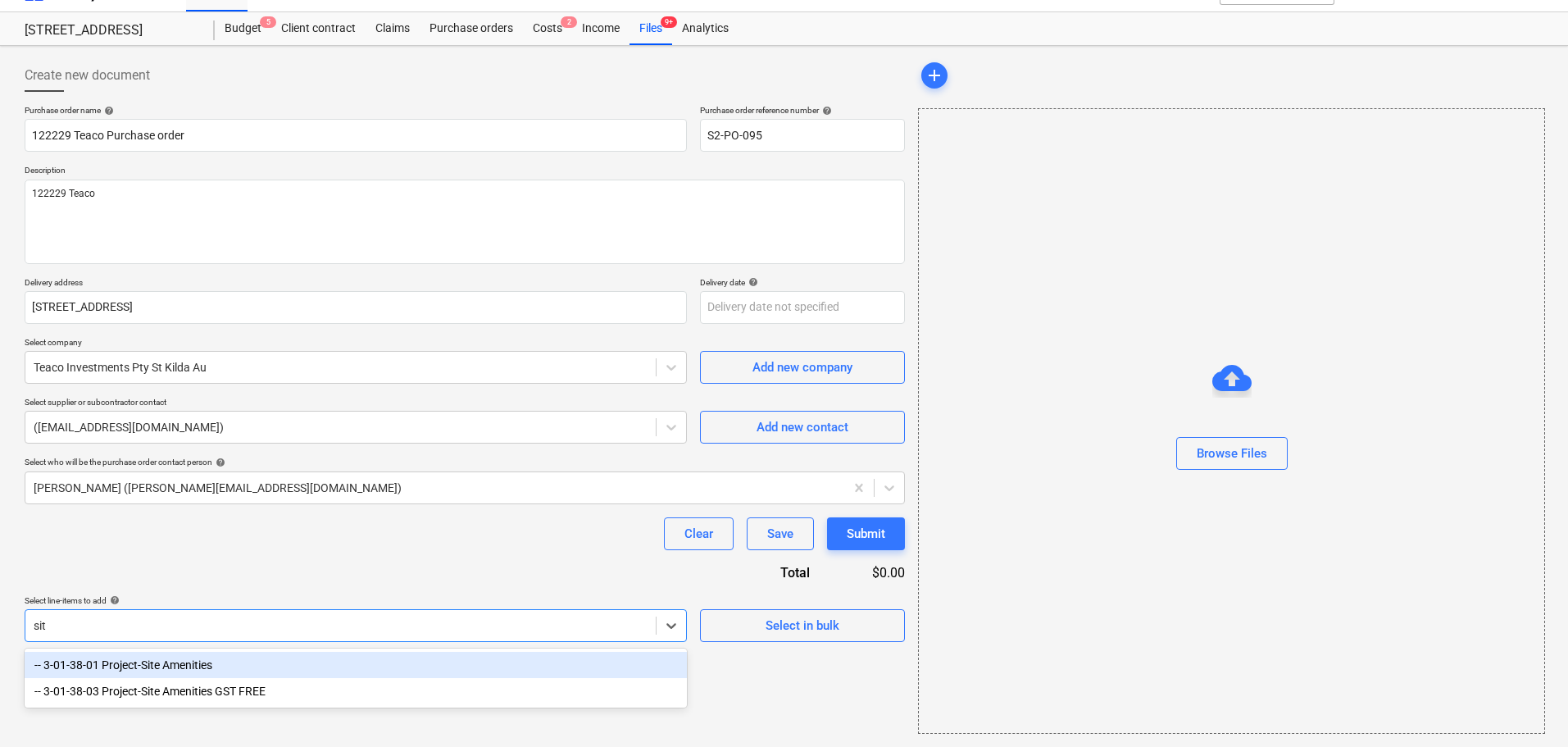
type input "site"
click at [256, 671] on div "-- 3-01-38-01 Project-Site Amenities" at bounding box center [356, 665] width 662 height 26
type textarea "x"
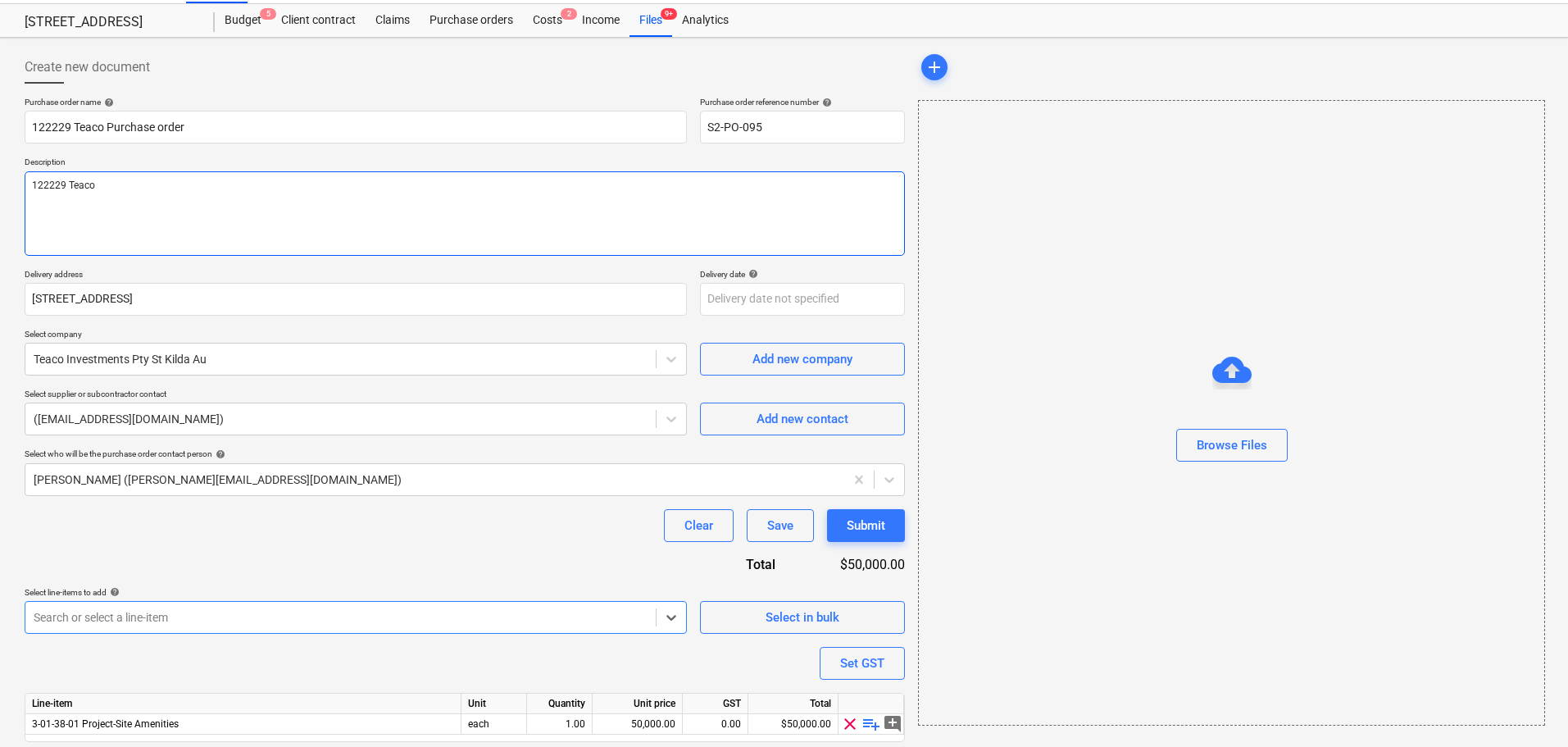
scroll to position [91, 0]
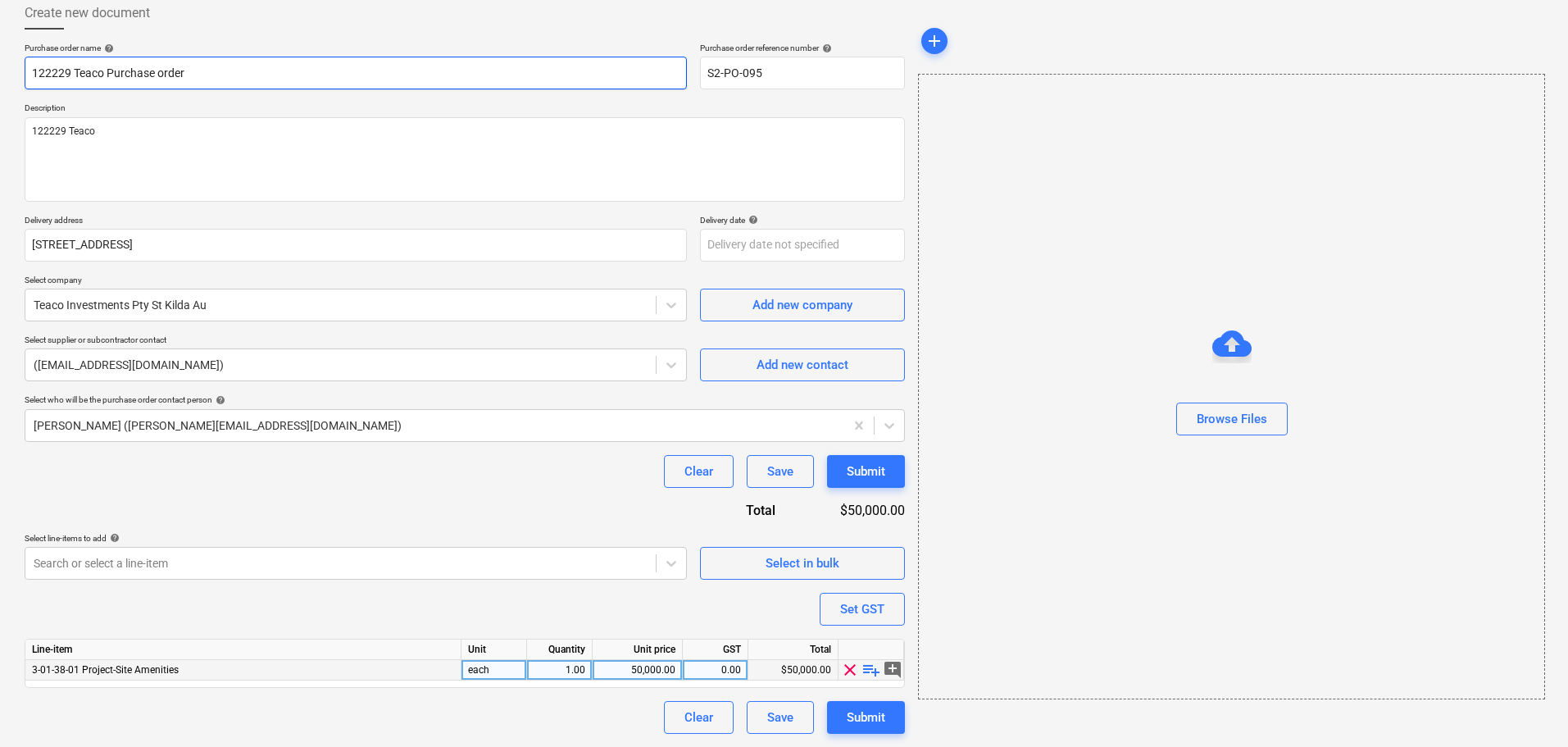
click at [58, 76] on input "122229 Teaco Purchase order" at bounding box center [356, 73] width 662 height 33
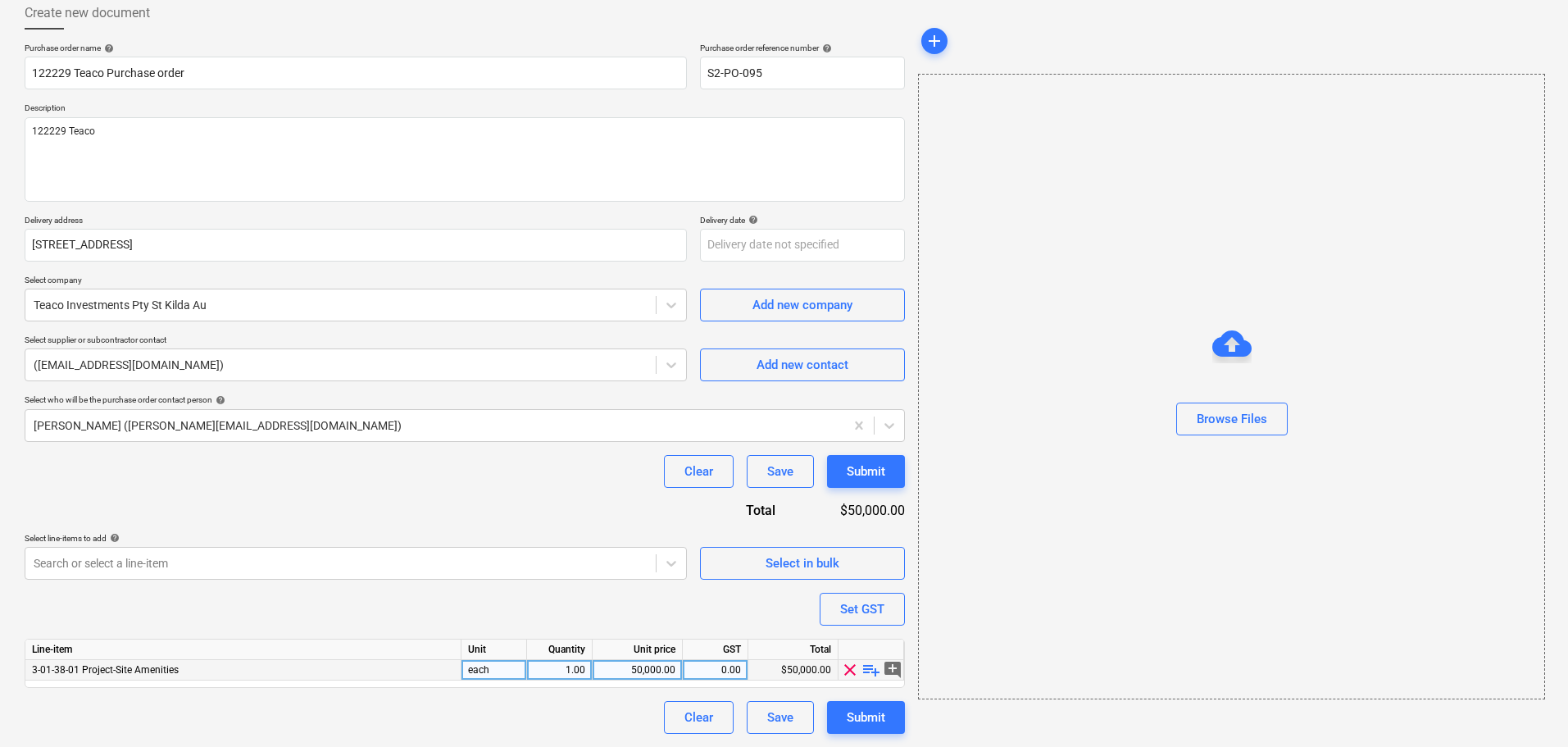
drag, startPoint x: 872, startPoint y: 671, endPoint x: 790, endPoint y: 675, distance: 82.1
click at [866, 673] on span "playlist_add" at bounding box center [871, 669] width 19 height 19
type textarea "x"
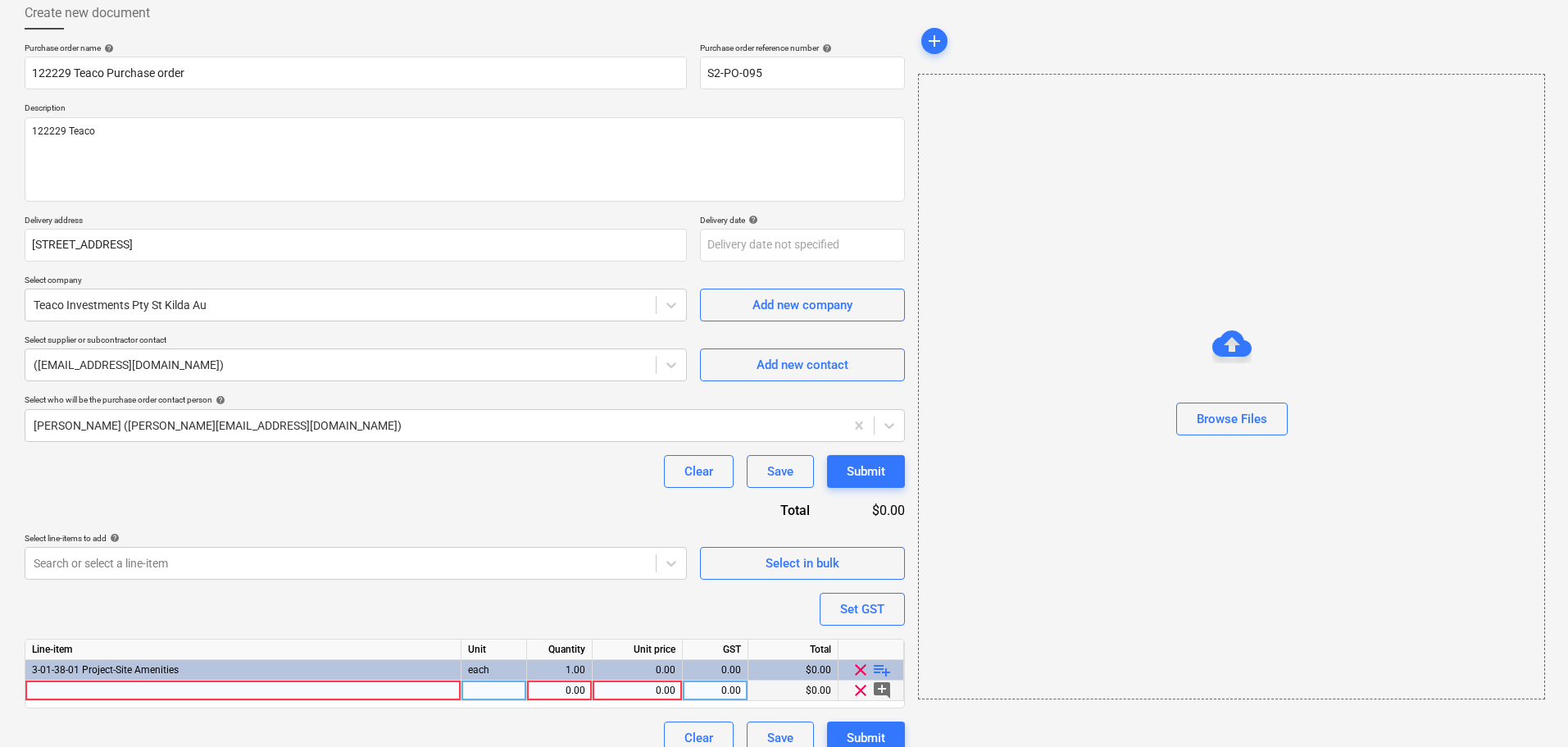
click at [211, 690] on div at bounding box center [244, 691] width 436 height 20
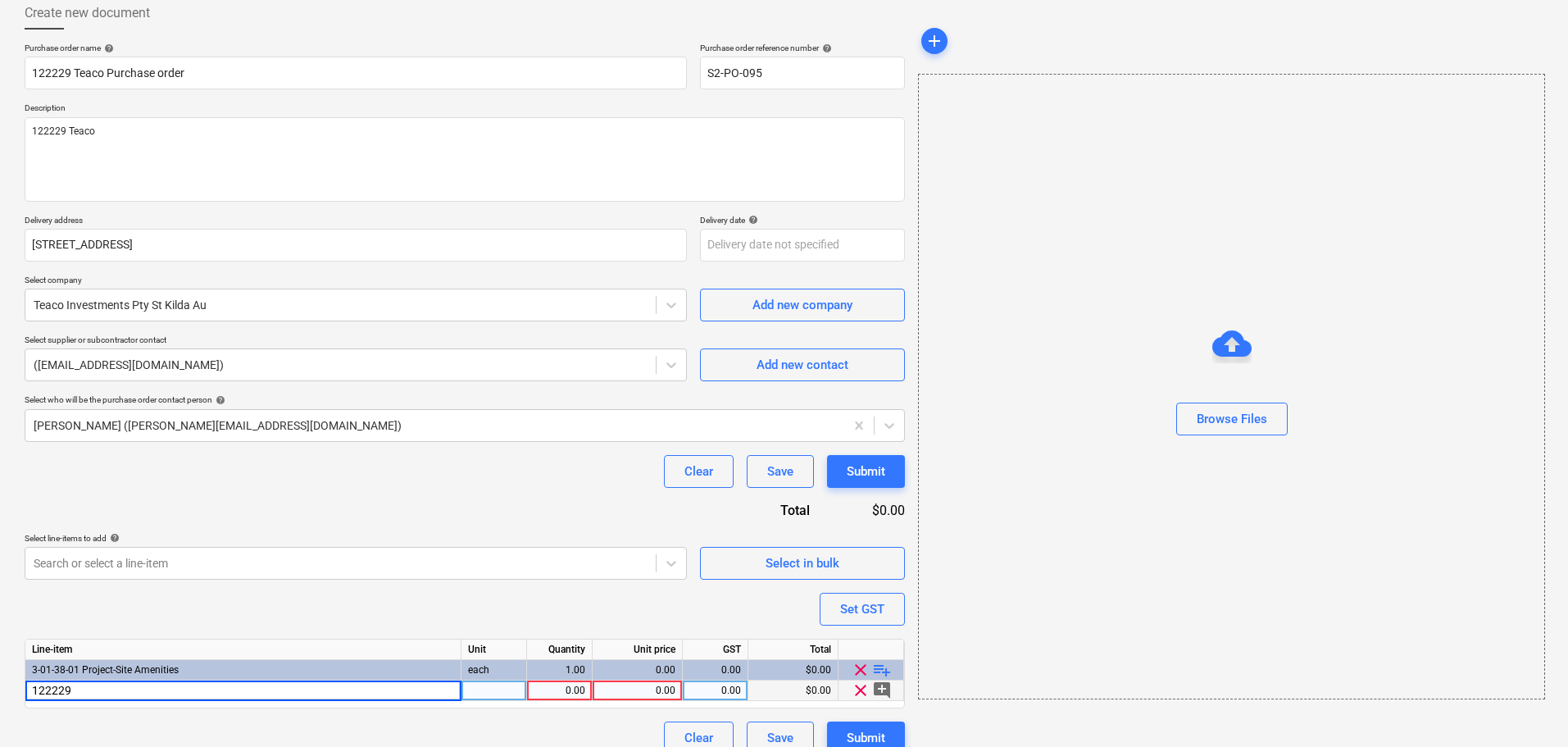
type input "122229"
type textarea "x"
click at [634, 695] on div "0.00" at bounding box center [637, 691] width 77 height 20
type input "304"
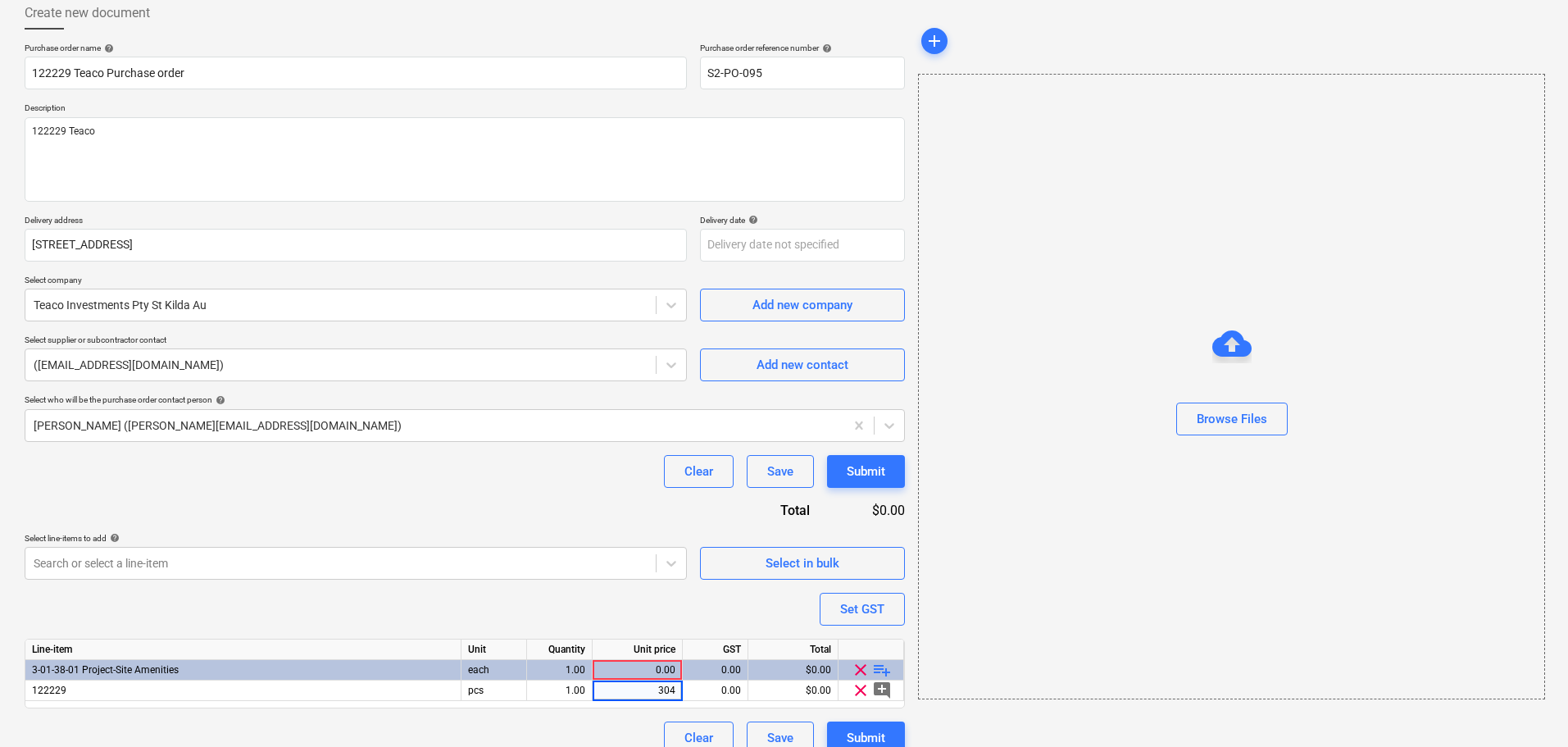
click at [612, 528] on div "Purchase order name help 122229 Teaco Purchase order Purchase order reference n…" at bounding box center [465, 398] width 881 height 712
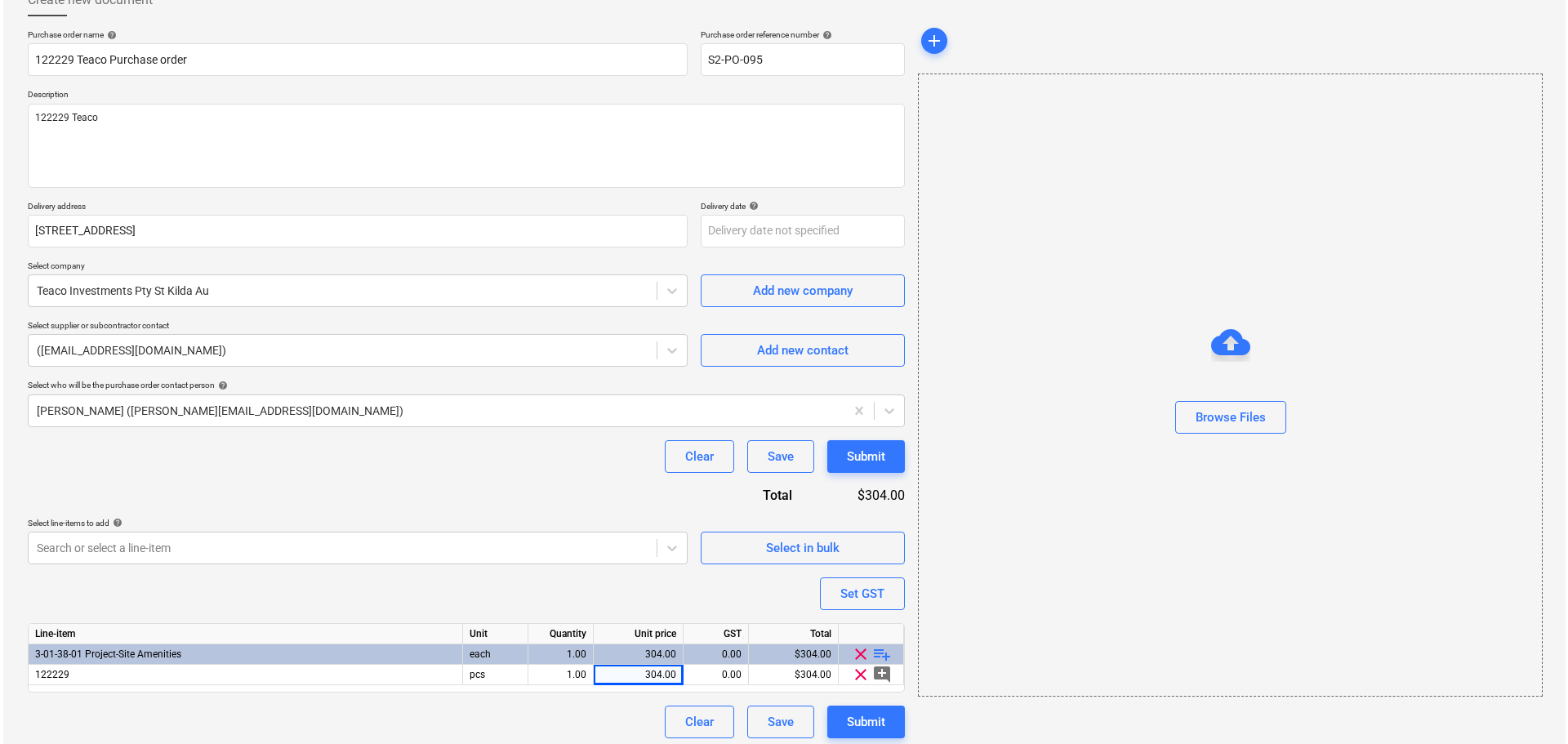
scroll to position [112, 0]
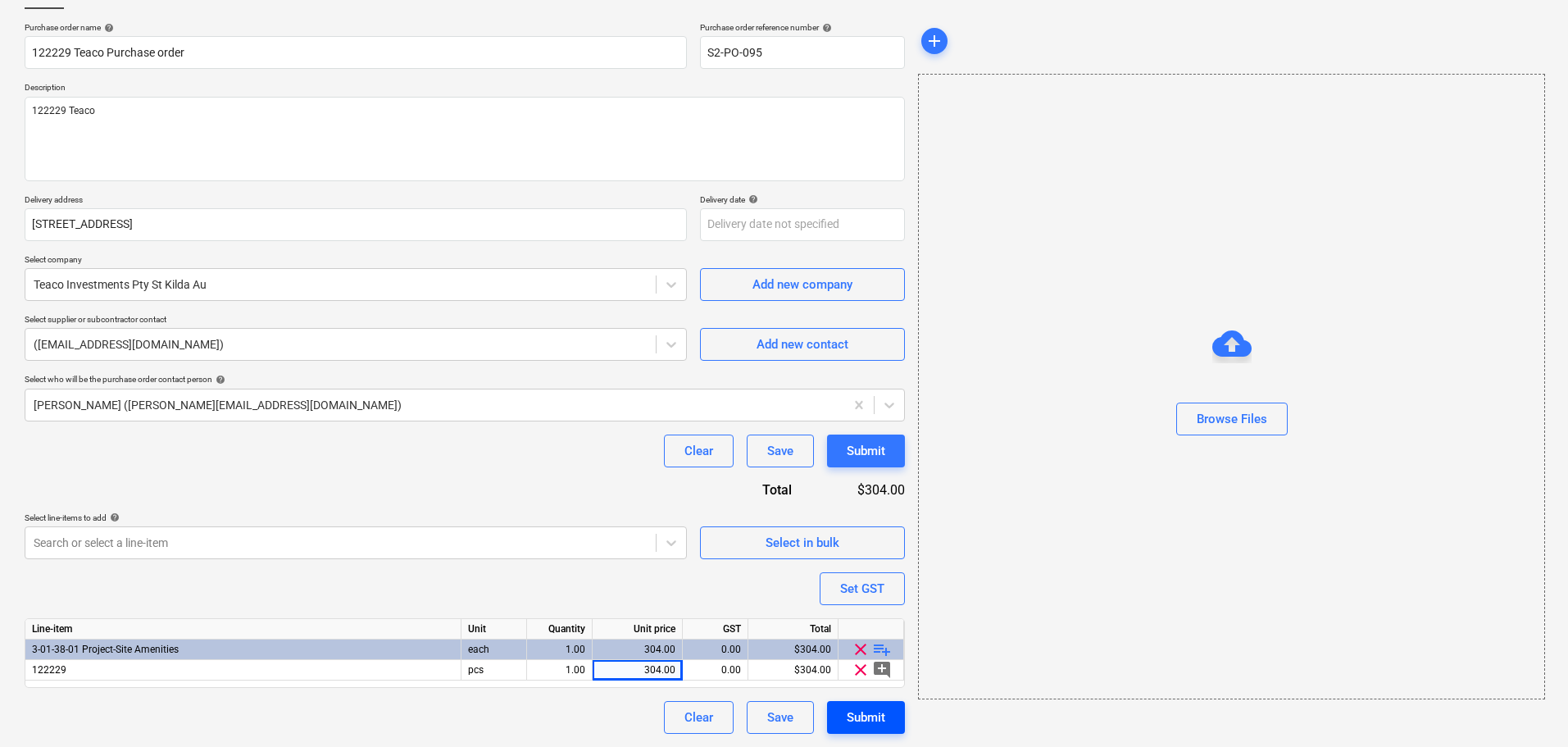
click at [874, 728] on div "Submit" at bounding box center [866, 717] width 39 height 21
type textarea "x"
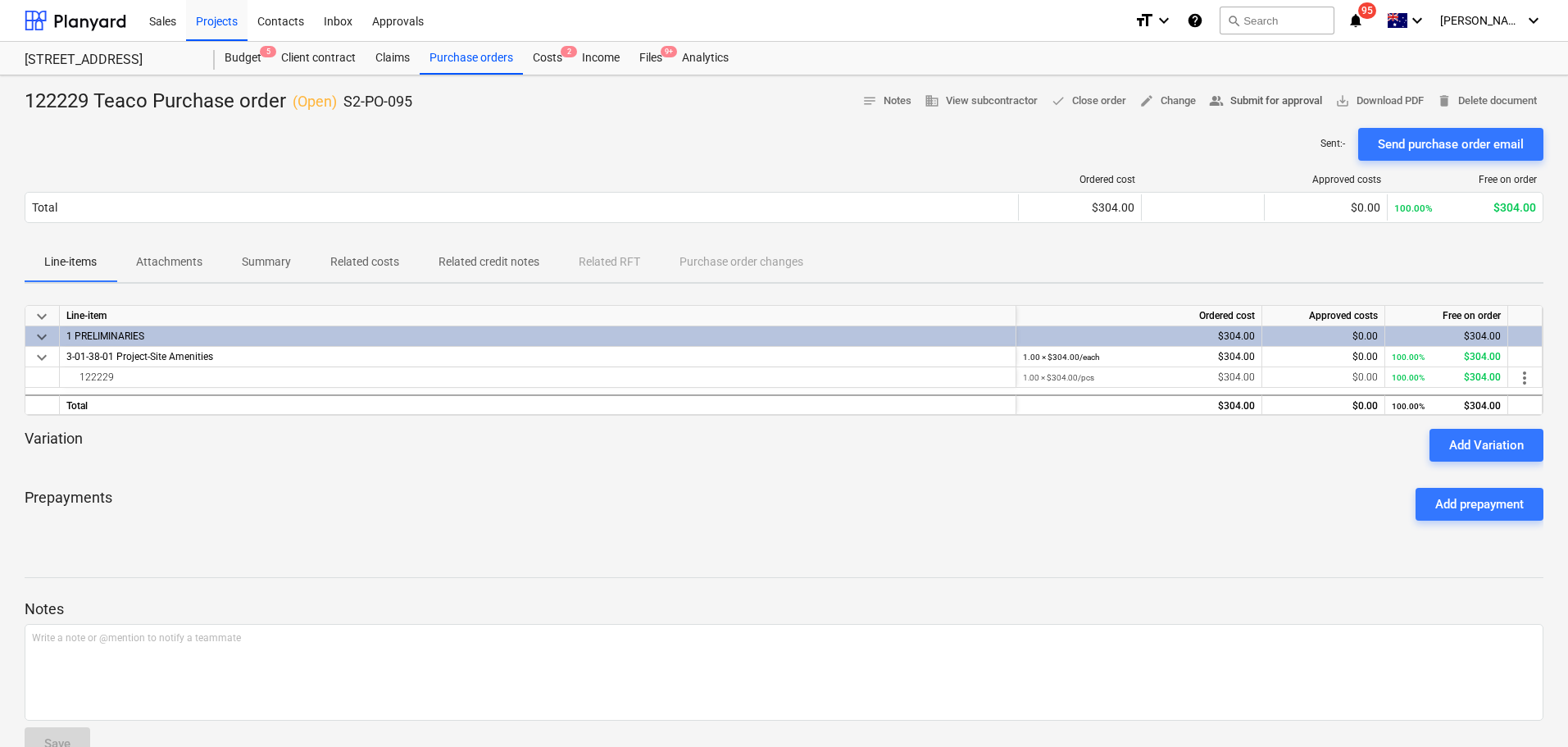
click at [1226, 106] on span "people_alt Submit for approval" at bounding box center [1266, 101] width 114 height 18
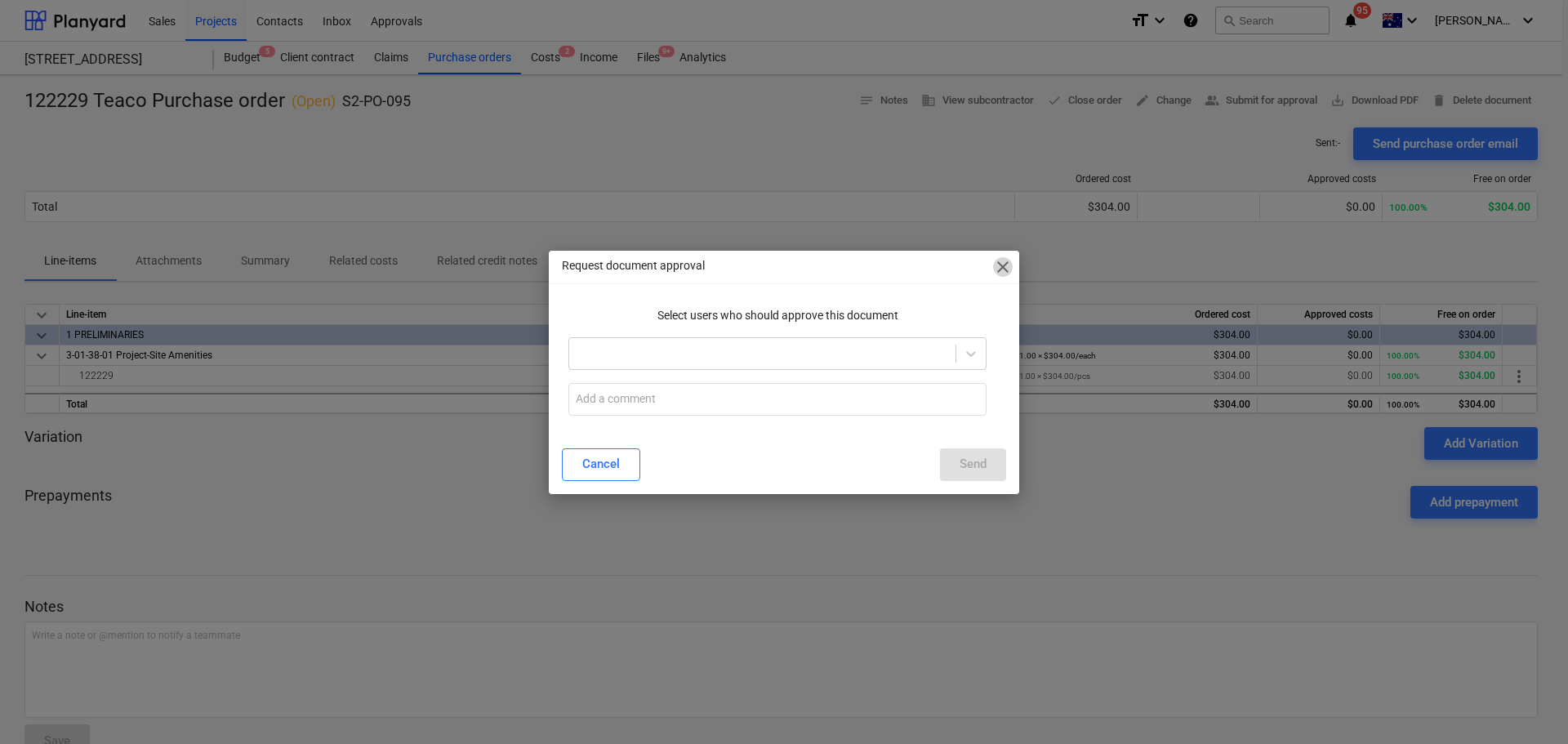
click at [1005, 268] on span "close" at bounding box center [1002, 267] width 19 height 19
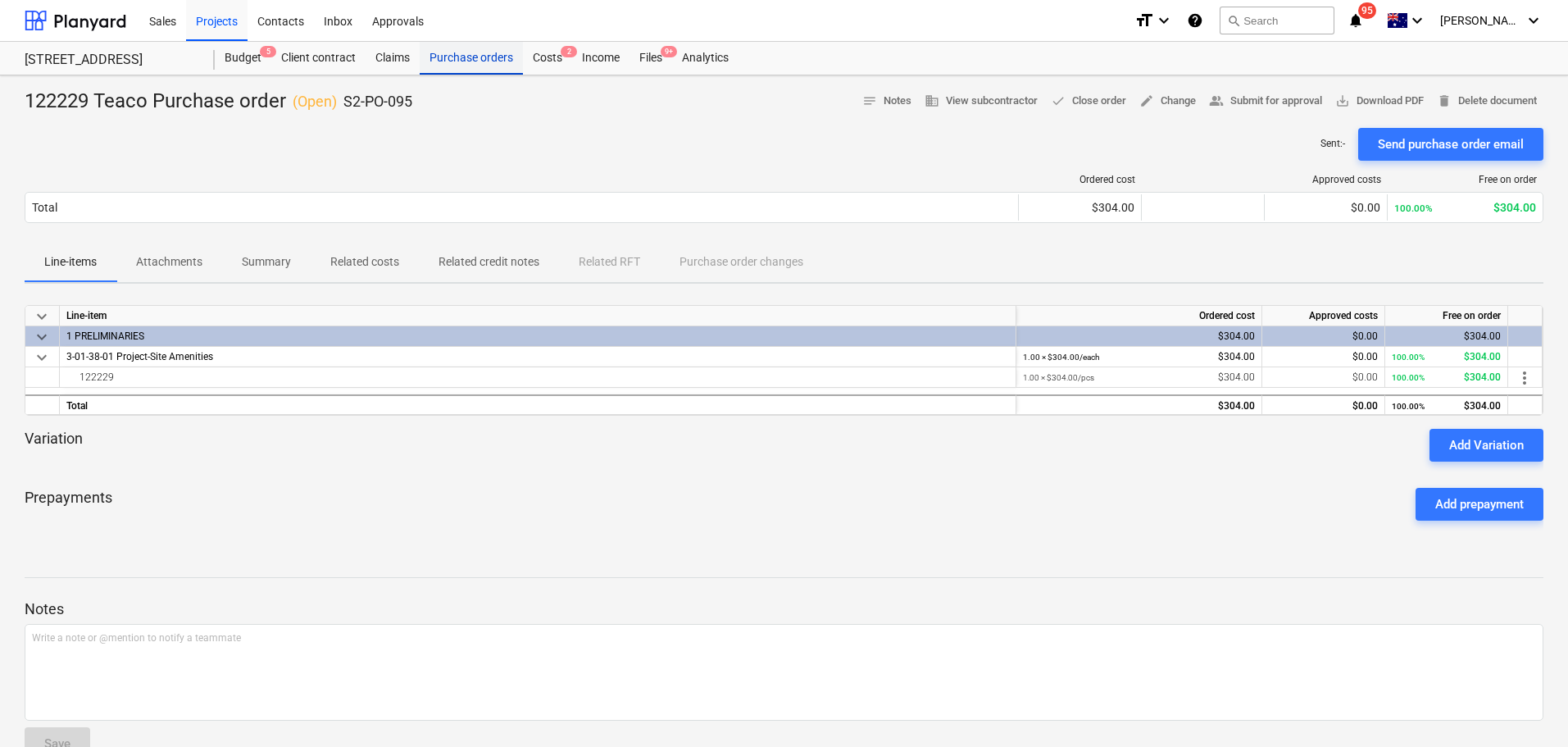
click at [476, 55] on div "Purchase orders" at bounding box center [472, 58] width 103 height 33
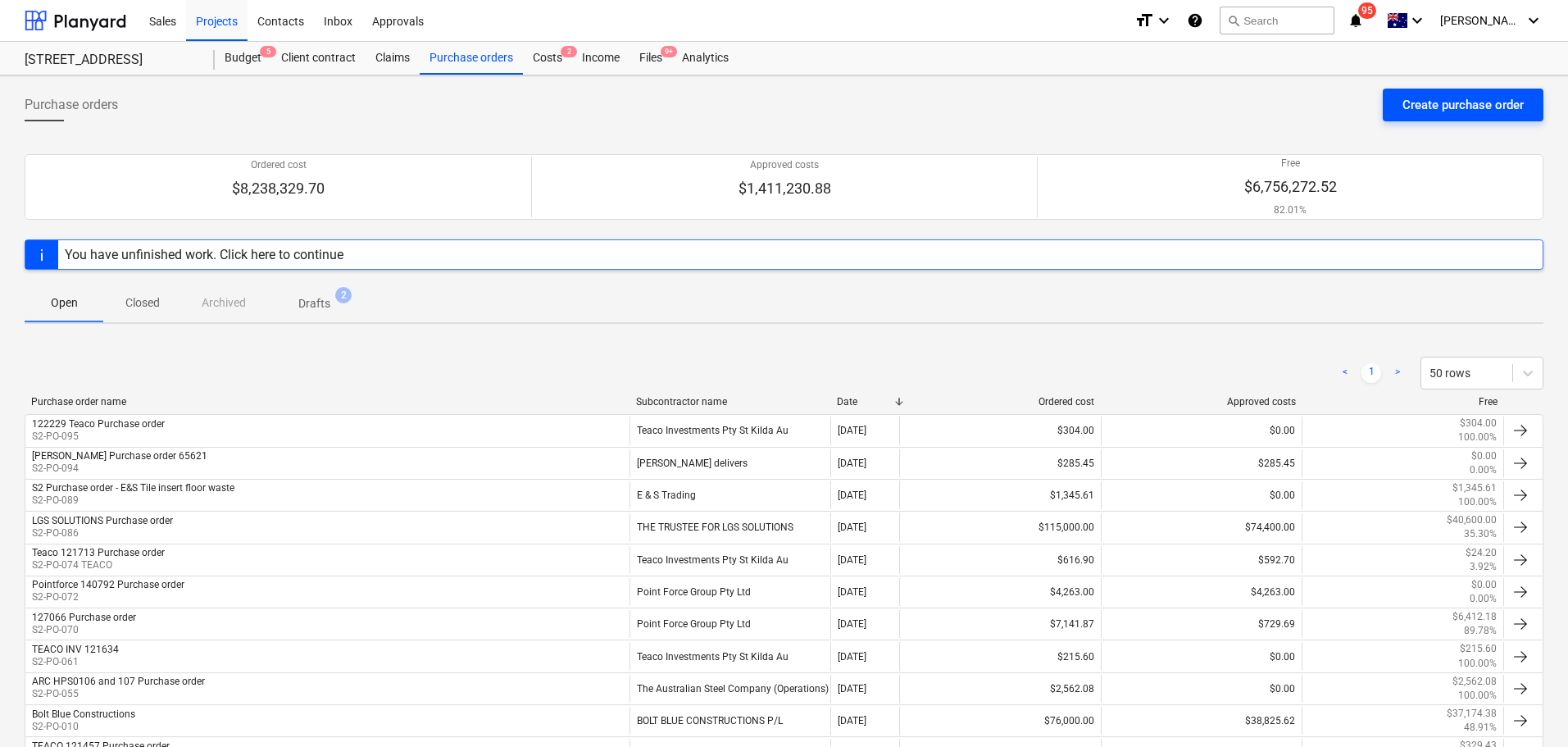
click at [1413, 91] on button "Create purchase order" at bounding box center [1464, 105] width 161 height 33
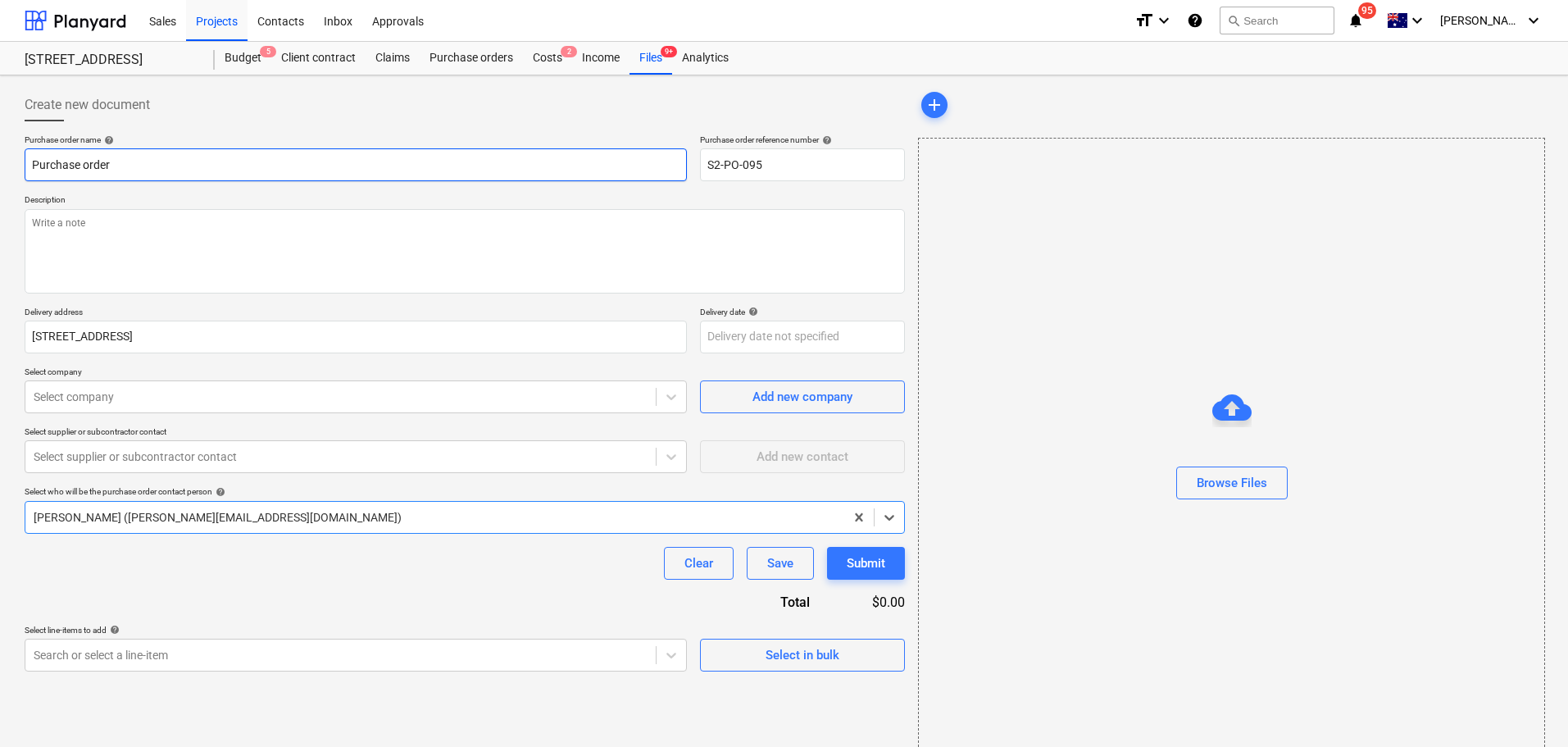
click at [45, 168] on input "Purchase order" at bounding box center [356, 165] width 662 height 33
type textarea "x"
type input "4Purchase order"
type textarea "x"
type input "43Purchase order"
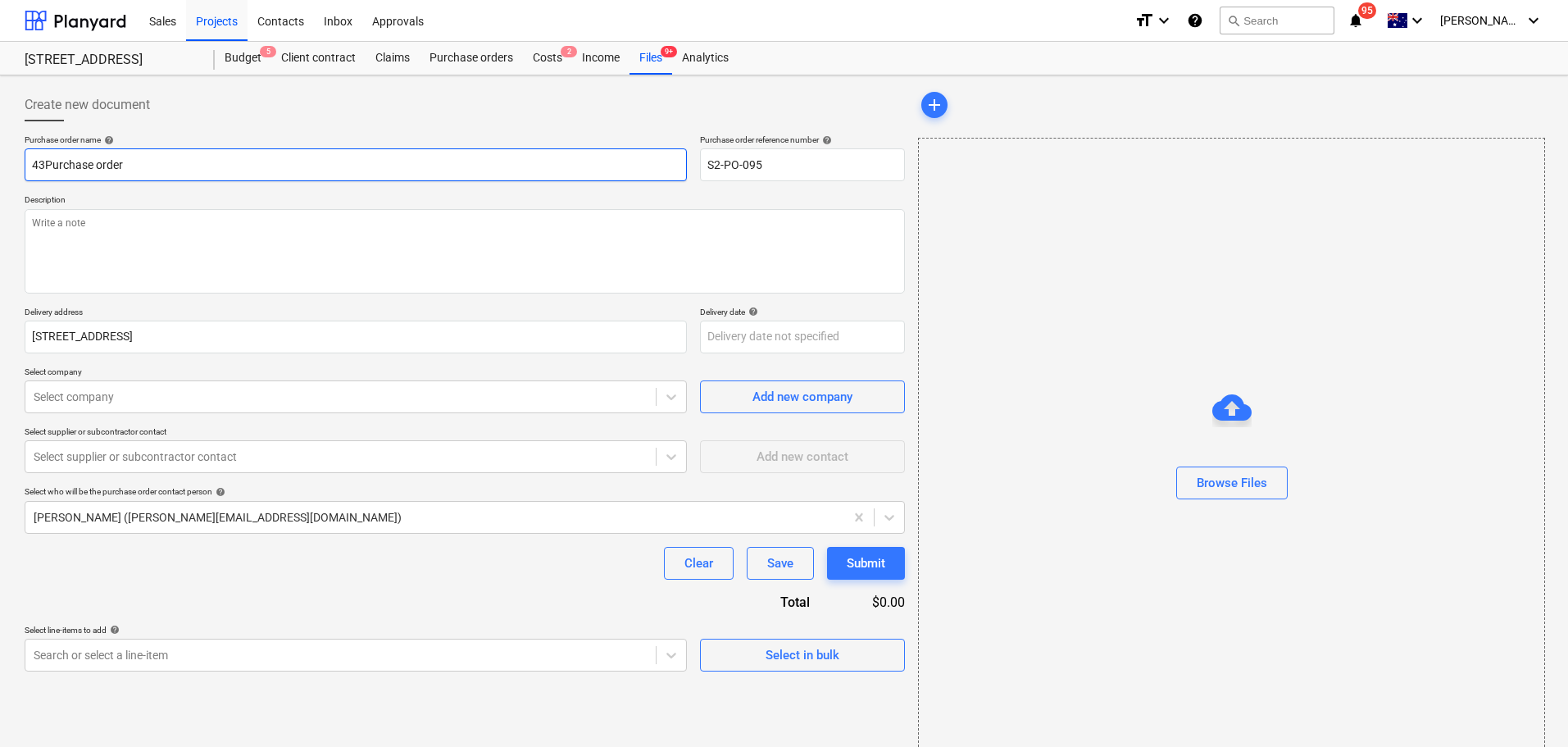
type textarea "x"
type input "437Purchase order"
type textarea "x"
type input "4373Purchase order"
type textarea "x"
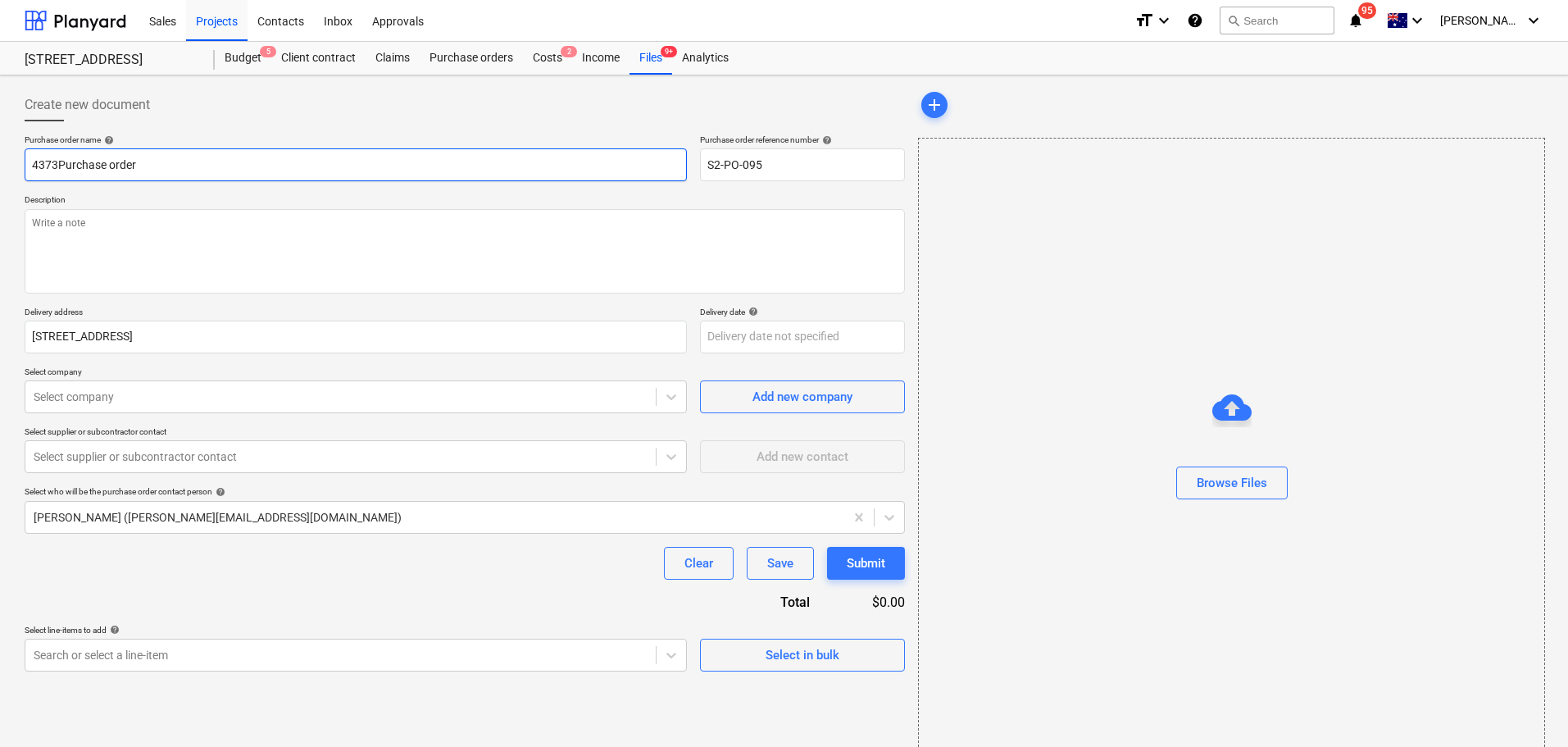
type input "43738Purchase order"
type textarea "x"
type input "437387Purchase order"
type textarea "x"
type input "437387 Purchase order"
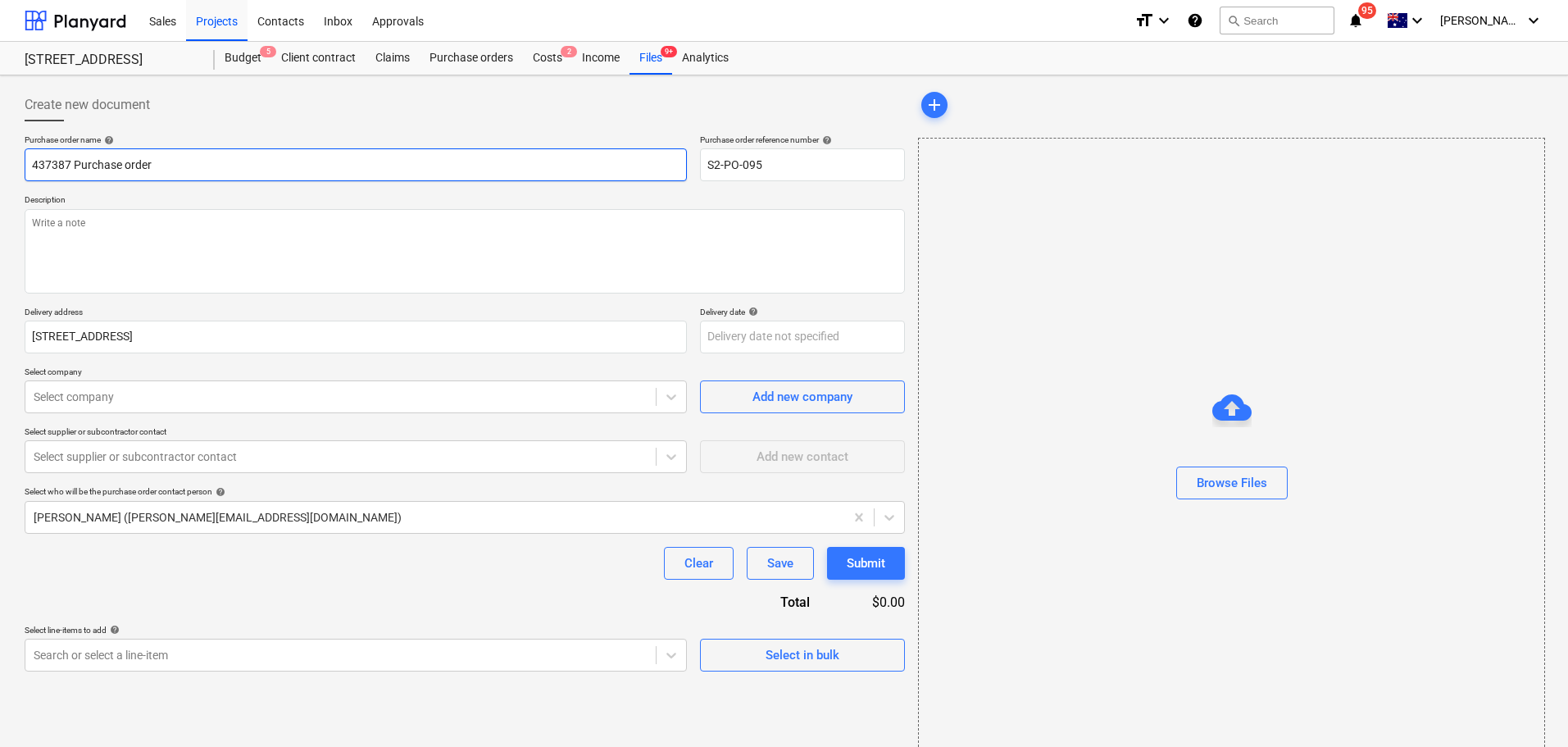
type textarea "x"
type input "437387 SPurchase order"
type textarea "x"
type input "437387 SIPurchase order"
type textarea "x"
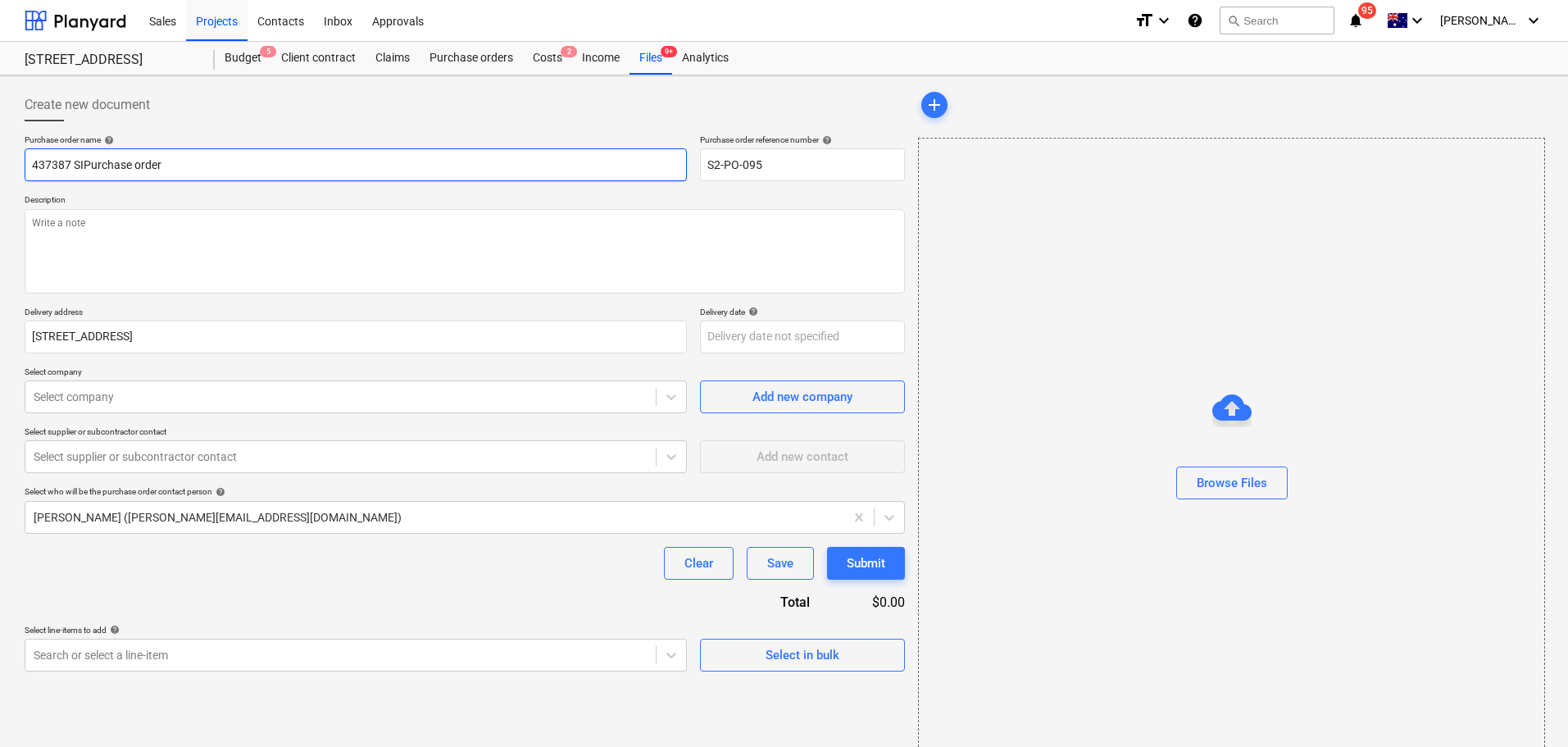
type input "437387 SITPurchase order"
type textarea "x"
type input "437387 SITEPurchase order"
type textarea "x"
type input "437387 SITE Purchase order"
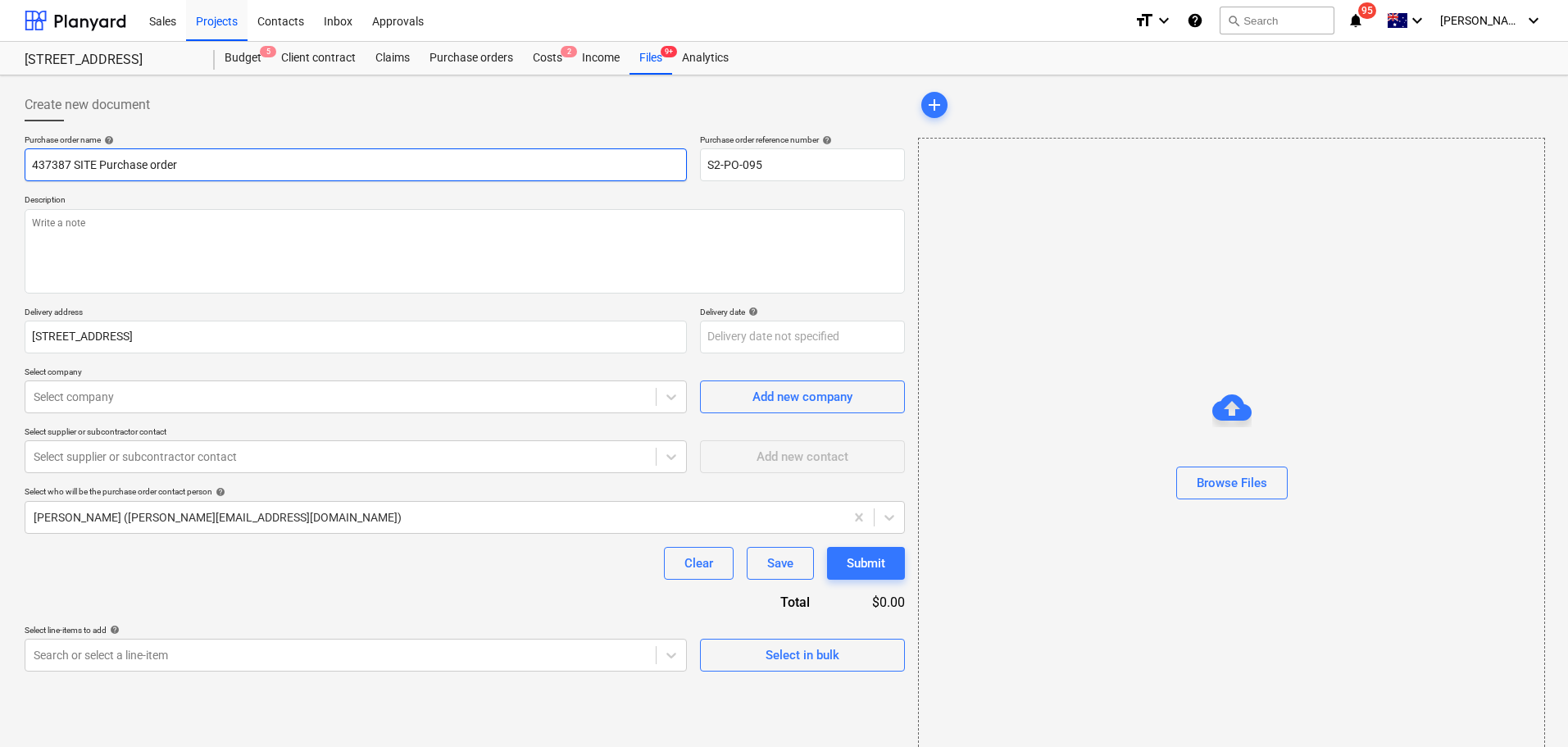
type textarea "x"
type input "437387 SITE SPurchase order"
type textarea "x"
type input "437387 SITE SAPurchase order"
type textarea "x"
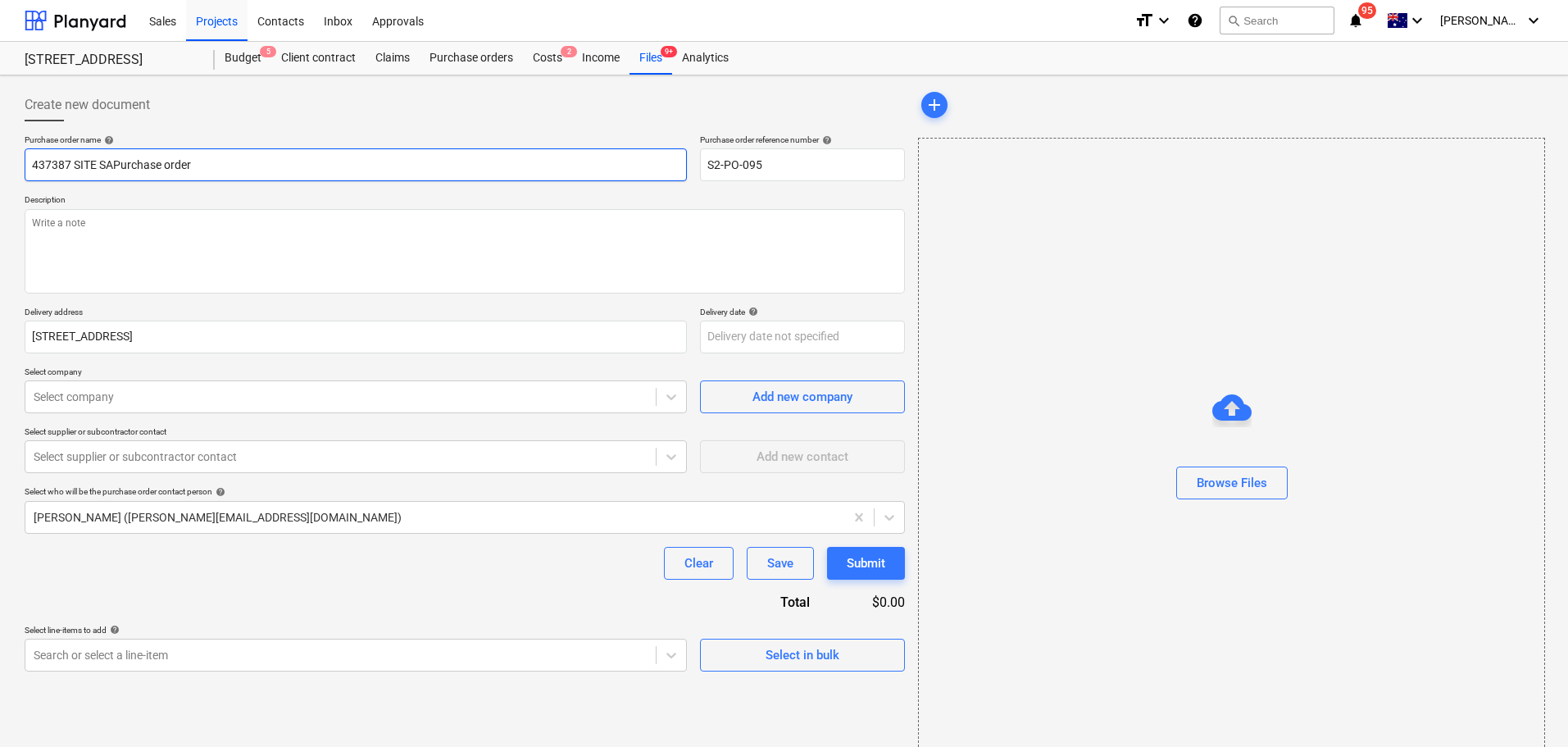
type input "437387 SITE SAGPurchase order"
type textarea "x"
type input "437387 SITE SAGEPurchase order"
type textarea "x"
type input "437387 SITE SAGE Purchase order"
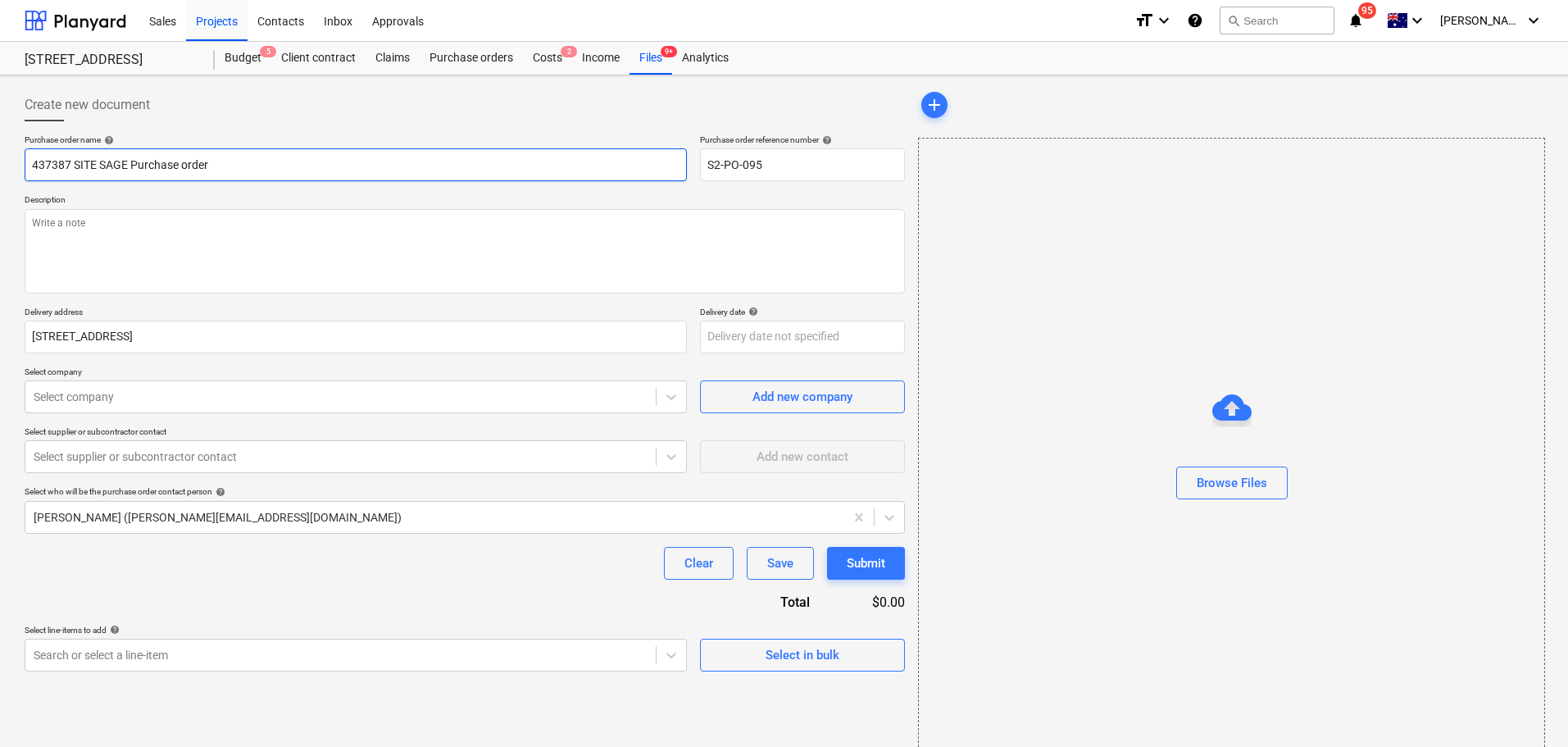
type textarea "x"
type input "437387 SITE SAGEPurchase order"
type textarea "x"
type input "437387 SITE SAGPurchase order"
type textarea "x"
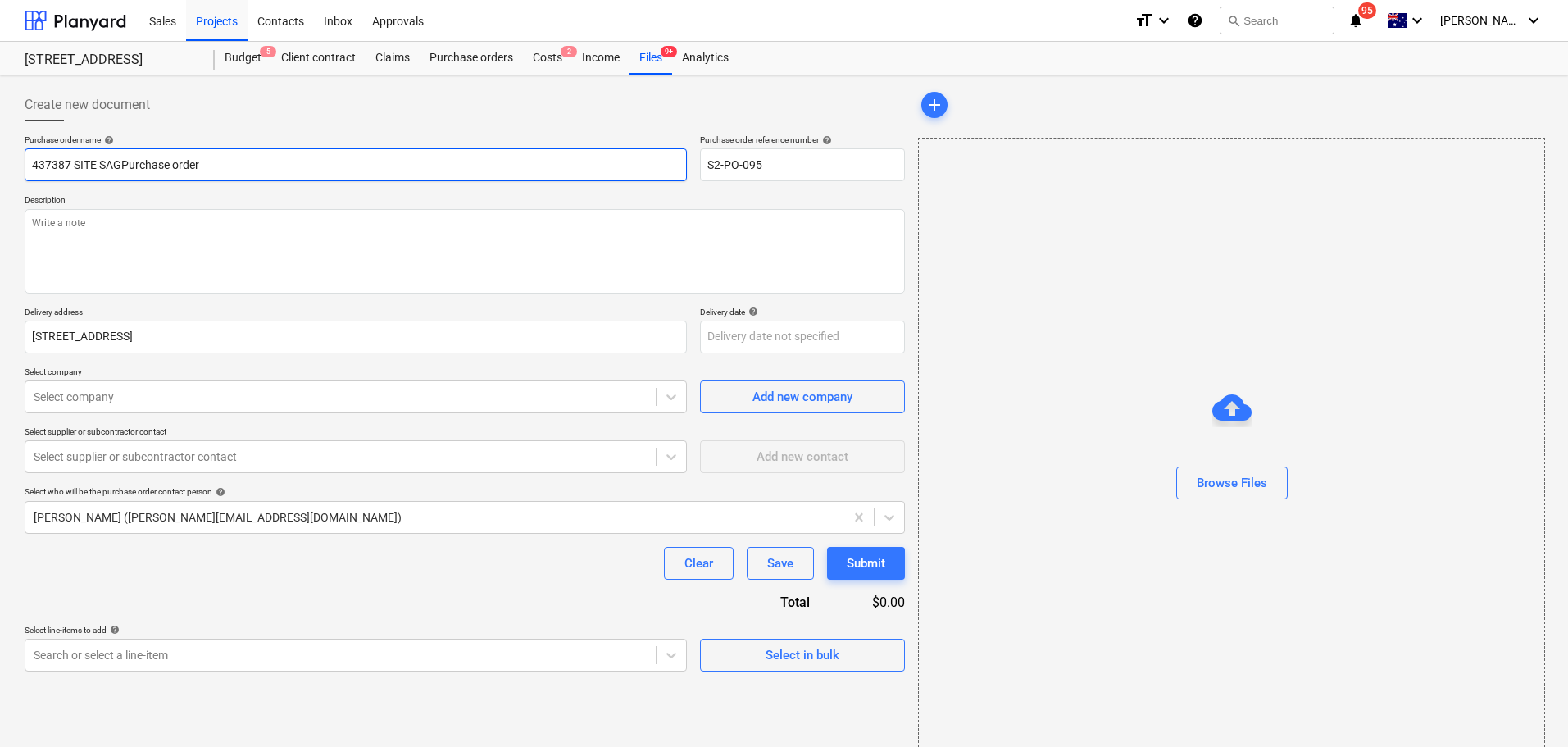
type input "437387 SITE SAPurchase order"
type textarea "x"
type input "437387 SITE SAGPurchase order"
type textarea "x"
type input "437387 SITE SAGEPurchase order"
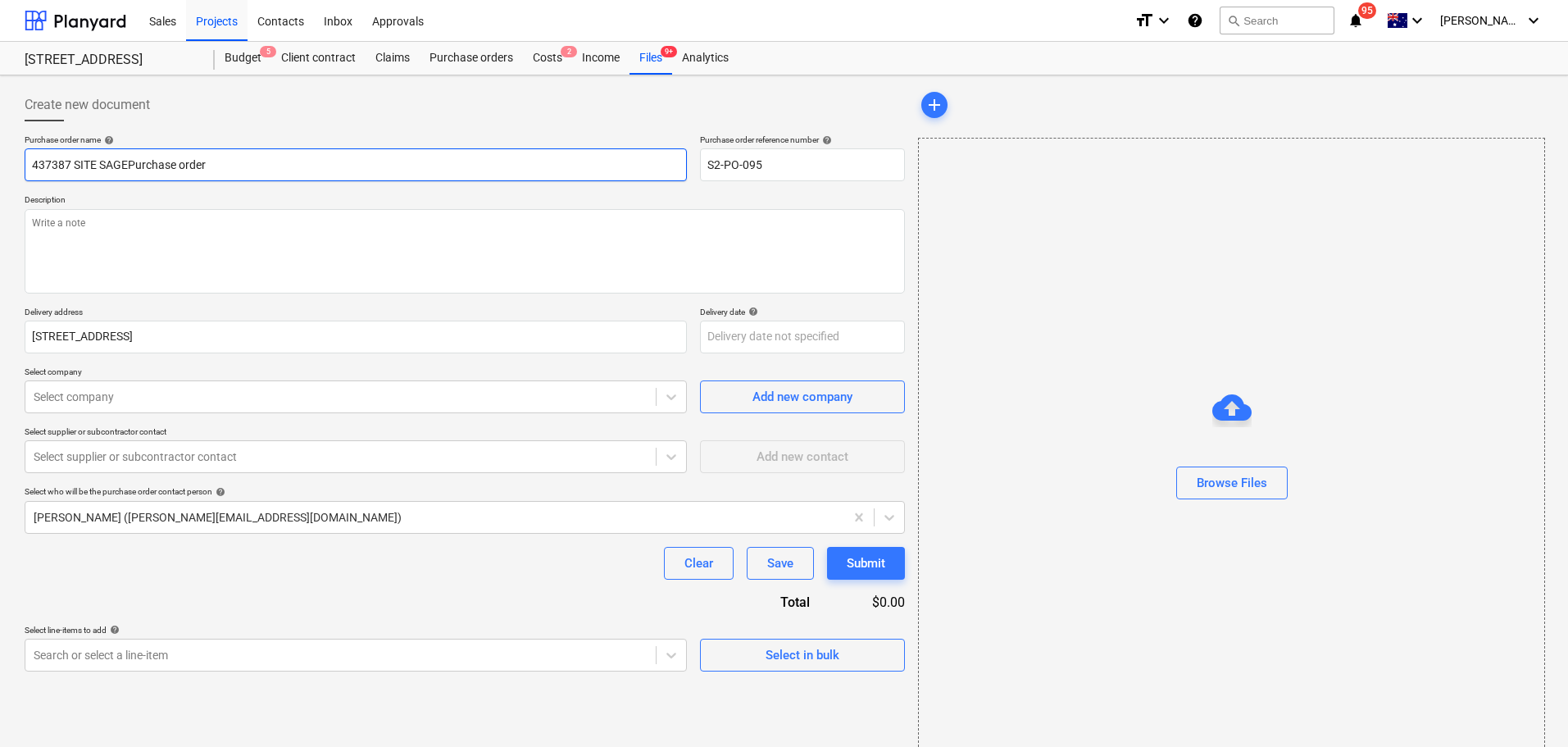
type textarea "x"
type input "437387 SITE SAGPurchase order"
type textarea "x"
type input "437387 SITE SAPurchase order"
type textarea "x"
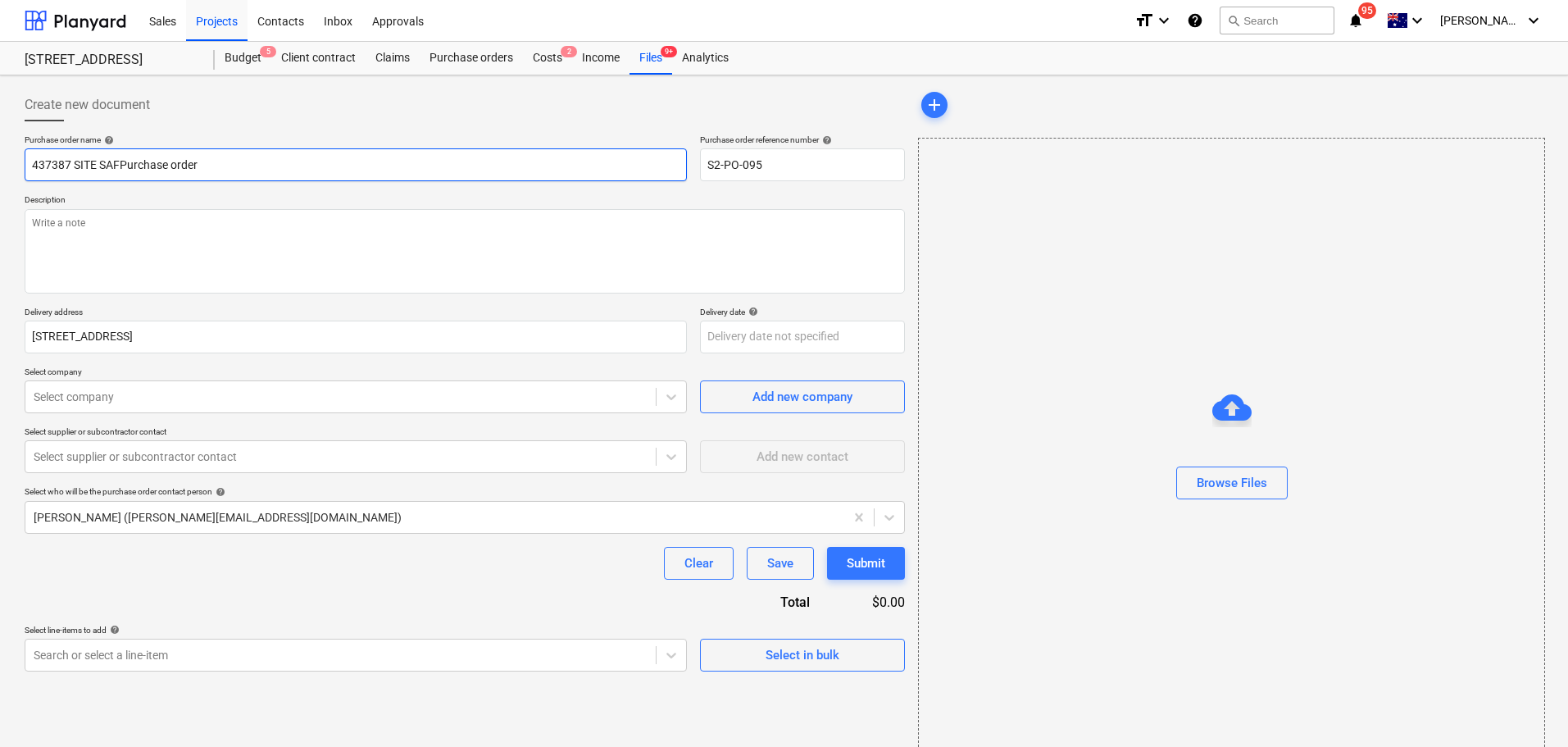
type input "437387 SITE SAFEPurchase order"
type textarea "x"
type input "437387 SITE SAFEWPurchase order"
type textarea "x"
type input "437387 SITE SAFEW Purchase order"
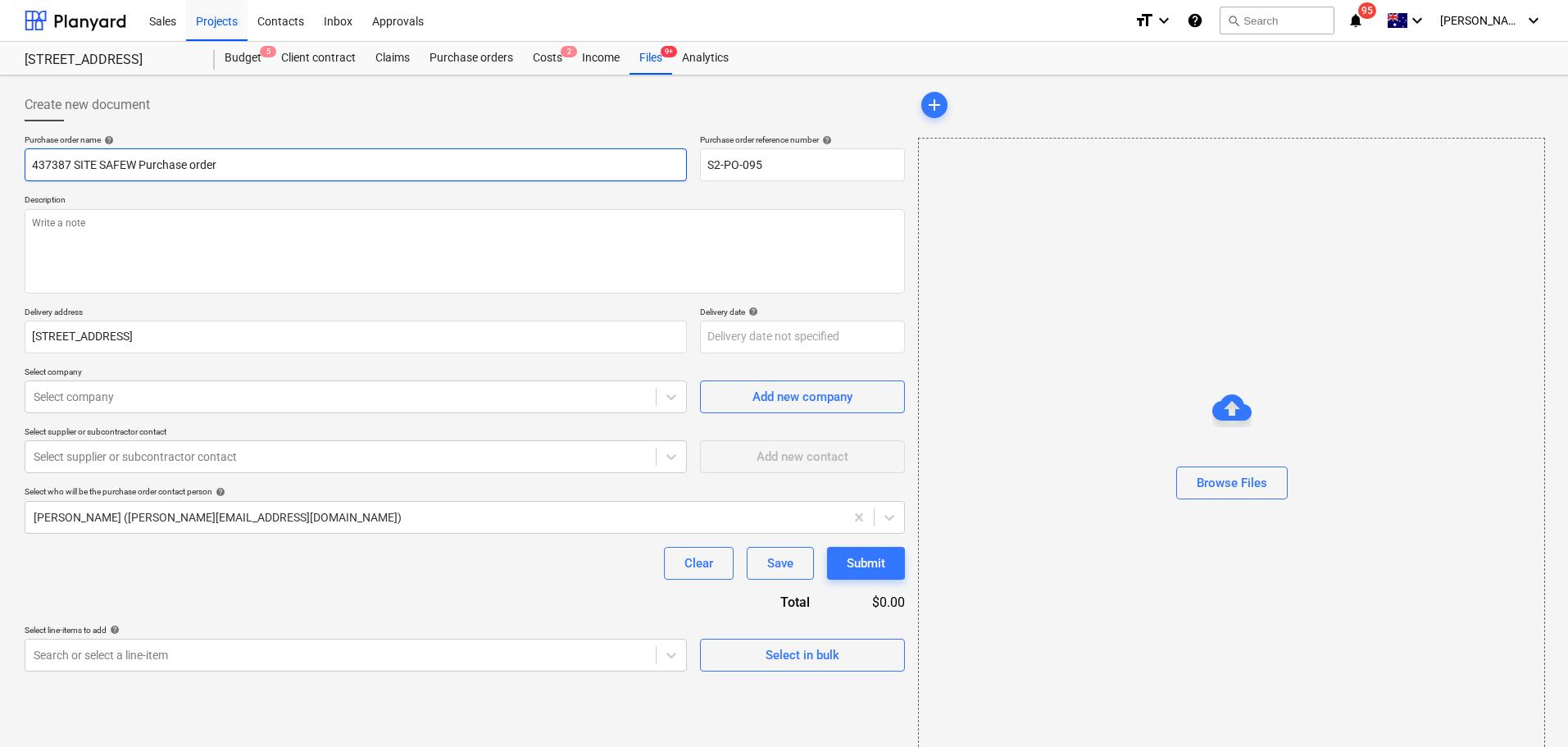
type textarea "x"
type input "437387 SITE SAFEWPurchase order"
type textarea "x"
type input "437387 SITE SAFEPurchase order"
type textarea "x"
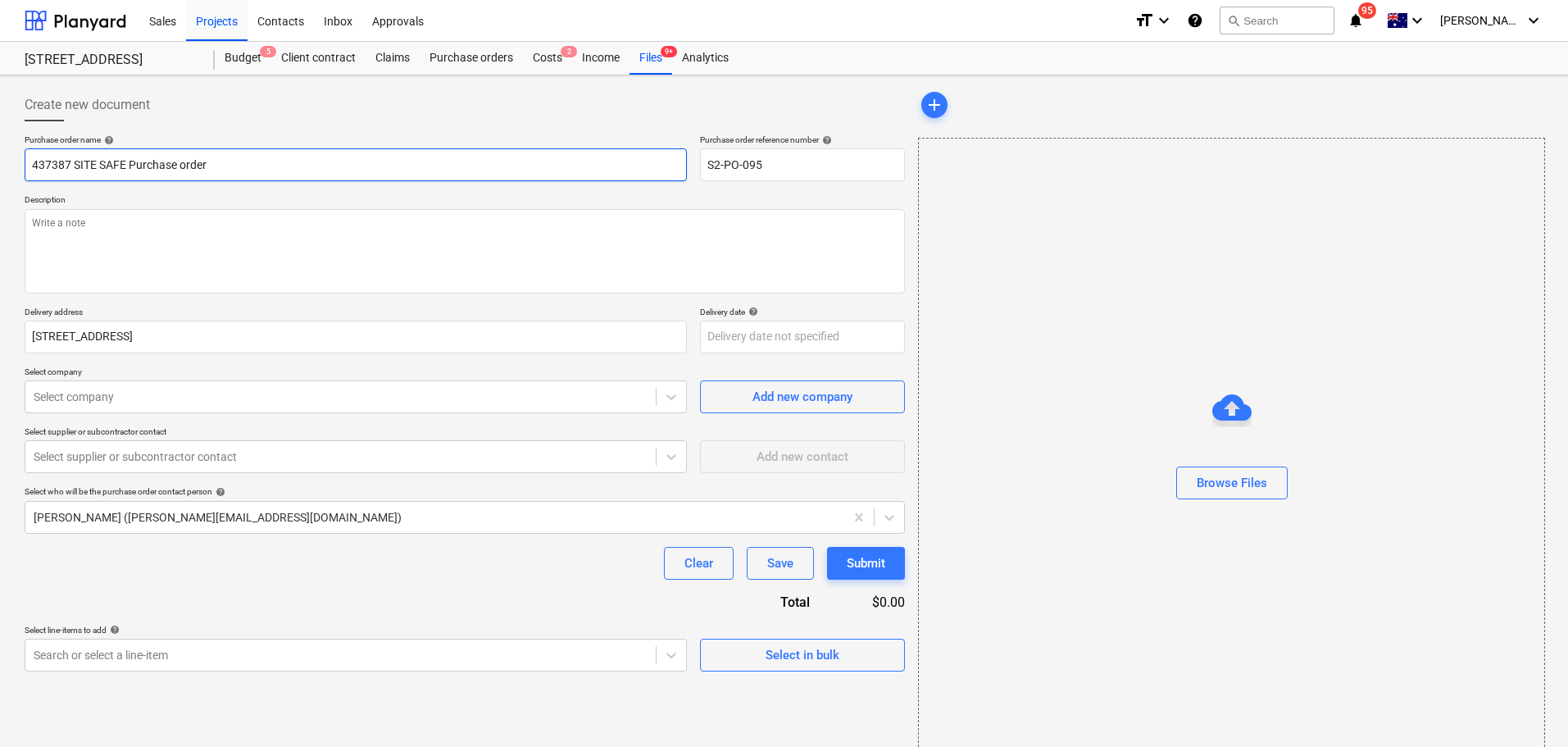
click at [54, 172] on input "437387 SITE SAFE Purchase order" at bounding box center [356, 165] width 662 height 33
type input "437387 SITE SAFE Purchase order"
click at [89, 245] on textarea at bounding box center [465, 250] width 881 height 84
paste textarea "437387"
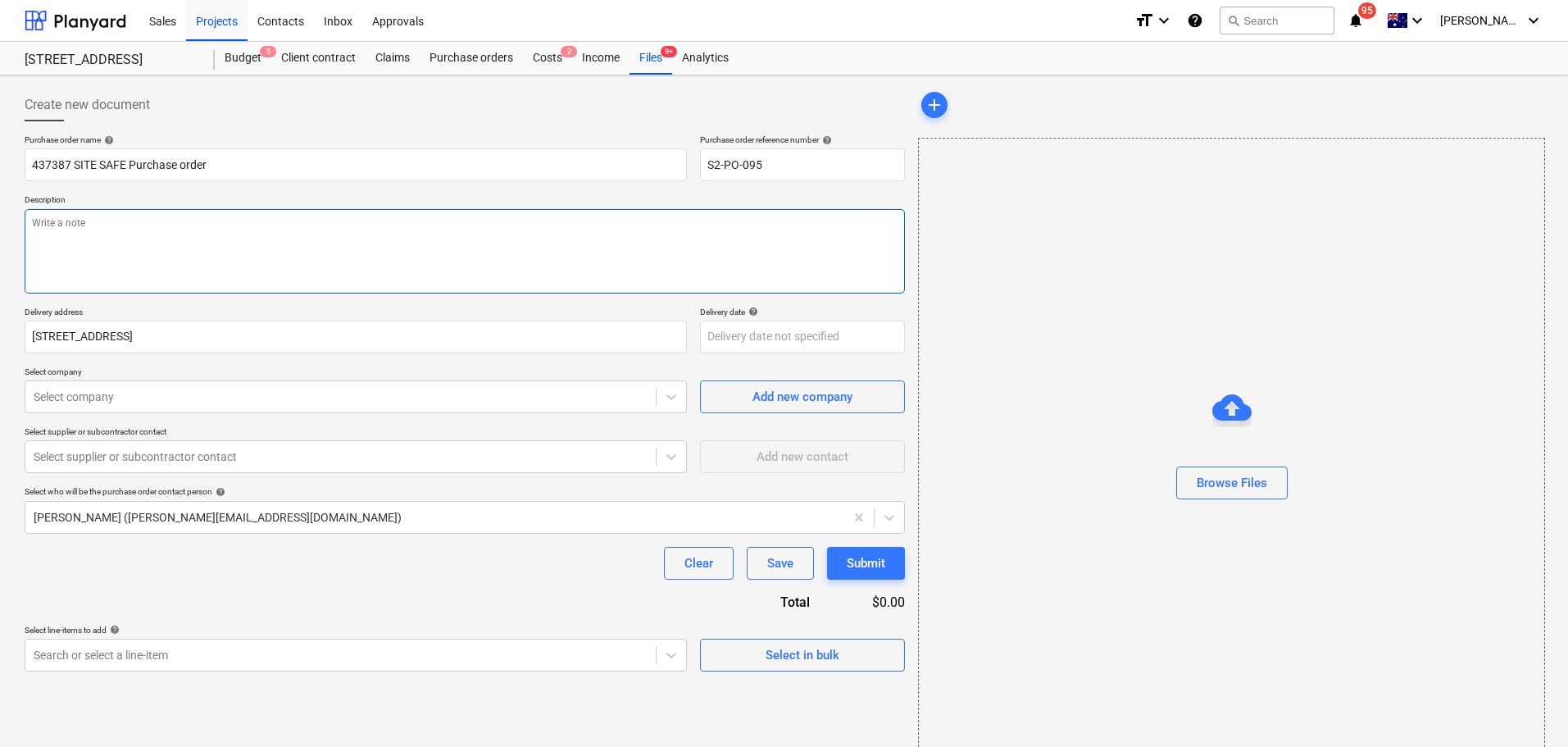
type textarea "x"
type textarea "437387"
type textarea "x"
type textarea "437387 S"
type textarea "x"
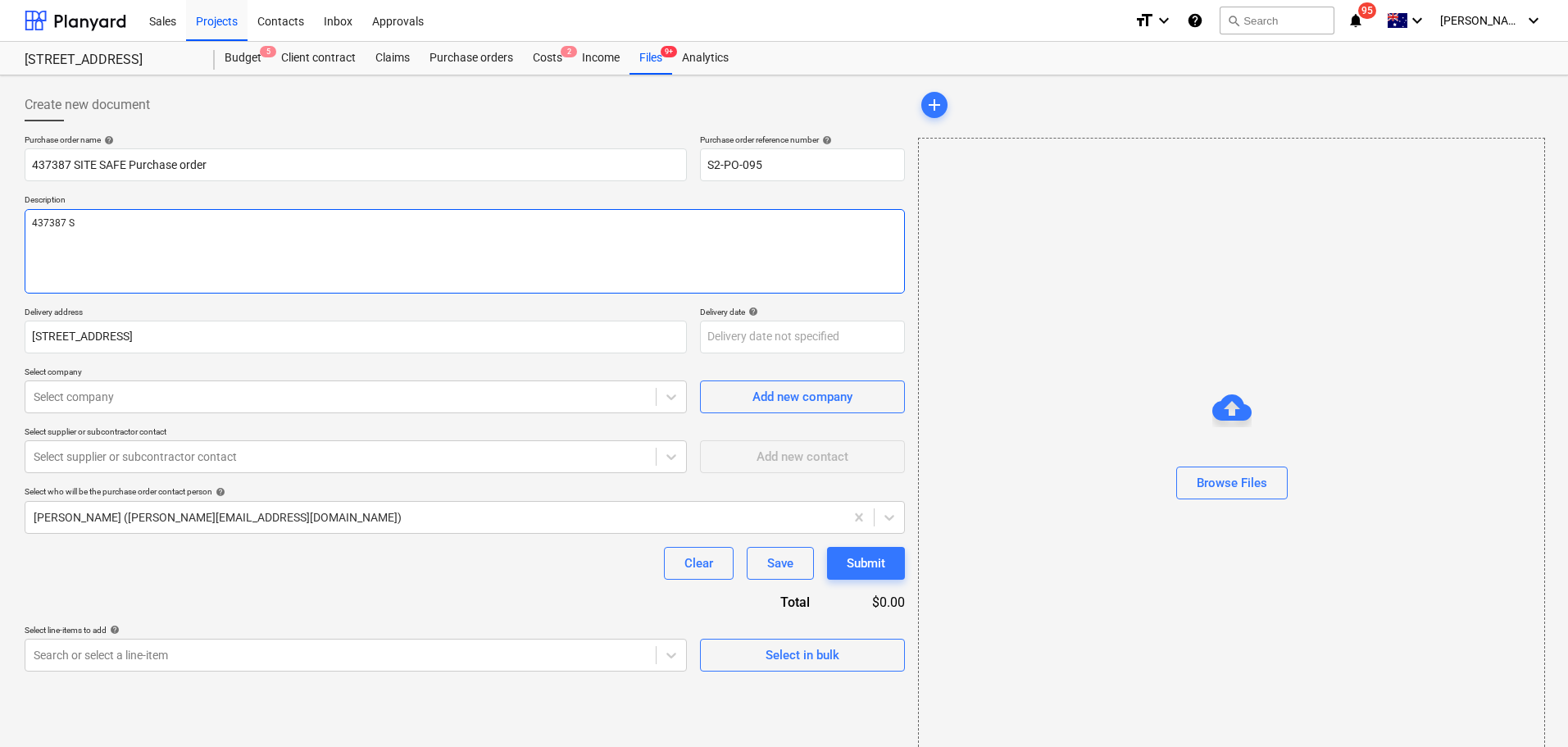
type textarea "437387 Si"
type textarea "x"
type textarea "437387 Sit"
type textarea "x"
click at [106, 408] on div "Select company" at bounding box center [341, 396] width 631 height 23
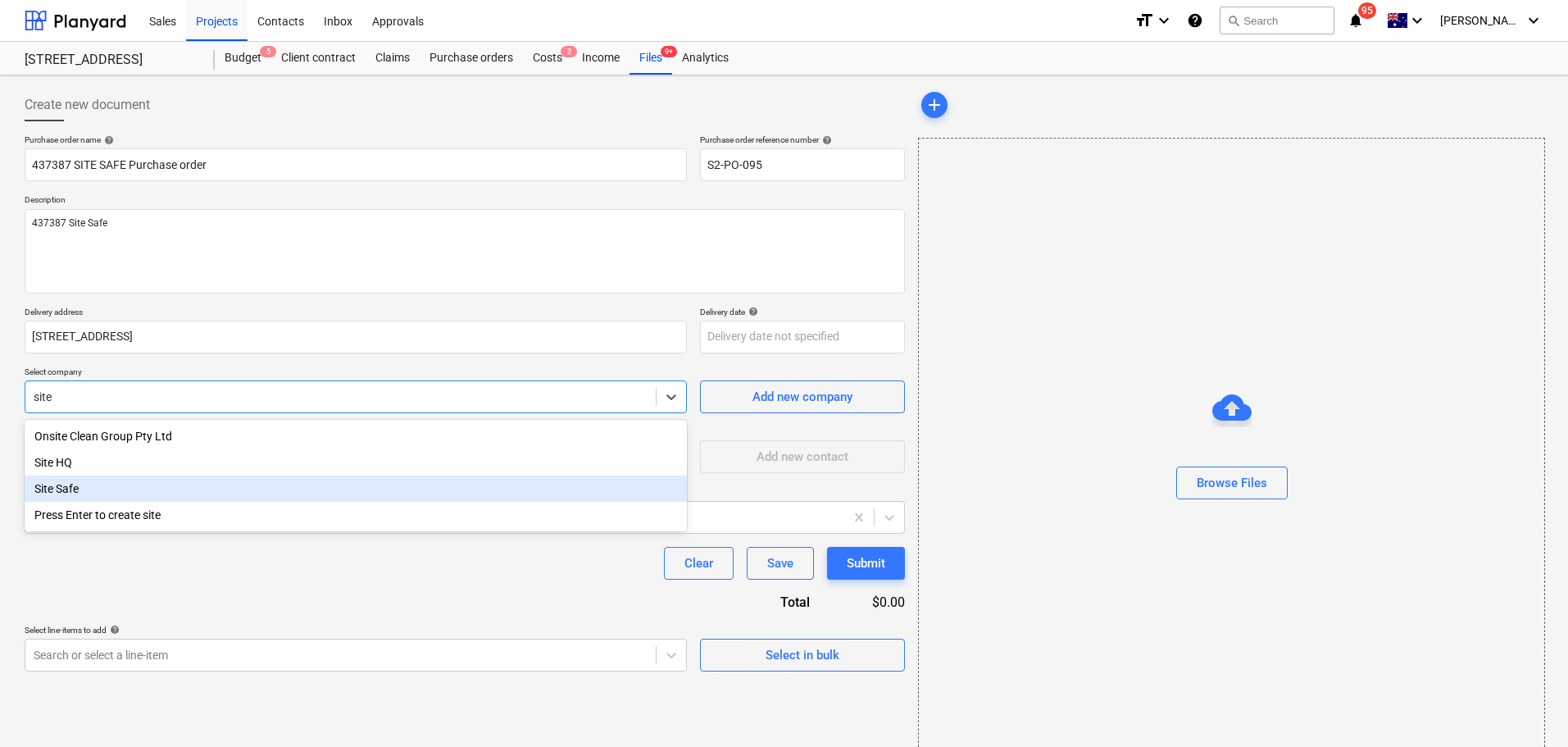
click at [121, 493] on div "Site Safe" at bounding box center [356, 488] width 662 height 26
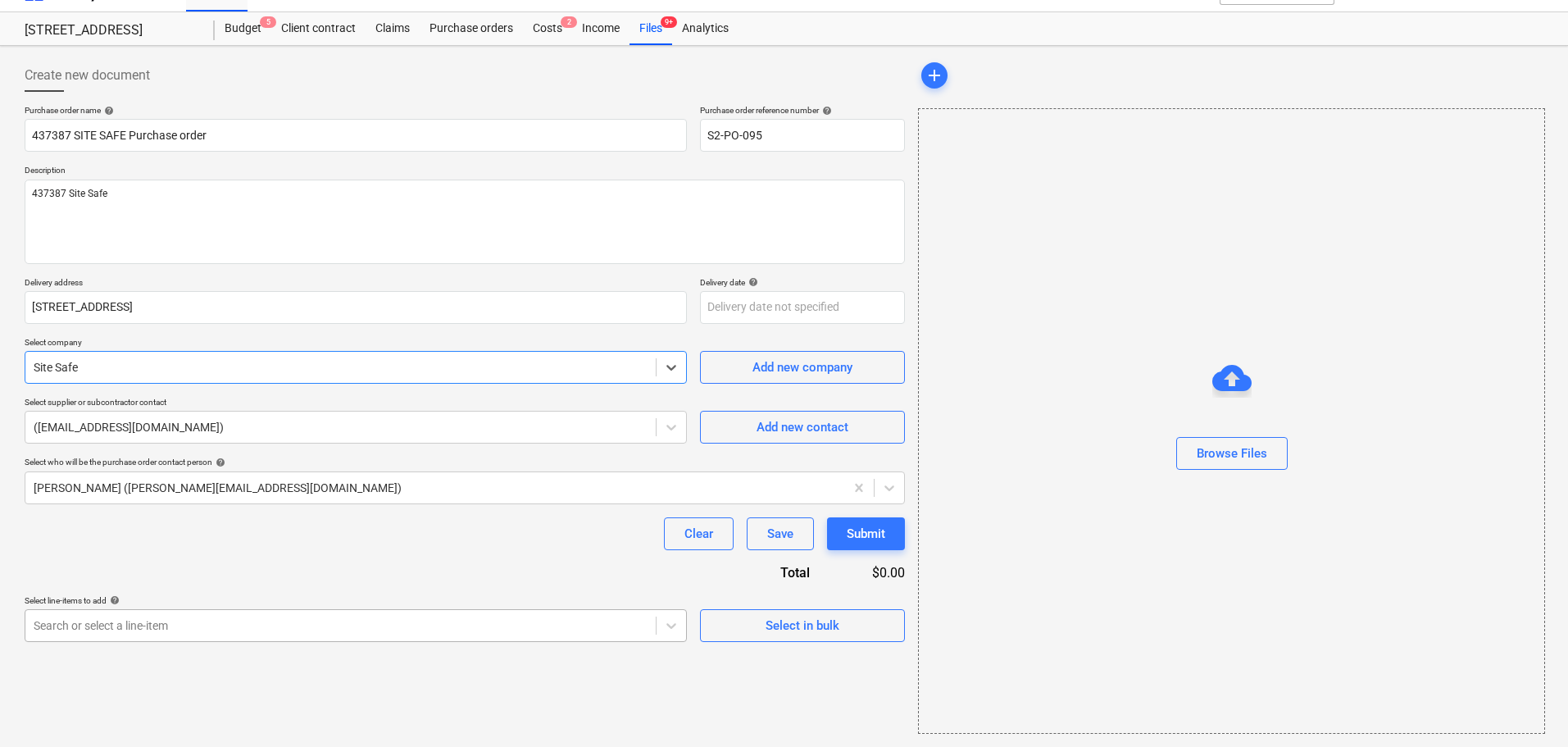
click at [633, 610] on body "Sales Projects Contacts Inbox Approvals format_size keyboard_arrow_down help se…" at bounding box center [784, 343] width 1568 height 747
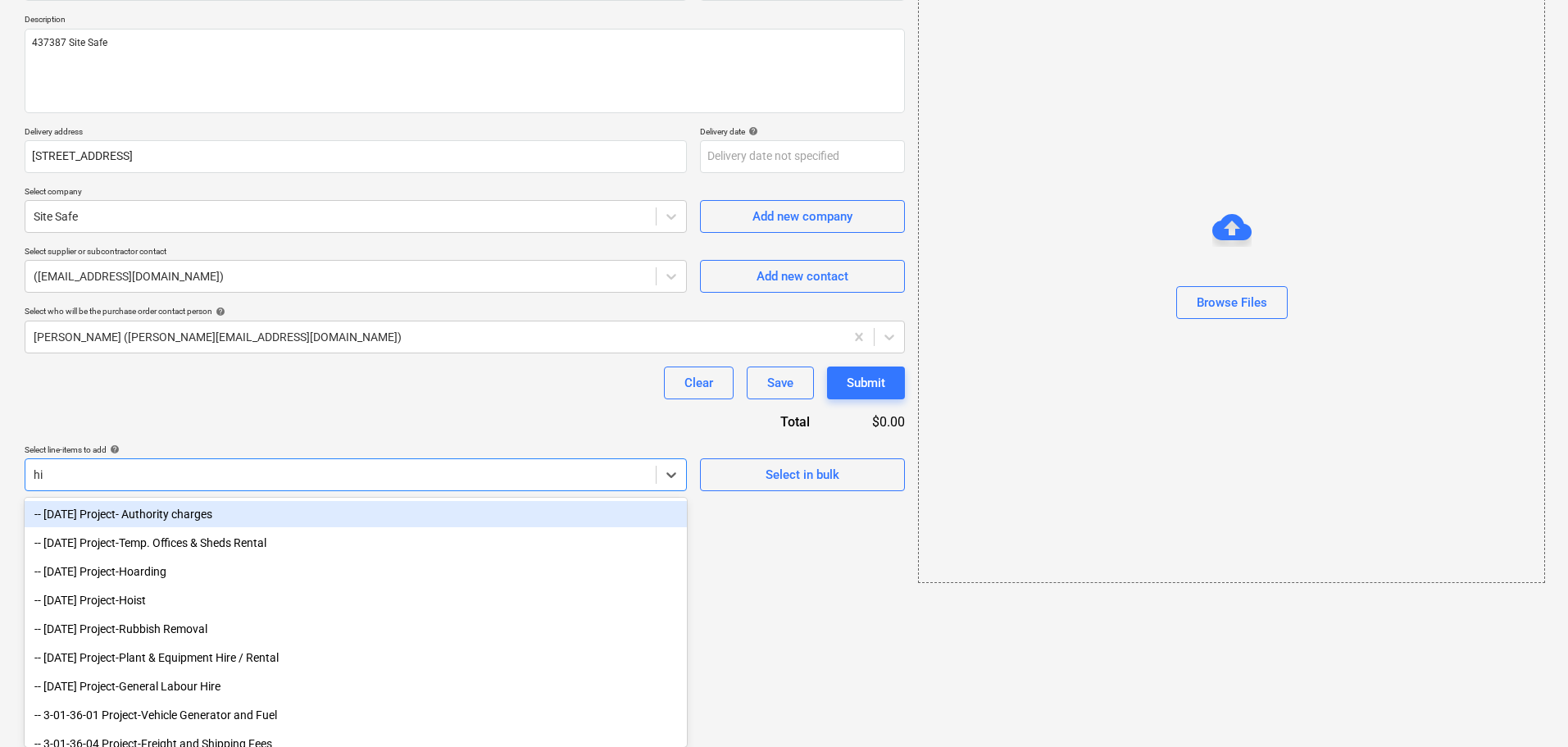
scroll to position [30, 0]
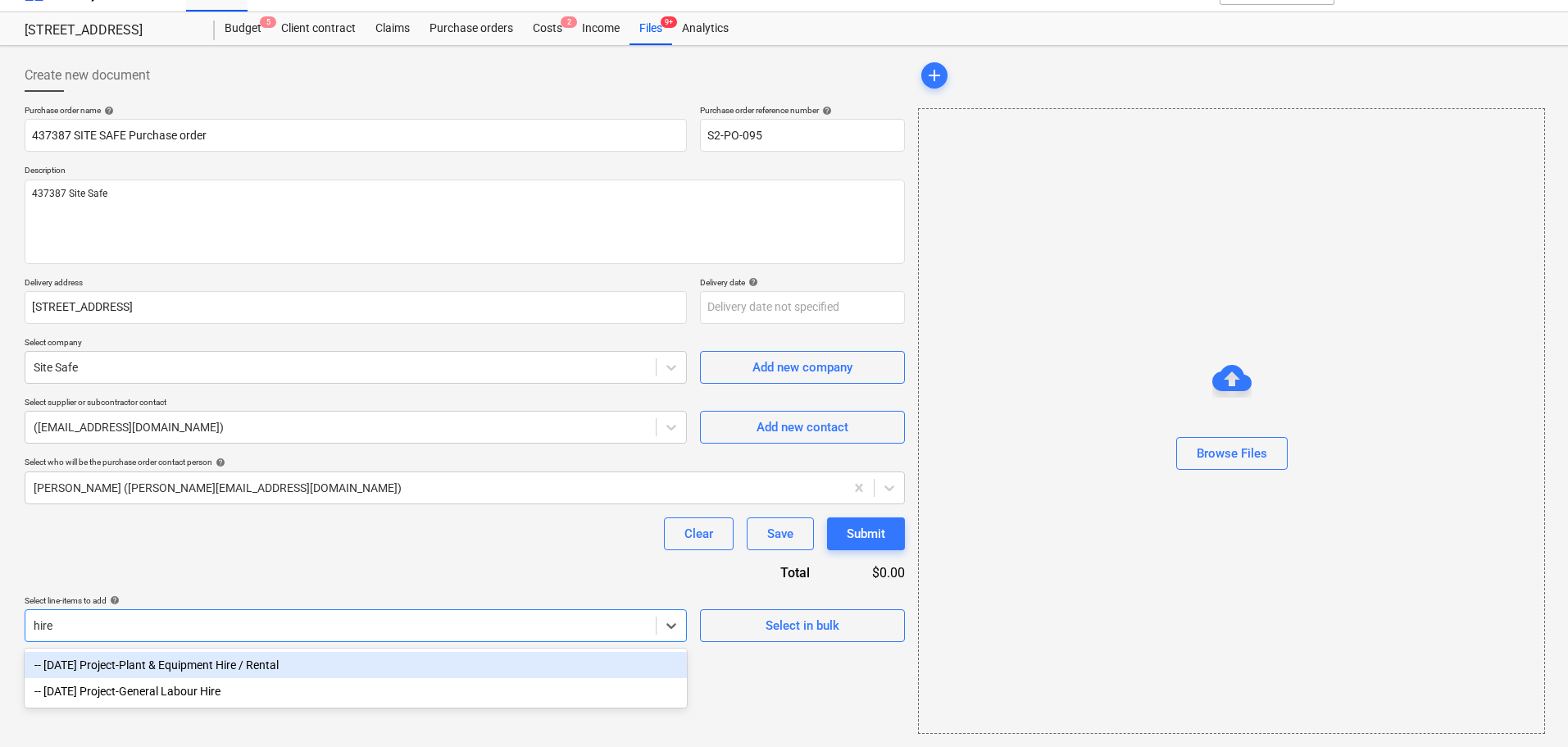
click at [371, 661] on div "-- 3-01-16 Project-Plant & Equipment Hire / Rental" at bounding box center [356, 665] width 662 height 26
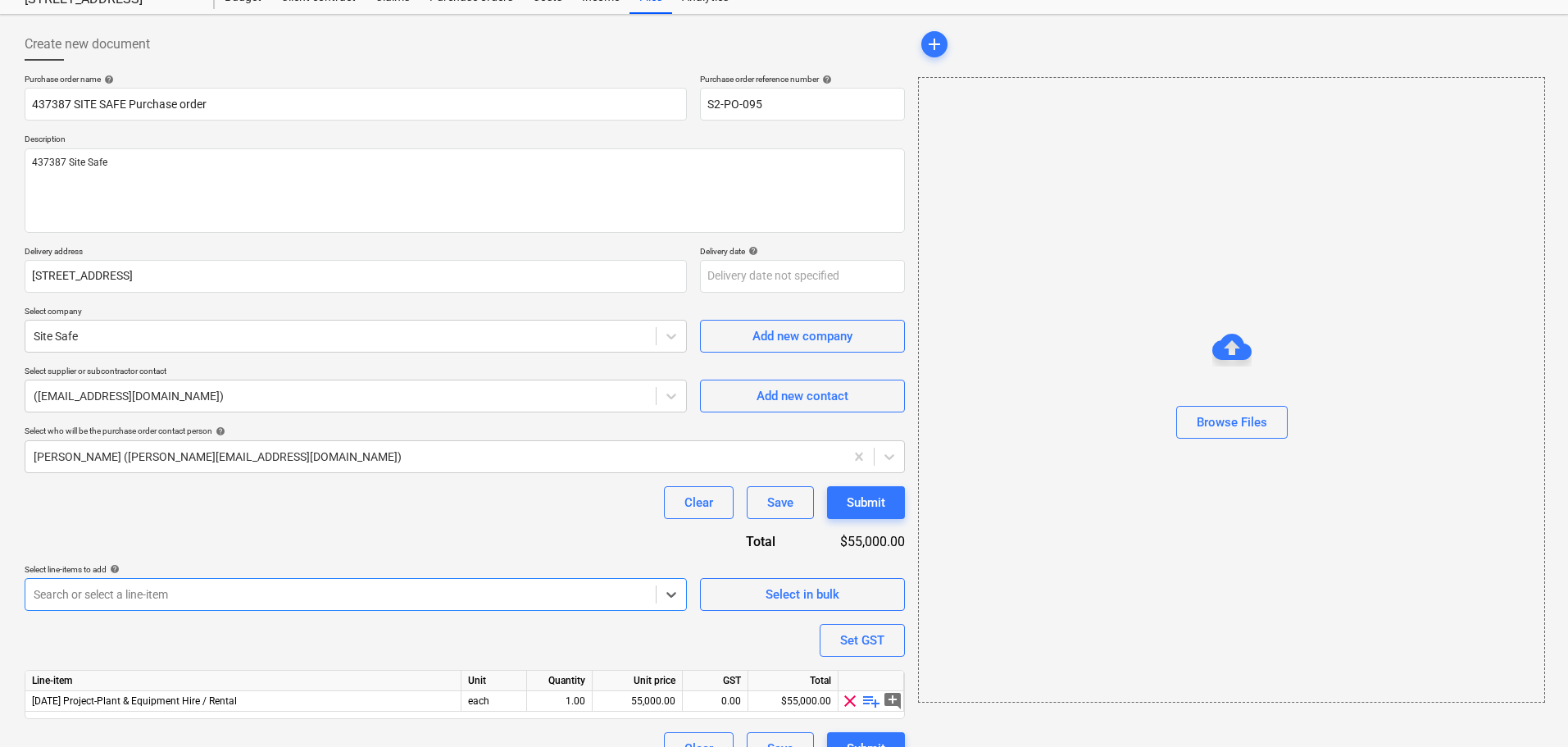
scroll to position [91, 0]
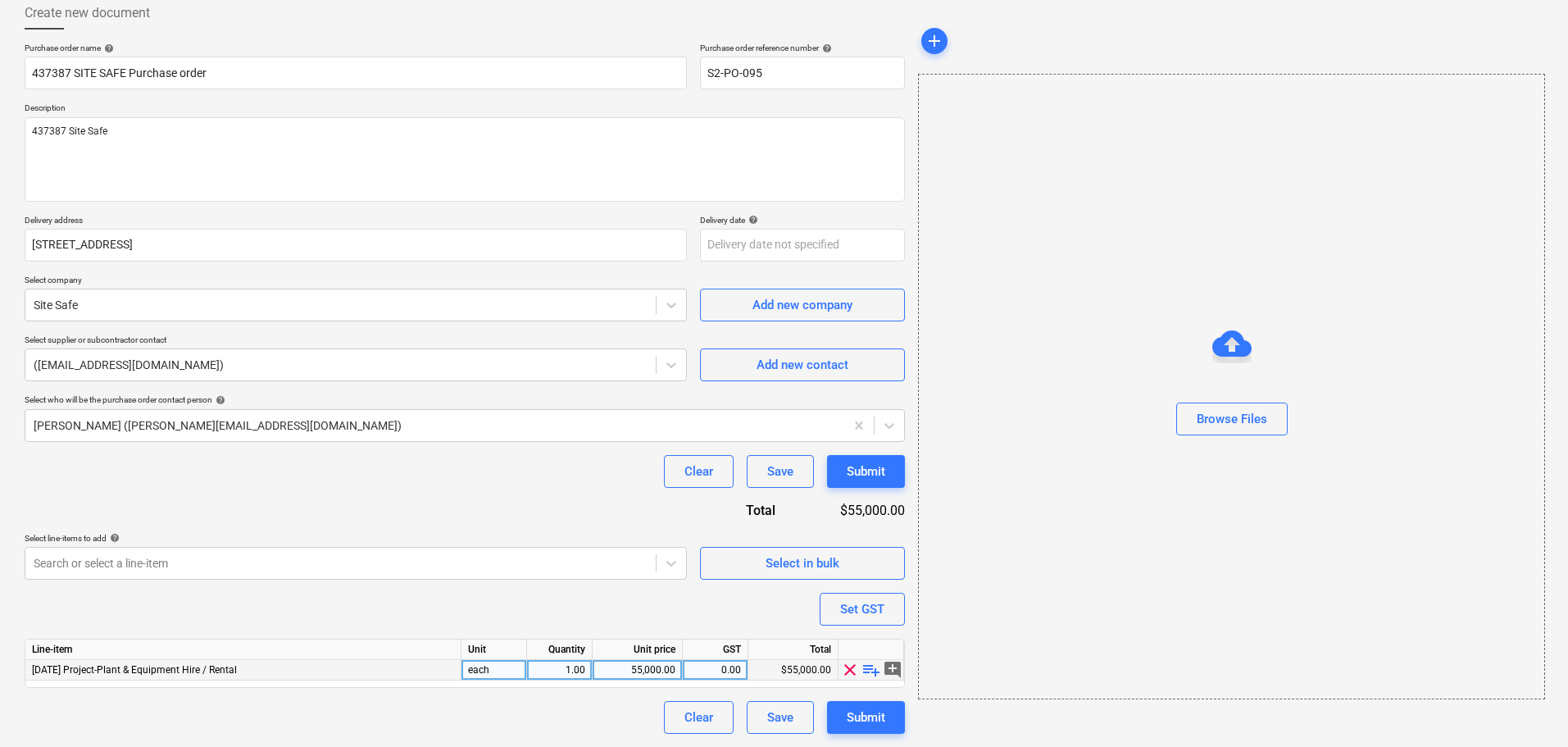
click at [874, 675] on span "playlist_add" at bounding box center [871, 669] width 19 height 19
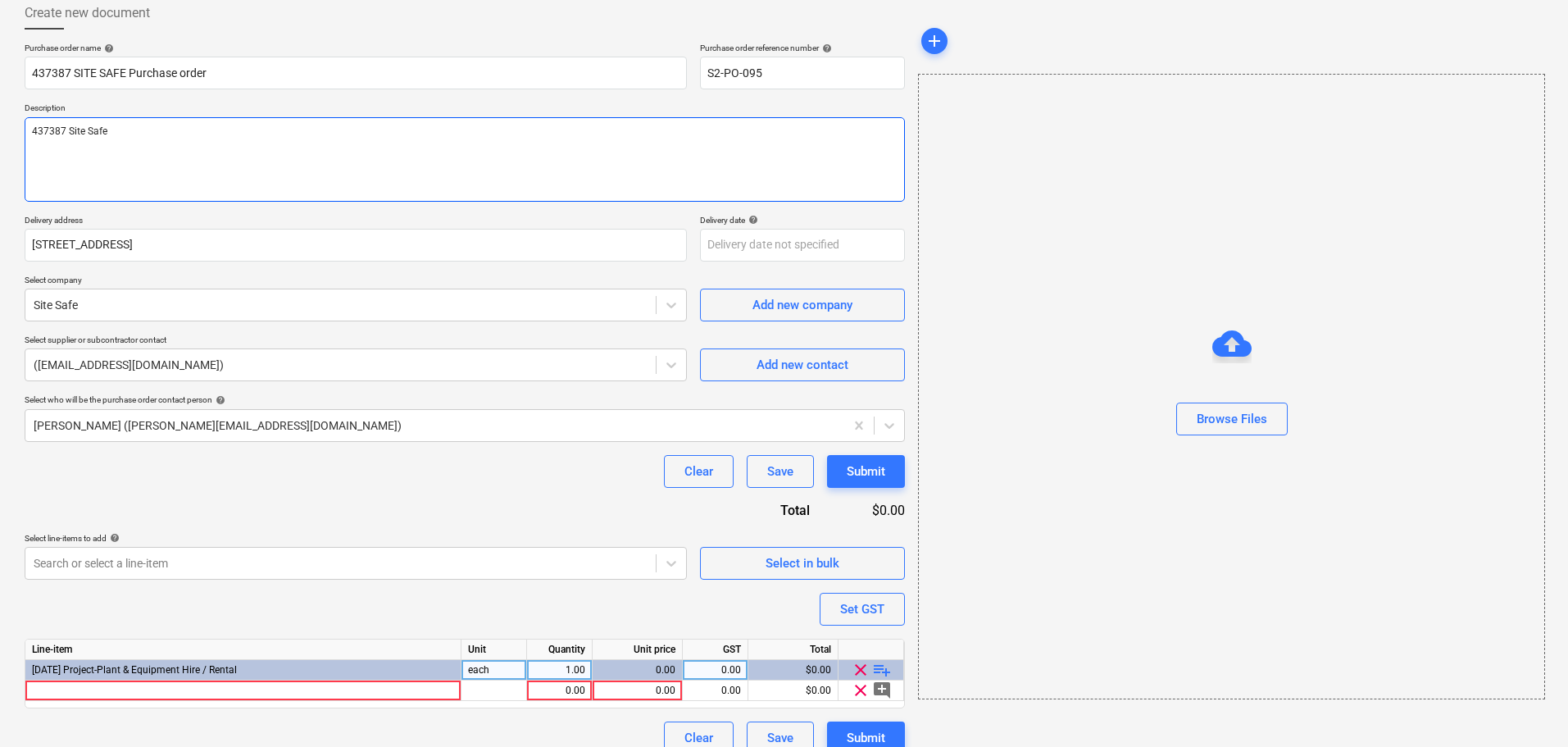
drag, startPoint x: 120, startPoint y: 125, endPoint x: -11, endPoint y: 135, distance: 131.4
click at [0, 135] on html "Sales Projects Contacts Inbox Approvals format_size keyboard_arrow_down help se…" at bounding box center [784, 282] width 1568 height 747
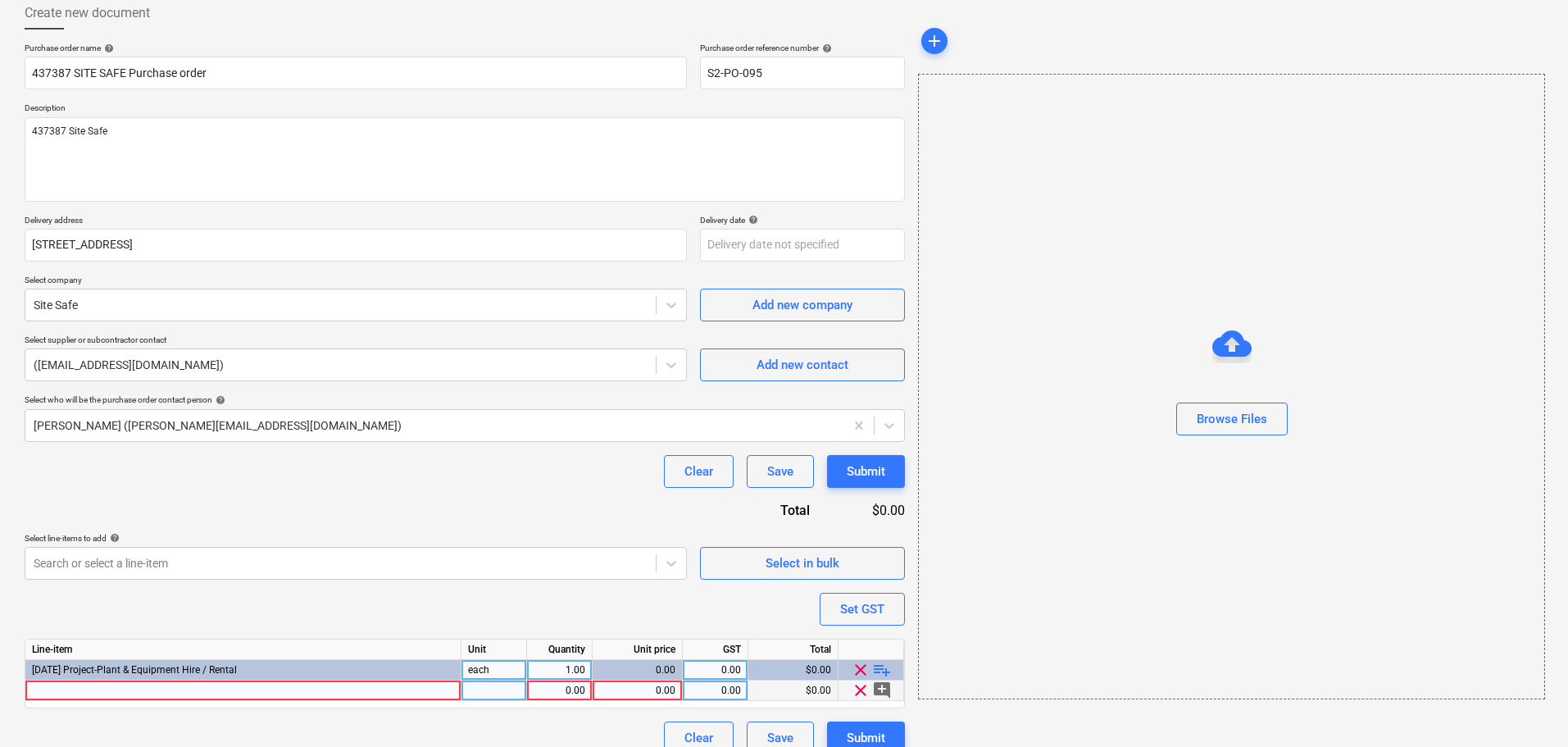
click at [227, 683] on div at bounding box center [244, 691] width 436 height 20
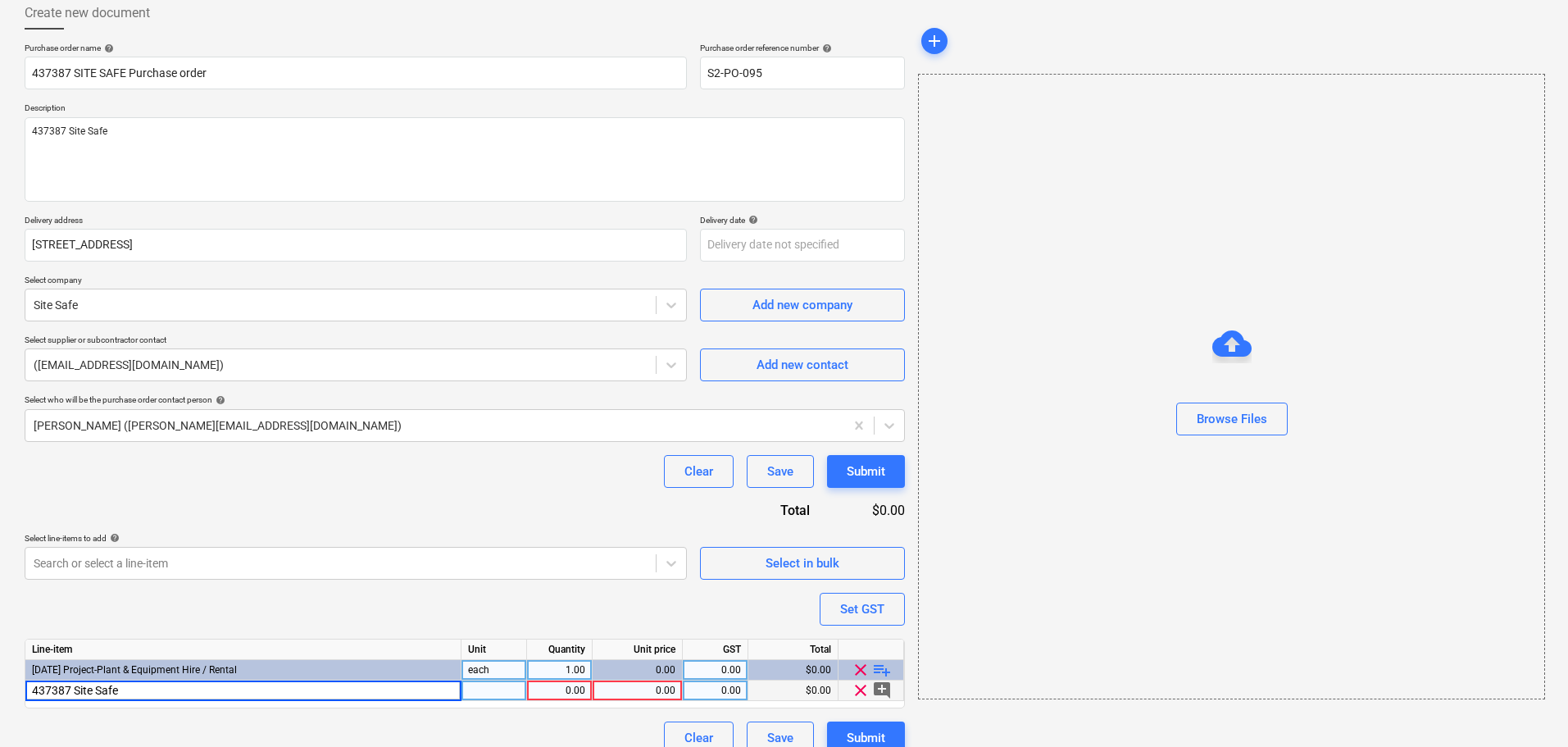
click at [652, 698] on div "0.00" at bounding box center [637, 691] width 77 height 20
click at [495, 566] on div at bounding box center [340, 563] width 614 height 17
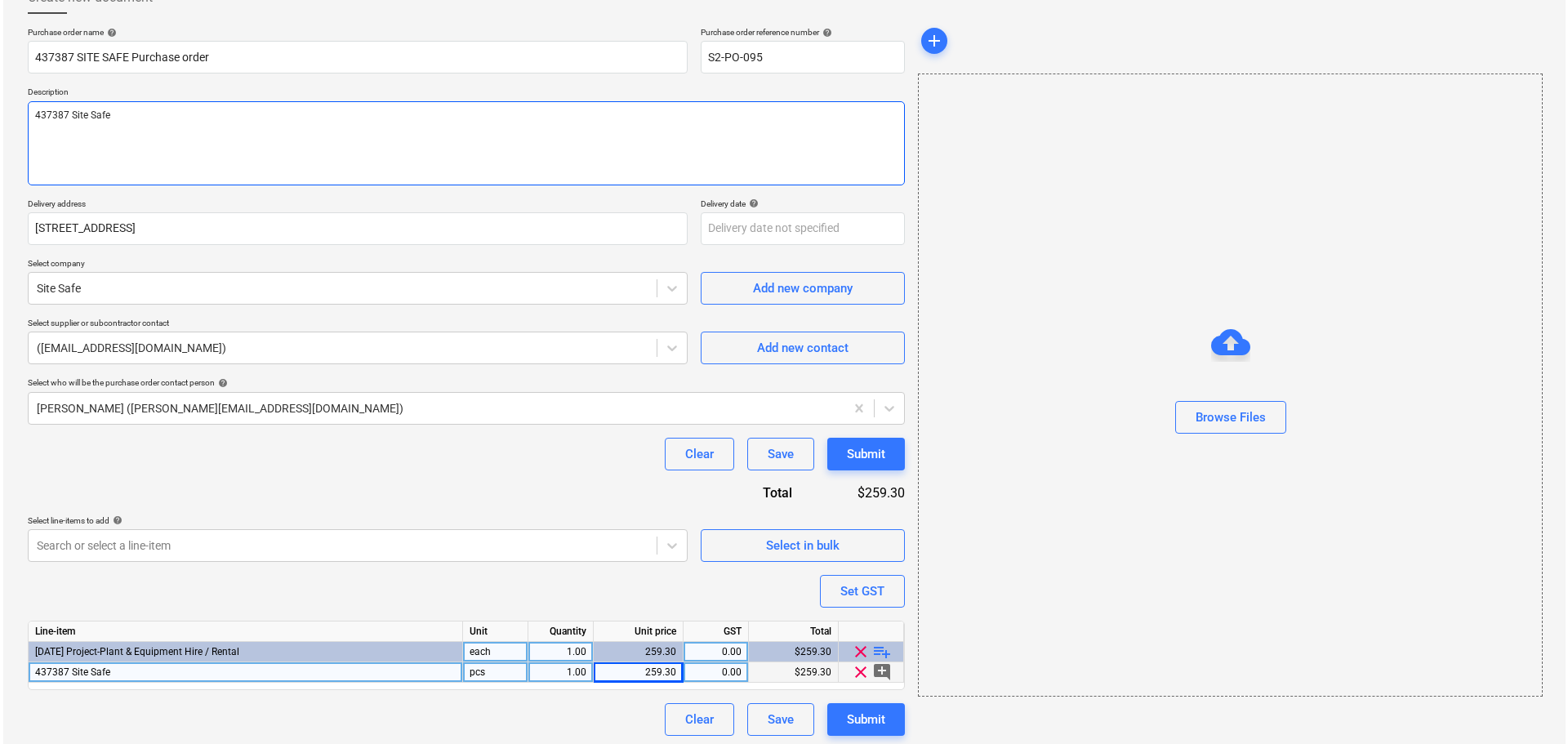
scroll to position [112, 0]
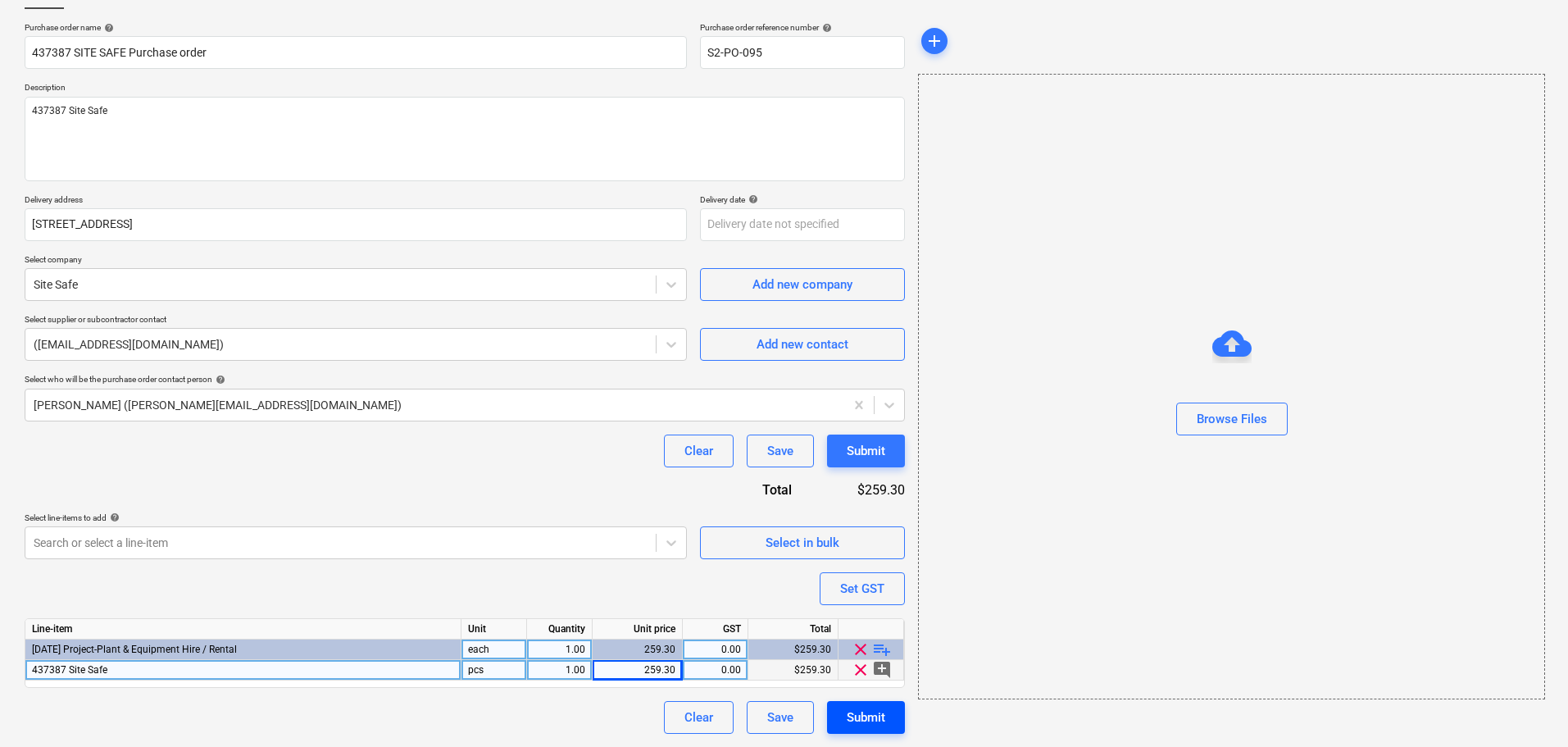
click at [886, 720] on div "Submit" at bounding box center [866, 717] width 39 height 21
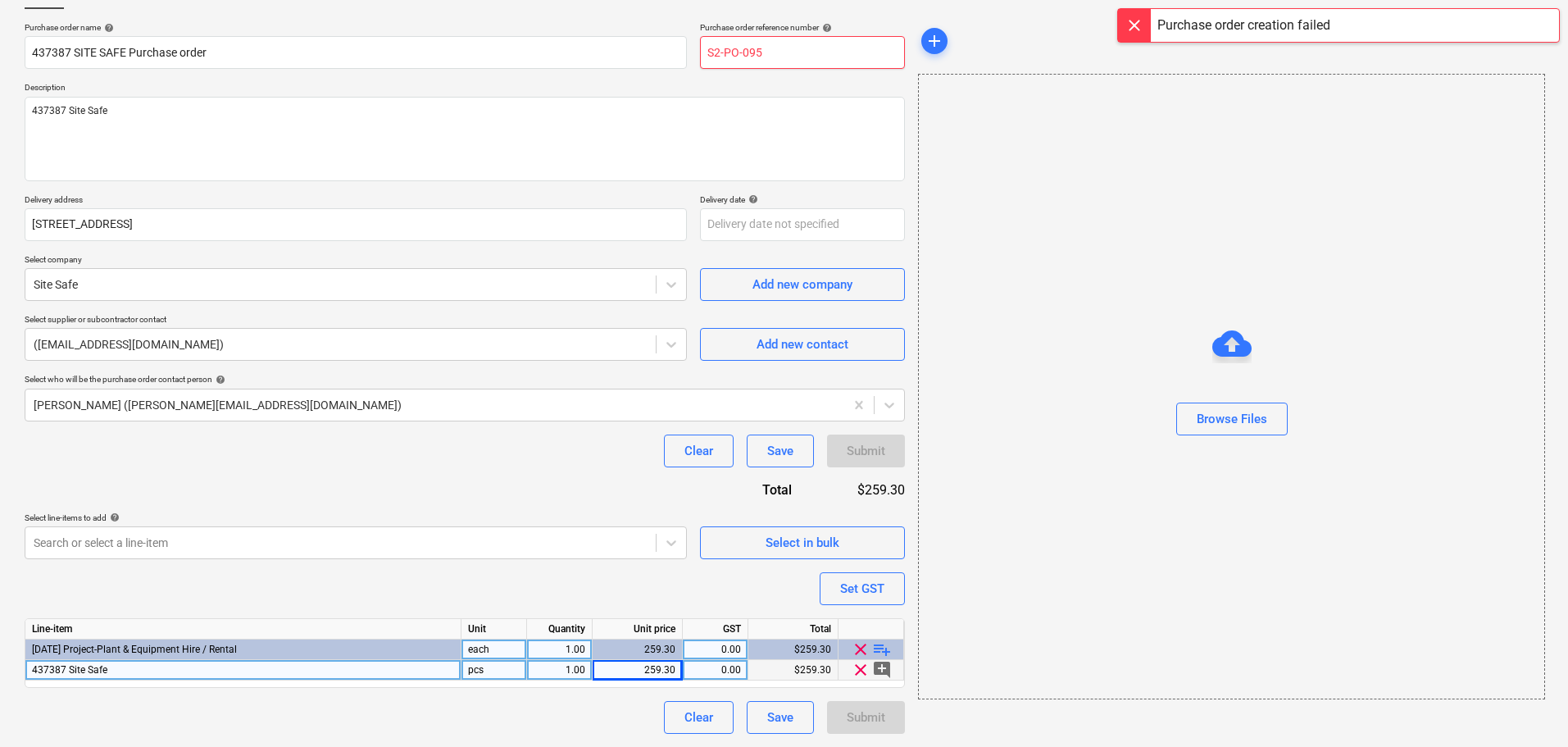
click at [784, 67] on input "S2-PO-095" at bounding box center [802, 53] width 205 height 33
click at [884, 713] on div "Submit" at bounding box center [866, 717] width 39 height 21
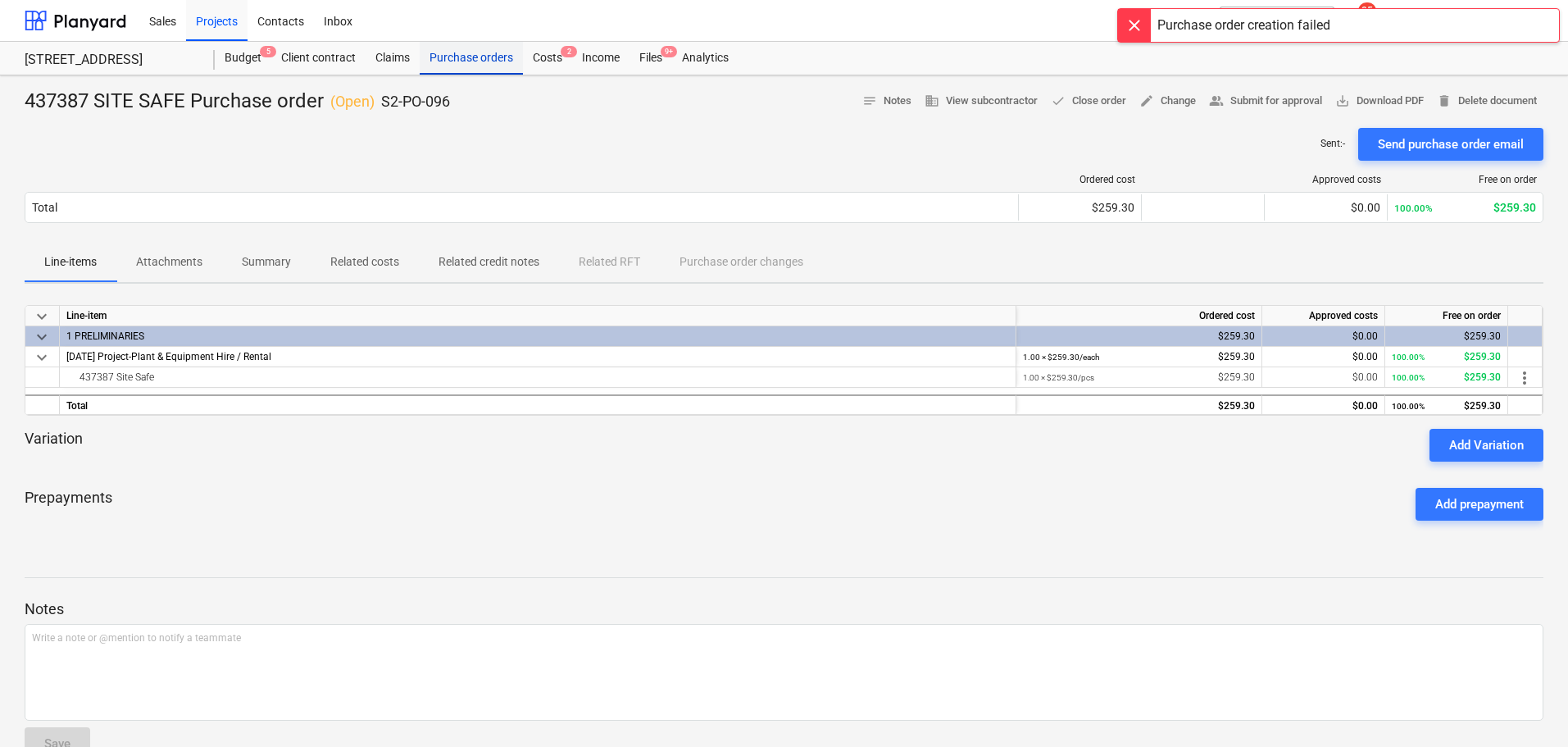
click at [488, 55] on div "Purchase orders" at bounding box center [472, 58] width 103 height 33
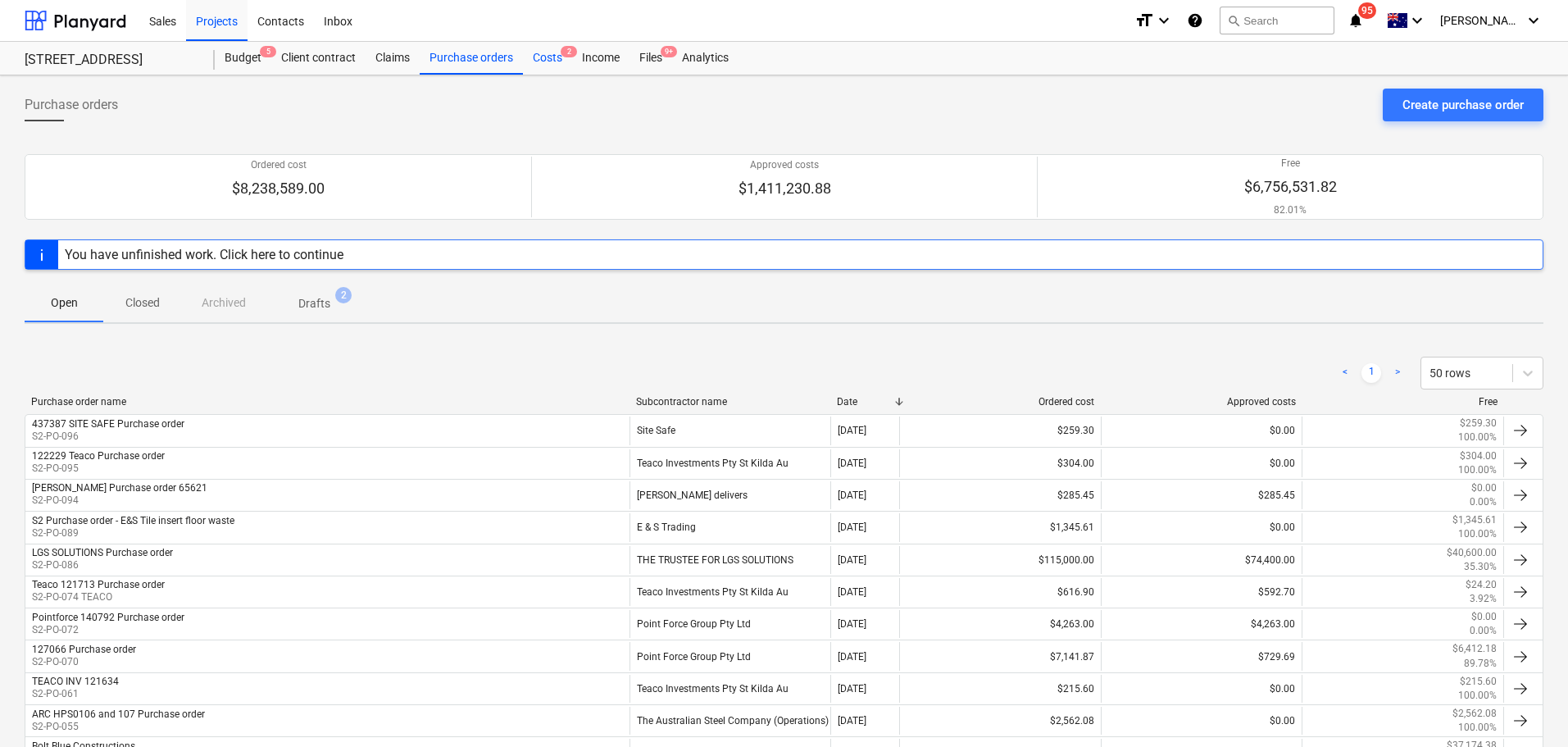
click at [549, 54] on div "Costs 2" at bounding box center [547, 58] width 49 height 33
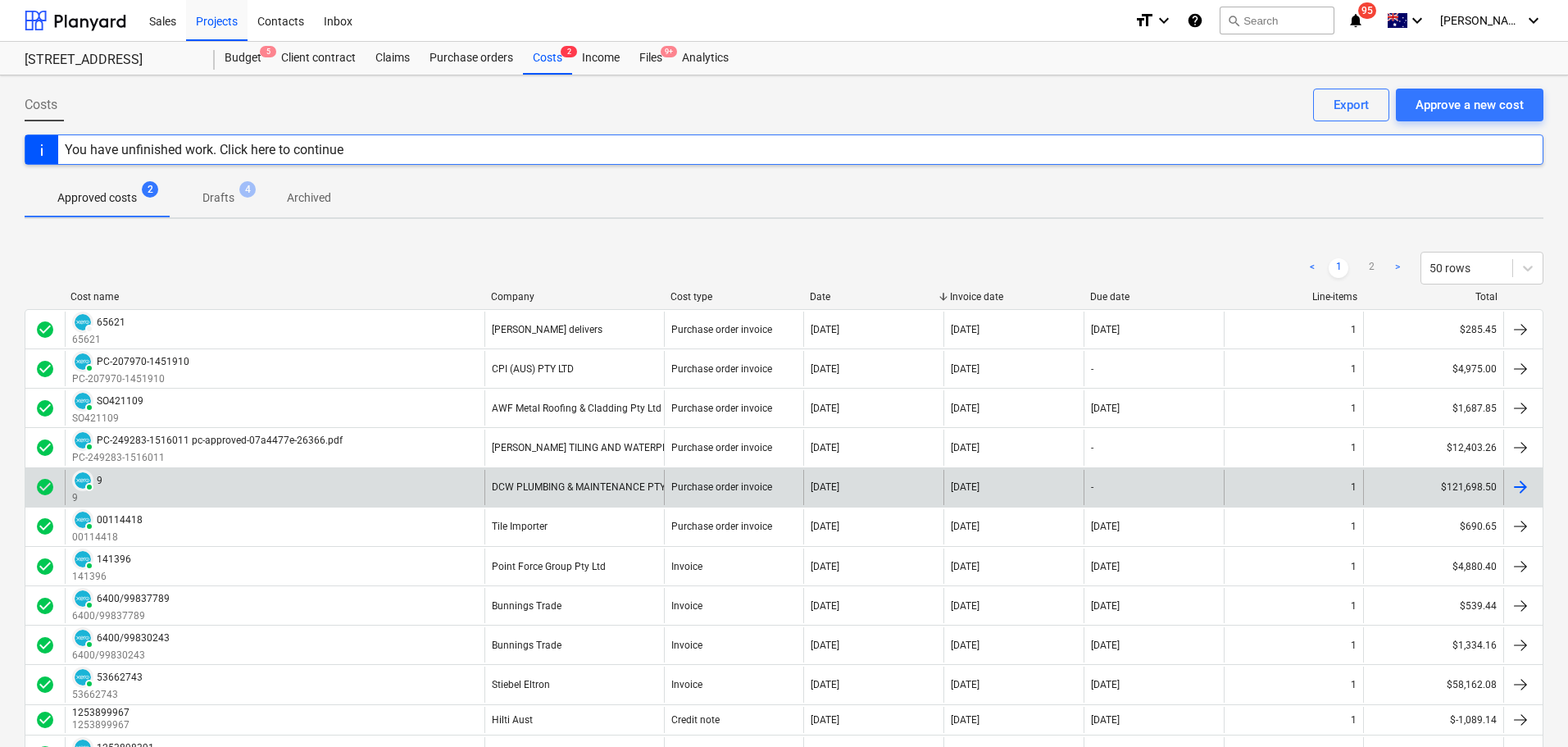
click at [293, 487] on div "PAID 9 9" at bounding box center [274, 488] width 420 height 35
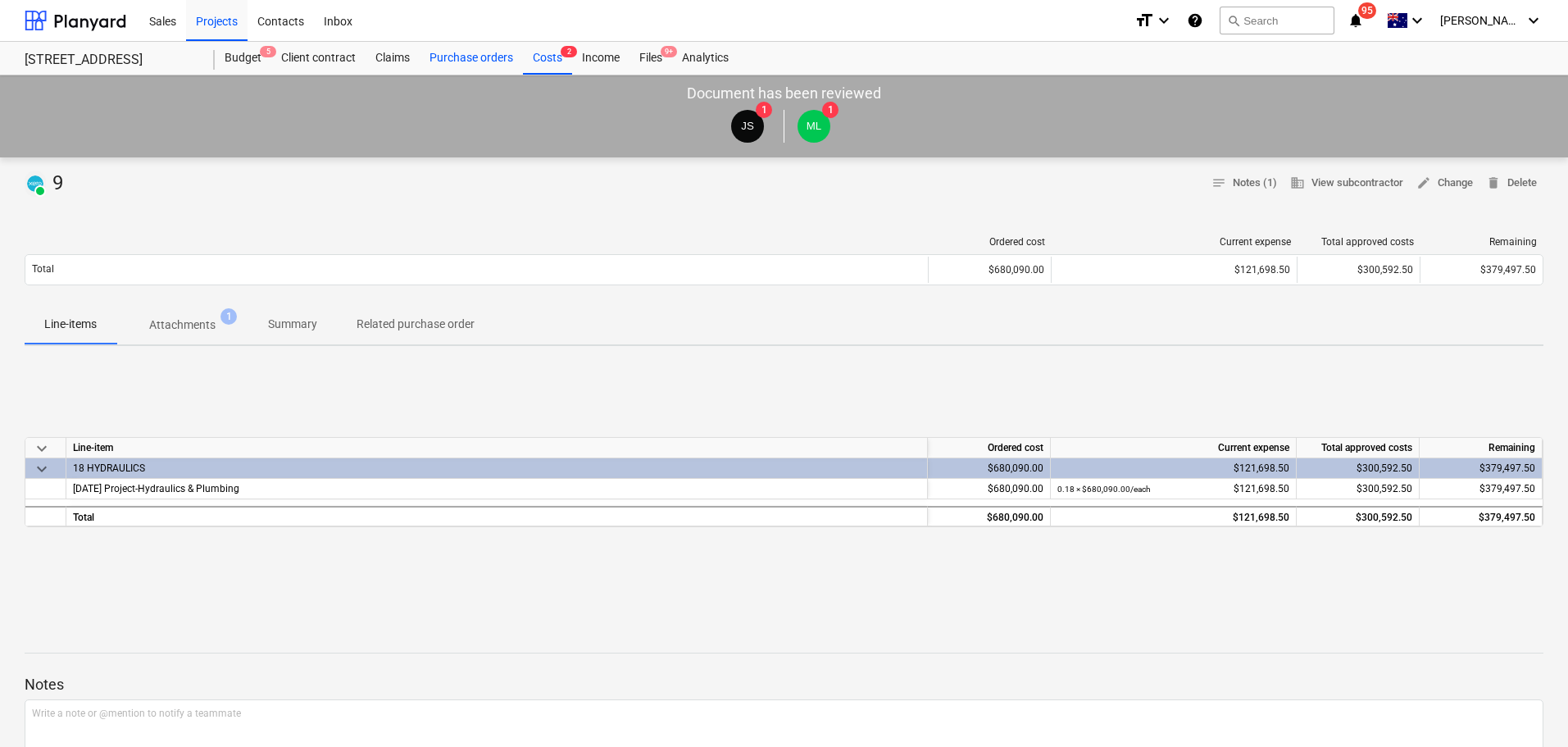
click at [467, 42] on div "Purchase orders" at bounding box center [472, 58] width 103 height 33
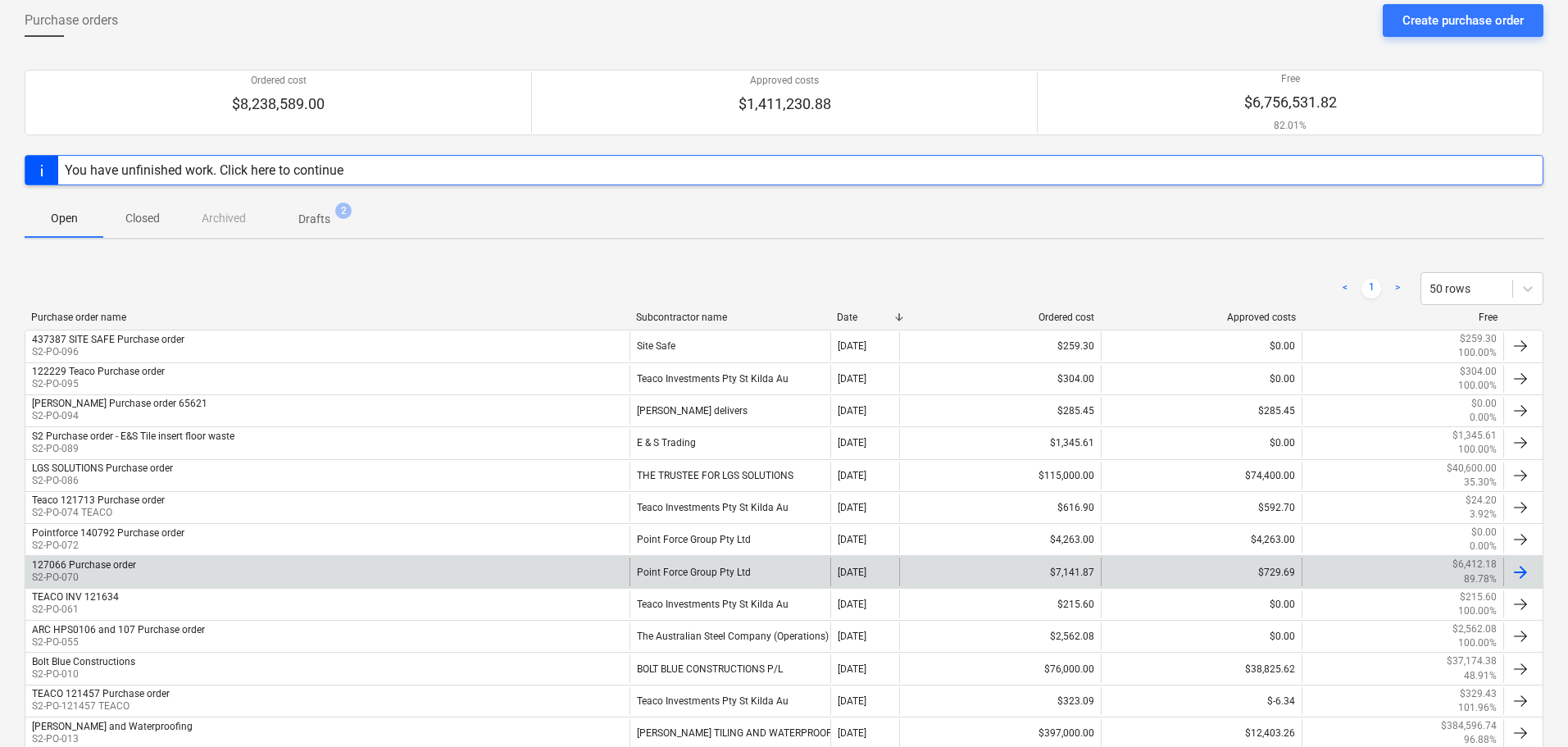
scroll to position [164, 0]
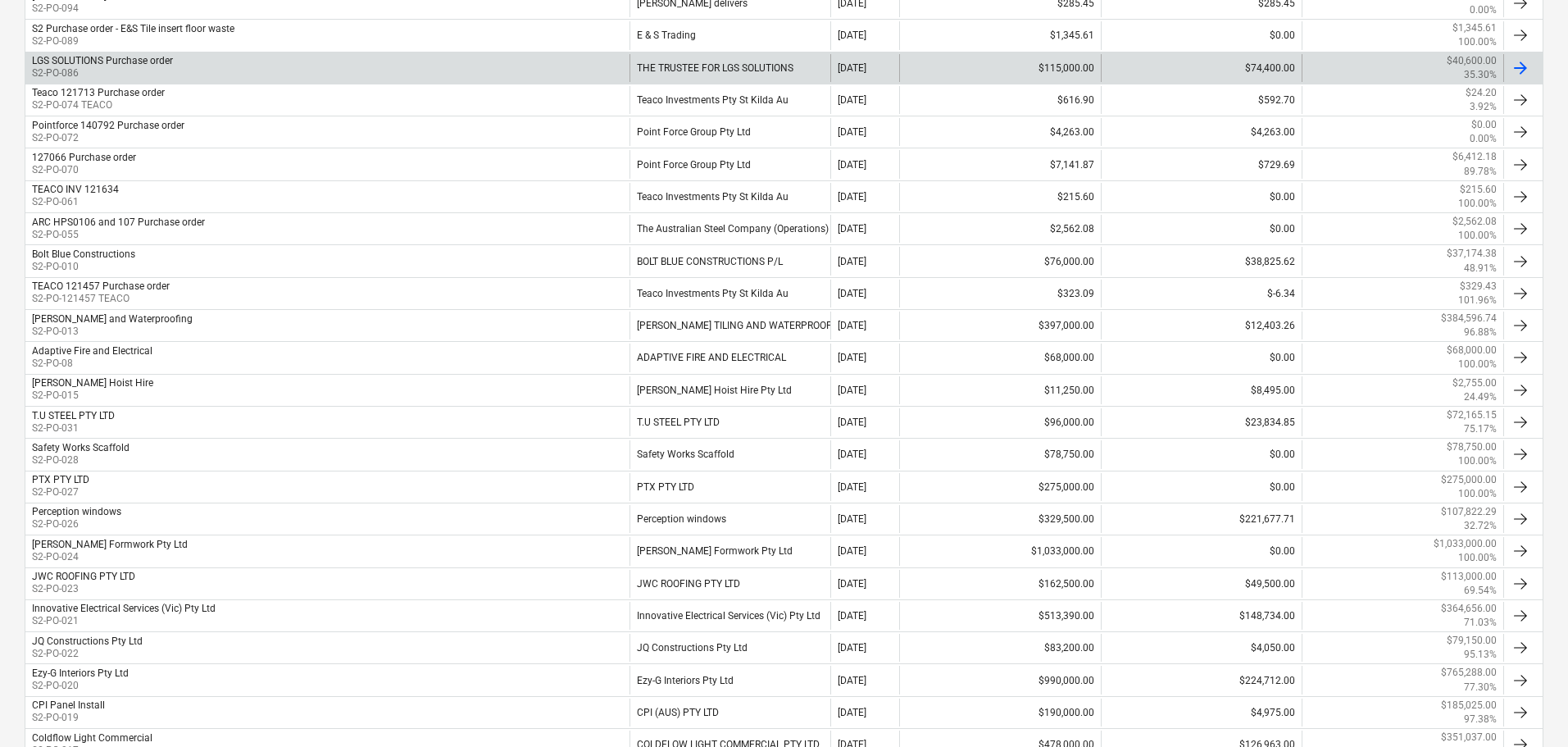
scroll to position [0, 0]
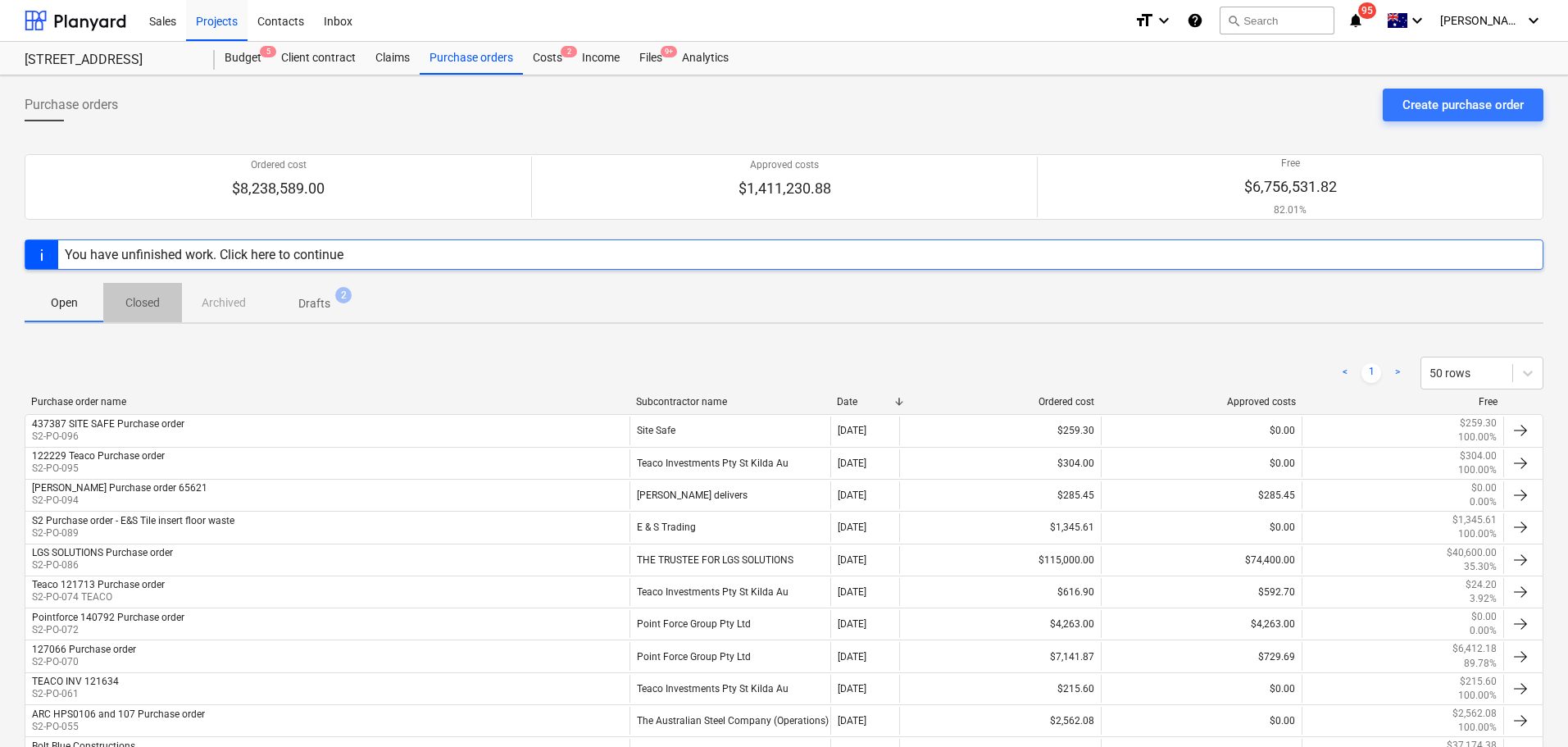
click at [175, 294] on span "Closed" at bounding box center [142, 302] width 78 height 27
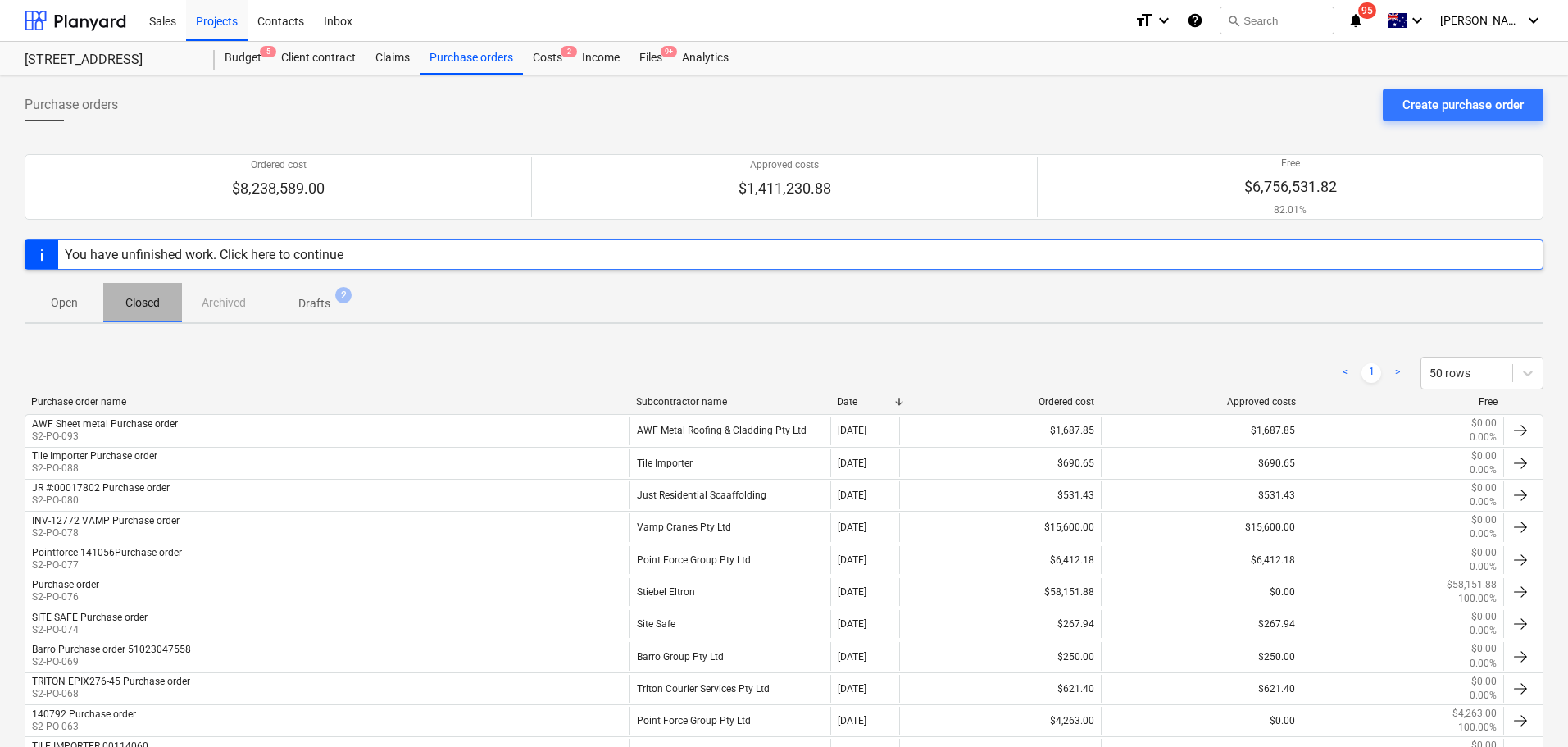
click at [134, 310] on p "Closed" at bounding box center [142, 303] width 40 height 18
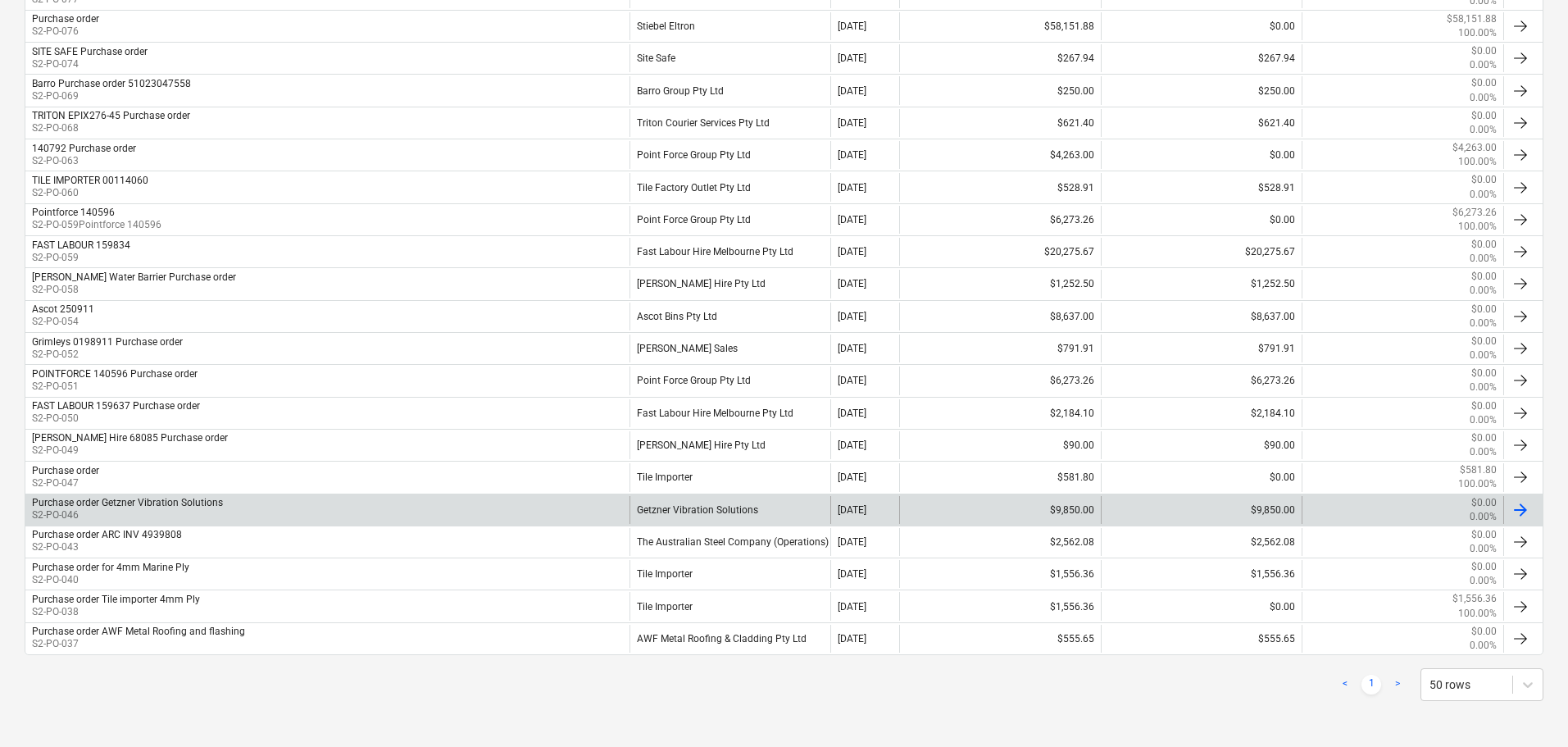
click at [939, 508] on div "$9,850.00" at bounding box center [1000, 510] width 201 height 28
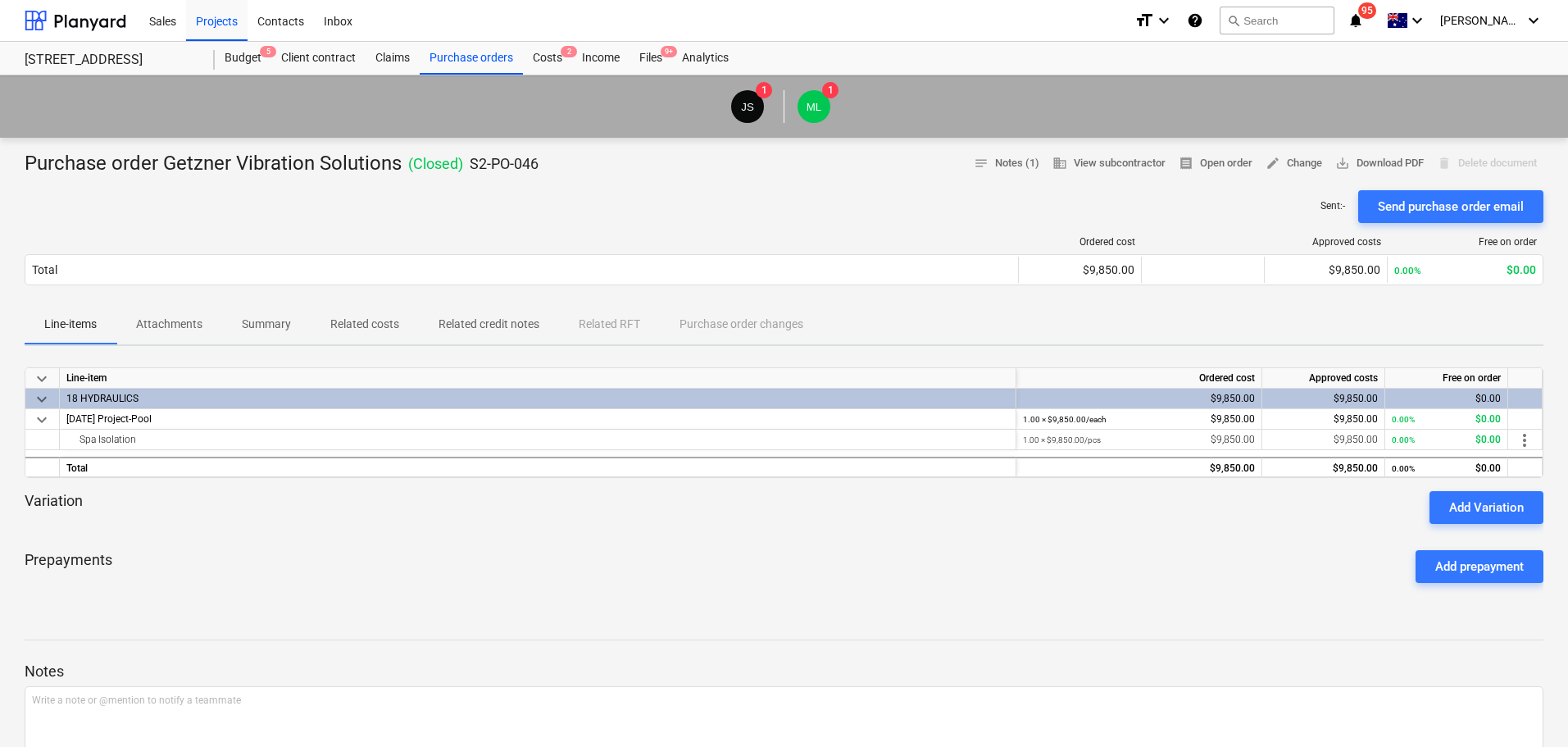
click at [292, 307] on button "Summary" at bounding box center [267, 324] width 89 height 40
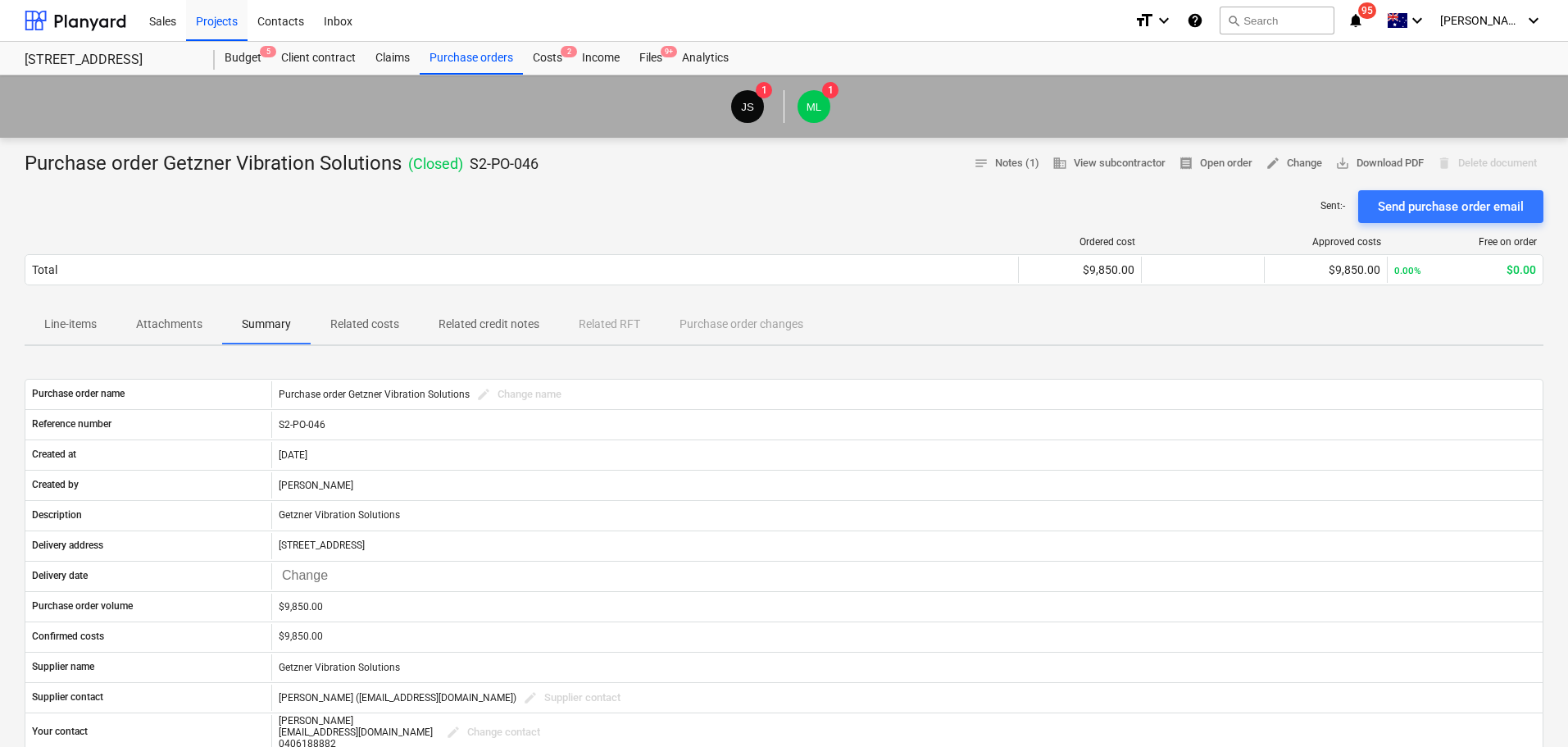
click at [57, 298] on div "Ordered cost Approved costs Free on order Total $9,850.00 $9,850.00 0.00% $0.00…" at bounding box center [784, 263] width 1519 height 82
click at [58, 310] on span "Line-items" at bounding box center [70, 323] width 91 height 27
